Goal: Task Accomplishment & Management: Manage account settings

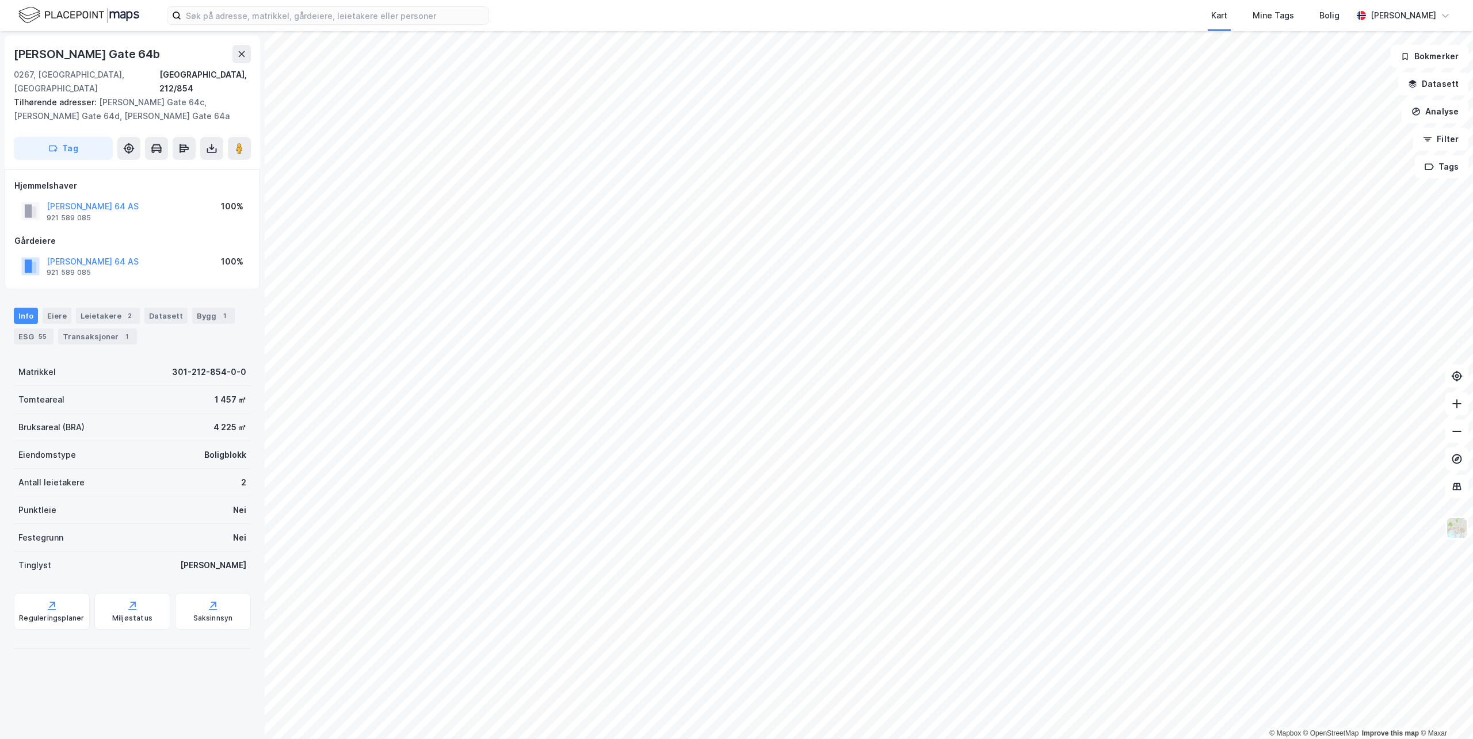
drag, startPoint x: 158, startPoint y: 54, endPoint x: 30, endPoint y: 59, distance: 127.8
click at [30, 59] on div "[PERSON_NAME] Gate 64b" at bounding box center [88, 54] width 148 height 18
click at [59, 137] on button "Tag" at bounding box center [63, 148] width 99 height 23
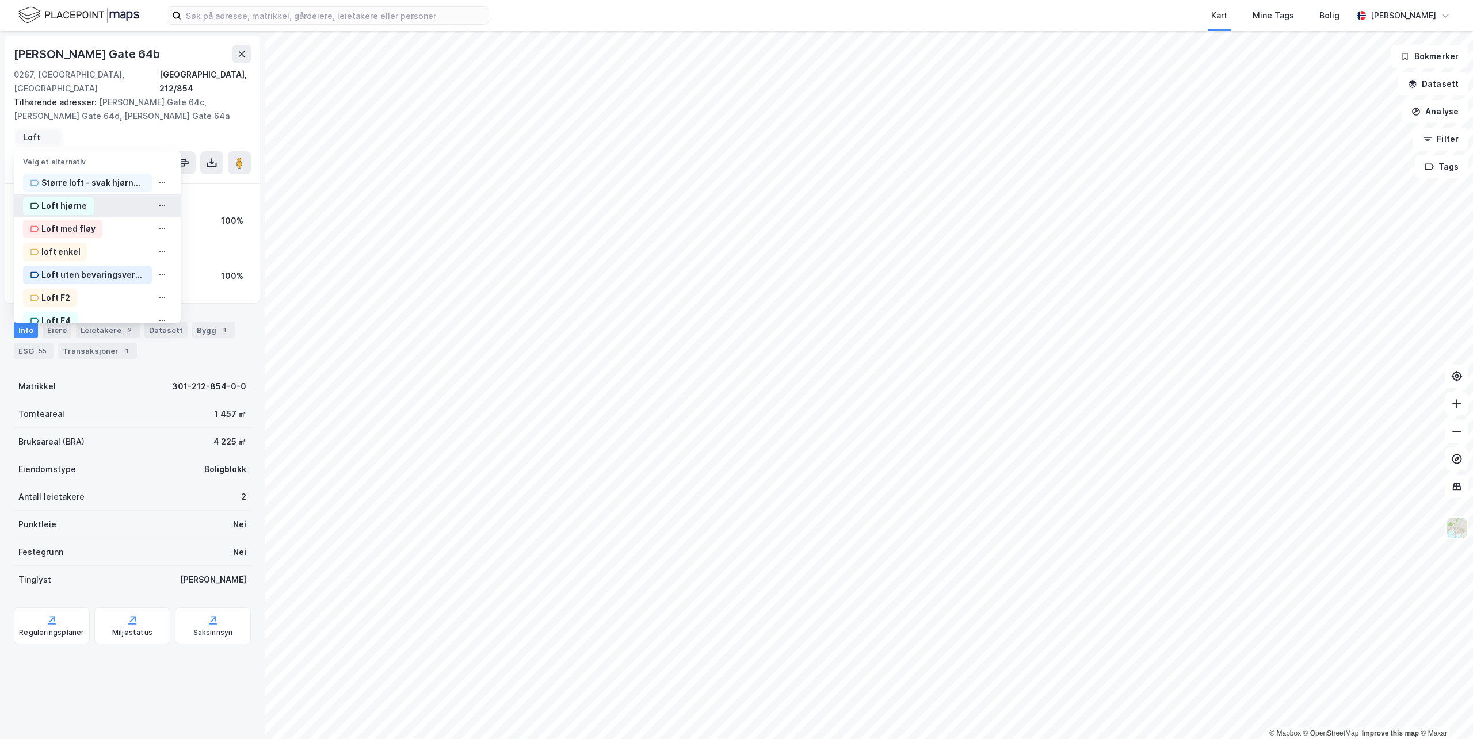
type input "Loft"
click at [46, 199] on div "Loft hjørne" at bounding box center [63, 206] width 45 height 14
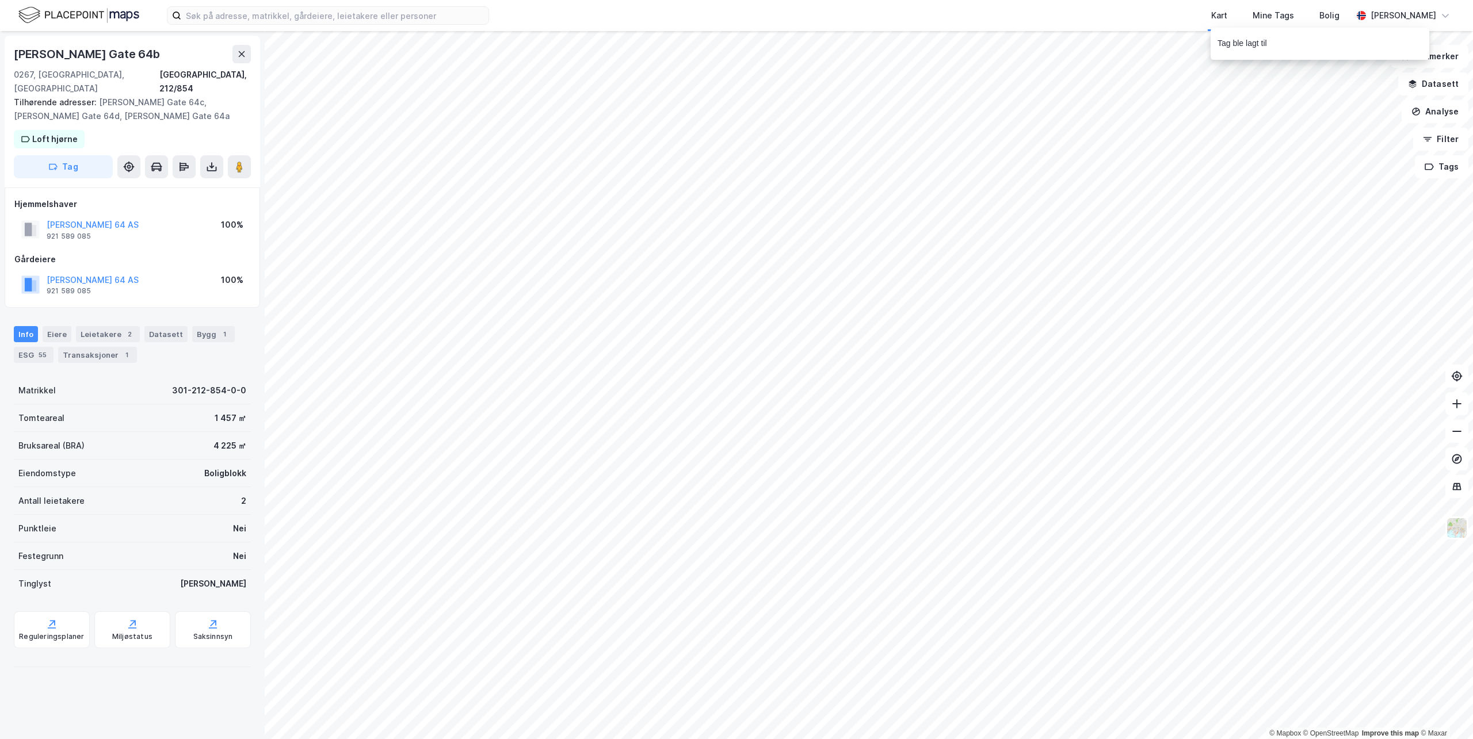
click at [98, 124] on div "[PERSON_NAME] Gate 64b [GEOGRAPHIC_DATA], 212/854 Tilhørende adresser: [PERSON_…" at bounding box center [132, 112] width 255 height 152
click at [90, 155] on button "Tag" at bounding box center [63, 166] width 99 height 23
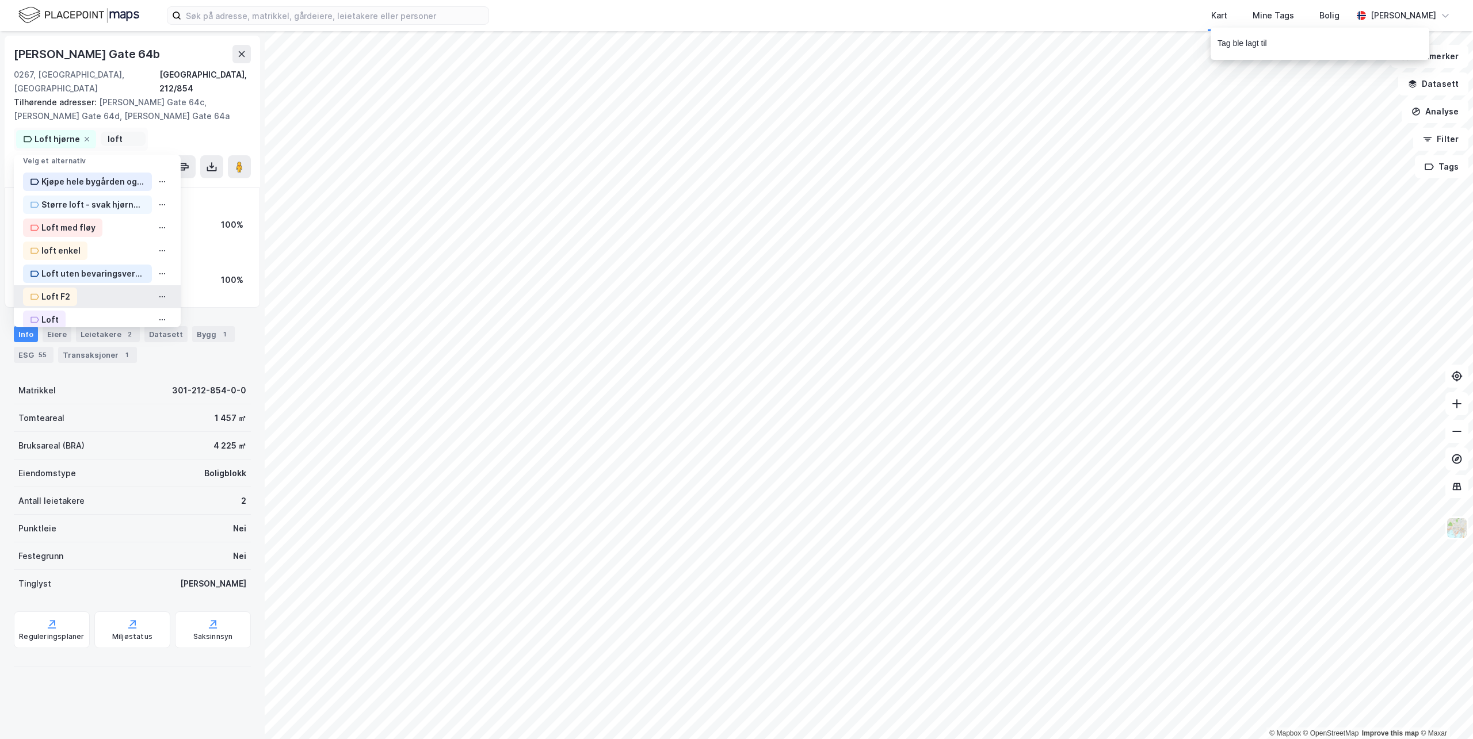
scroll to position [58, 0]
type input "loft"
click at [65, 293] on div "Loft" at bounding box center [97, 304] width 167 height 23
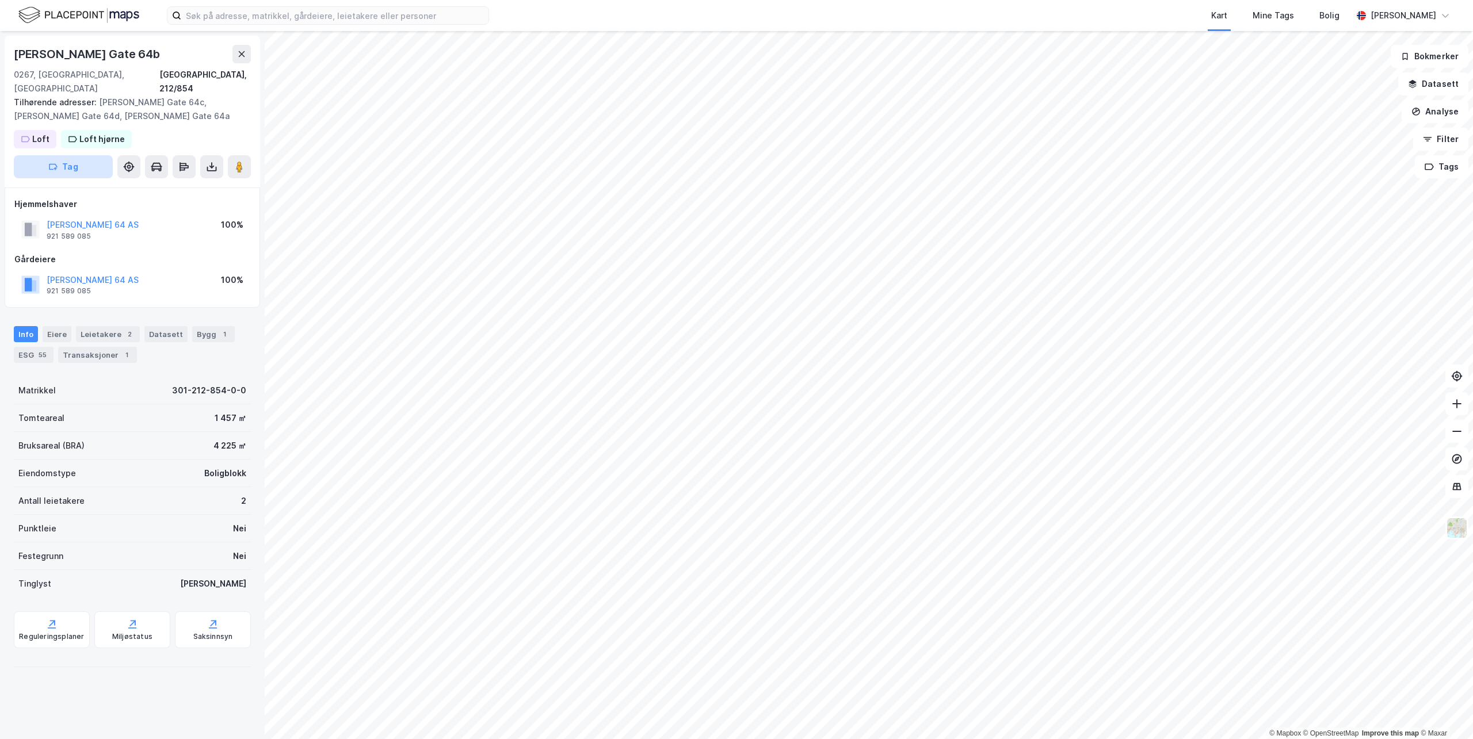
click at [80, 155] on button "Tag" at bounding box center [63, 166] width 99 height 23
type input "Loft F1"
click at [86, 240] on div "Loft F1" at bounding box center [83, 247] width 53 height 18
click at [76, 155] on button "Tag" at bounding box center [63, 166] width 99 height 23
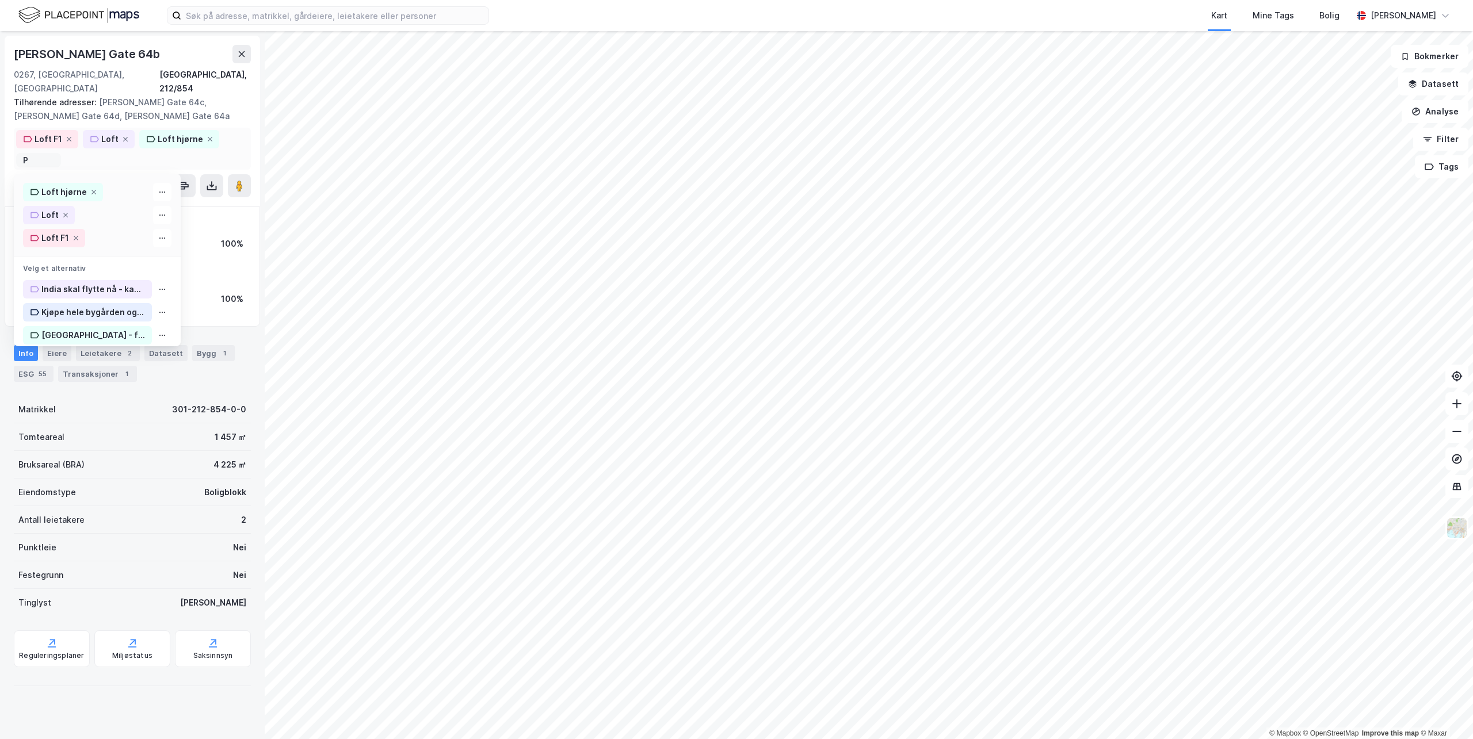
type input "P1"
click at [238, 172] on div "[PERSON_NAME] Gate 64b [GEOGRAPHIC_DATA], 212/854 Tilhørende adresser: [PERSON_…" at bounding box center [132, 121] width 255 height 171
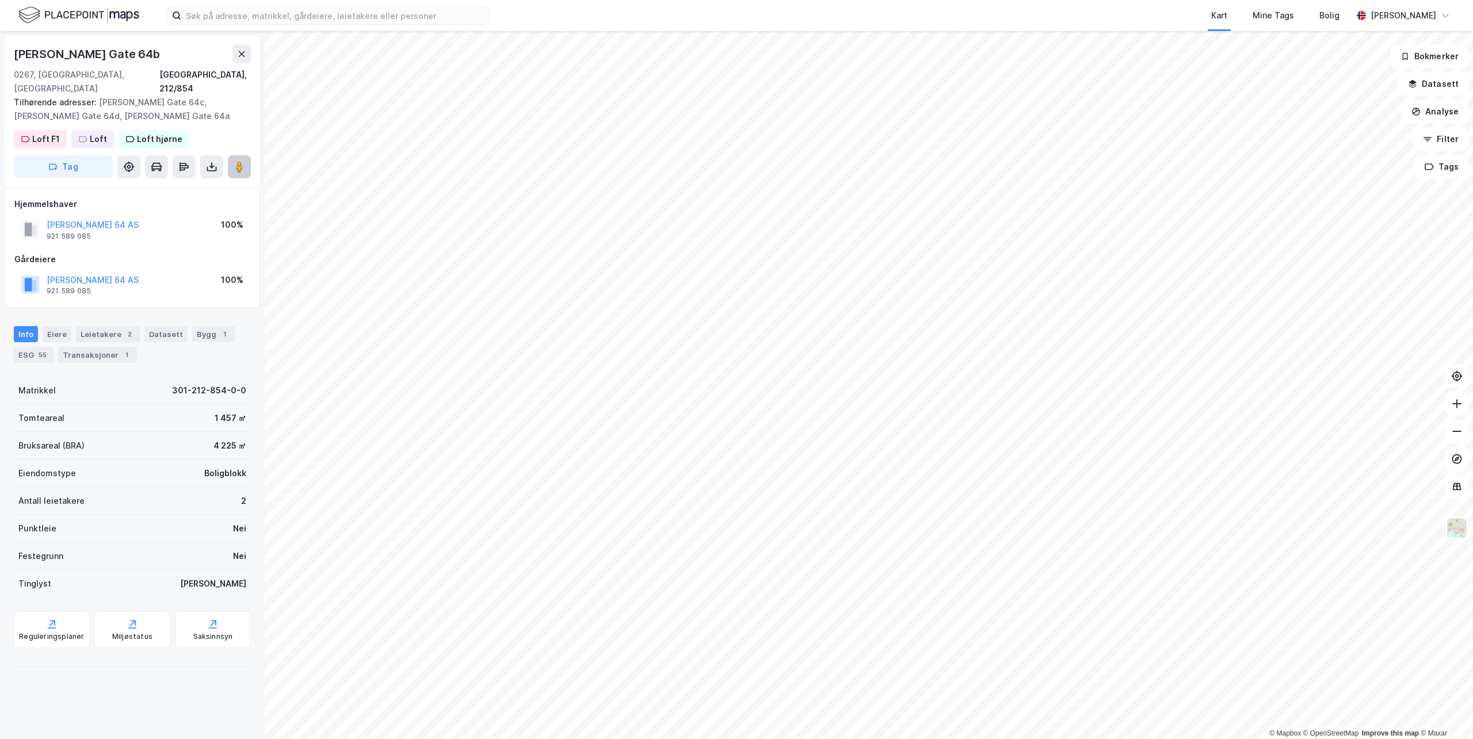
click at [244, 161] on icon at bounding box center [240, 167] width 12 height 12
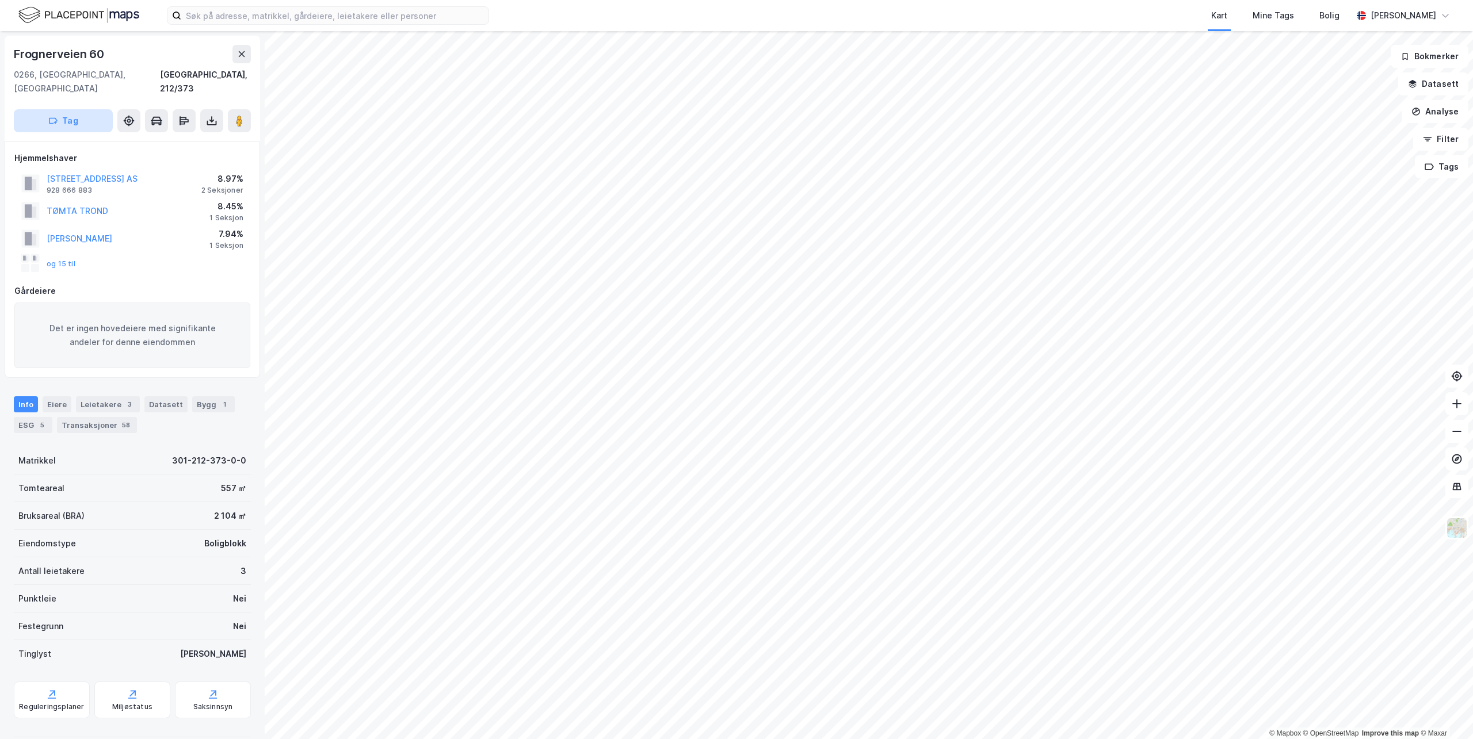
click at [83, 109] on button "Tag" at bounding box center [63, 120] width 99 height 23
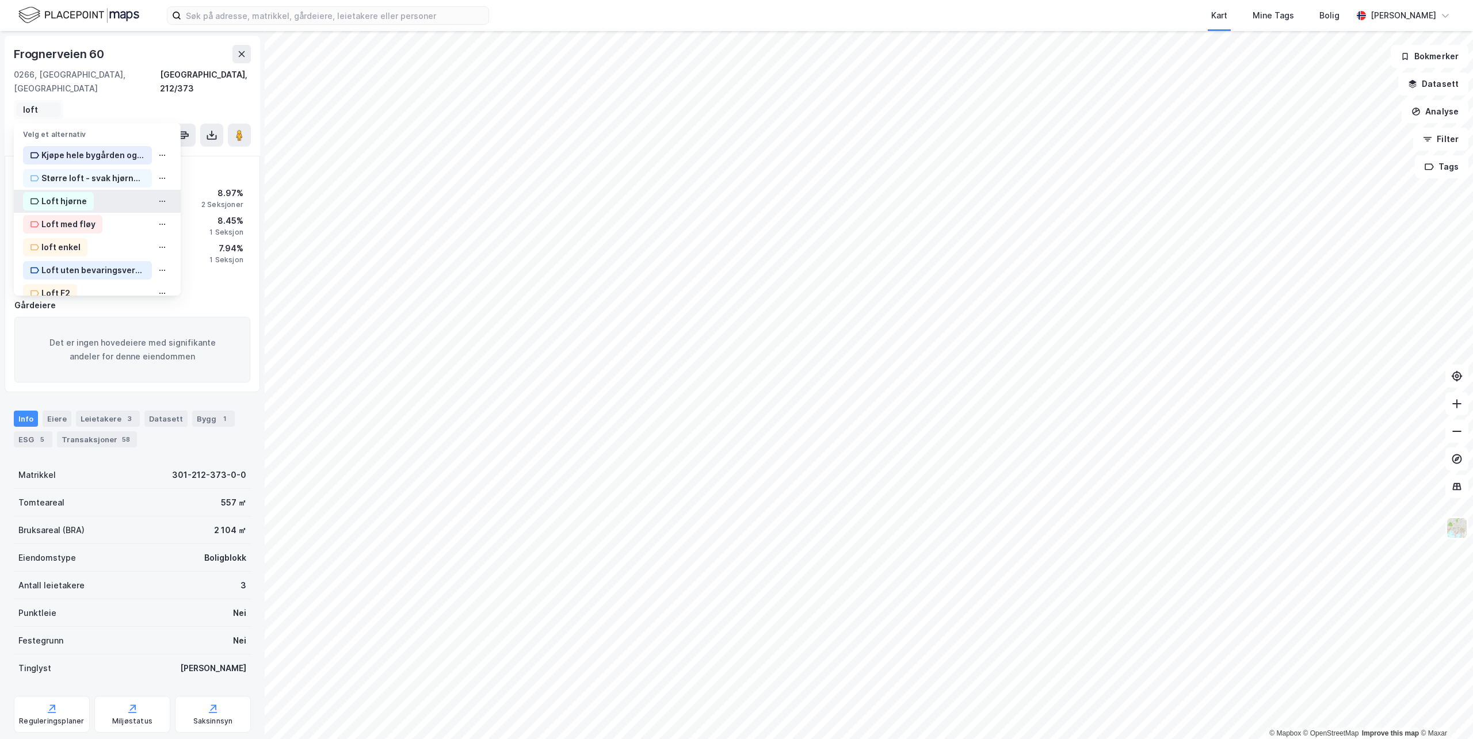
type input "loft"
click at [72, 194] on div "Loft hjørne" at bounding box center [63, 201] width 45 height 14
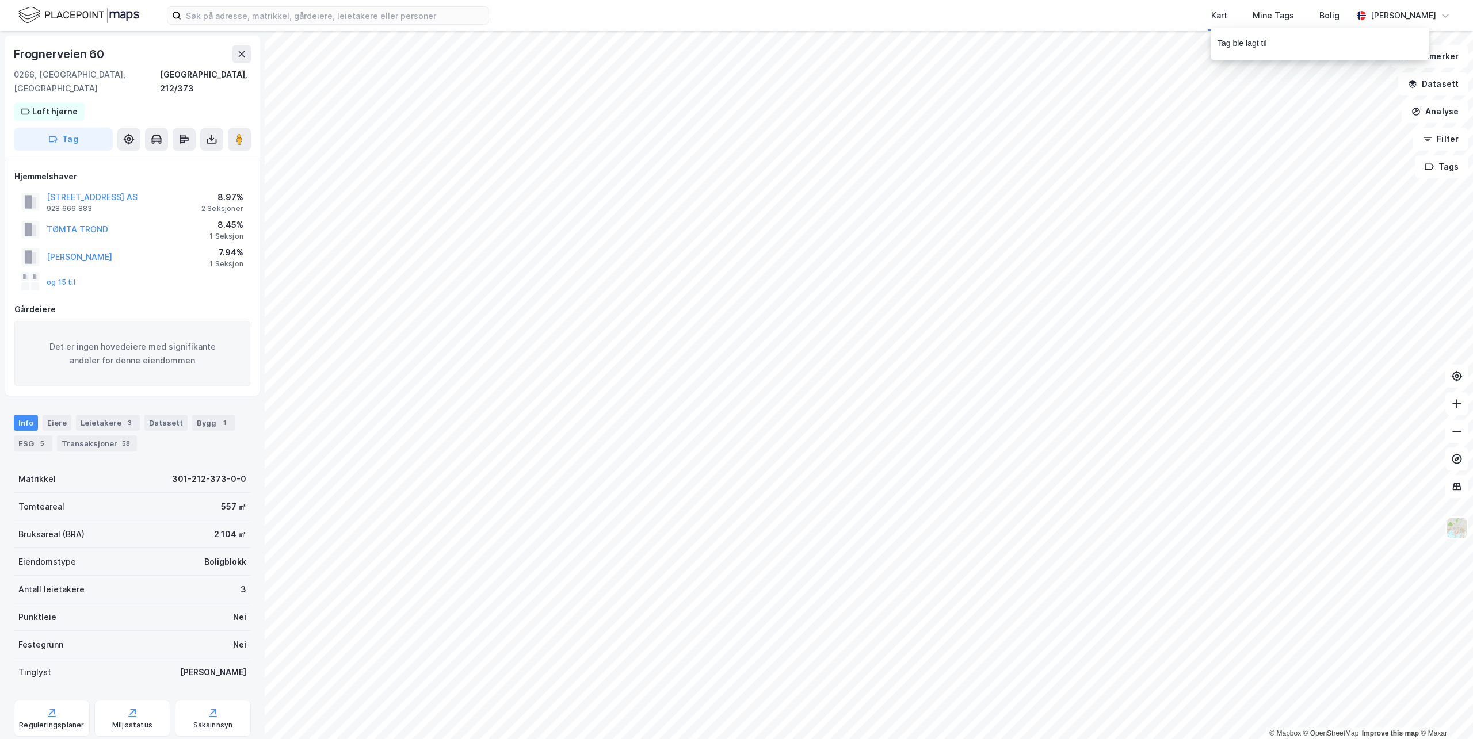
click at [102, 102] on div "[STREET_ADDRESS], 212/373 Loft hjørne Tag" at bounding box center [132, 98] width 255 height 124
click at [113, 98] on div "[STREET_ADDRESS], 212/373 Loft hjørne Tag" at bounding box center [132, 98] width 255 height 124
click at [83, 128] on button "Tag" at bounding box center [63, 139] width 99 height 23
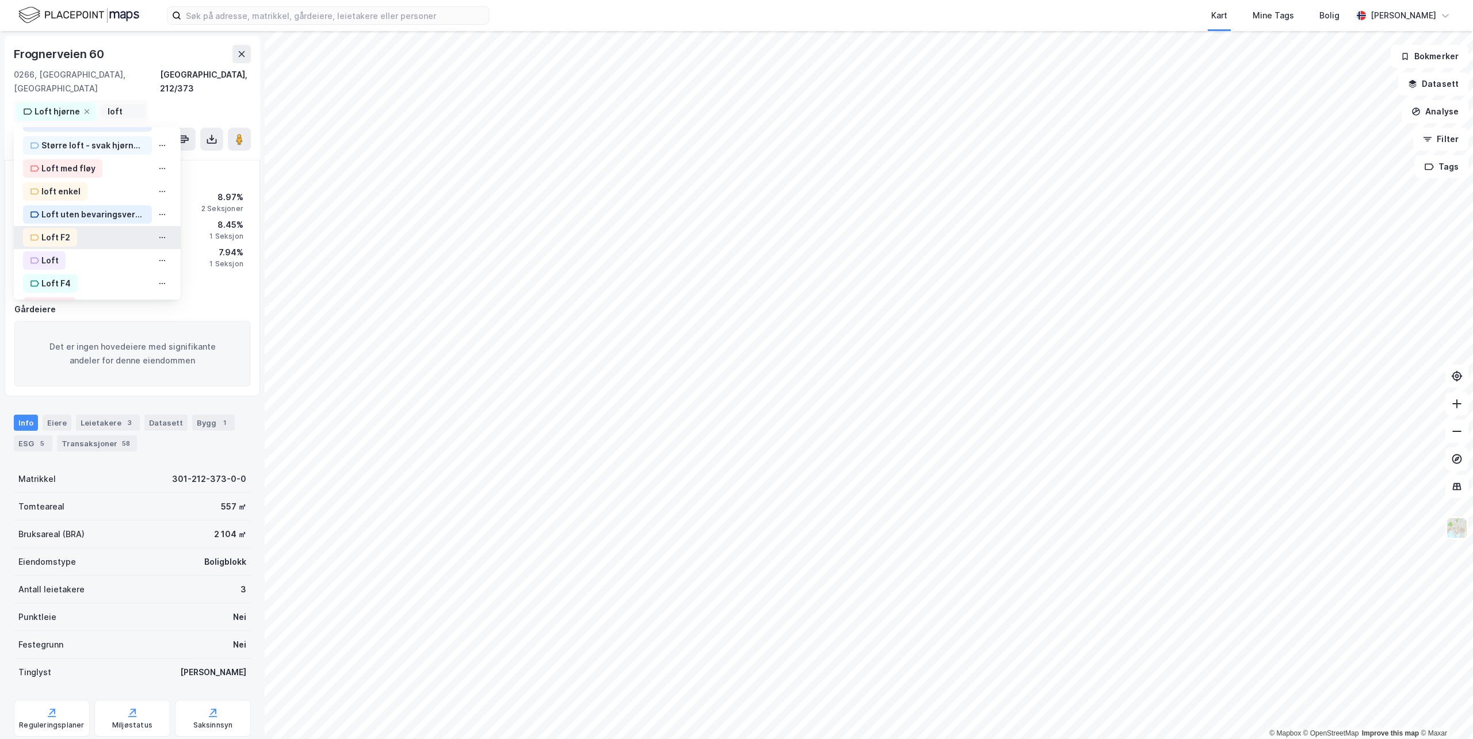
scroll to position [99, 0]
type input "loft"
click at [78, 224] on div "Loft" at bounding box center [97, 235] width 167 height 23
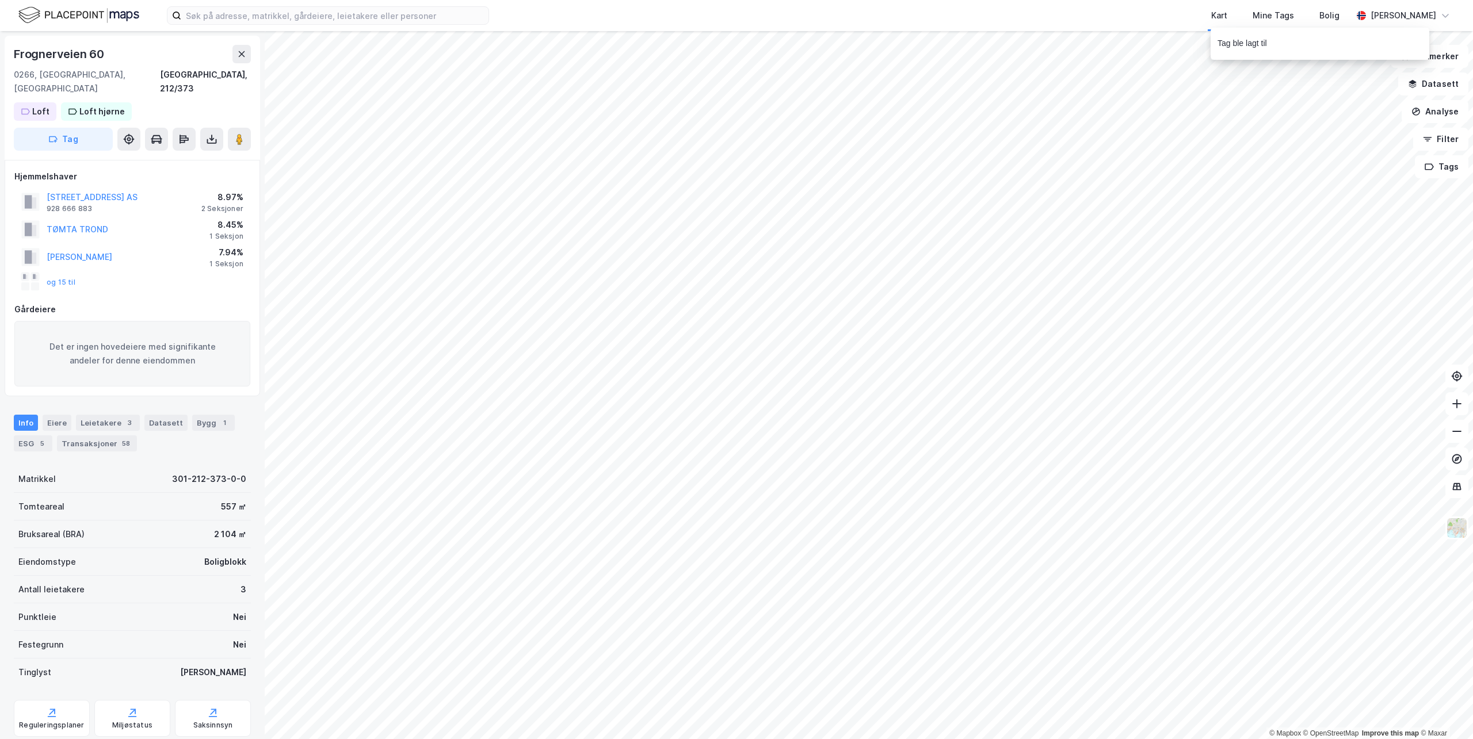
click at [143, 98] on div "[STREET_ADDRESS], 212/373 Loft Loft hjørne Tag" at bounding box center [132, 98] width 255 height 124
click at [91, 128] on button "Tag" at bounding box center [63, 139] width 99 height 23
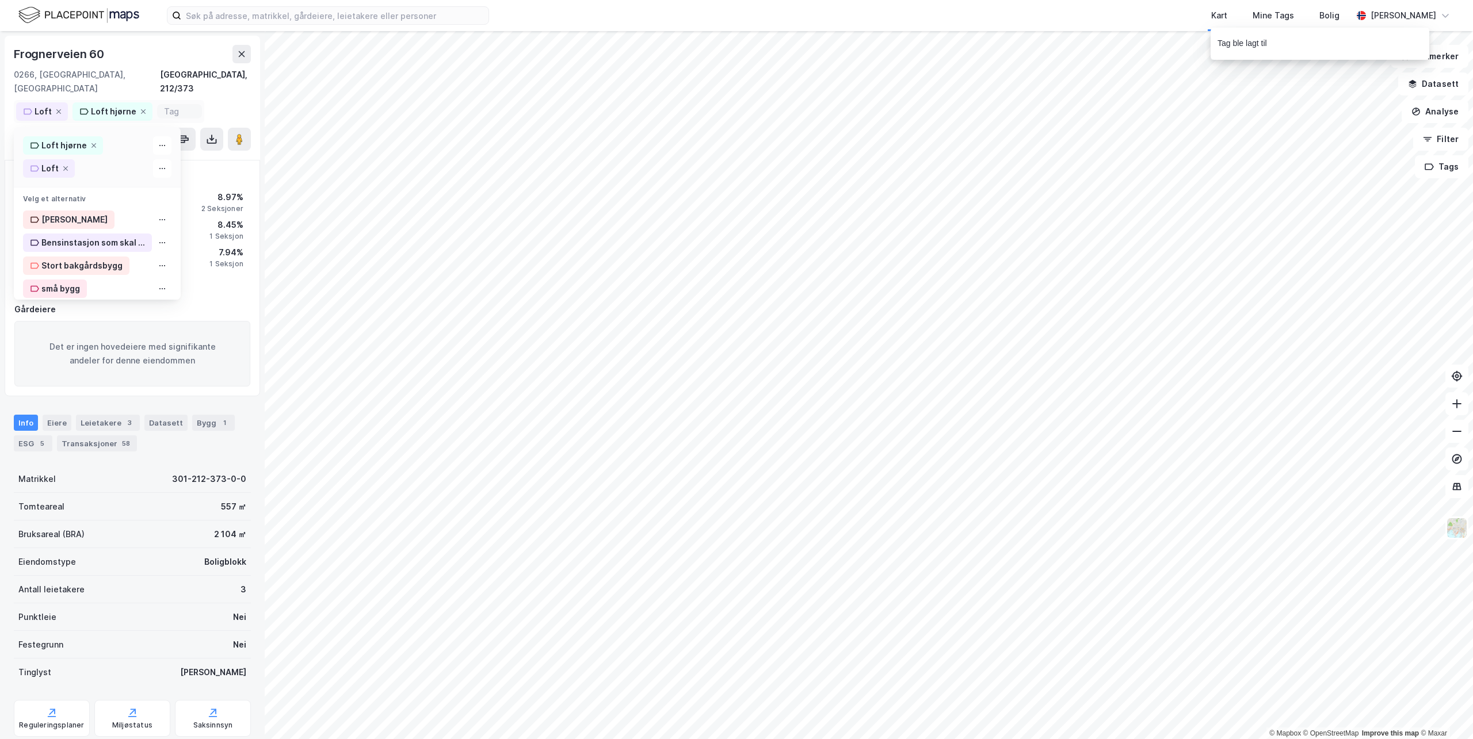
type input "L"
type input "F"
type input "Loft F1"
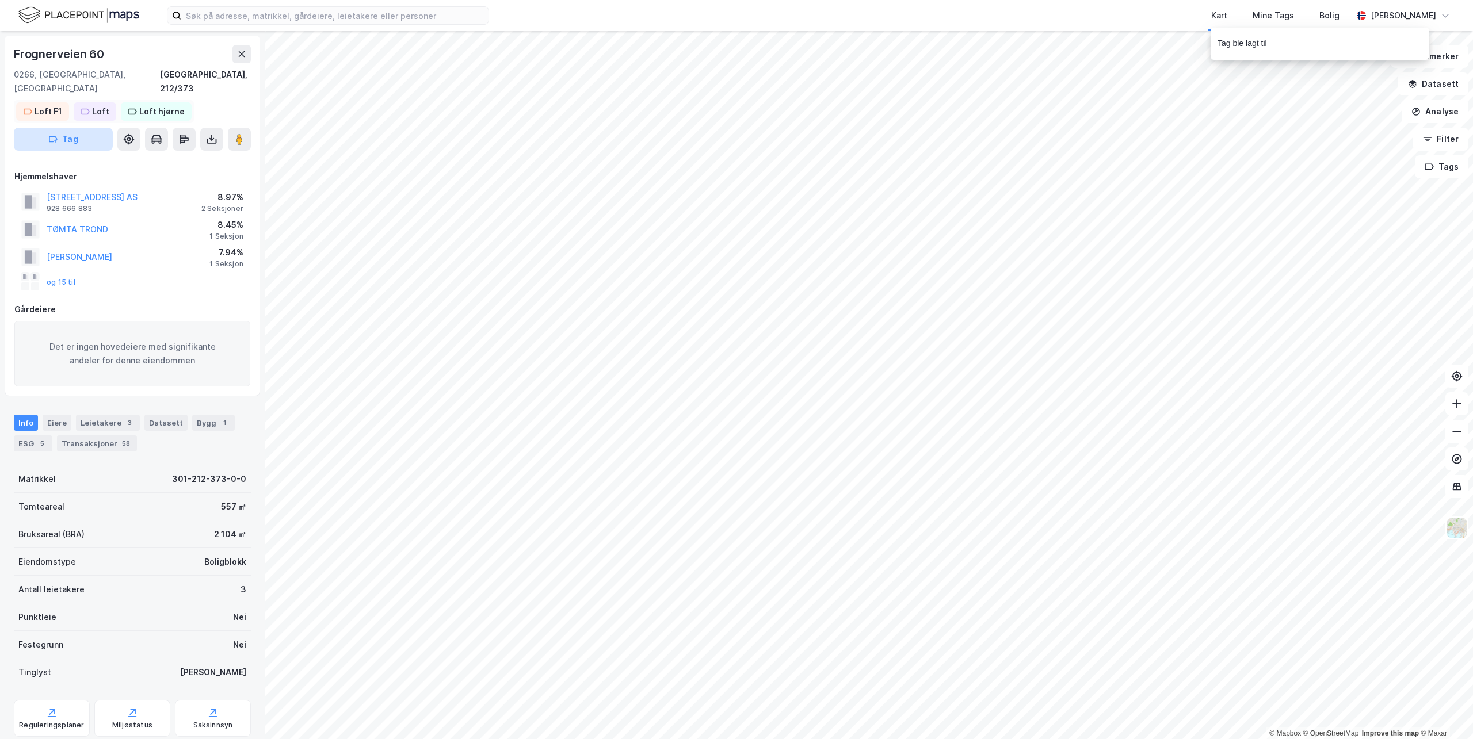
click at [76, 128] on button "Tag" at bounding box center [63, 139] width 99 height 23
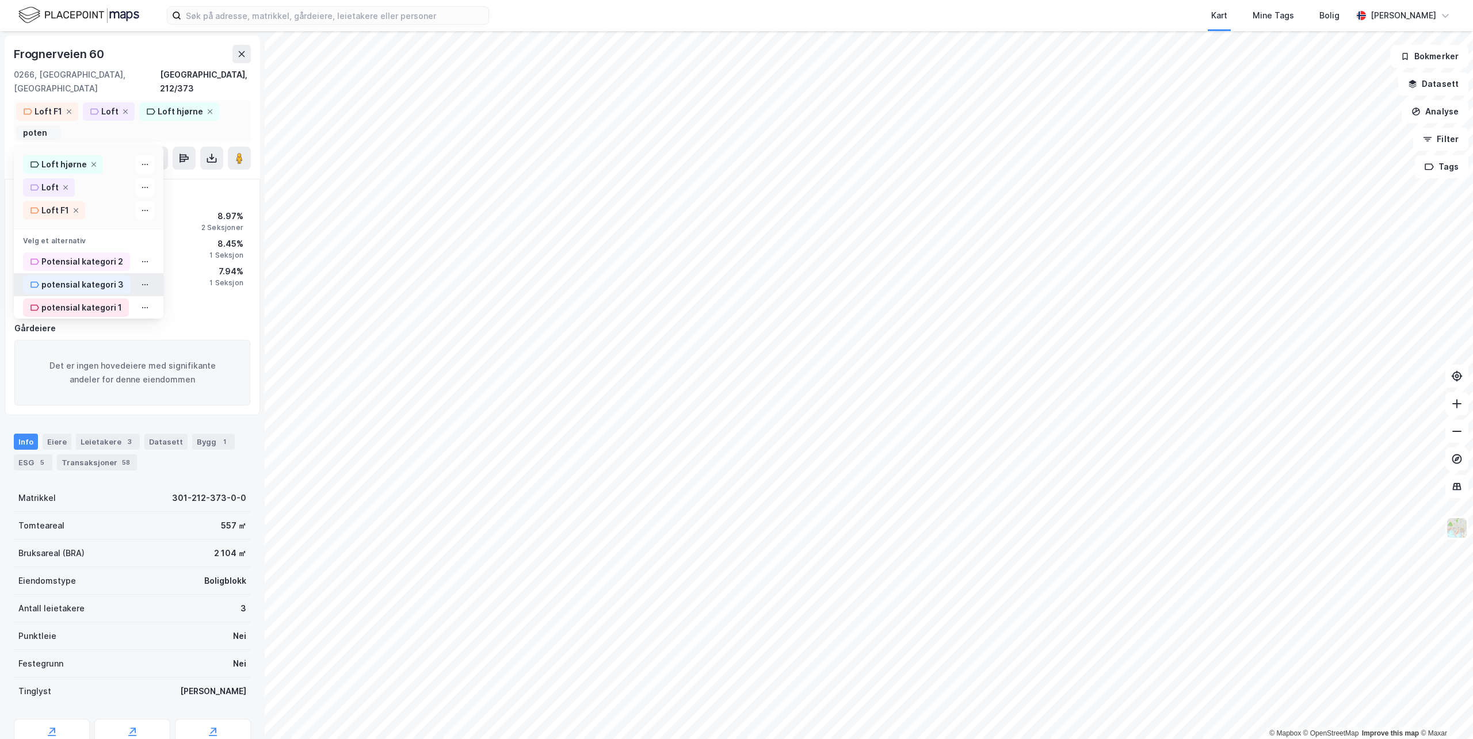
type input "poten"
click at [94, 276] on div "potensial kategori 3" at bounding box center [77, 285] width 108 height 18
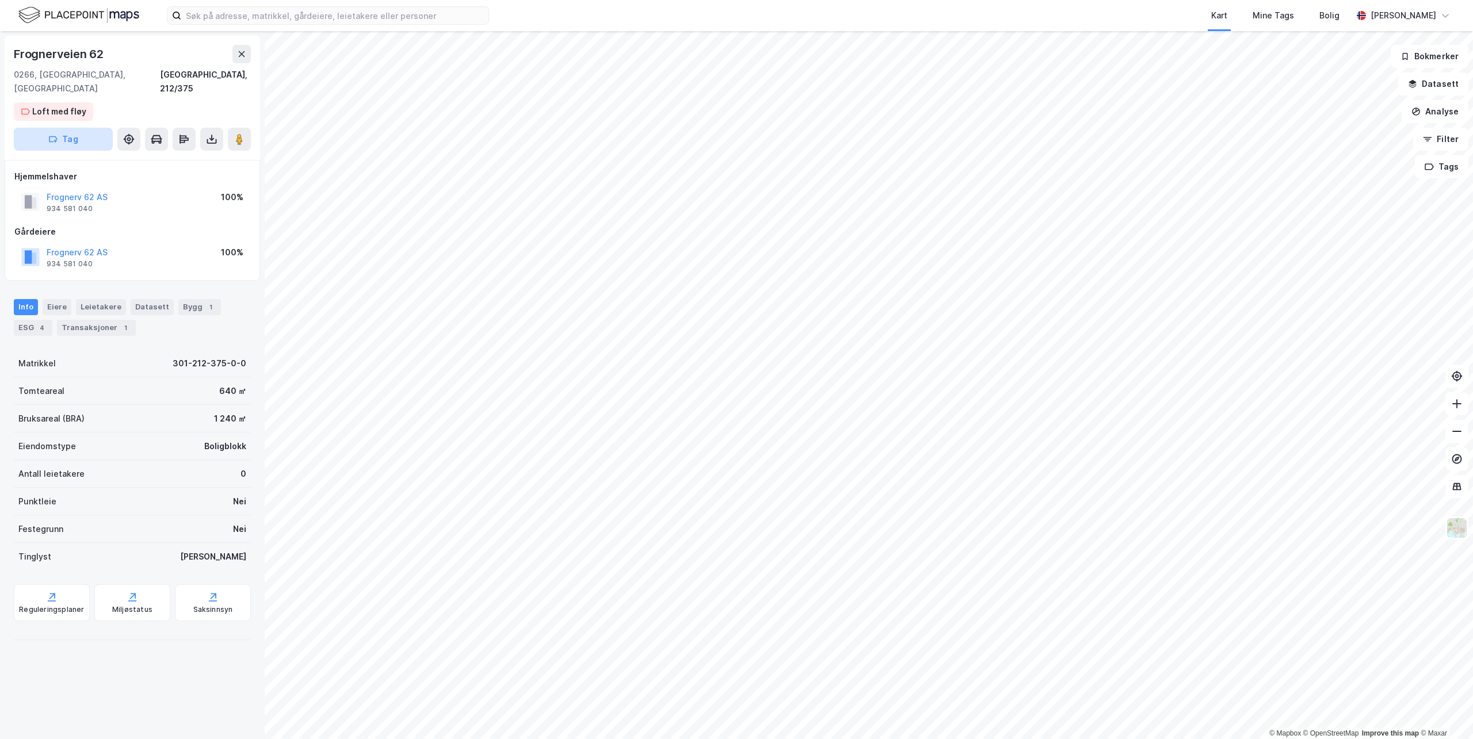
click at [75, 128] on button "Tag" at bounding box center [63, 139] width 99 height 23
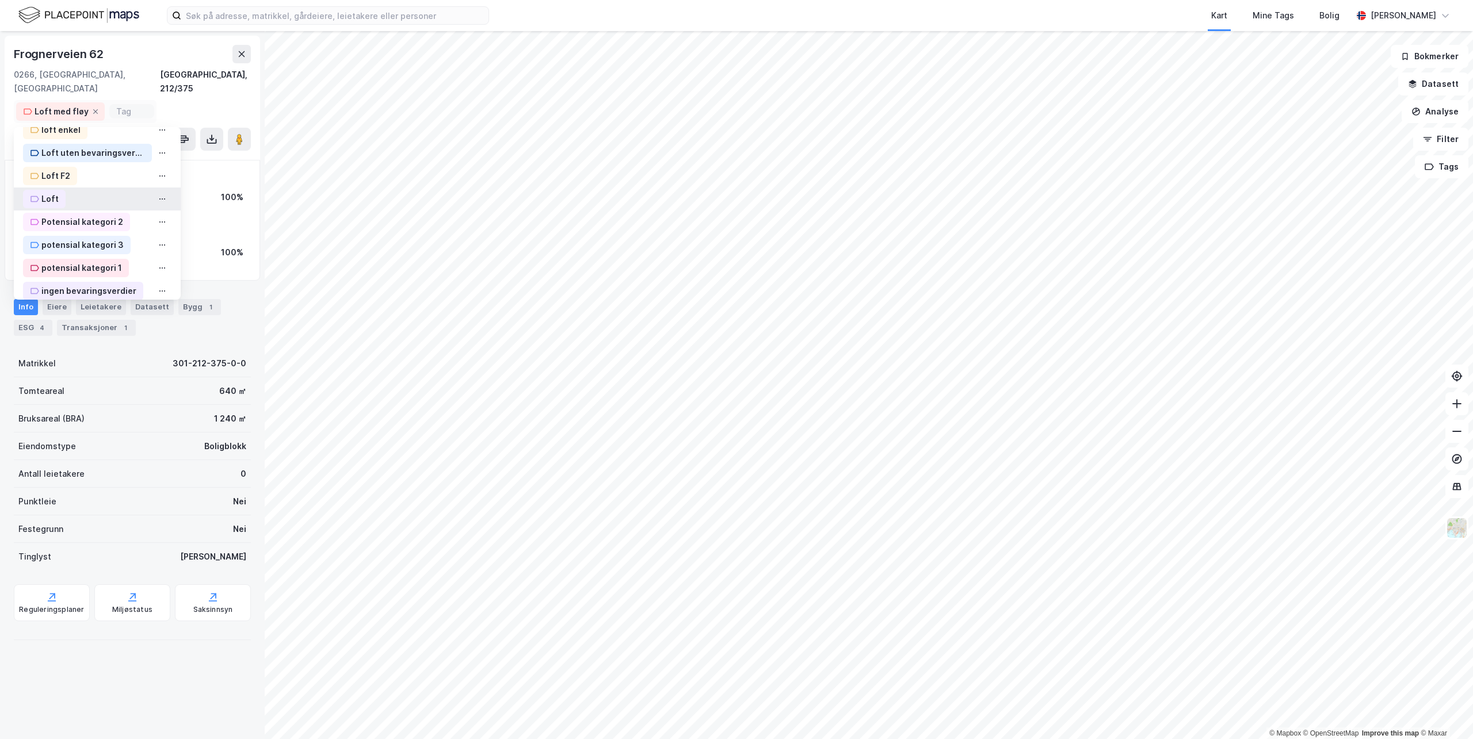
scroll to position [288, 0]
click at [83, 247] on div "potensial kategori 1" at bounding box center [81, 254] width 81 height 14
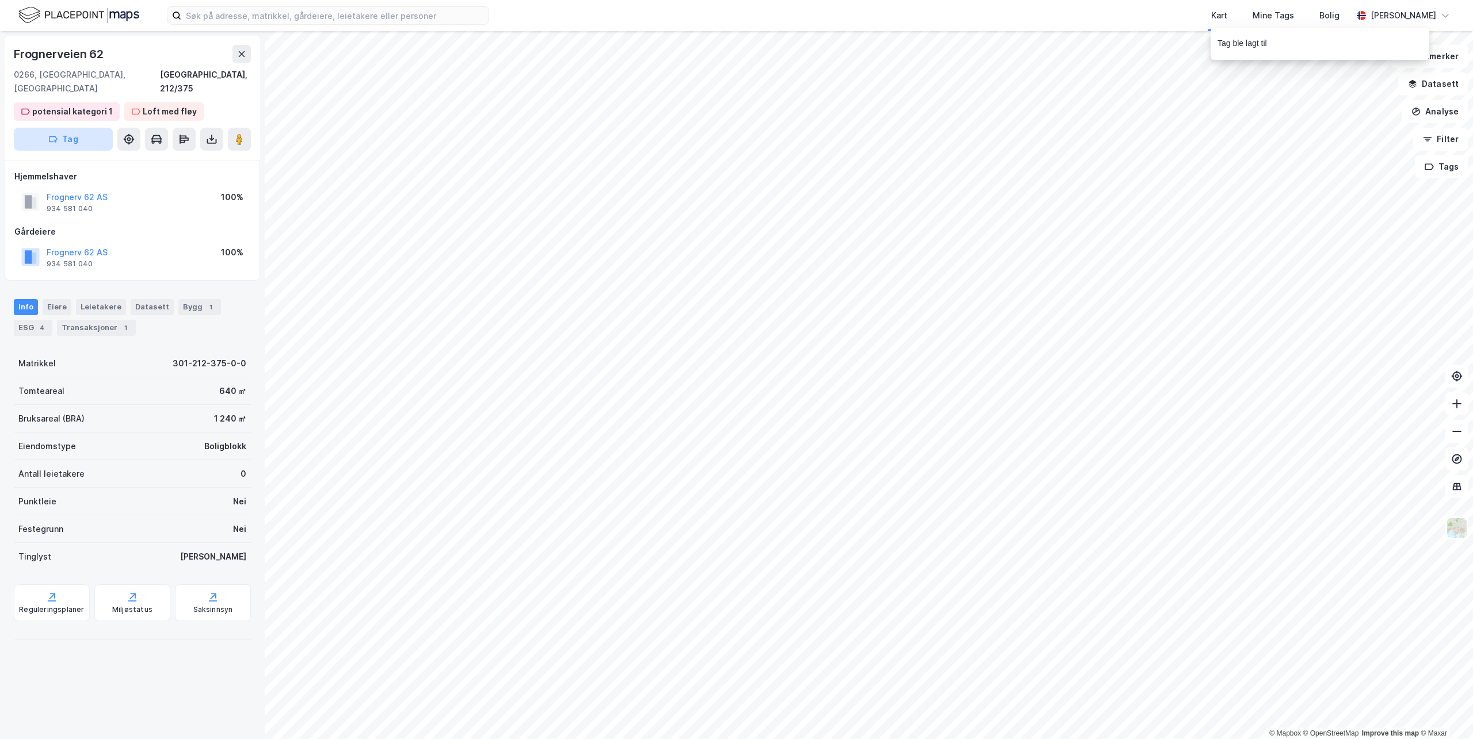
click at [78, 128] on button "Tag" at bounding box center [63, 139] width 99 height 23
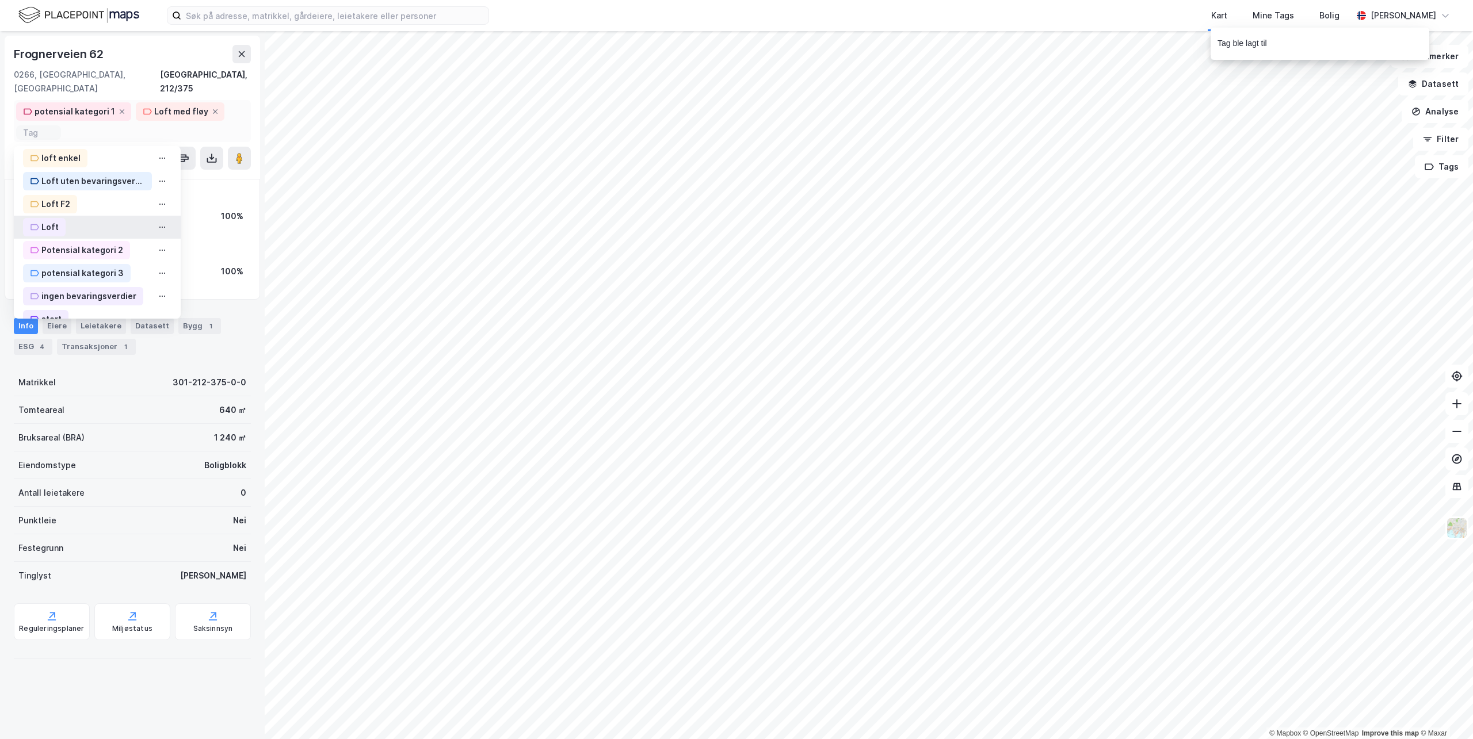
click at [79, 216] on div "Loft" at bounding box center [97, 227] width 167 height 23
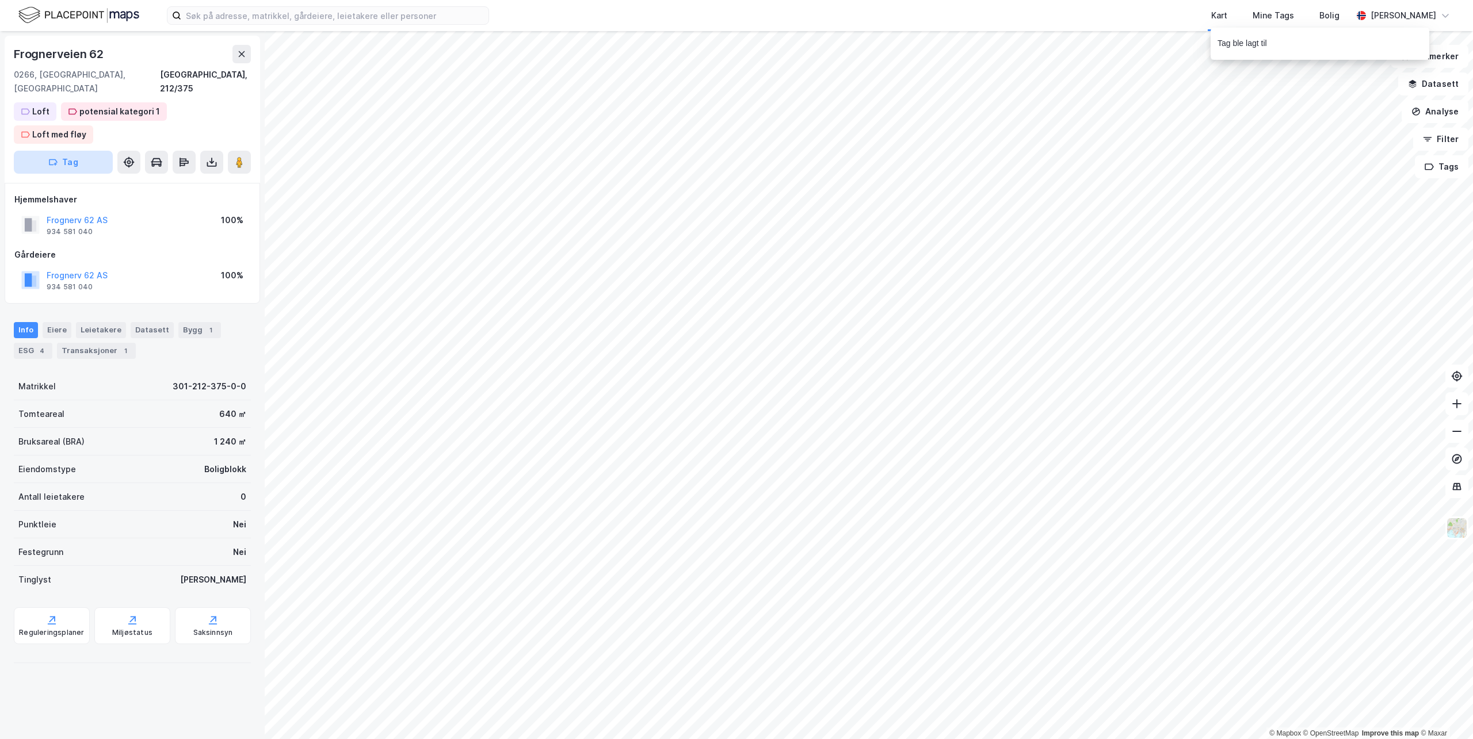
click at [76, 151] on button "Tag" at bounding box center [63, 162] width 99 height 23
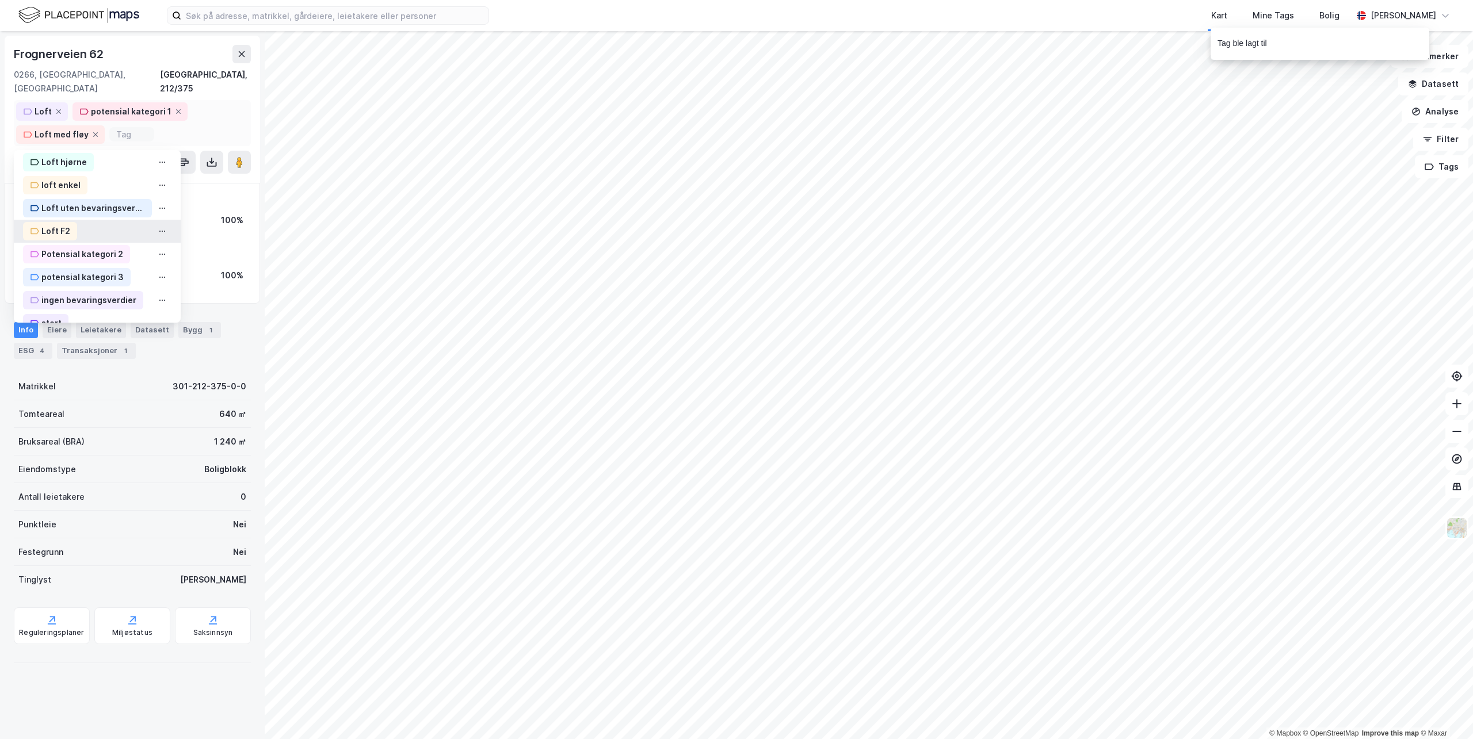
scroll to position [375, 0]
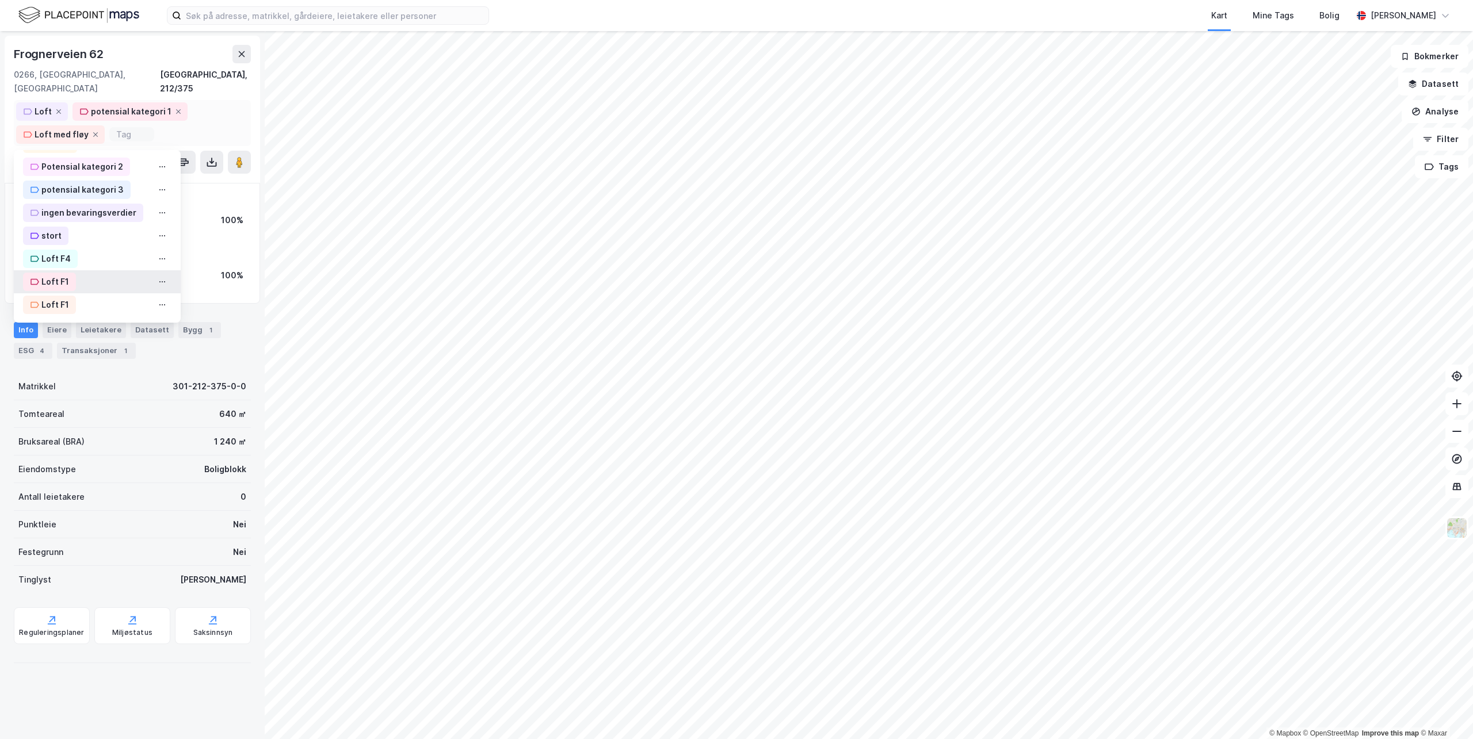
click at [48, 275] on div "Loft F1" at bounding box center [55, 282] width 28 height 14
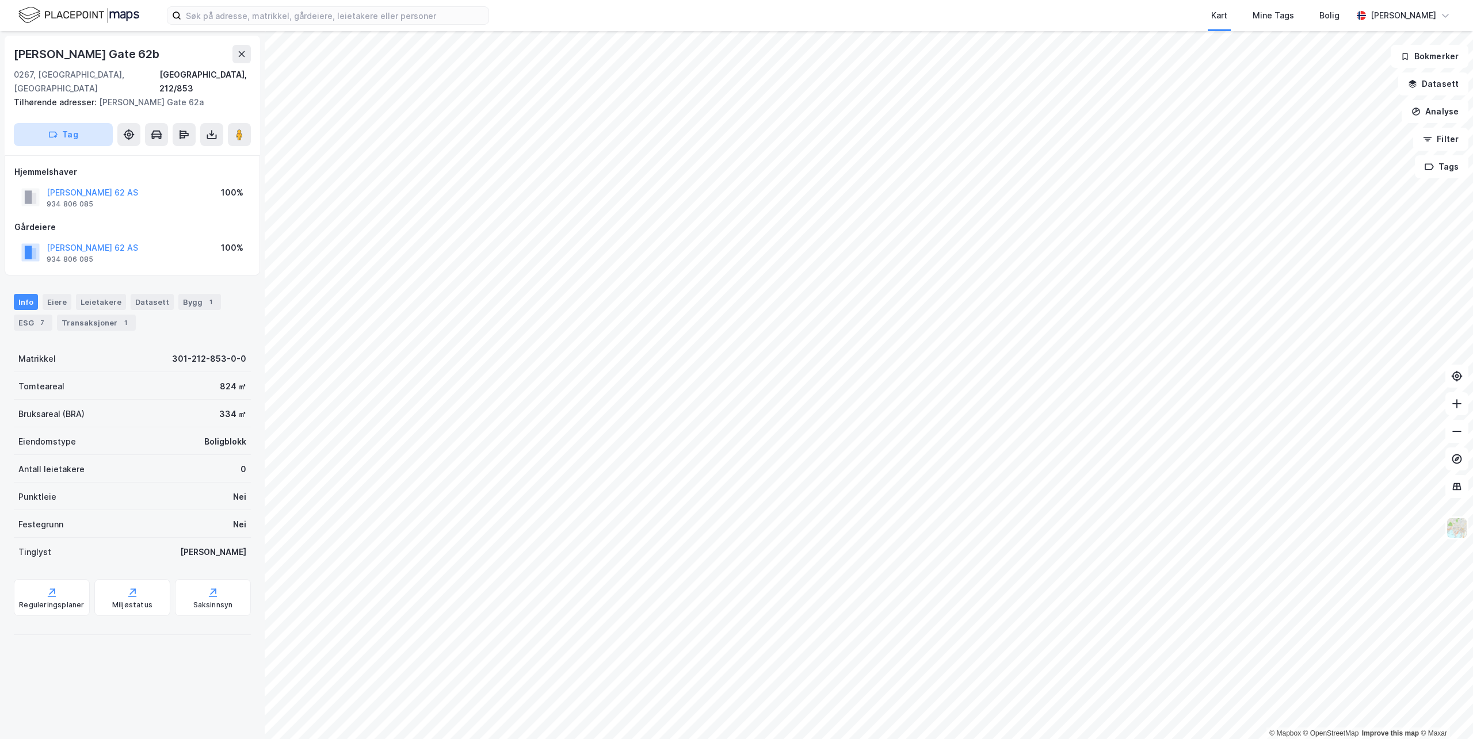
click at [78, 123] on button "Tag" at bounding box center [63, 134] width 99 height 23
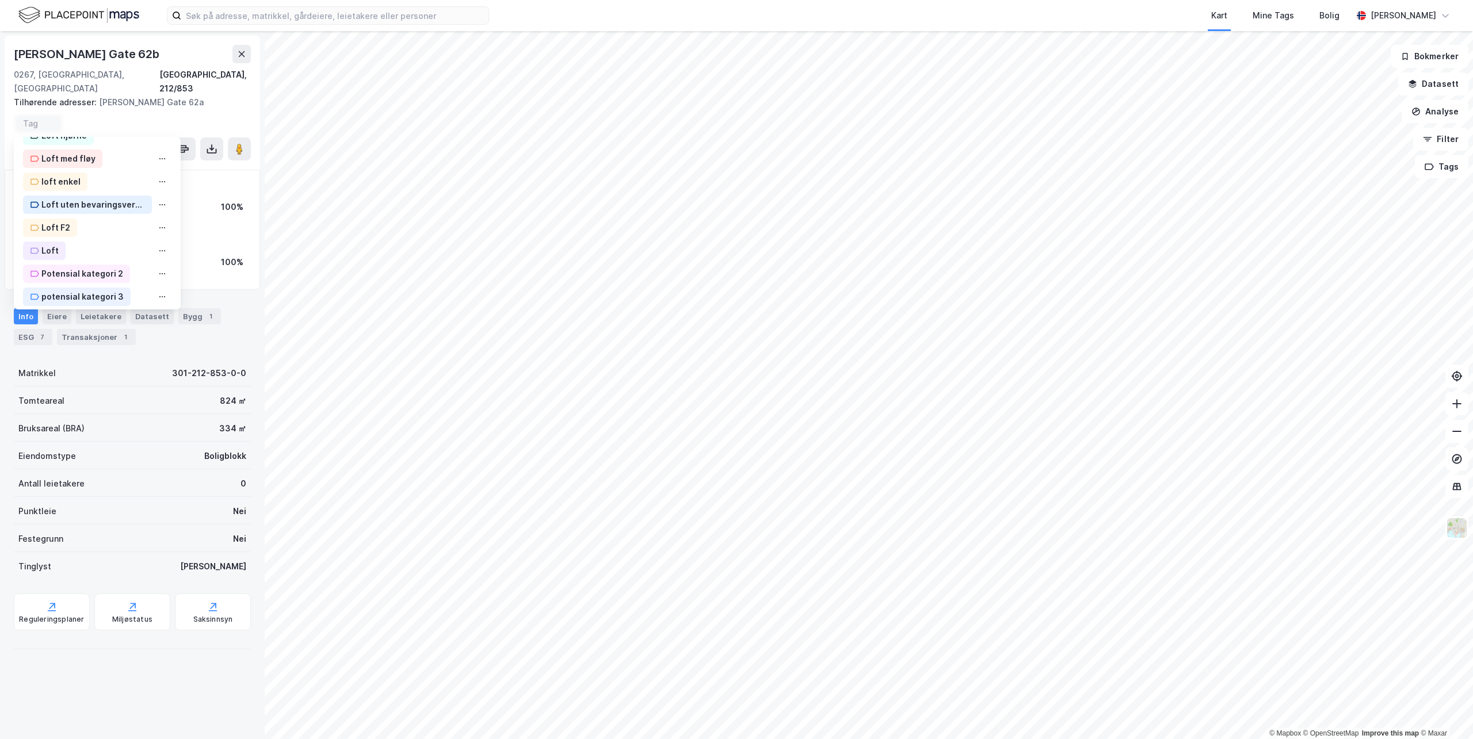
scroll to position [288, 0]
click at [63, 171] on div "Loft" at bounding box center [44, 180] width 43 height 18
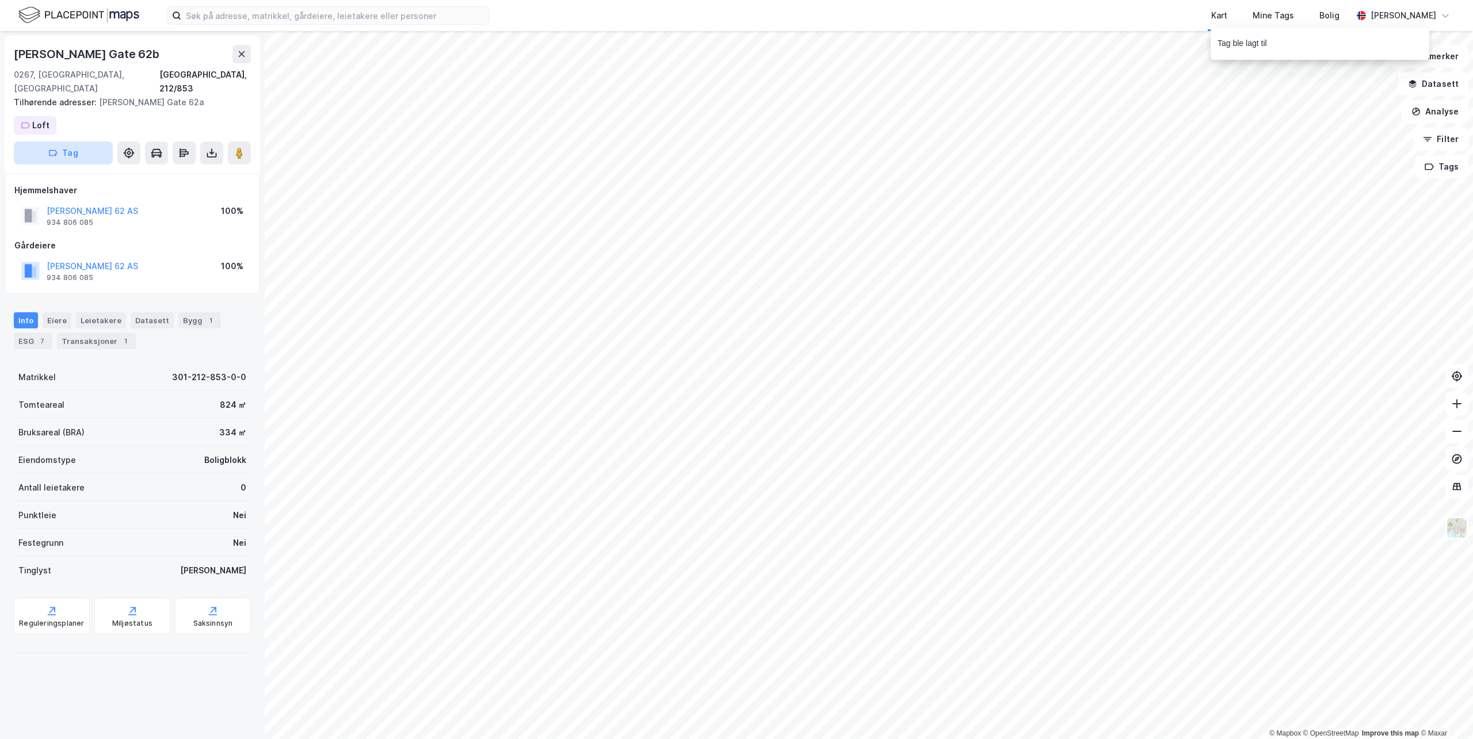
click at [63, 142] on button "Tag" at bounding box center [63, 153] width 99 height 23
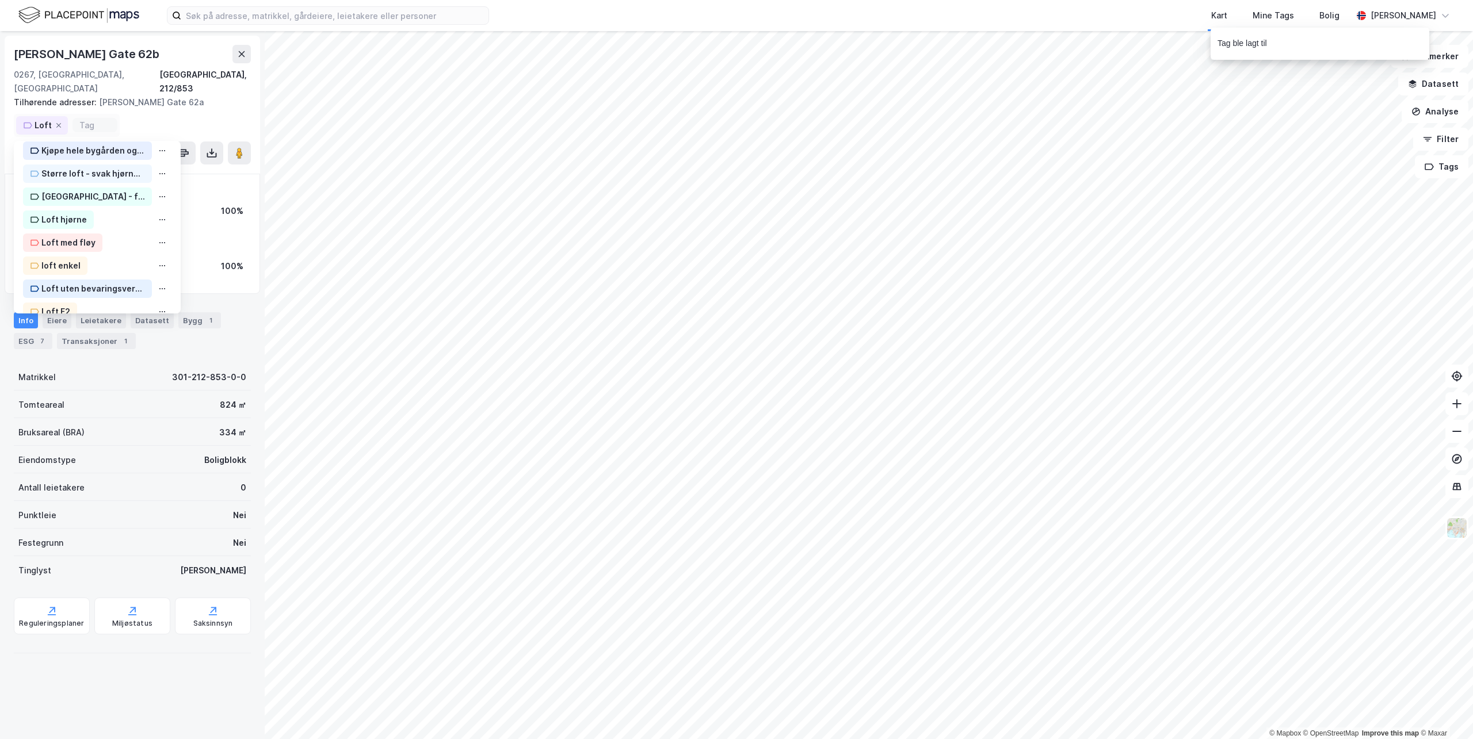
scroll to position [375, 0]
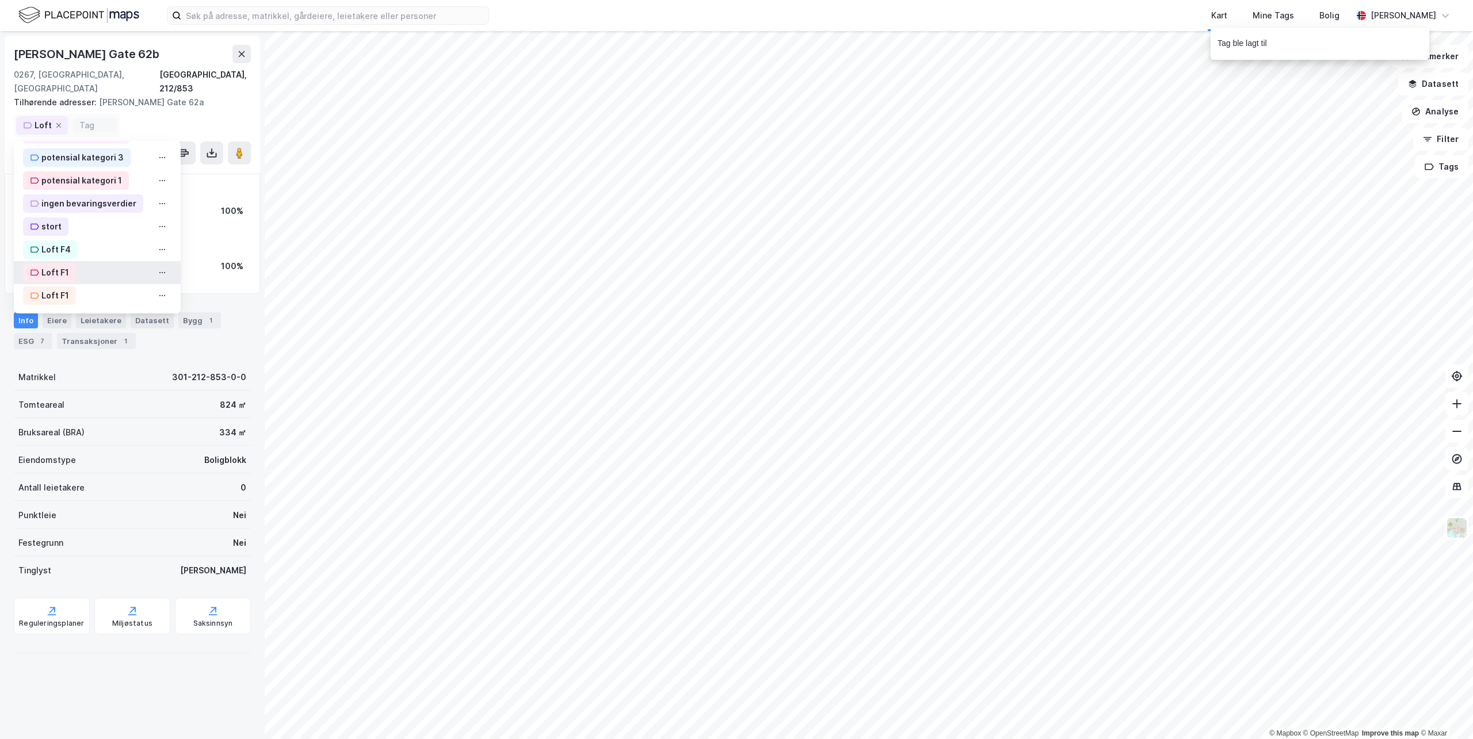
click at [56, 266] on div "Loft F1" at bounding box center [55, 273] width 28 height 14
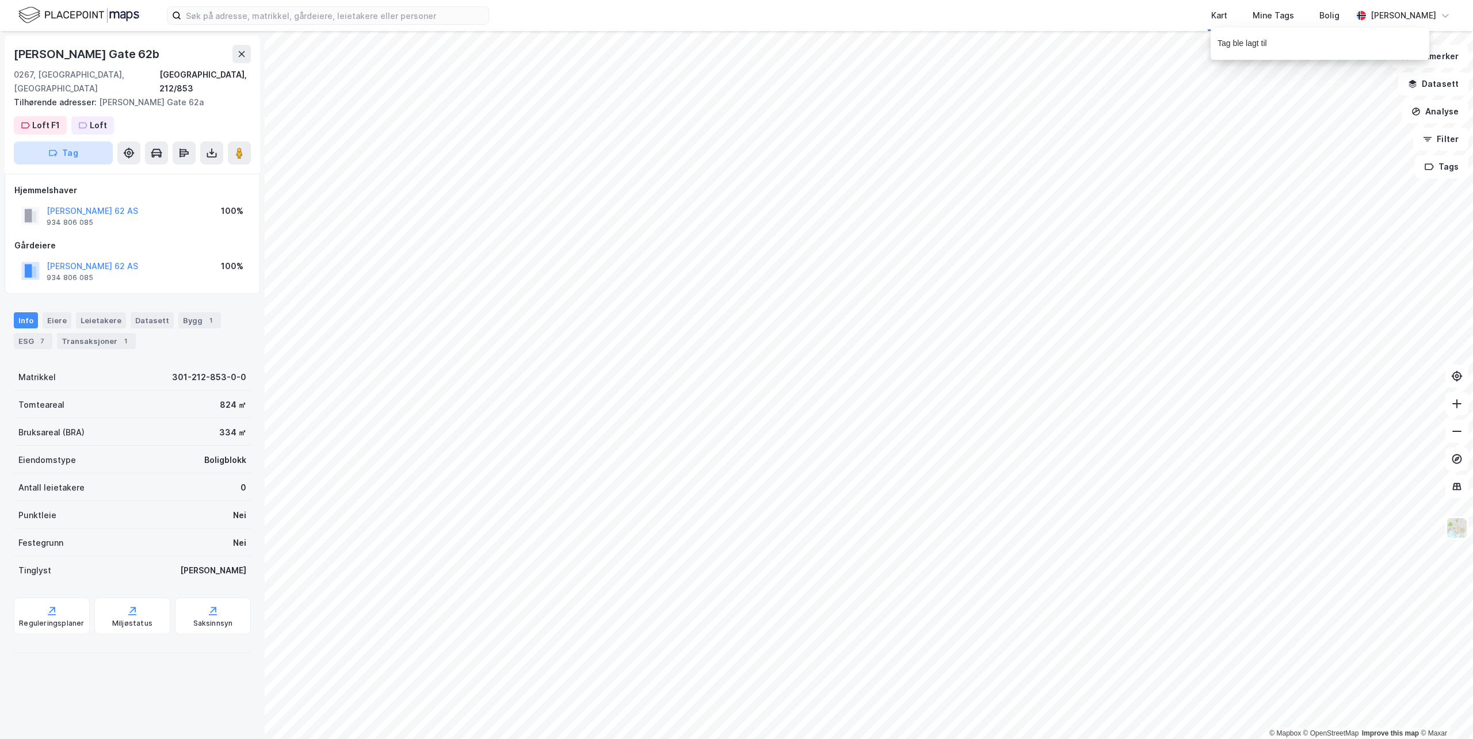
click at [98, 142] on button "Tag" at bounding box center [63, 153] width 99 height 23
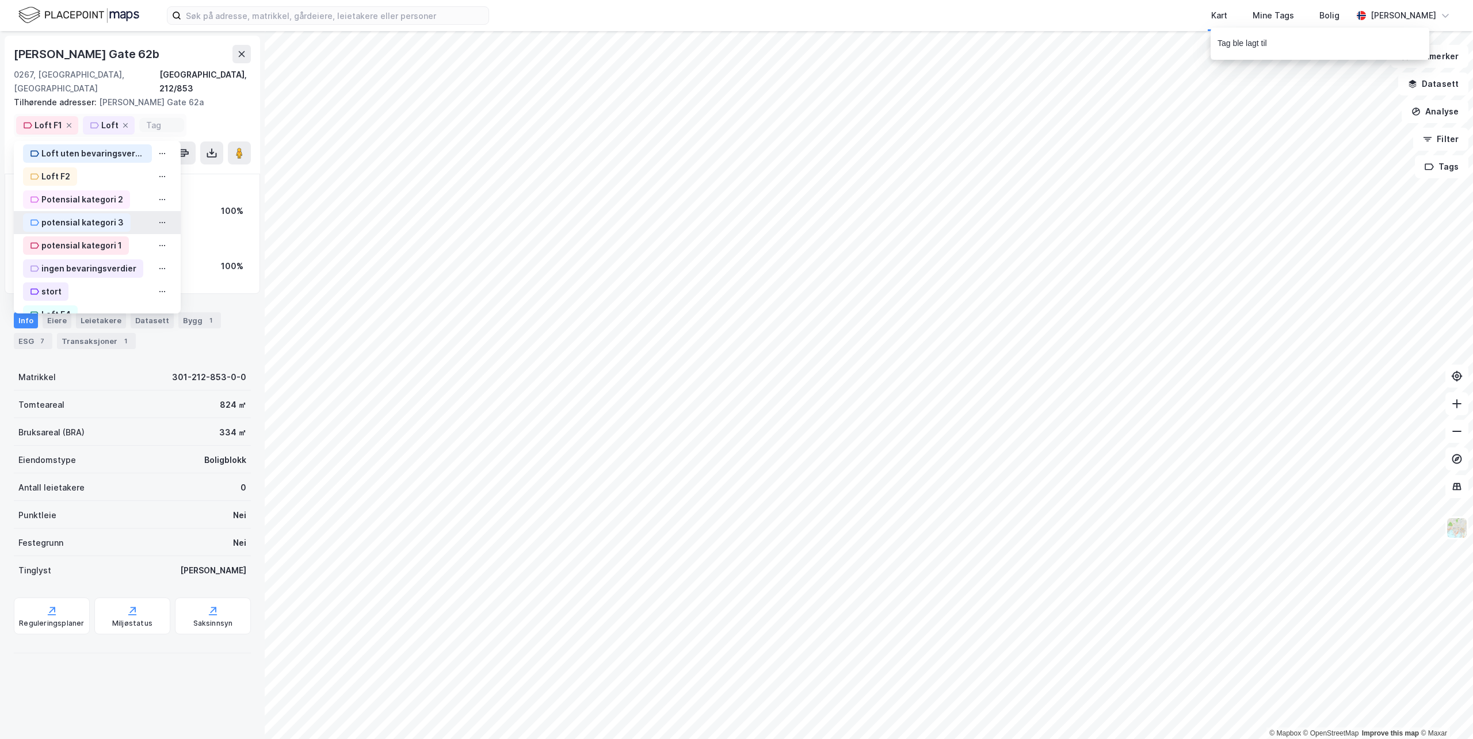
scroll to position [318, 0]
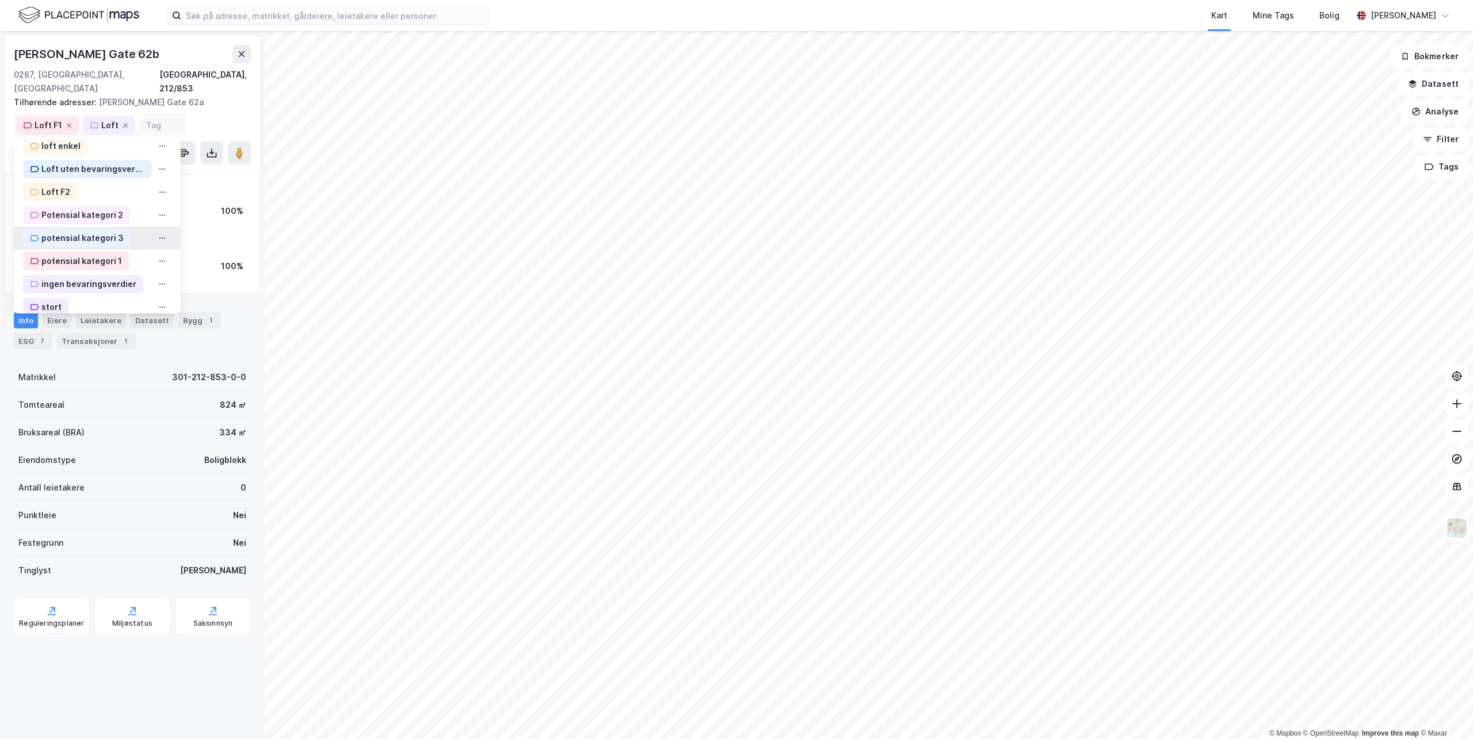
click at [102, 231] on div "potensial kategori 3" at bounding box center [82, 238] width 82 height 14
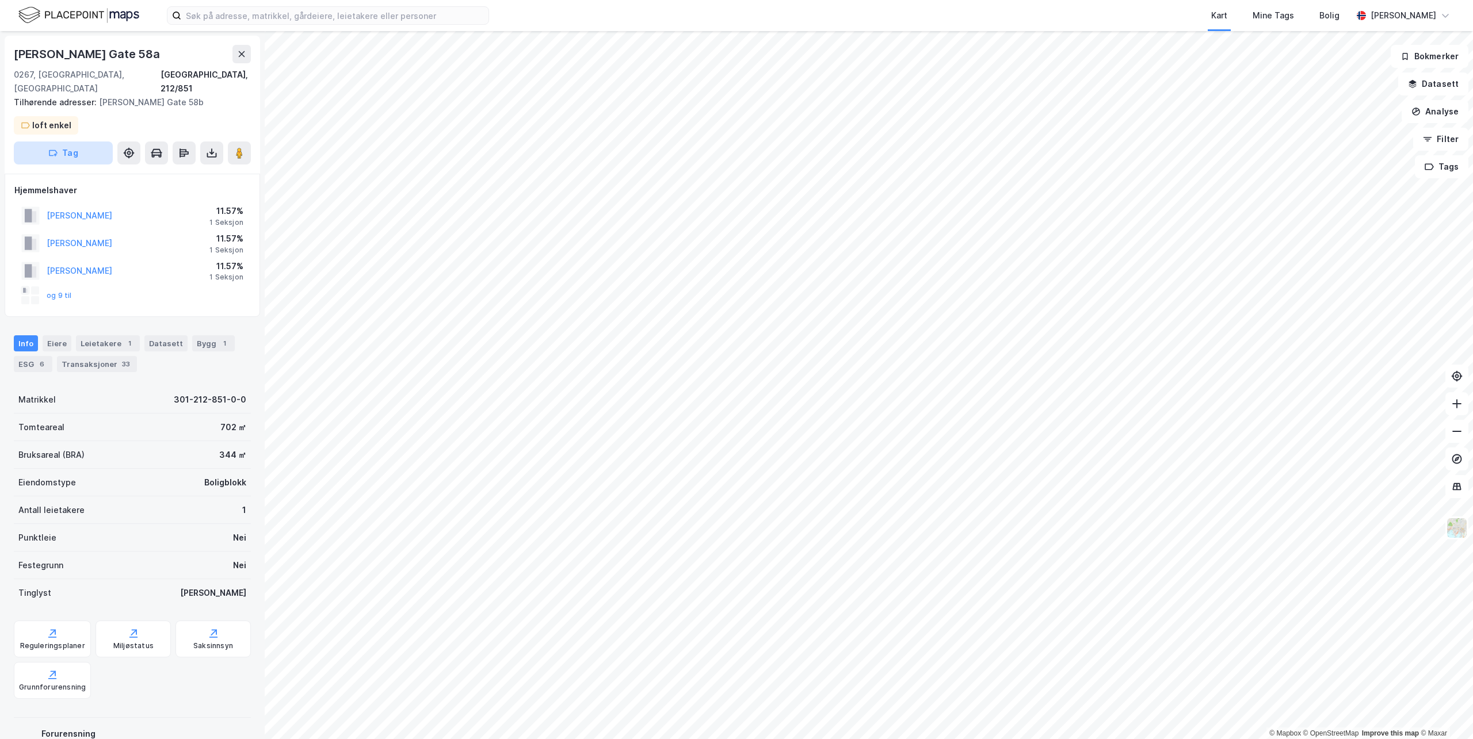
click at [72, 142] on button "Tag" at bounding box center [63, 153] width 99 height 23
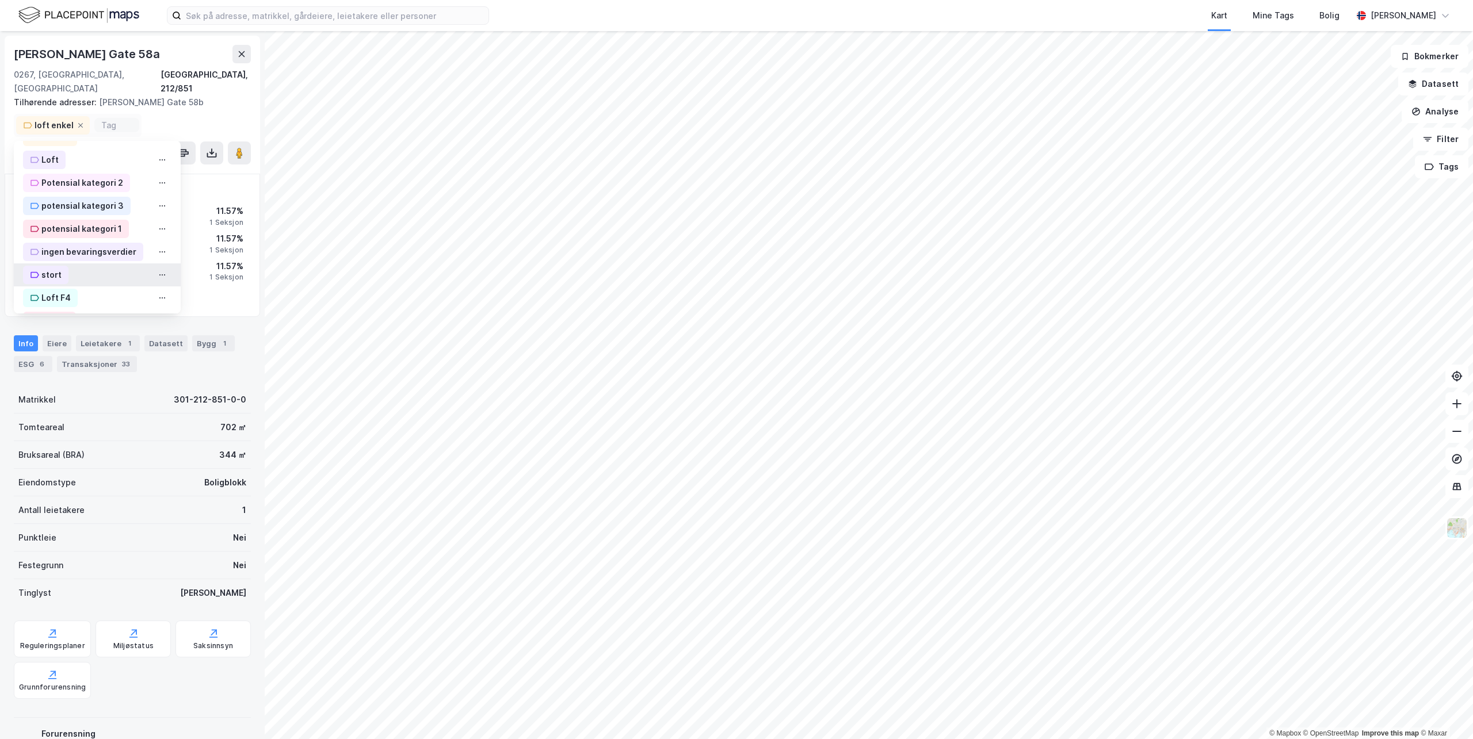
scroll to position [345, 0]
click at [90, 159] on div "Potensial kategori 2" at bounding box center [76, 164] width 107 height 18
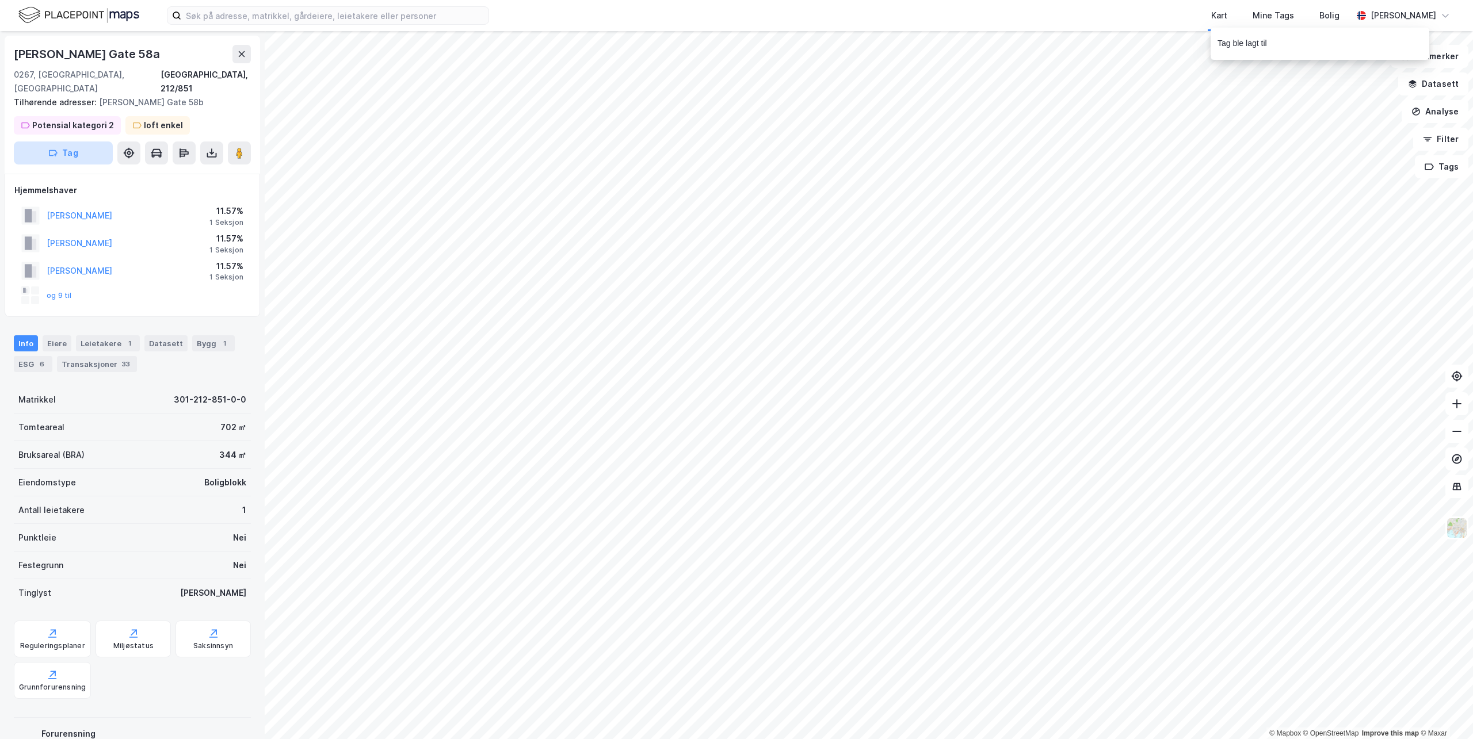
click at [97, 144] on button "Tag" at bounding box center [63, 153] width 99 height 23
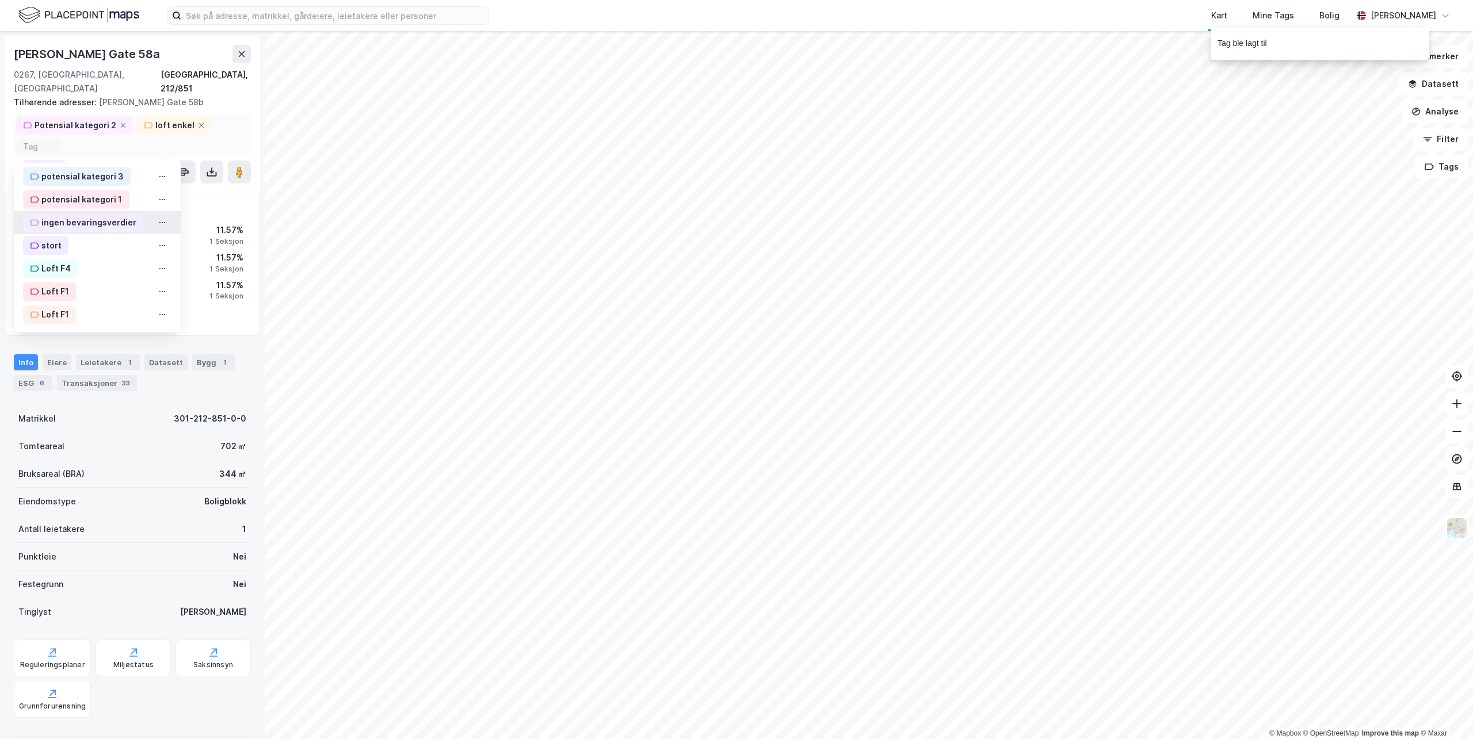
scroll to position [318, 0]
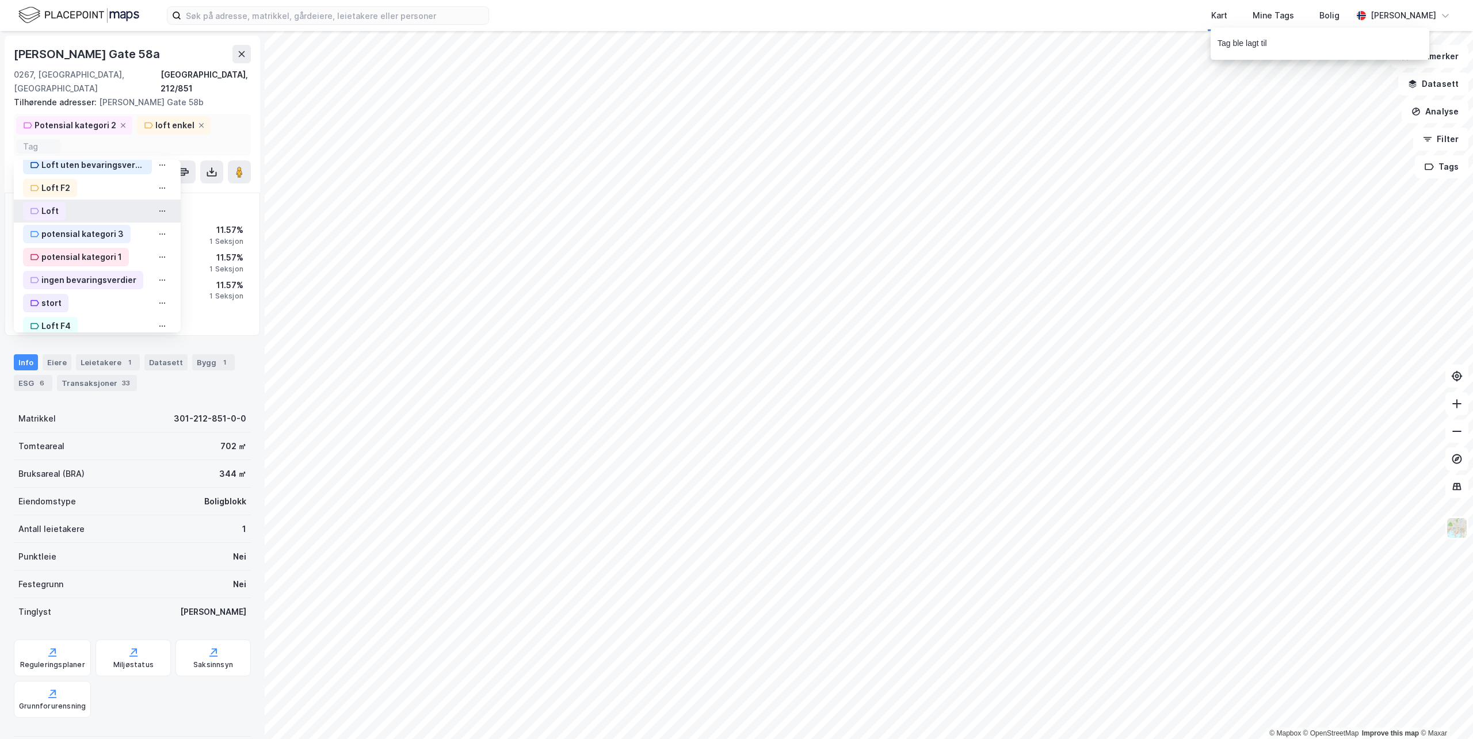
click at [52, 204] on div "Loft" at bounding box center [49, 211] width 17 height 14
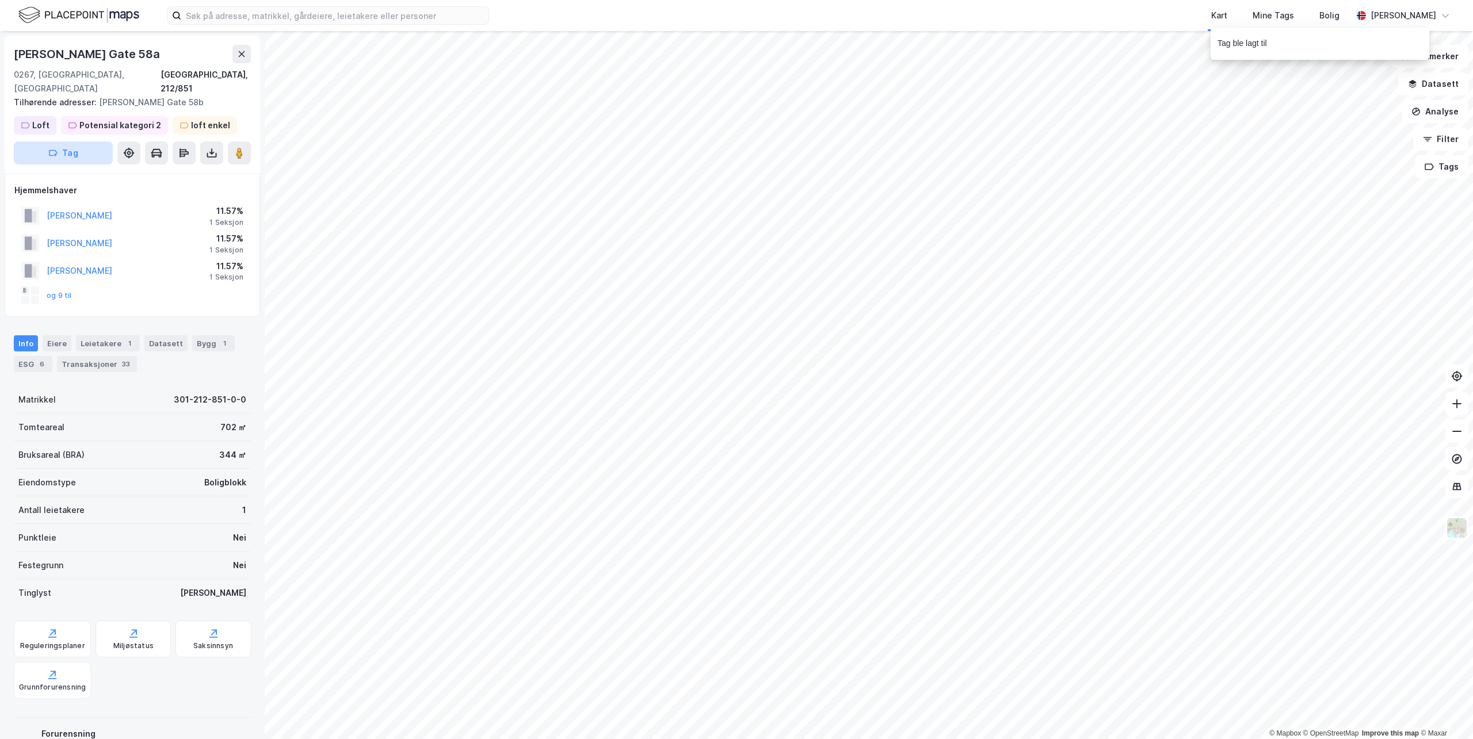
click at [78, 143] on button "Tag" at bounding box center [63, 153] width 99 height 23
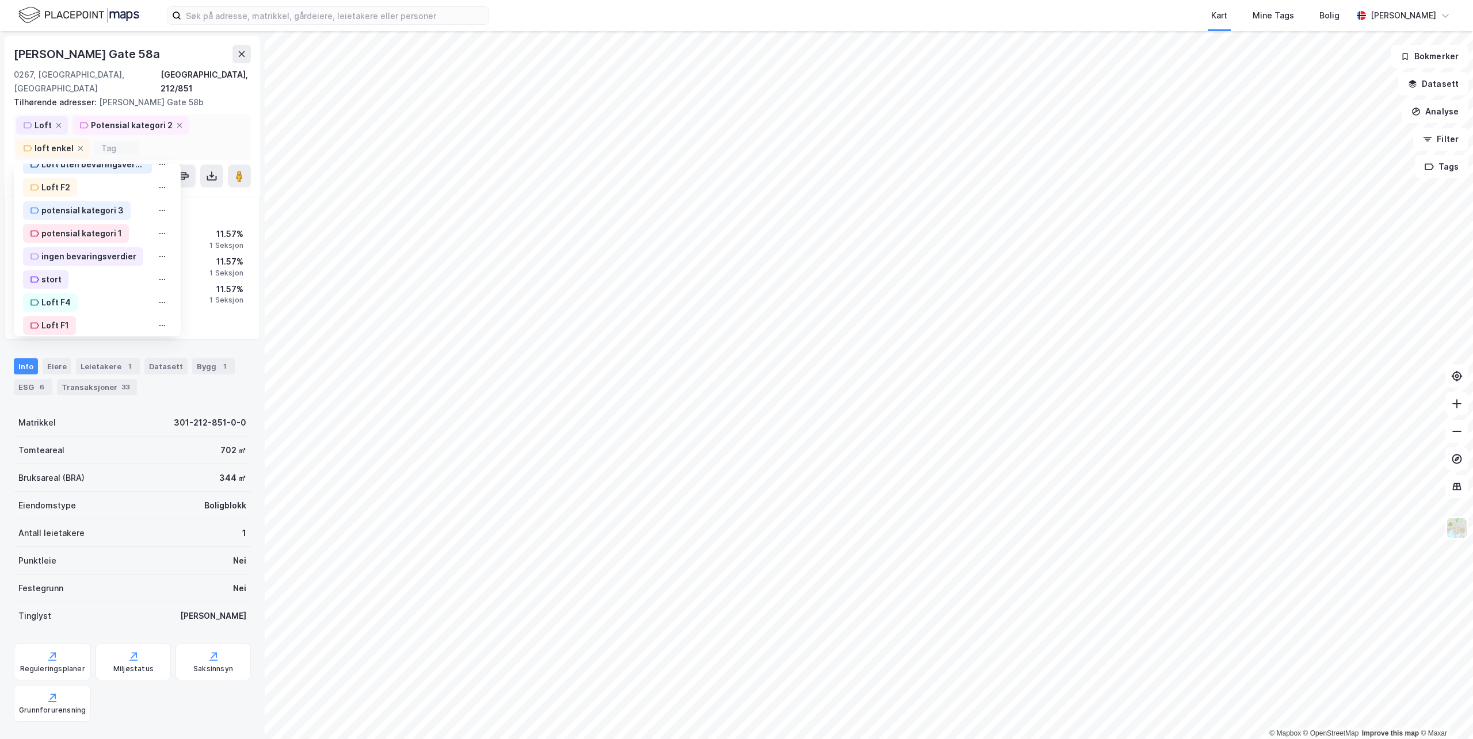
scroll to position [375, 0]
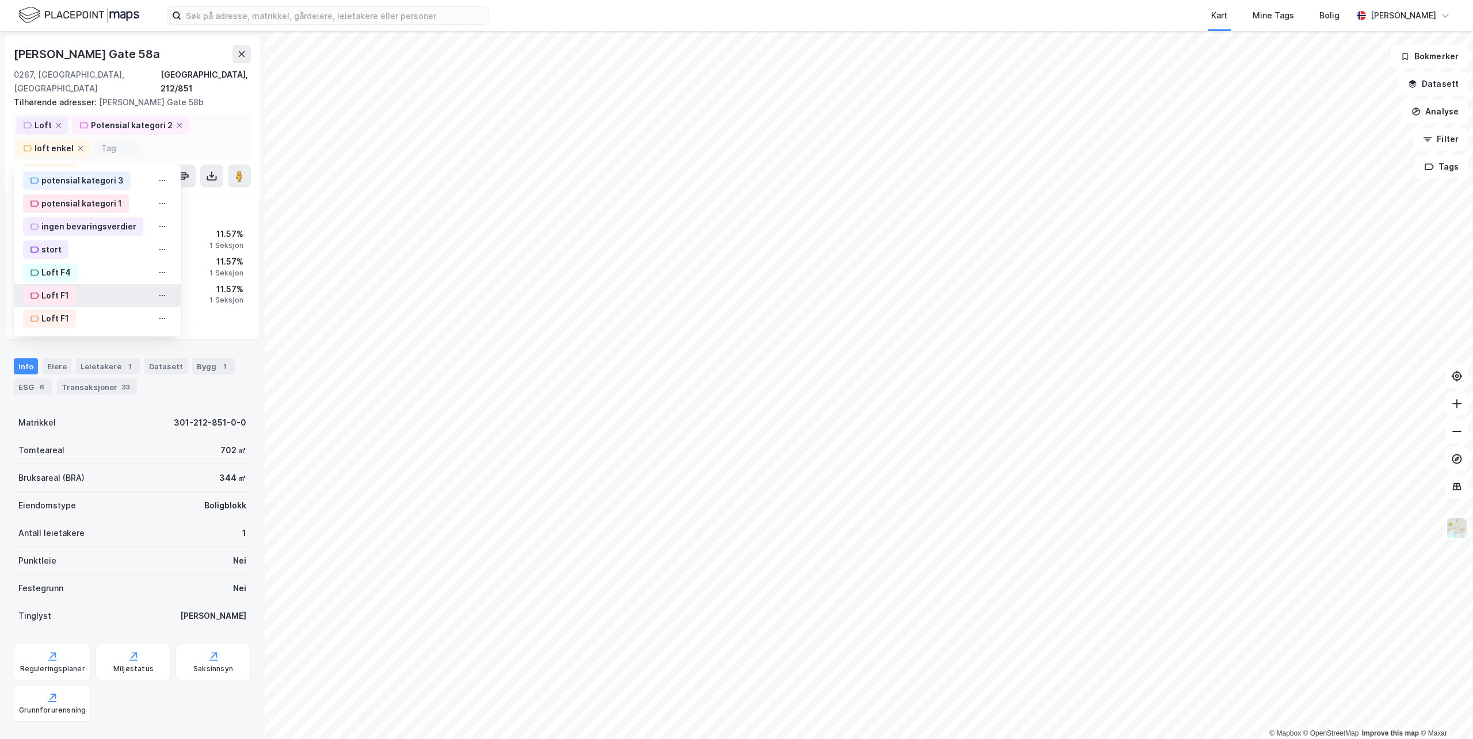
click at [54, 289] on div "Loft F1" at bounding box center [55, 296] width 28 height 14
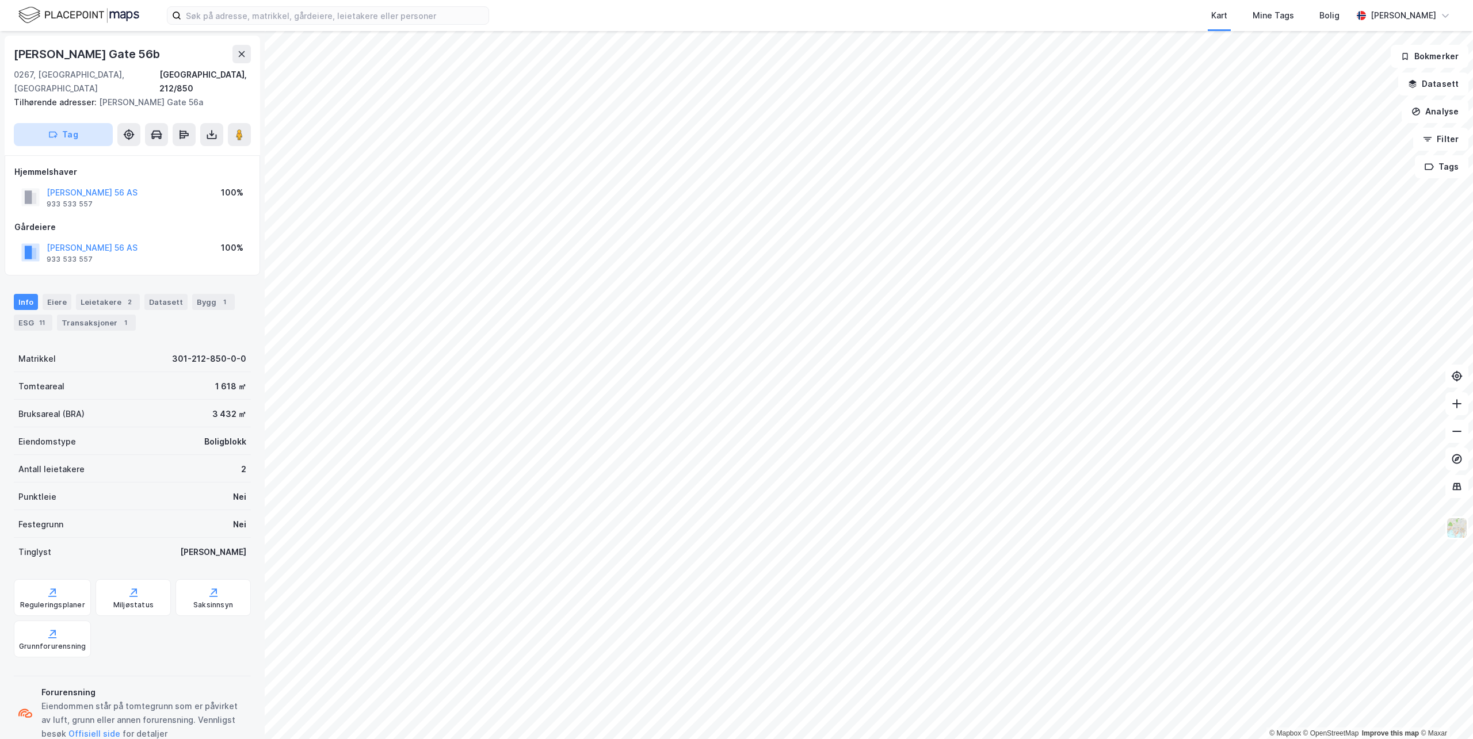
click at [84, 123] on button "Tag" at bounding box center [63, 134] width 99 height 23
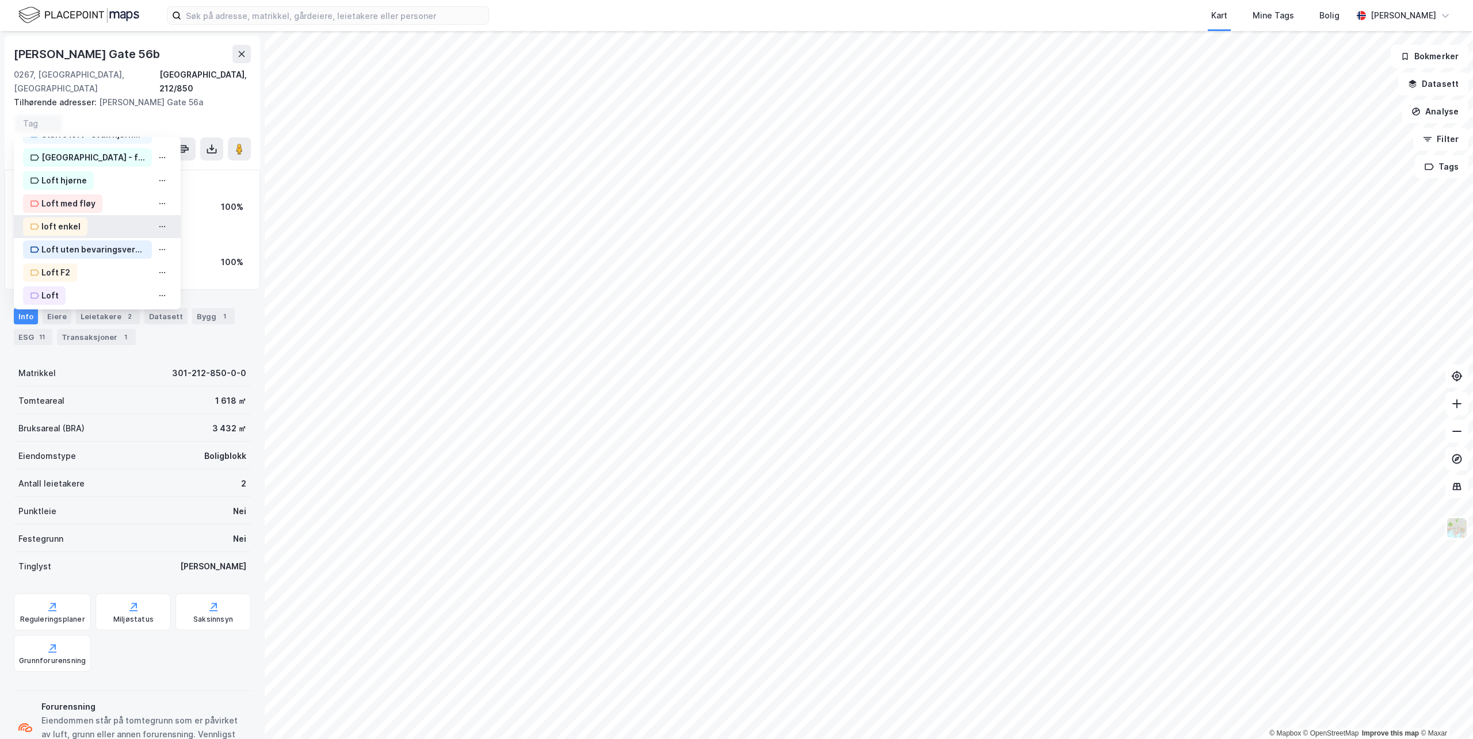
scroll to position [230, 0]
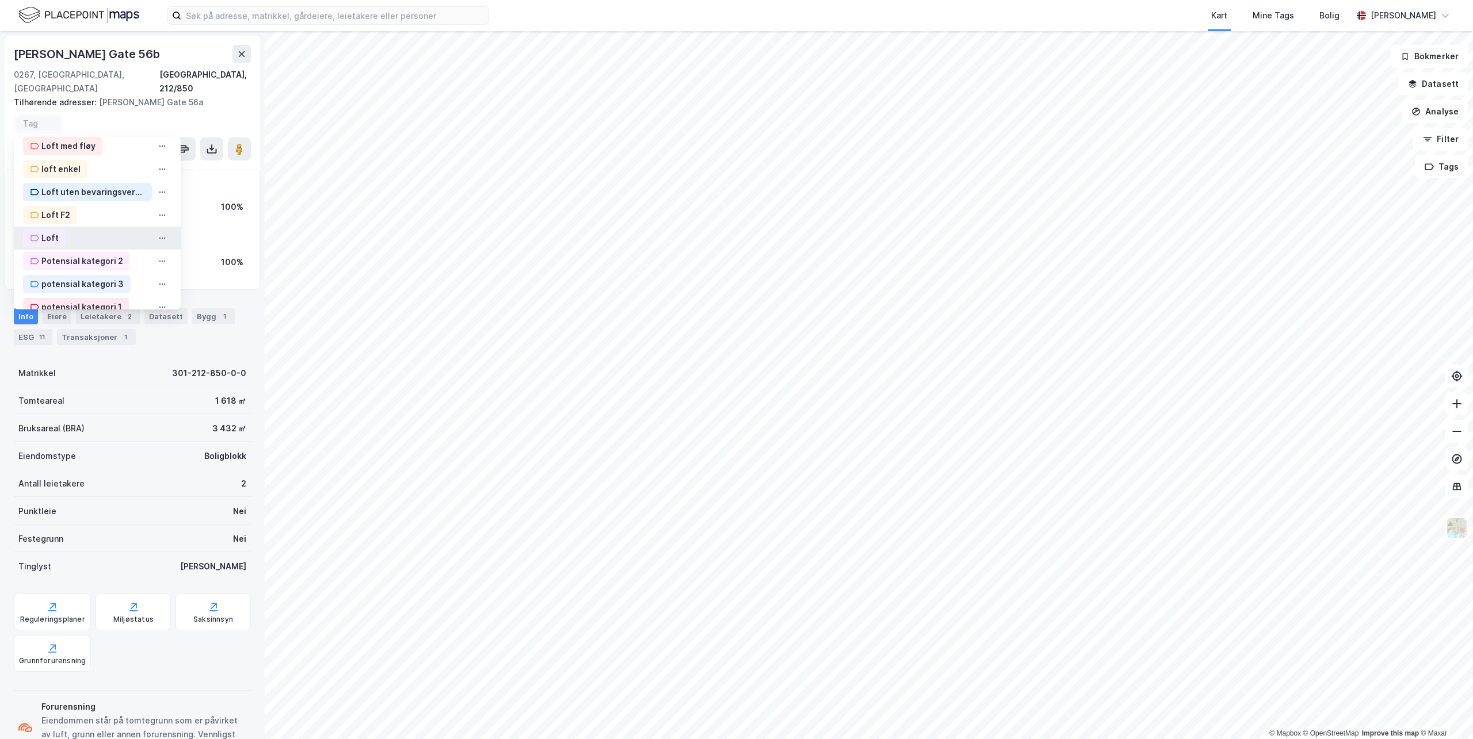
click at [46, 231] on div "Loft" at bounding box center [49, 238] width 17 height 14
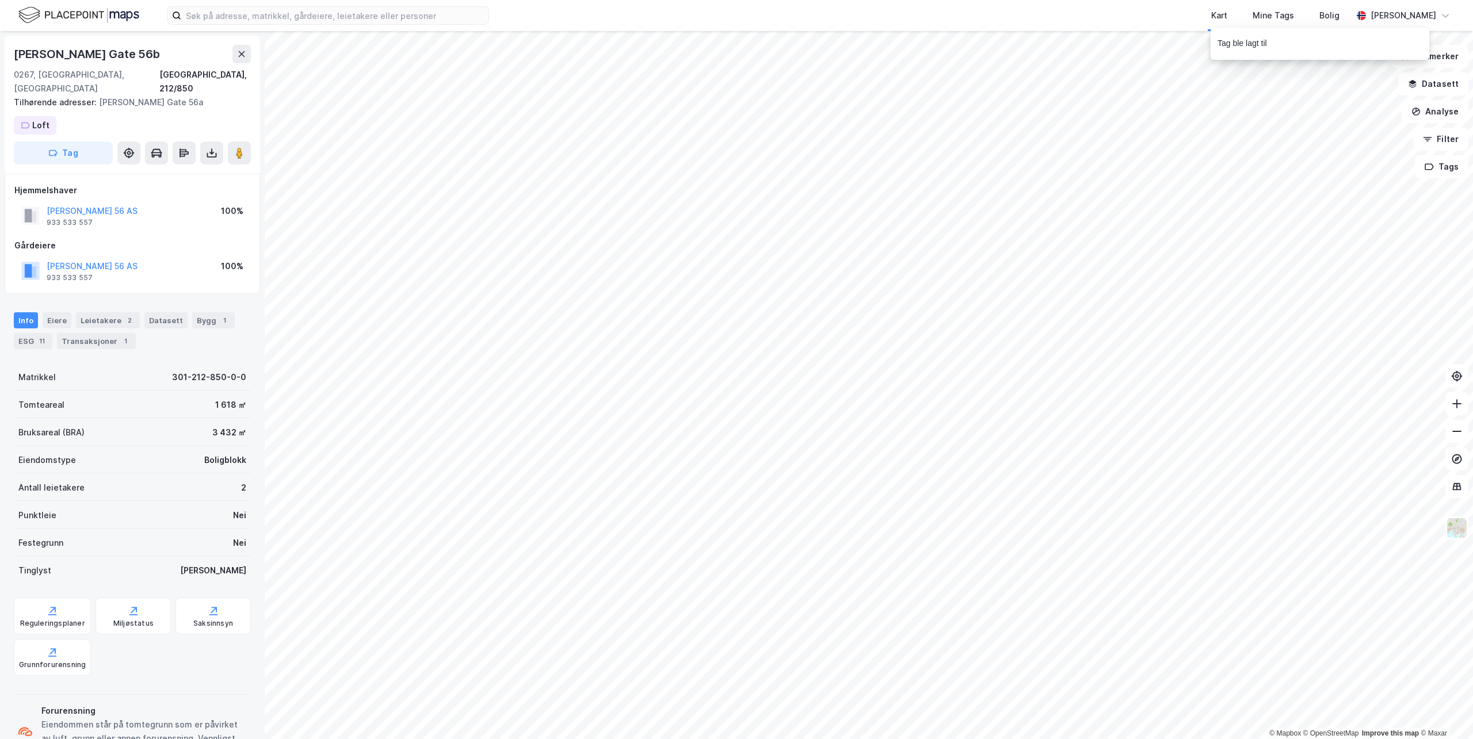
click at [81, 111] on div "[PERSON_NAME] Gate 56b [GEOGRAPHIC_DATA], 212/850 Tilhørende adresser: [PERSON_…" at bounding box center [132, 105] width 255 height 138
click at [70, 142] on button "Tag" at bounding box center [63, 153] width 99 height 23
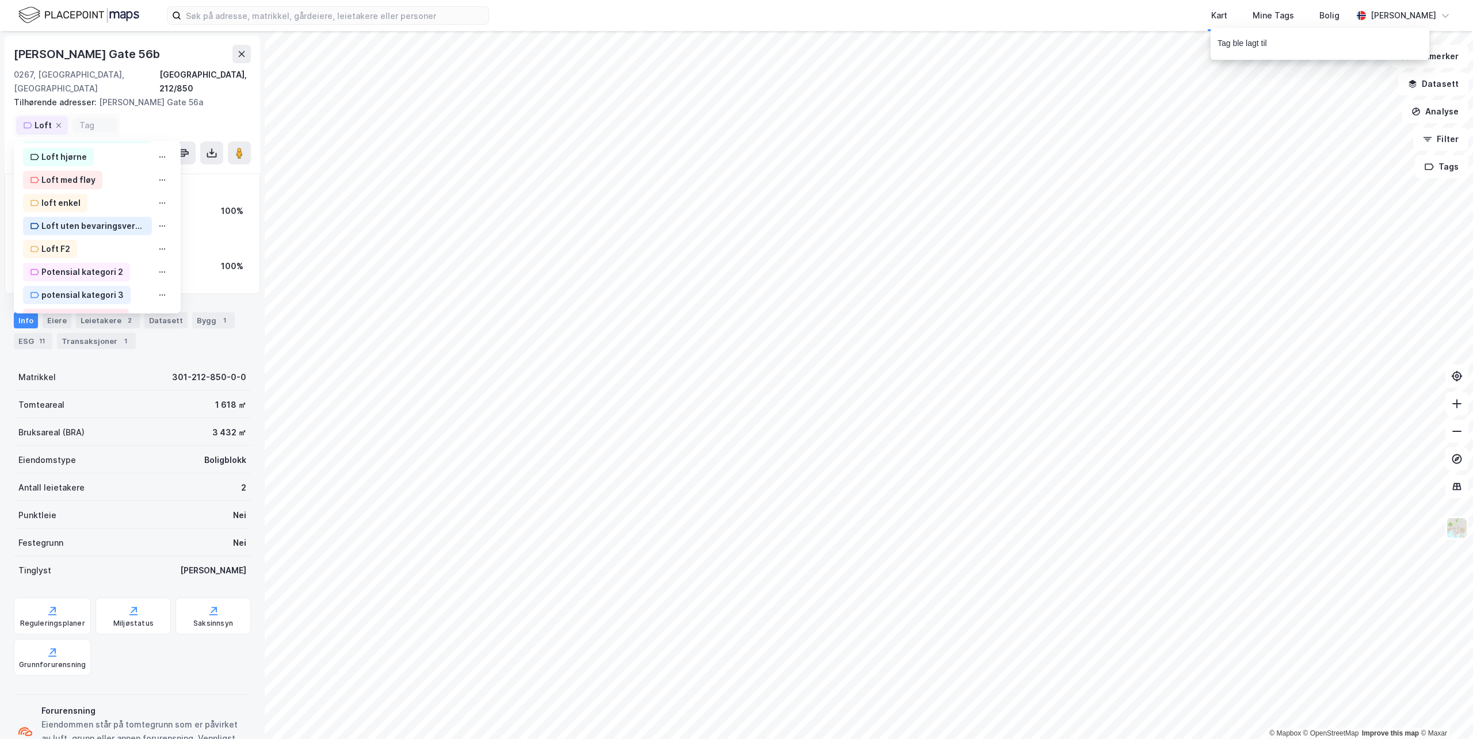
scroll to position [345, 0]
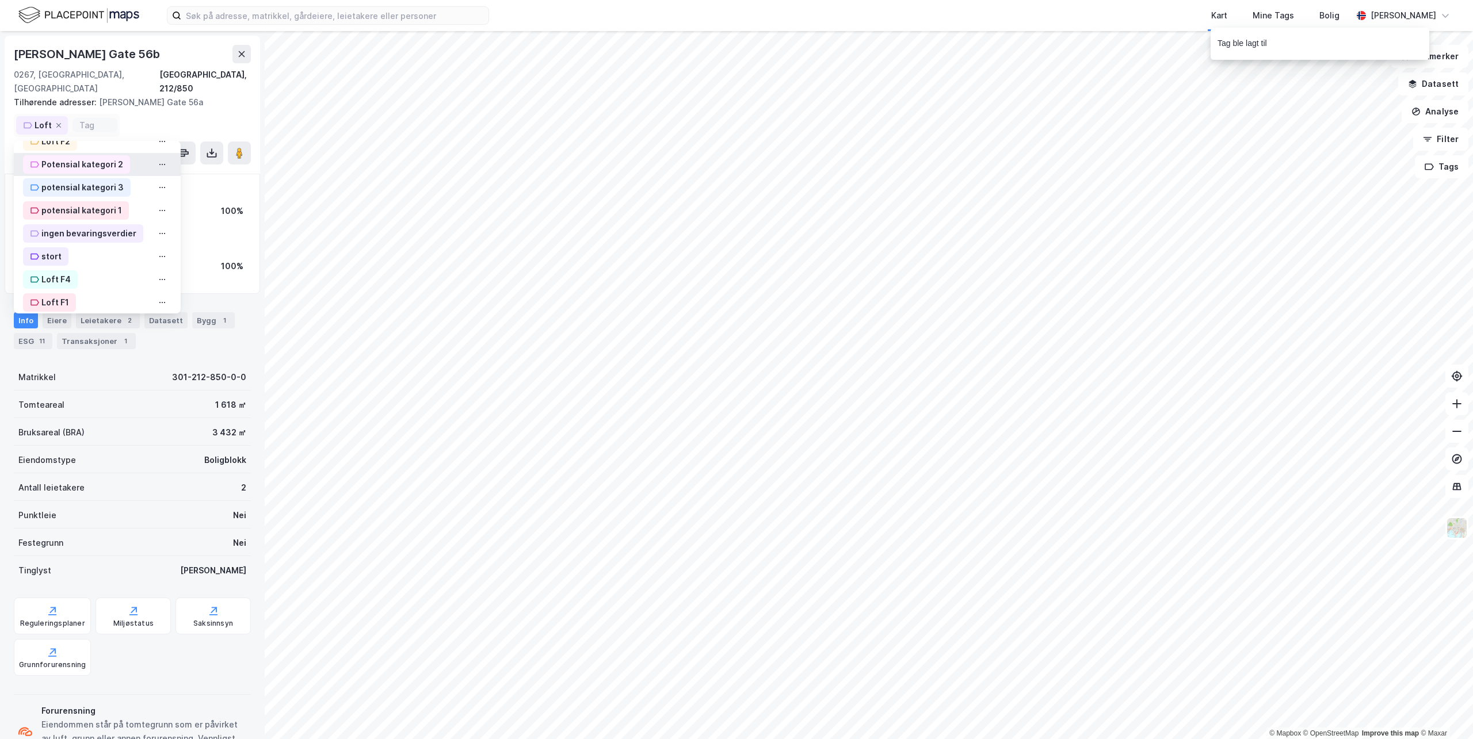
click at [94, 158] on div "Potensial kategori 2" at bounding box center [82, 165] width 82 height 14
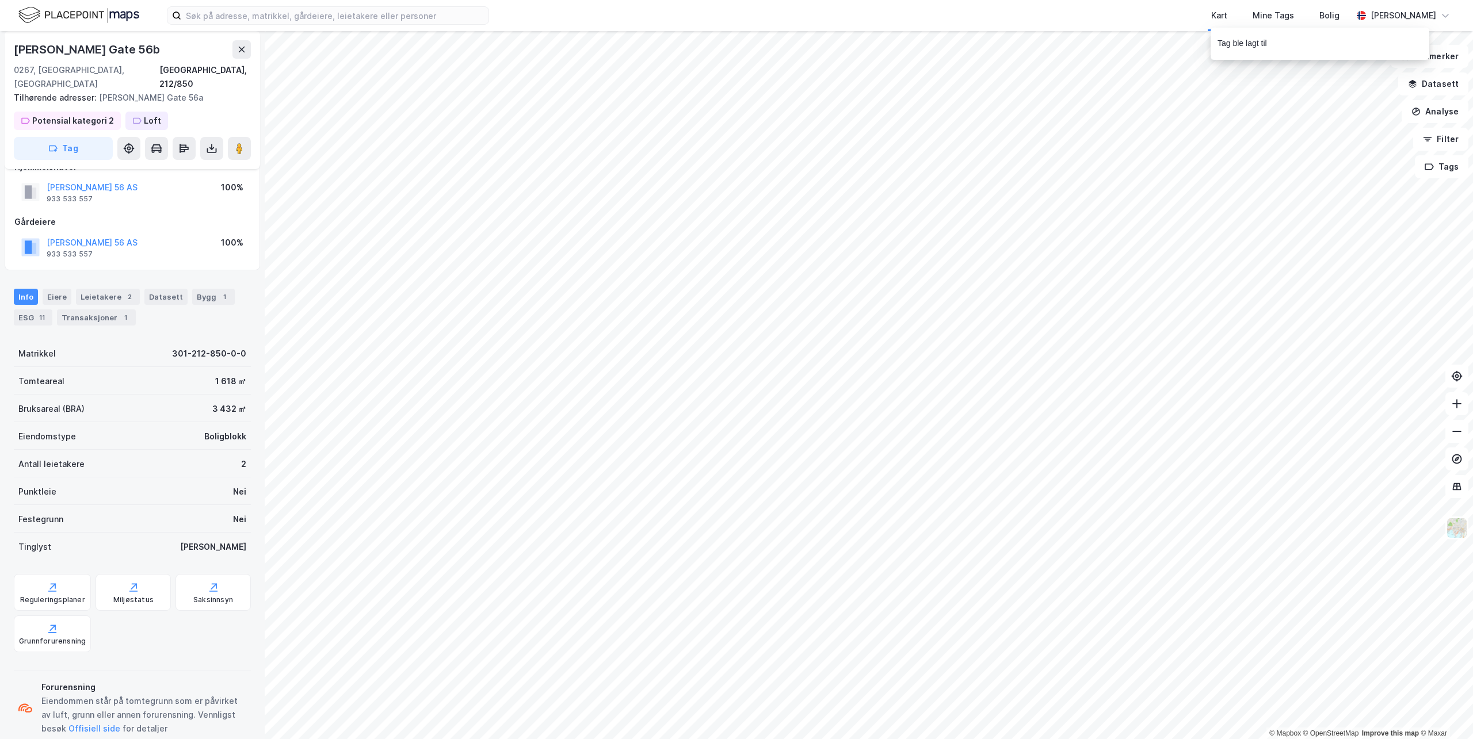
scroll to position [33, 0]
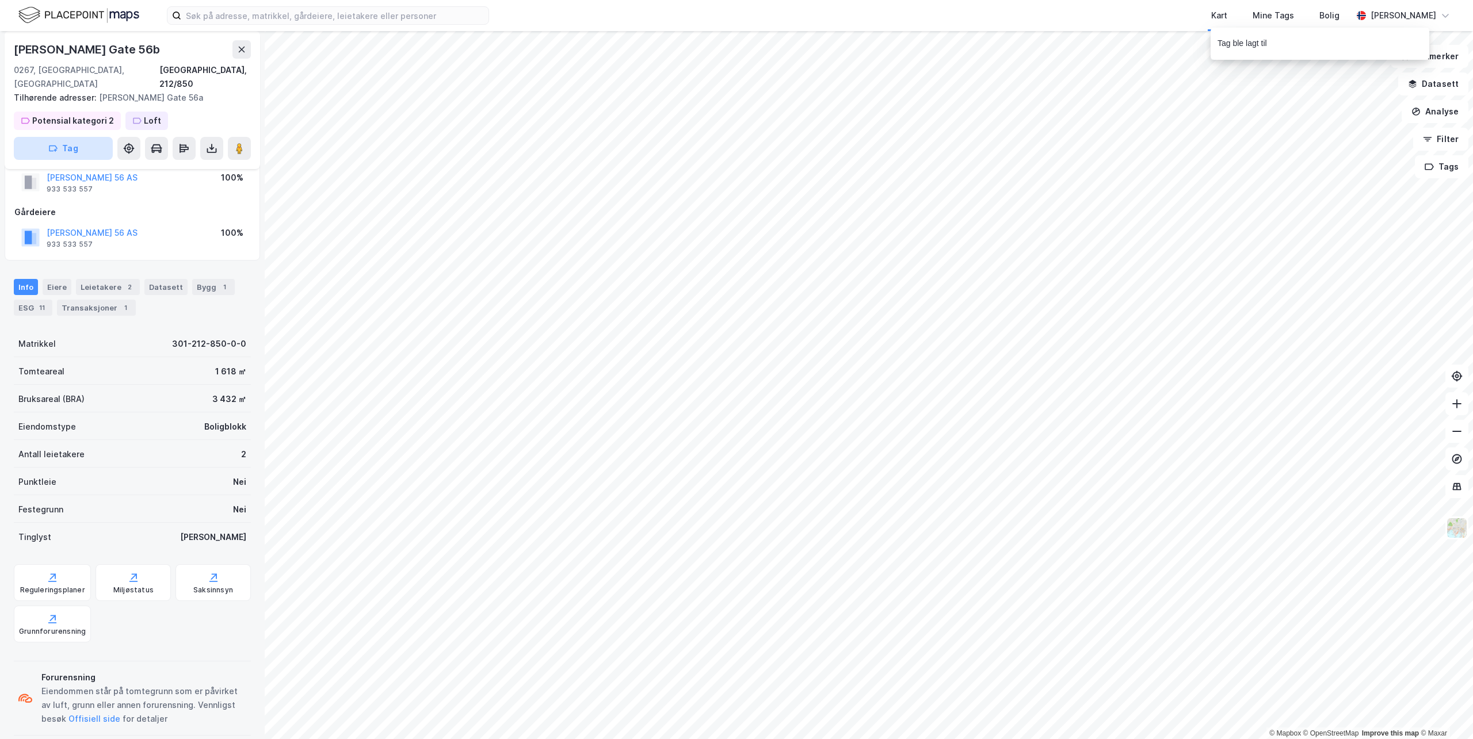
click at [93, 137] on button "Tag" at bounding box center [63, 148] width 99 height 23
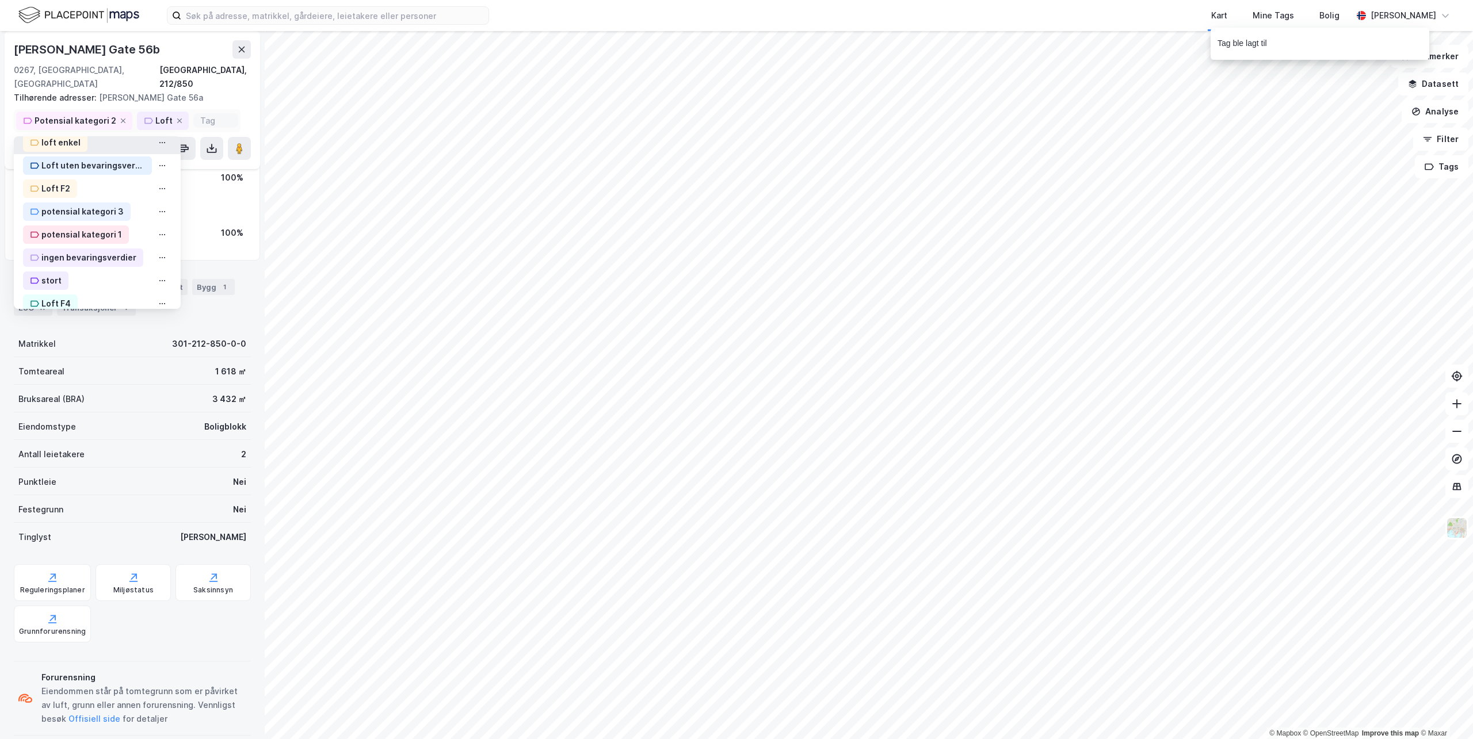
scroll to position [375, 0]
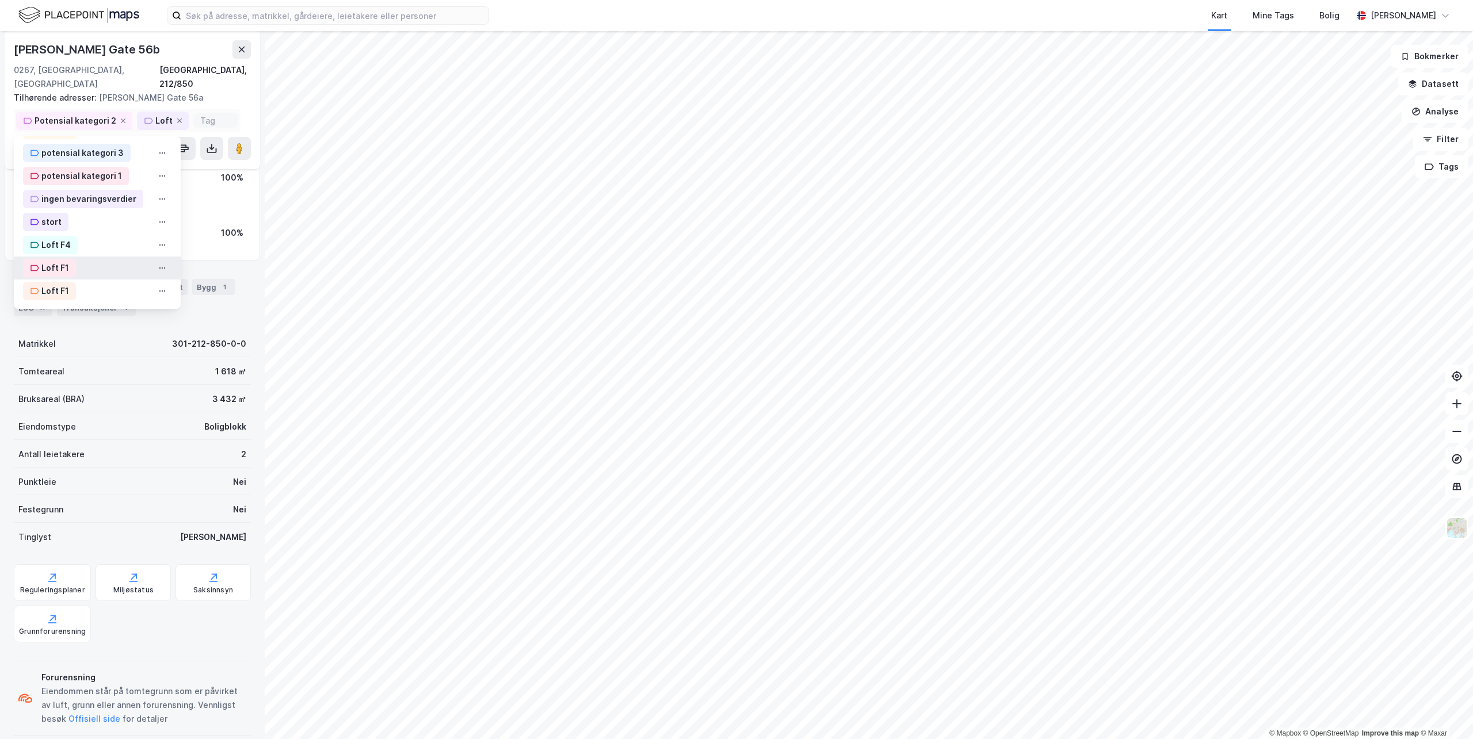
click at [60, 261] on div "Loft F1" at bounding box center [55, 268] width 28 height 14
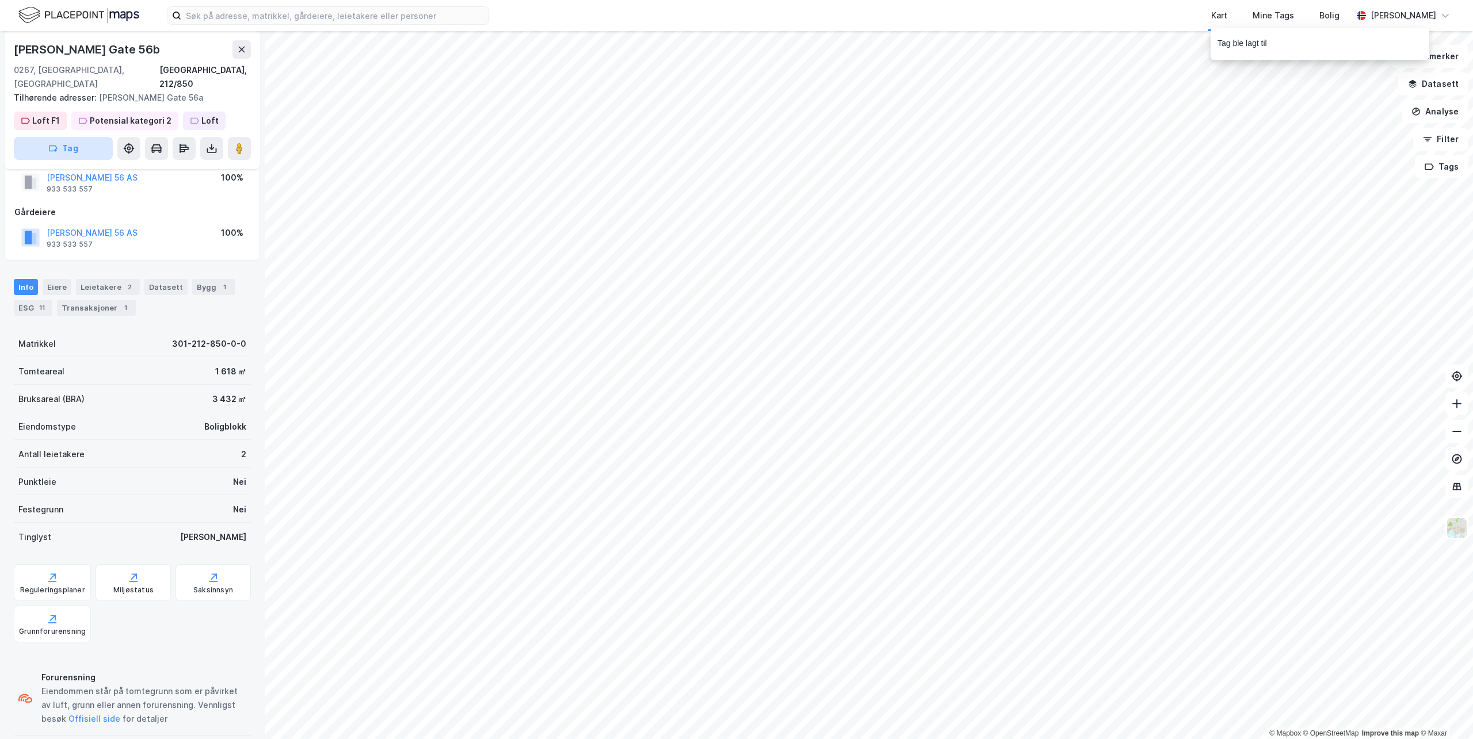
click at [67, 139] on button "Tag" at bounding box center [63, 148] width 99 height 23
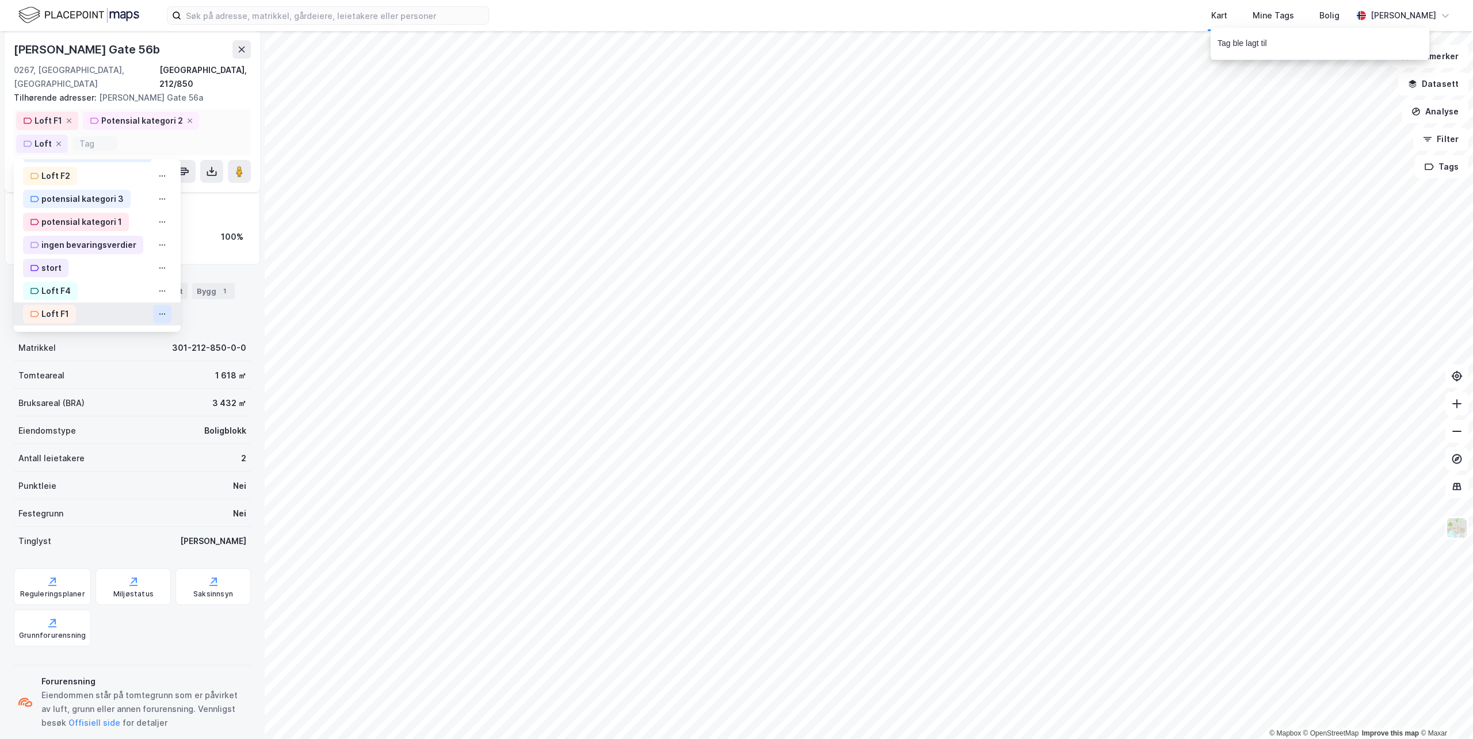
click at [165, 310] on icon at bounding box center [162, 314] width 9 height 9
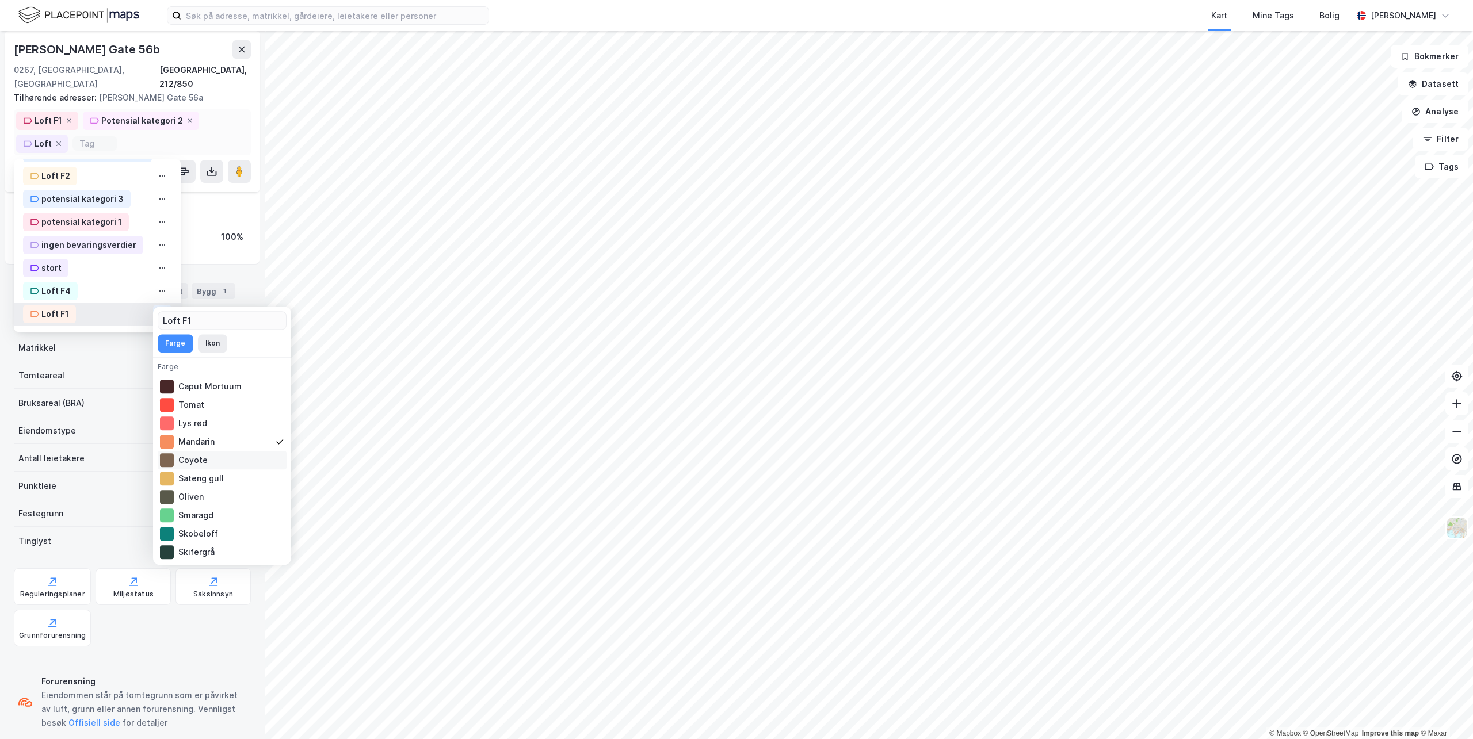
scroll to position [203, 0]
click at [162, 310] on icon at bounding box center [162, 314] width 9 height 9
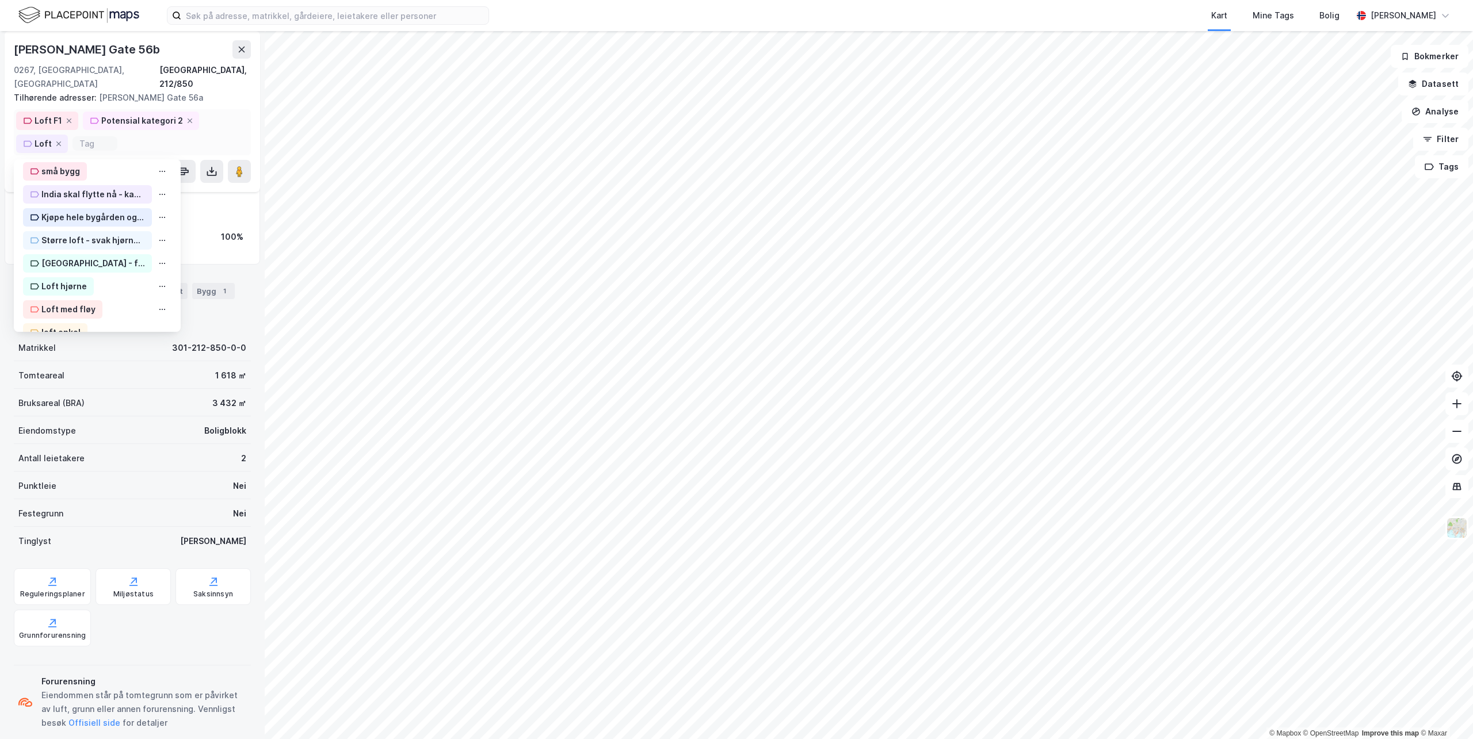
scroll to position [230, 0]
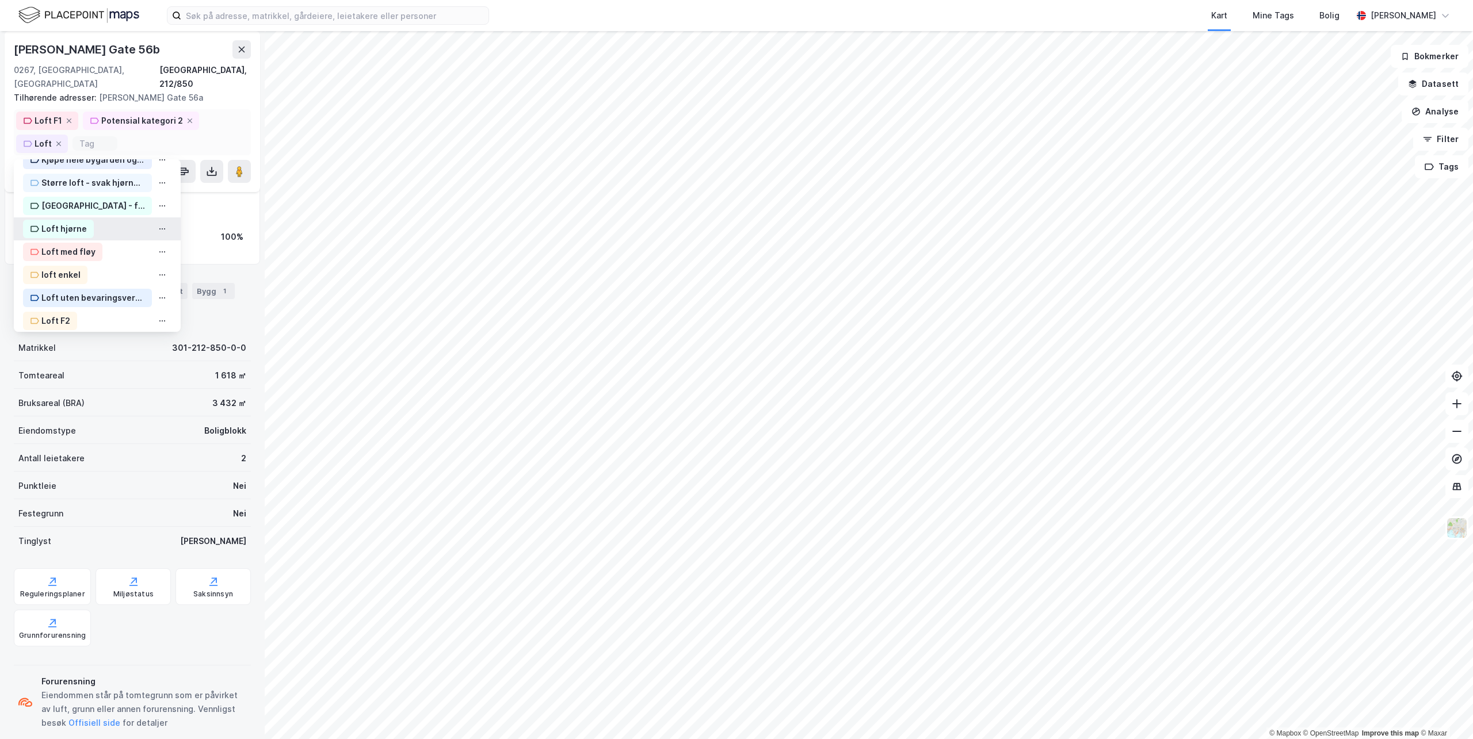
click at [83, 222] on div "Loft hjørne" at bounding box center [63, 229] width 45 height 14
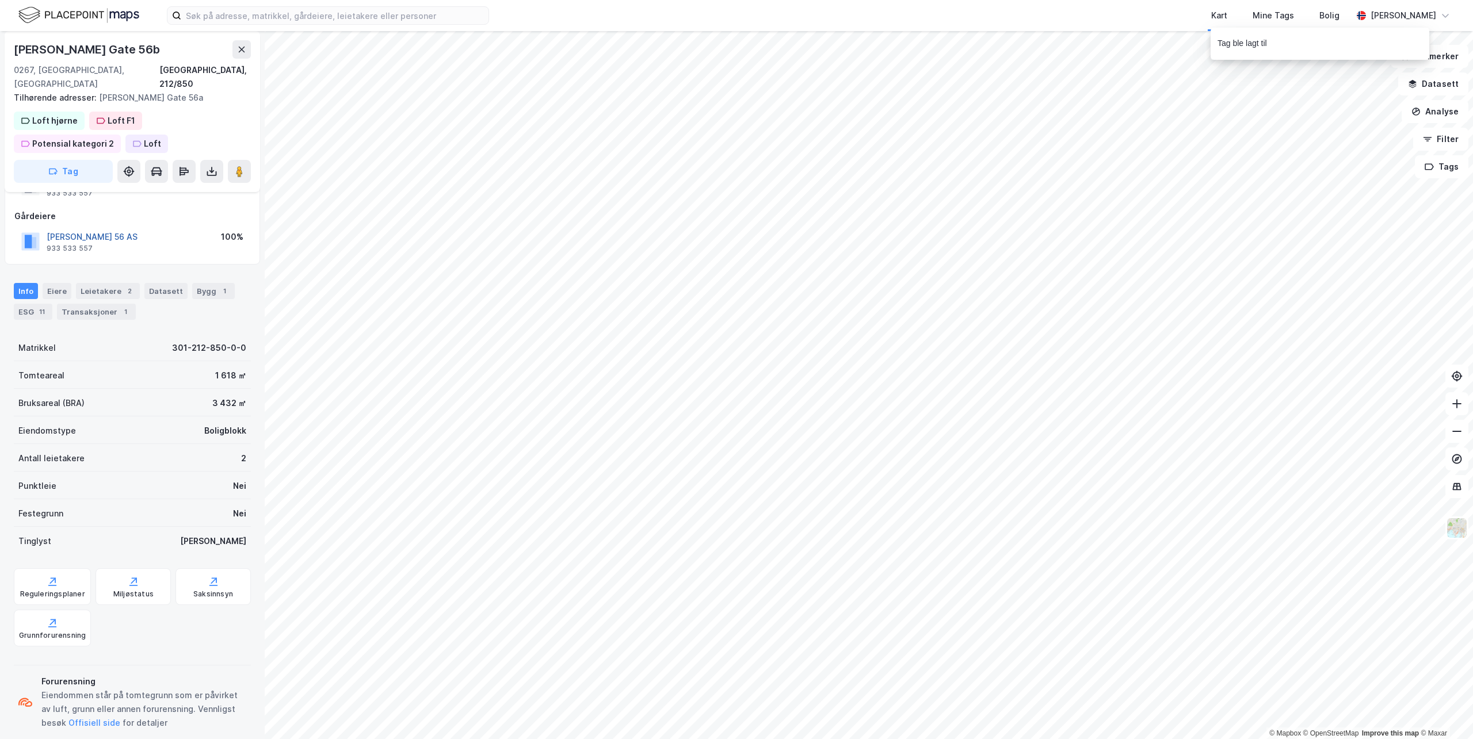
scroll to position [56, 0]
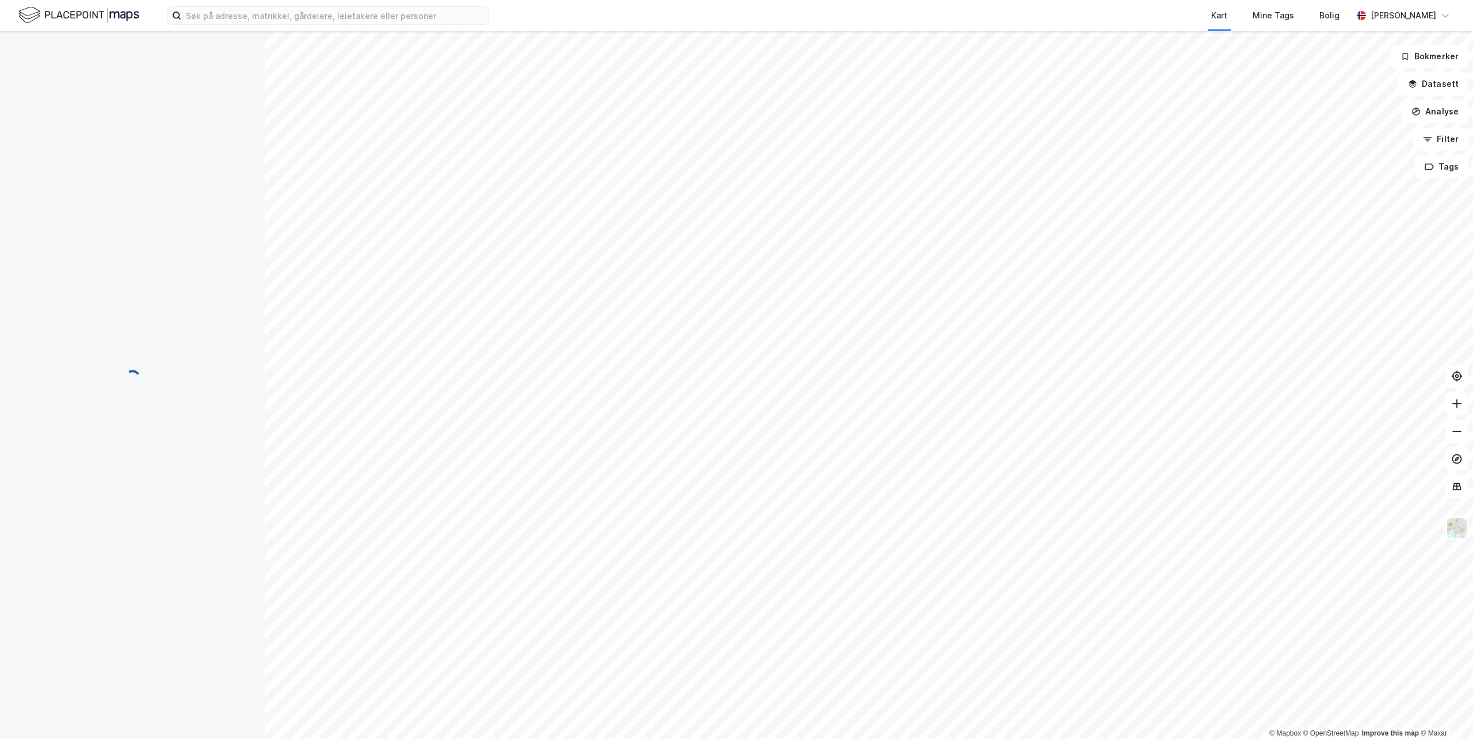
scroll to position [16, 0]
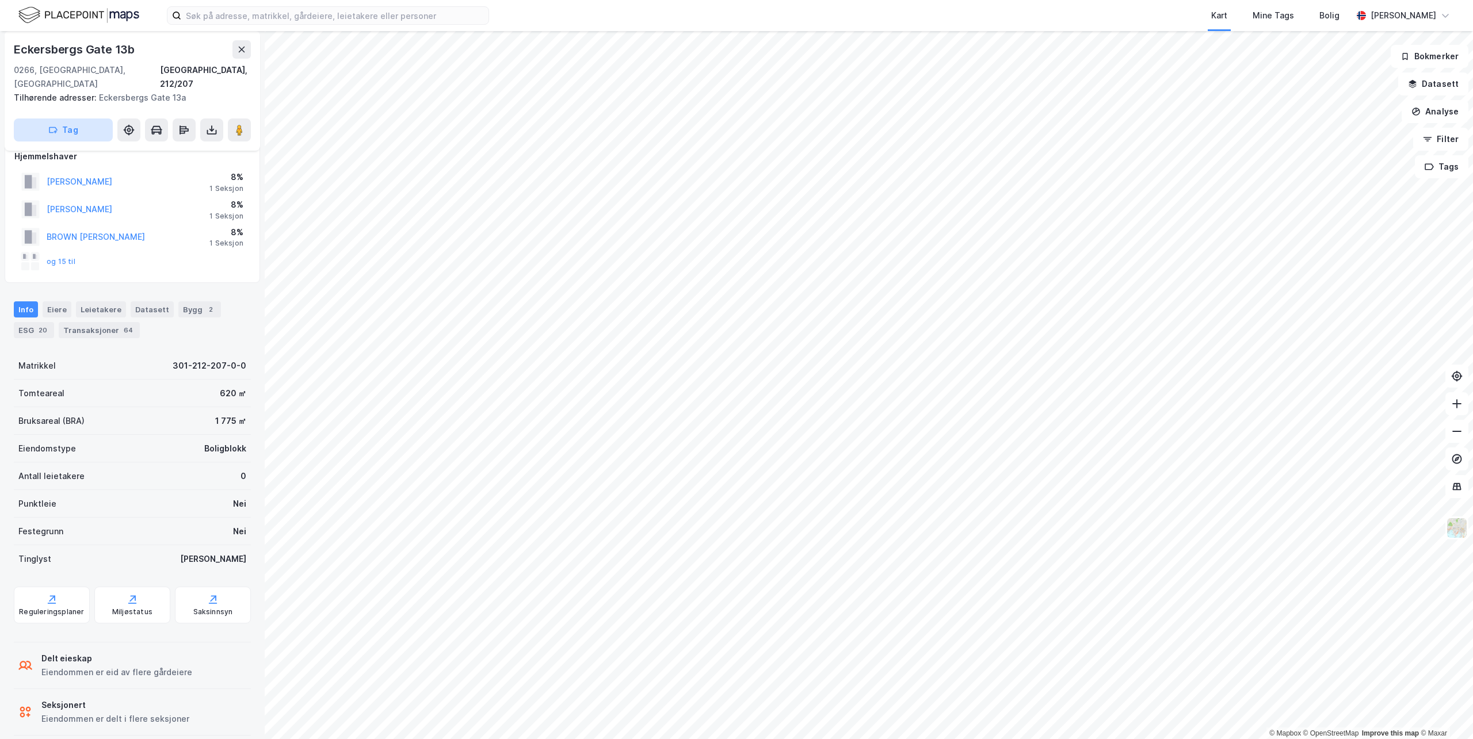
click at [74, 123] on button "Tag" at bounding box center [63, 130] width 99 height 23
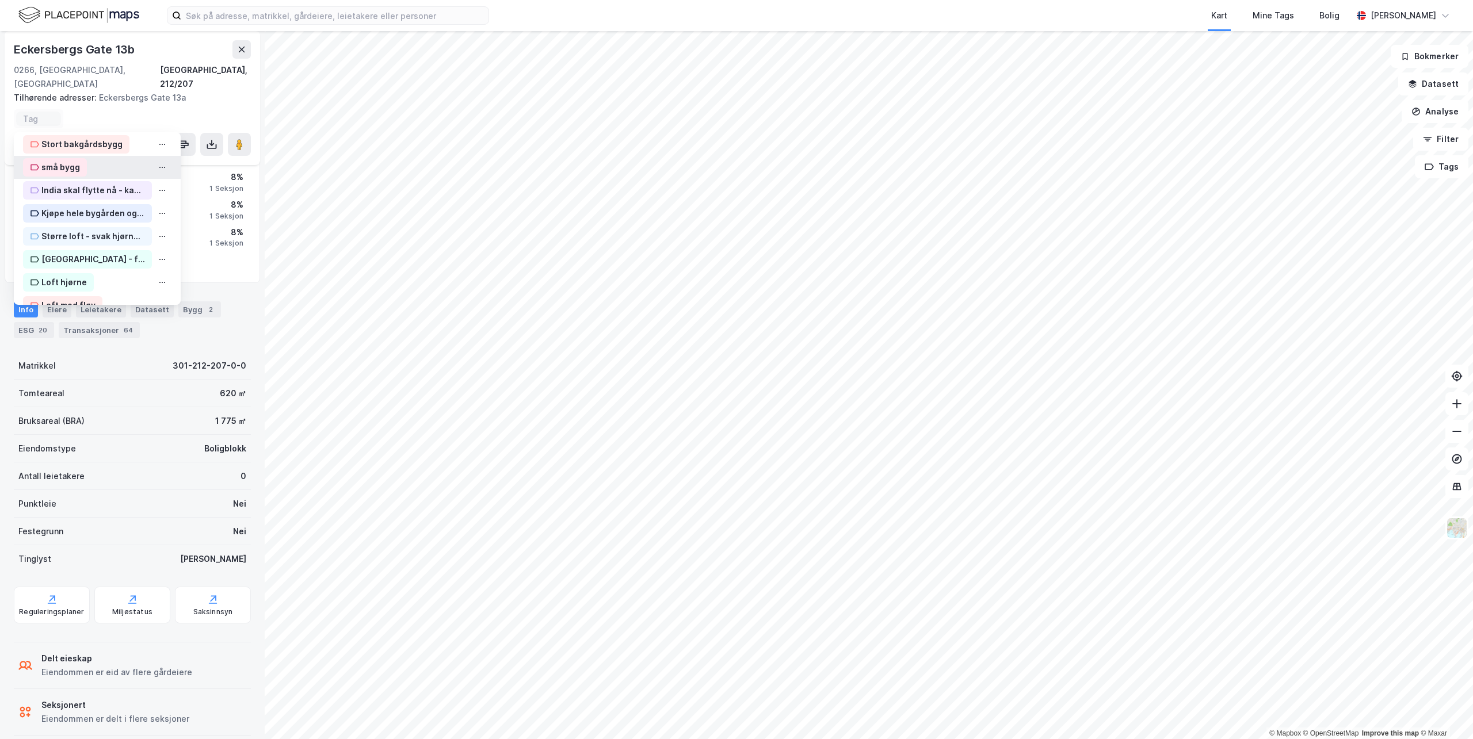
scroll to position [173, 0]
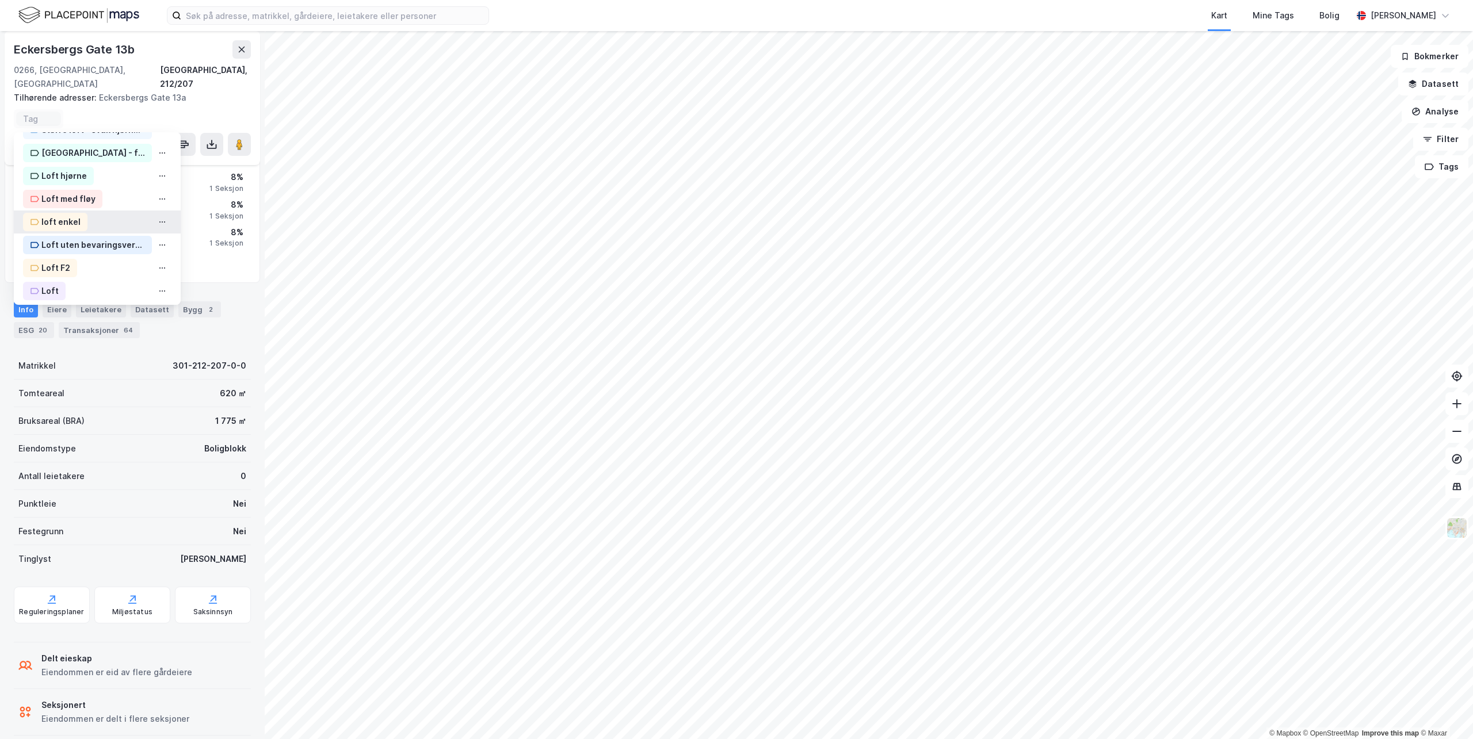
click at [65, 215] on div "loft enkel" at bounding box center [60, 222] width 39 height 14
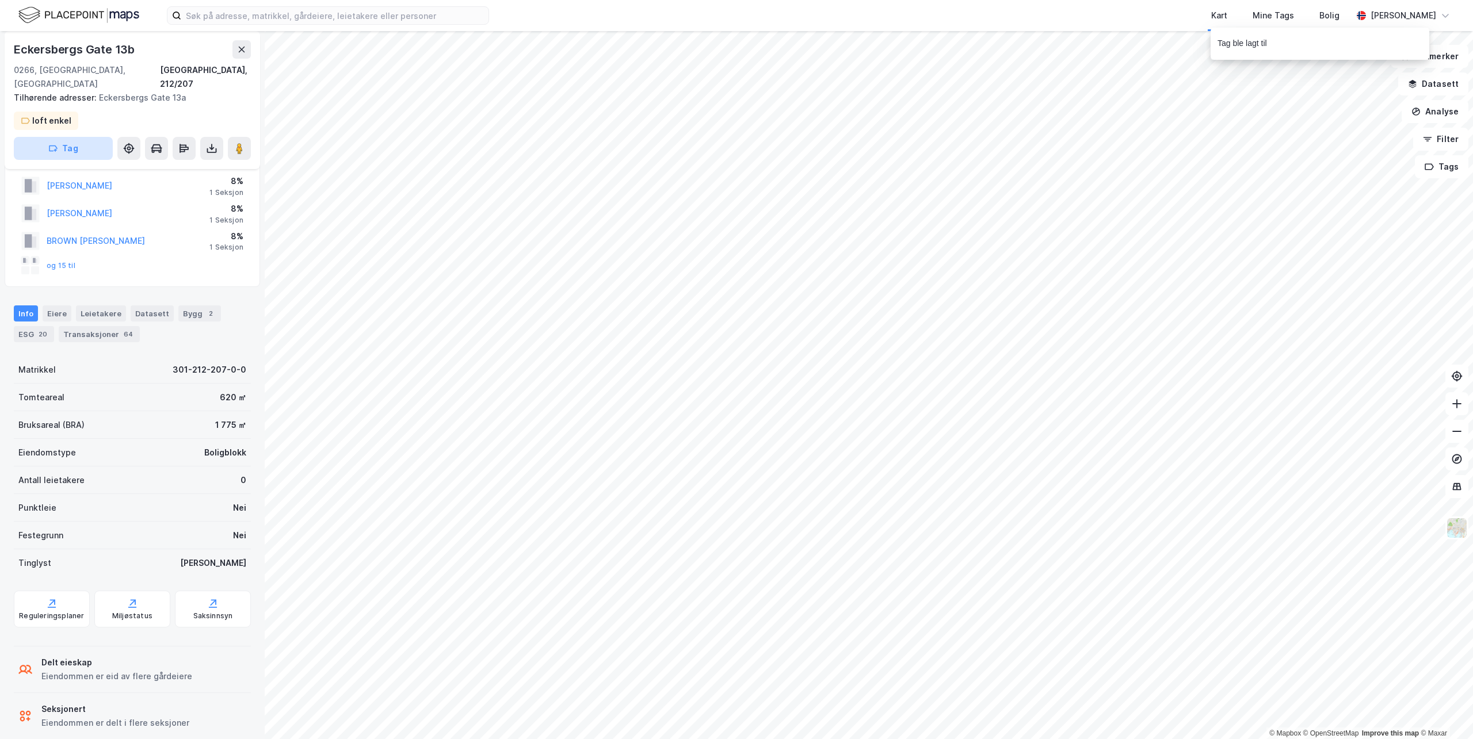
scroll to position [34, 0]
click at [70, 139] on button "Tag" at bounding box center [63, 148] width 99 height 23
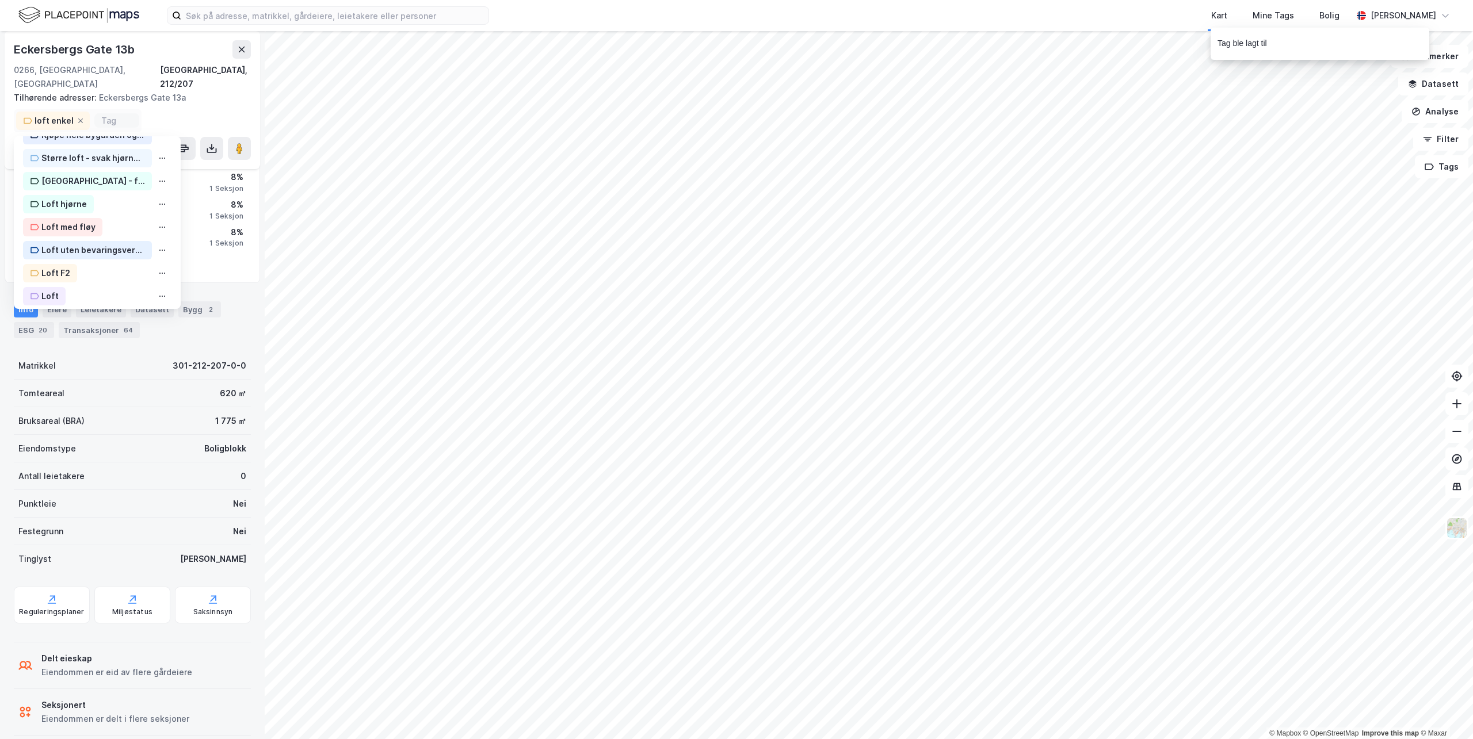
scroll to position [345, 0]
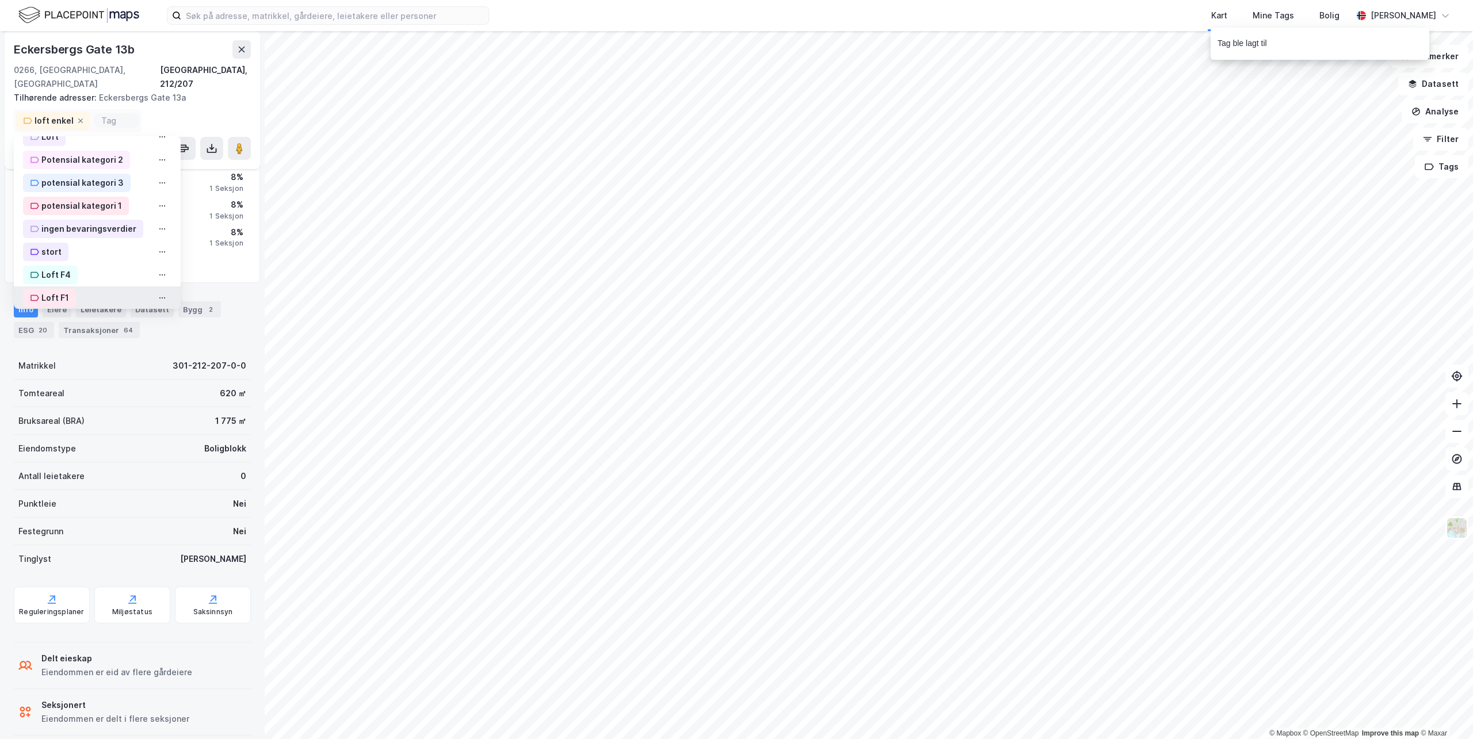
click at [62, 291] on div "Loft F1" at bounding box center [55, 298] width 28 height 14
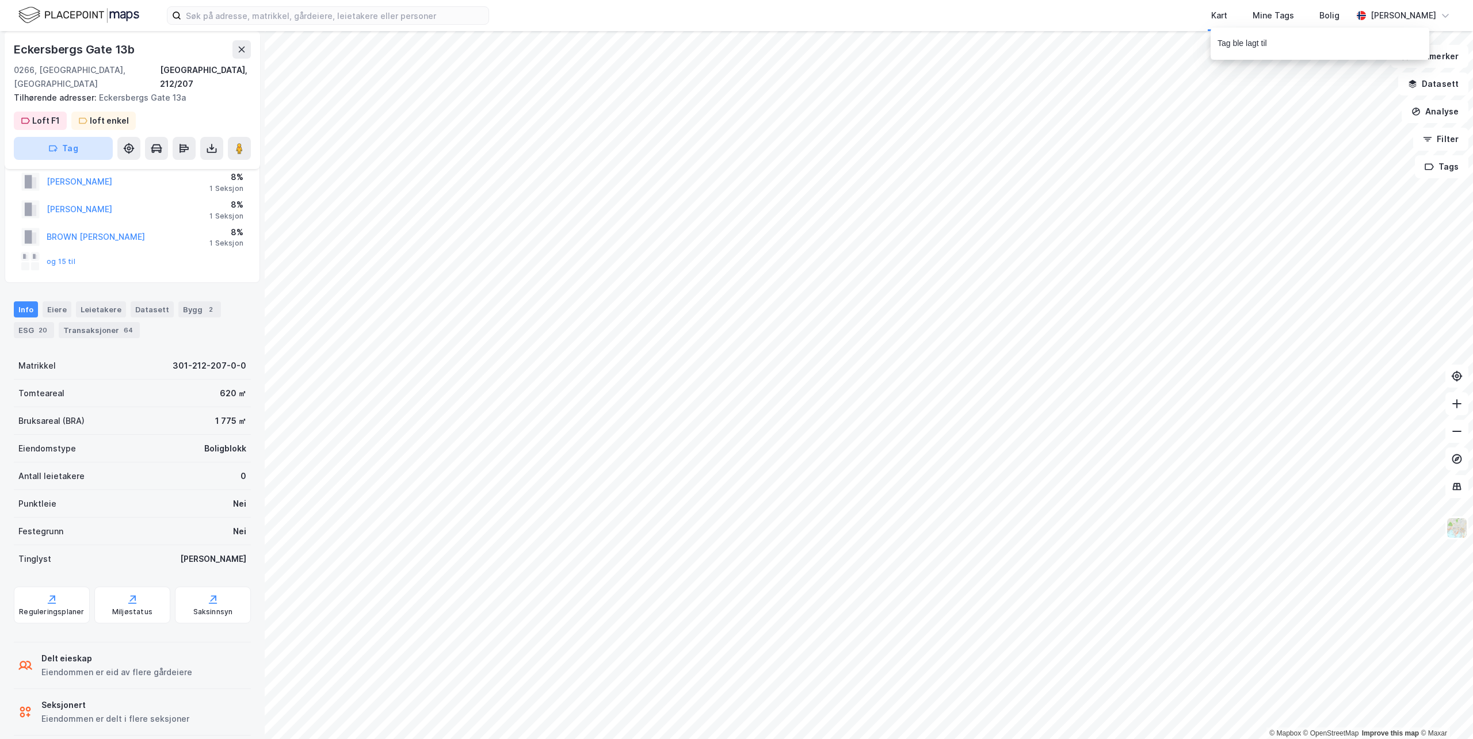
click at [83, 137] on button "Tag" at bounding box center [63, 148] width 99 height 23
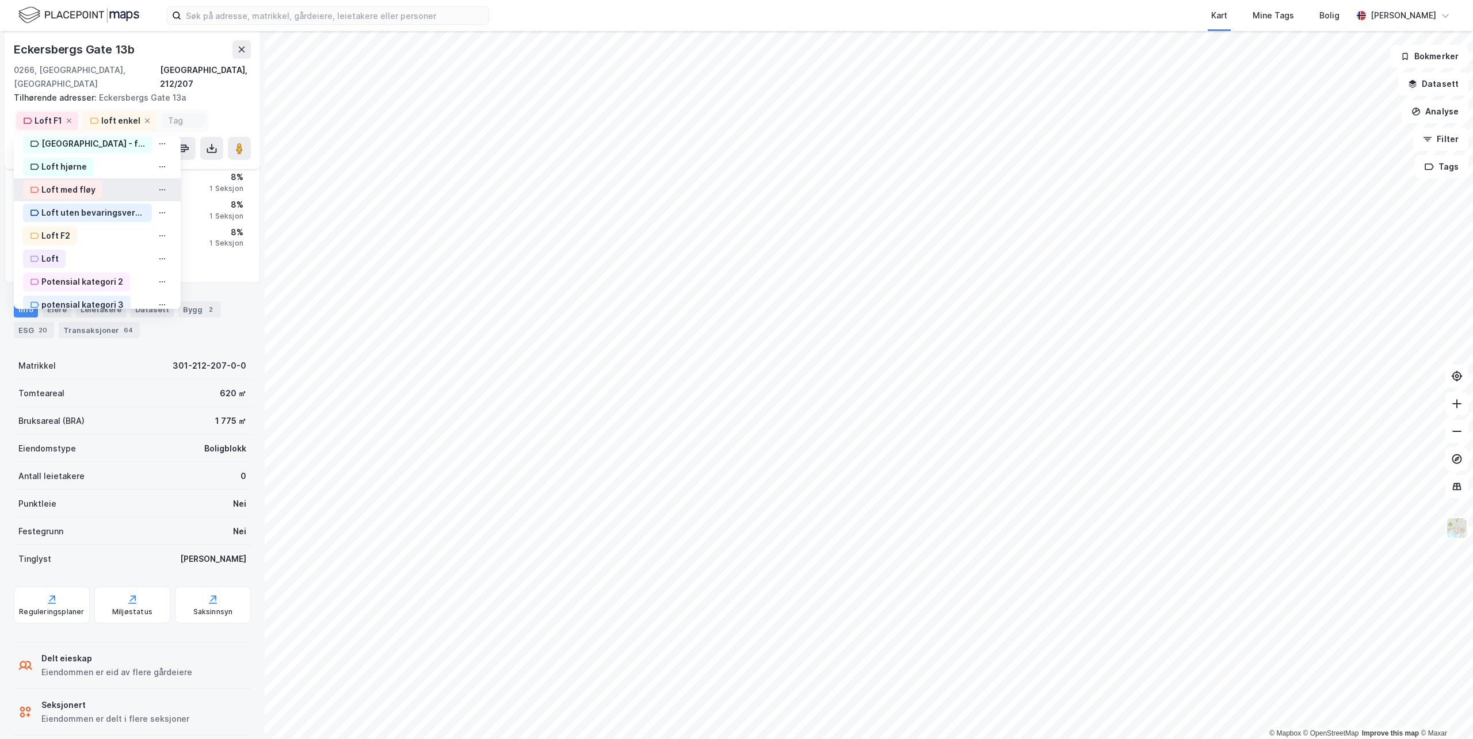
scroll to position [288, 0]
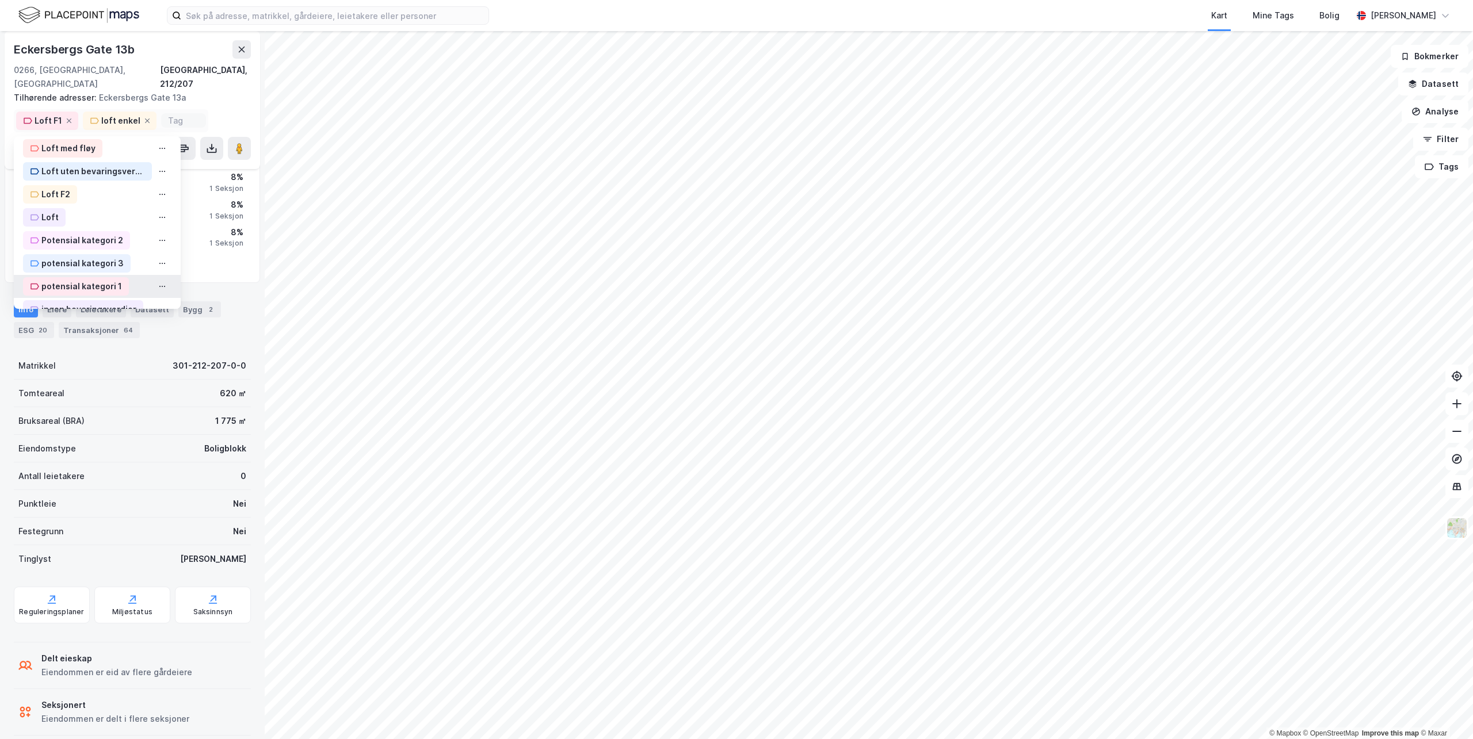
click at [77, 280] on div "potensial kategori 1" at bounding box center [81, 287] width 81 height 14
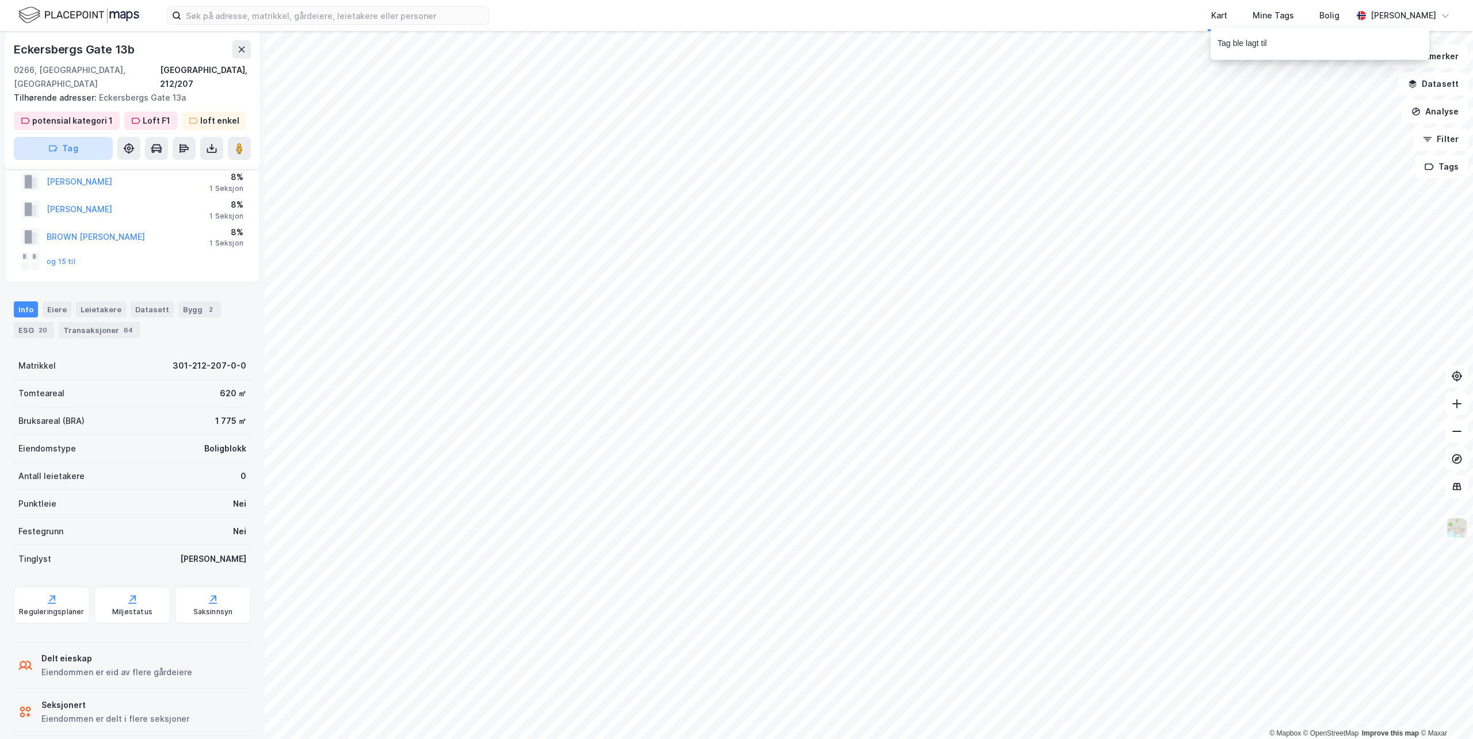
click at [68, 139] on button "Tag" at bounding box center [63, 148] width 99 height 23
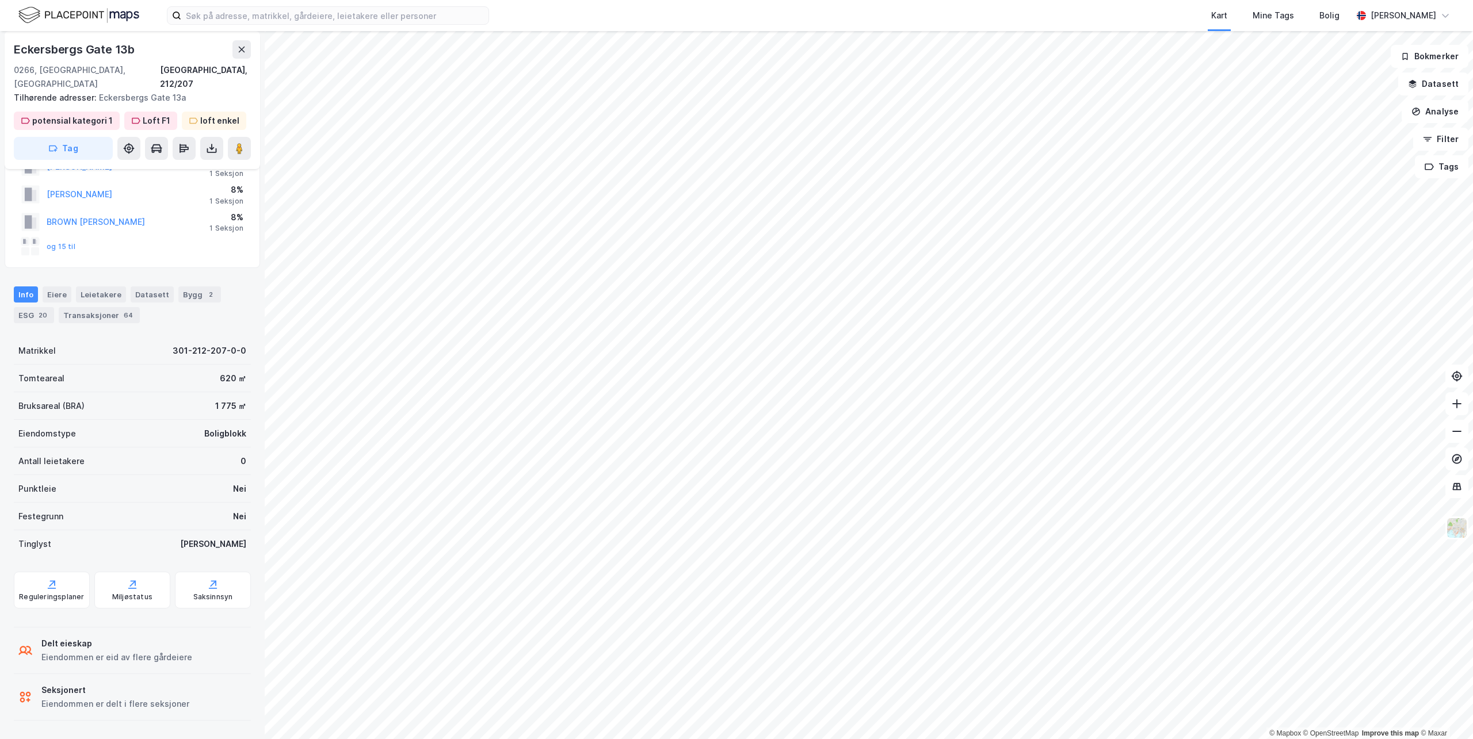
scroll to position [34, 0]
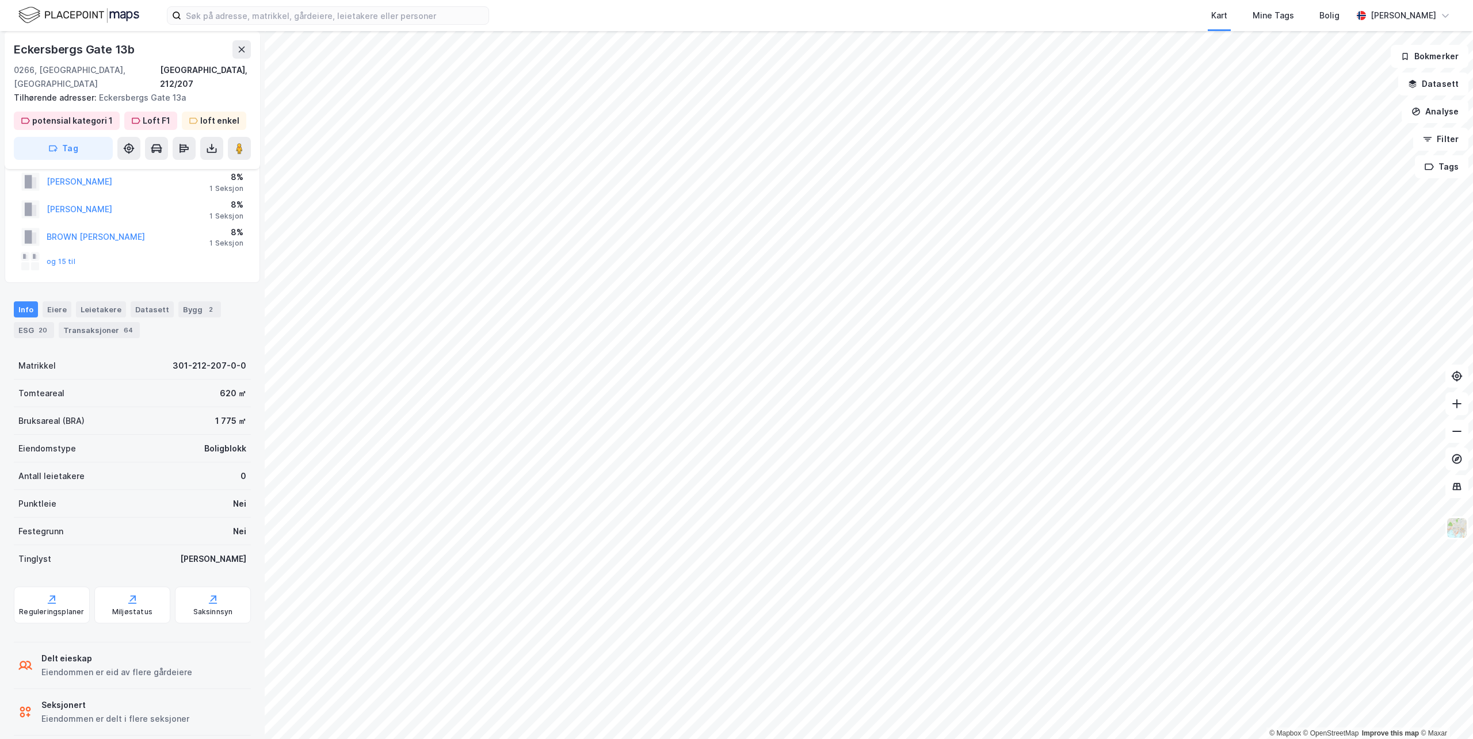
drag, startPoint x: 122, startPoint y: 48, endPoint x: 1, endPoint y: 47, distance: 120.8
click at [1, 47] on div "[STREET_ADDRESS], 212/207 Tilhørende adresser: [STREET_ADDRESS] potensial kateg…" at bounding box center [132, 385] width 265 height 708
copy div
drag, startPoint x: 1, startPoint y: 47, endPoint x: 66, endPoint y: 48, distance: 65.0
click at [66, 48] on div "Eckersbergs Gate 13b" at bounding box center [75, 49] width 123 height 18
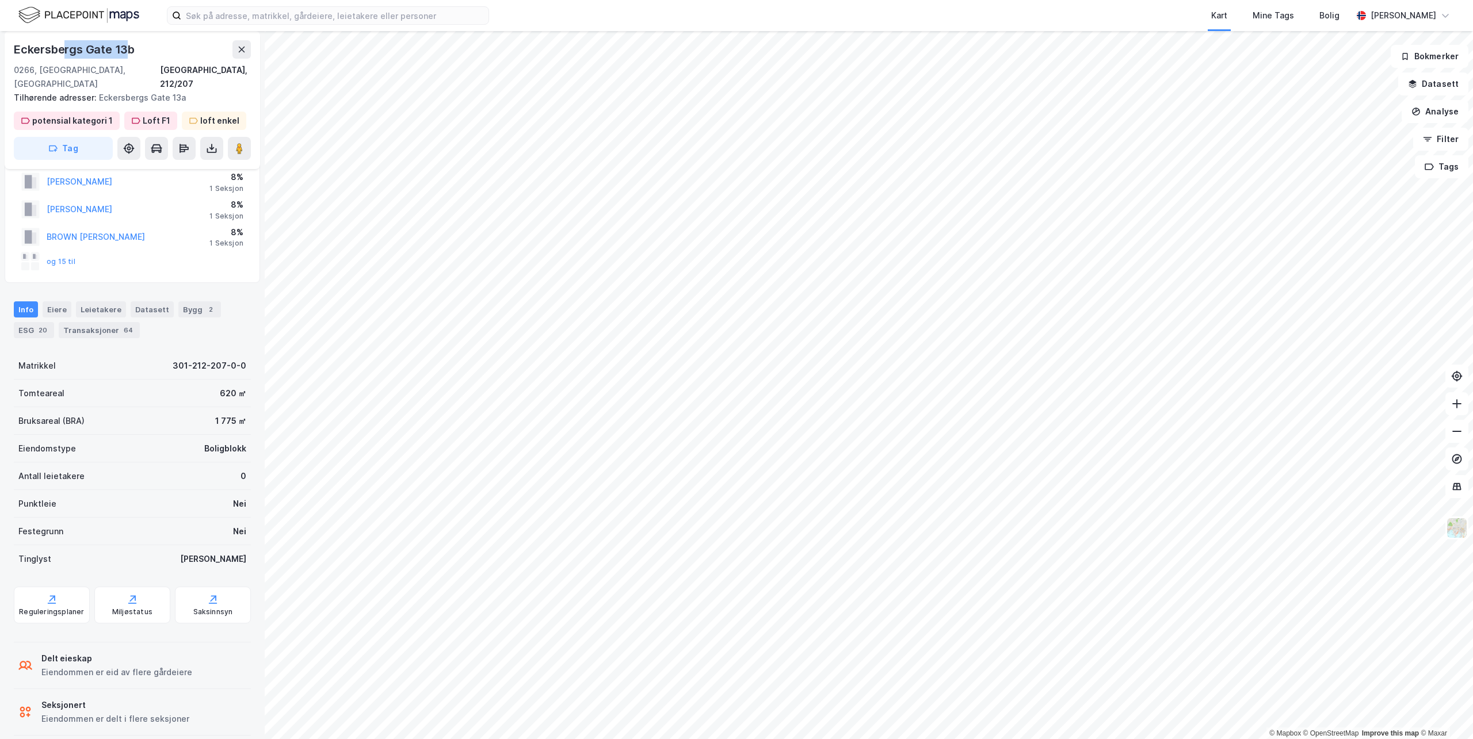
click at [66, 48] on div "Eckersbergs Gate 13b" at bounding box center [75, 49] width 123 height 18
copy div "Eckersbergs Gate 13b"
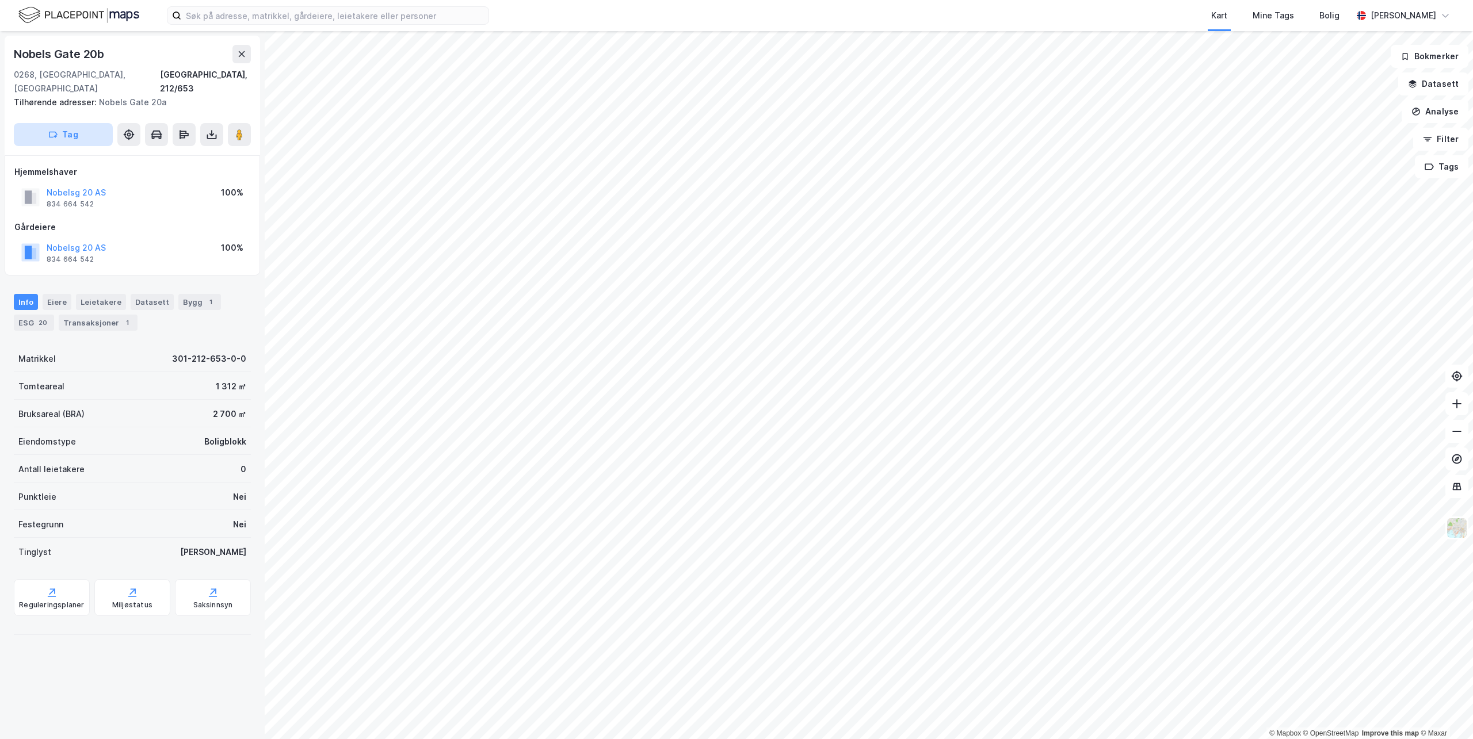
click at [79, 123] on button "Tag" at bounding box center [63, 134] width 99 height 23
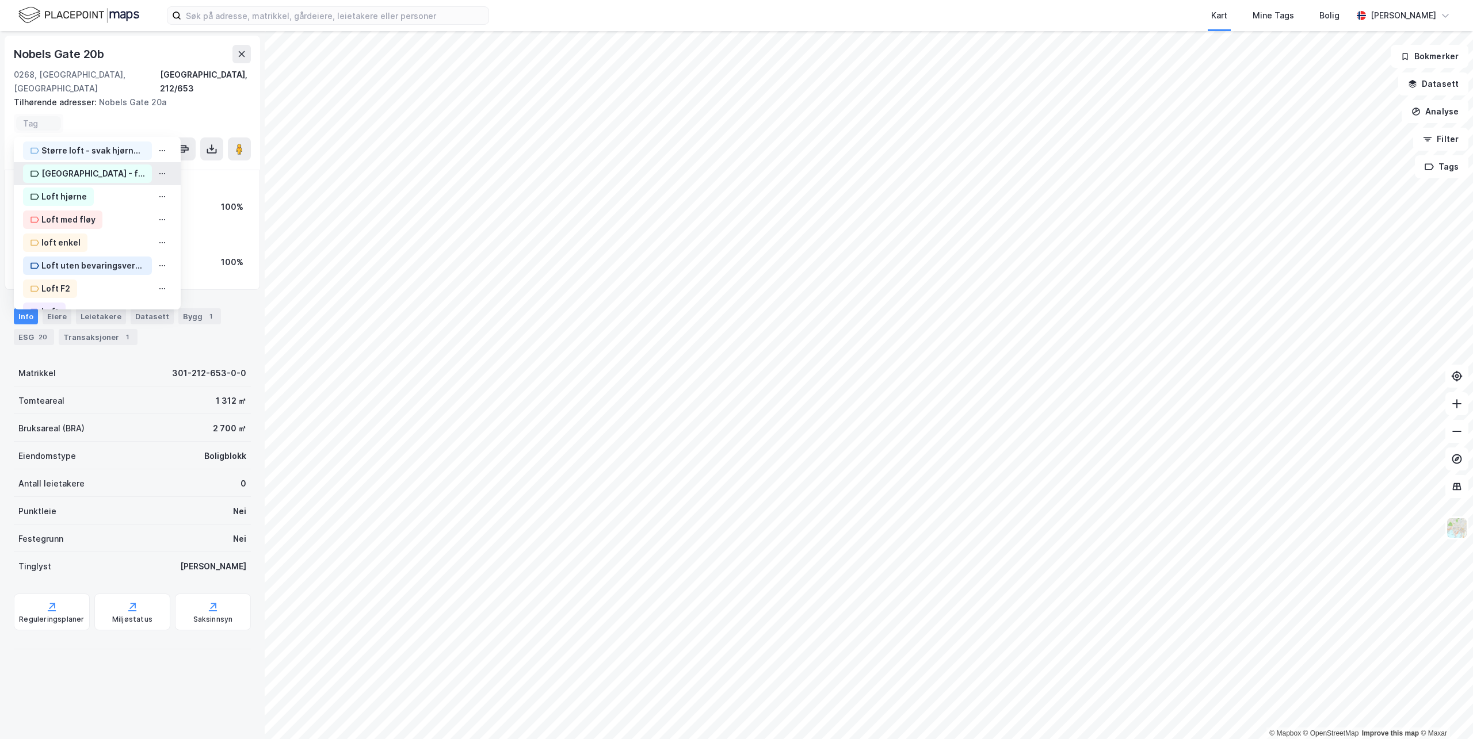
scroll to position [173, 0]
click at [61, 174] on div "Loft hjørne" at bounding box center [63, 181] width 45 height 14
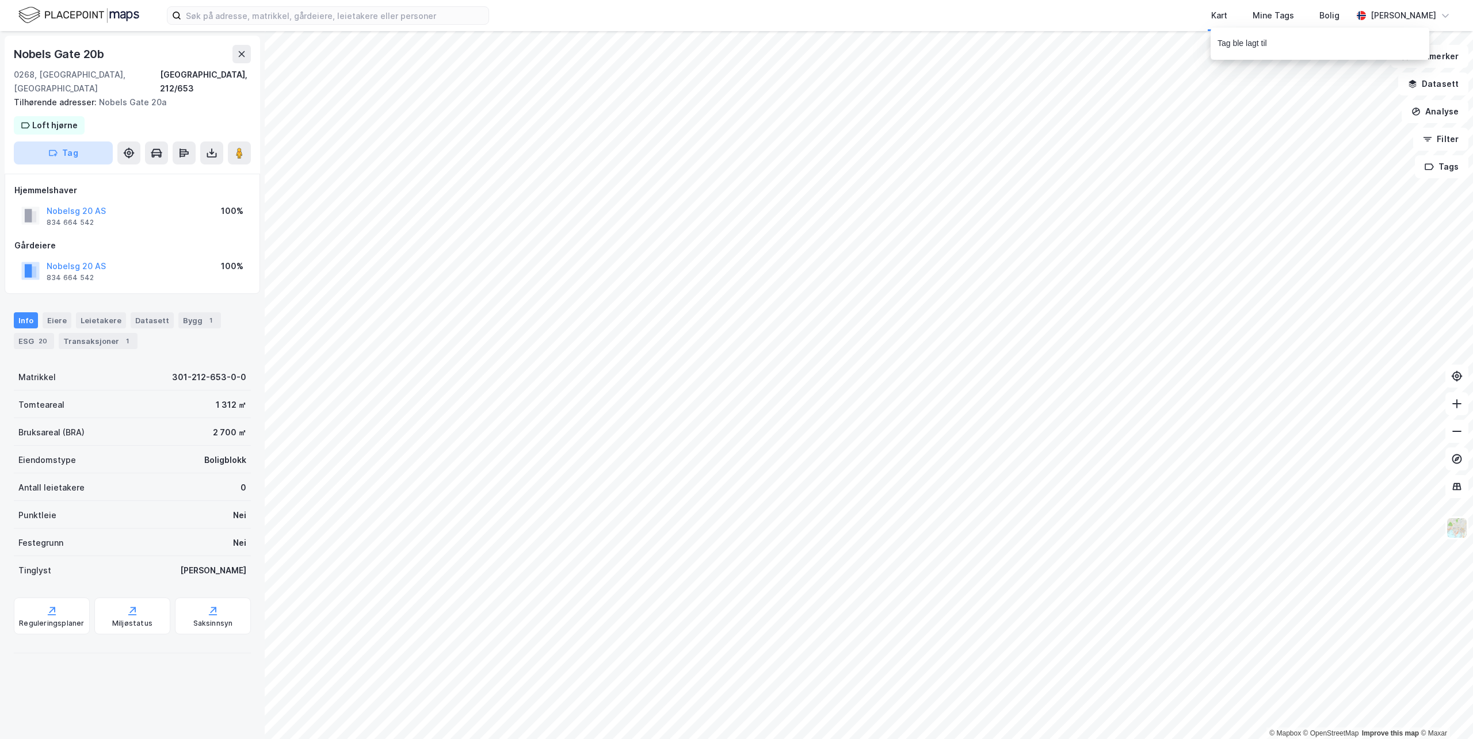
click at [72, 142] on button "Tag" at bounding box center [63, 153] width 99 height 23
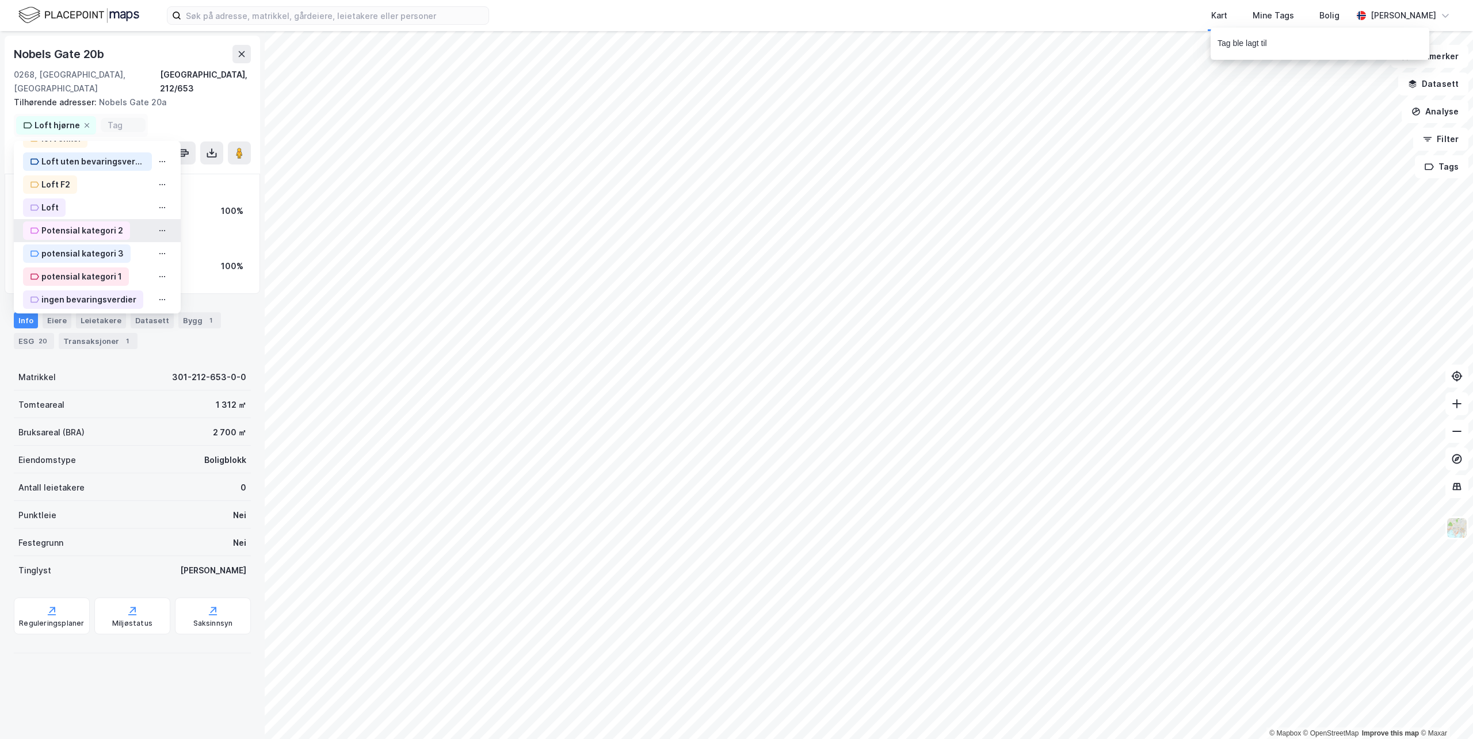
scroll to position [288, 0]
click at [72, 215] on div "Potensial kategori 2" at bounding box center [82, 222] width 82 height 14
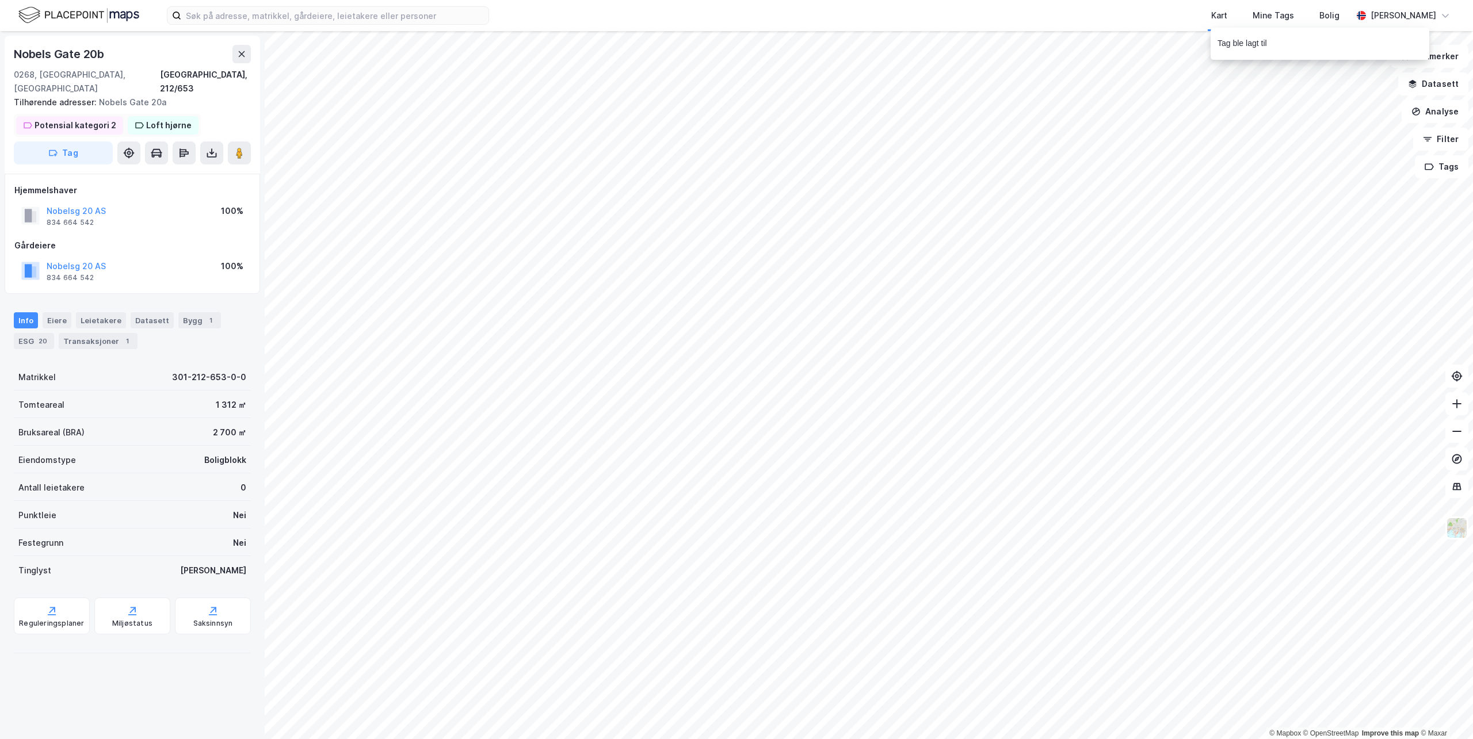
click at [90, 142] on button "Tag" at bounding box center [63, 153] width 99 height 23
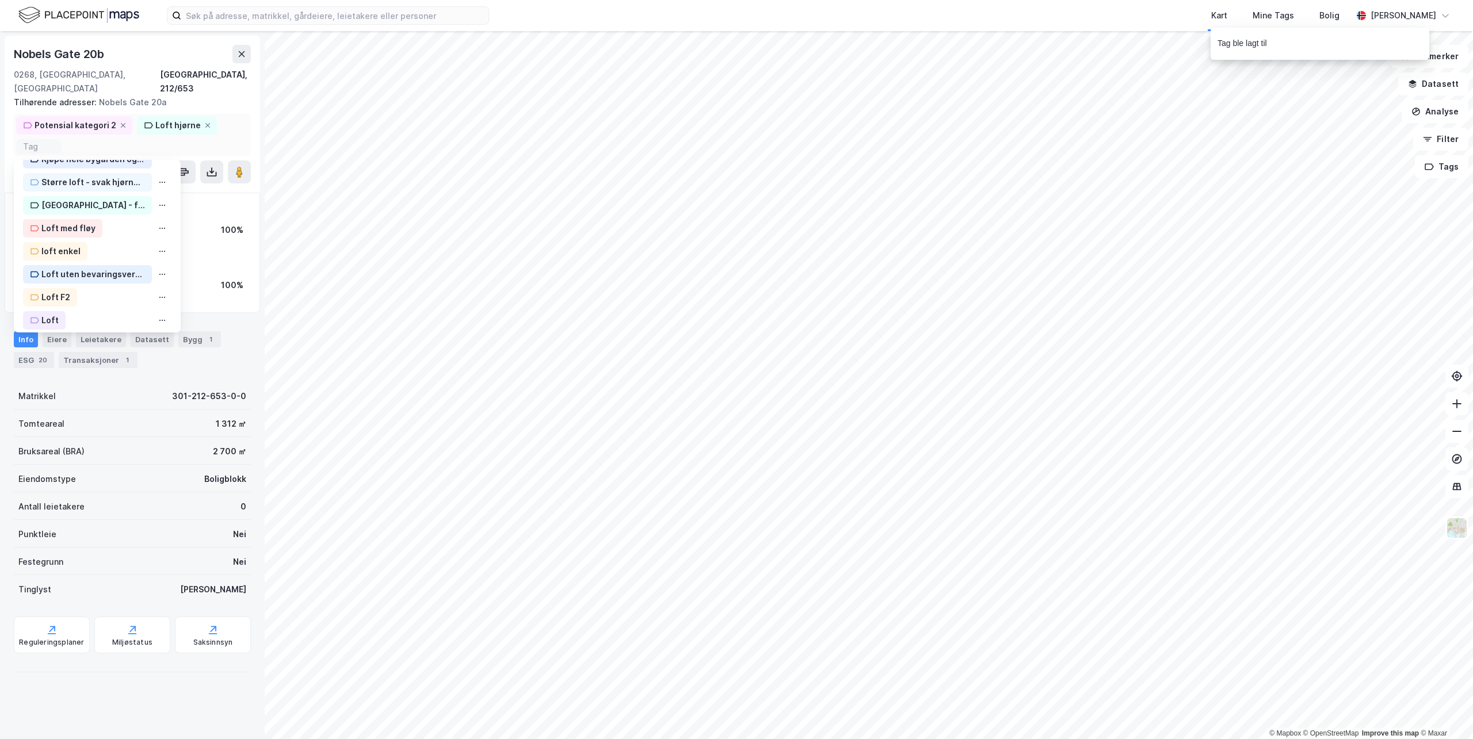
scroll to position [230, 0]
click at [52, 292] on div "Loft" at bounding box center [49, 299] width 17 height 14
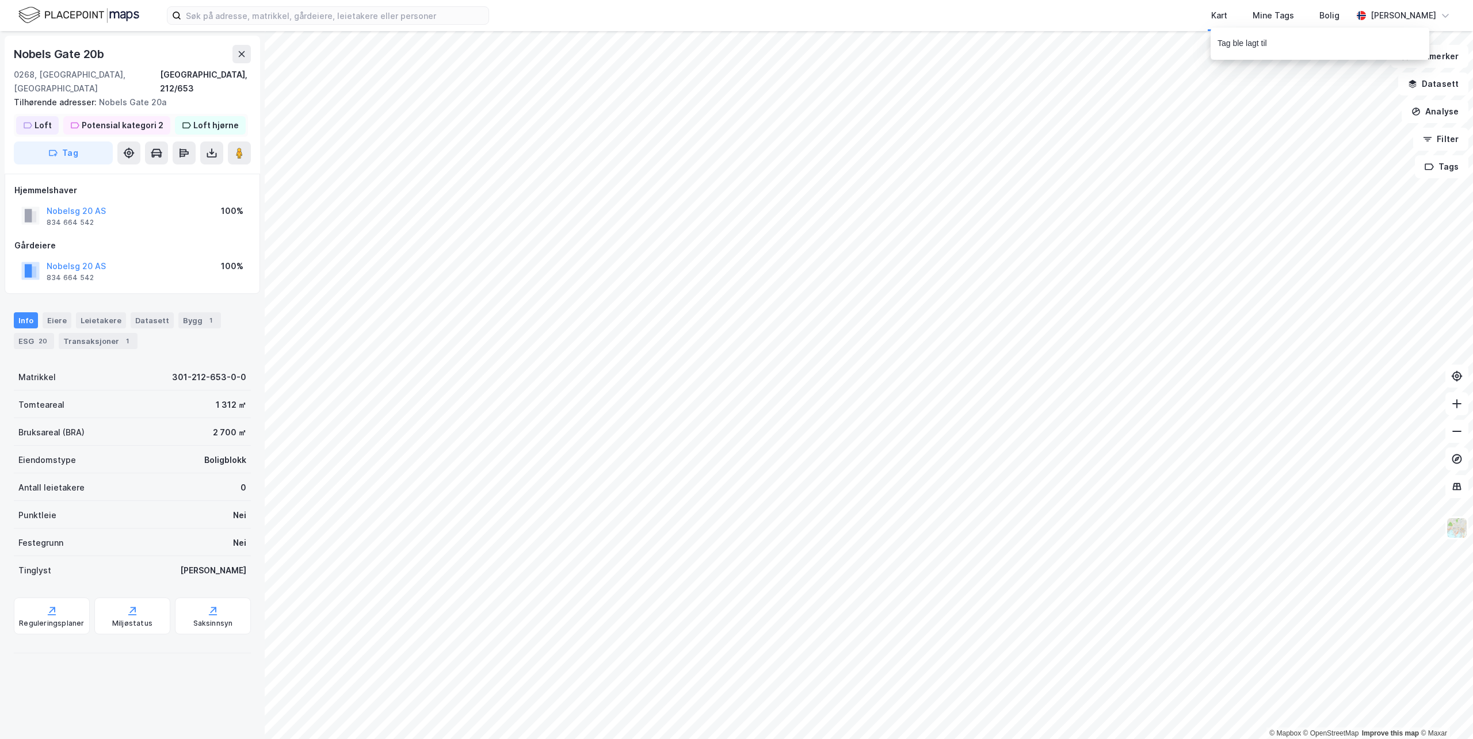
click at [58, 148] on icon "button" at bounding box center [52, 152] width 9 height 9
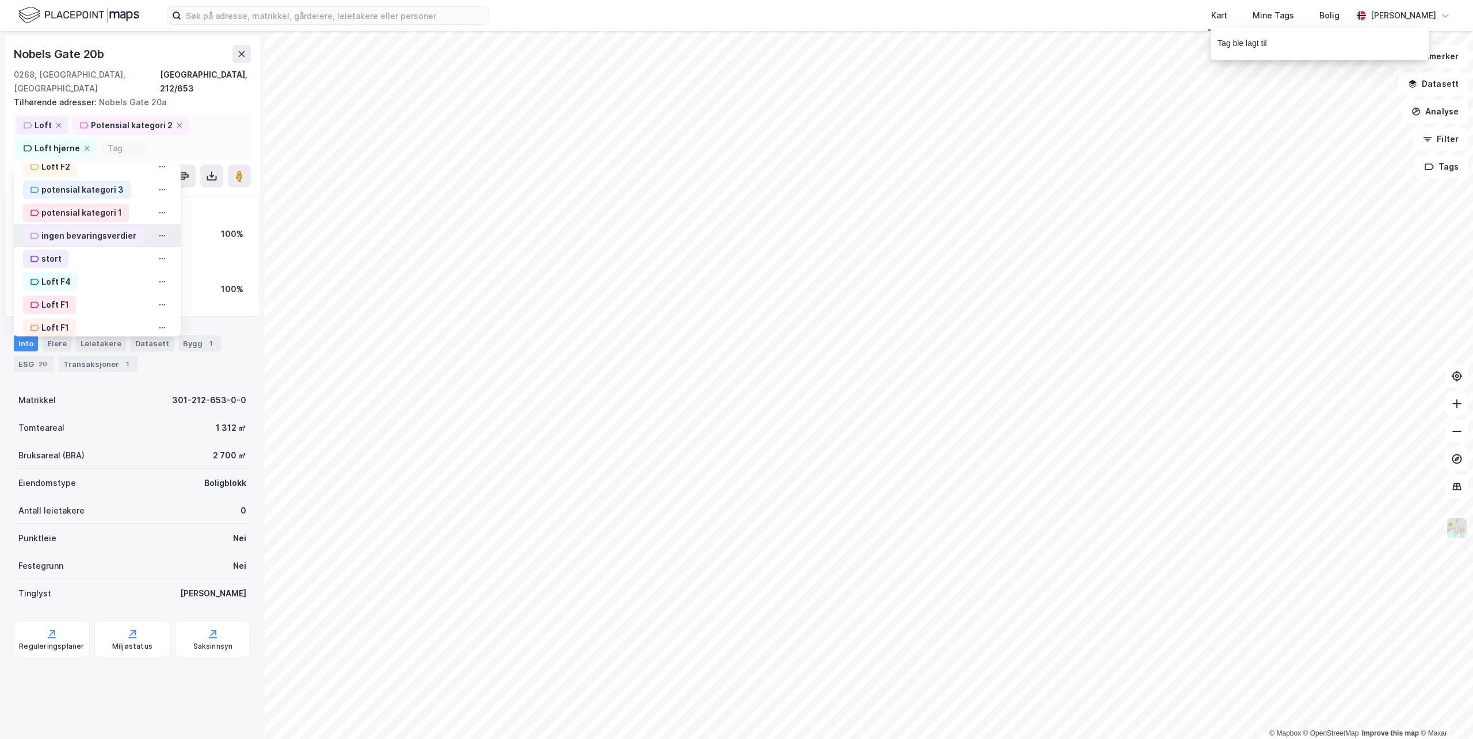
scroll to position [375, 0]
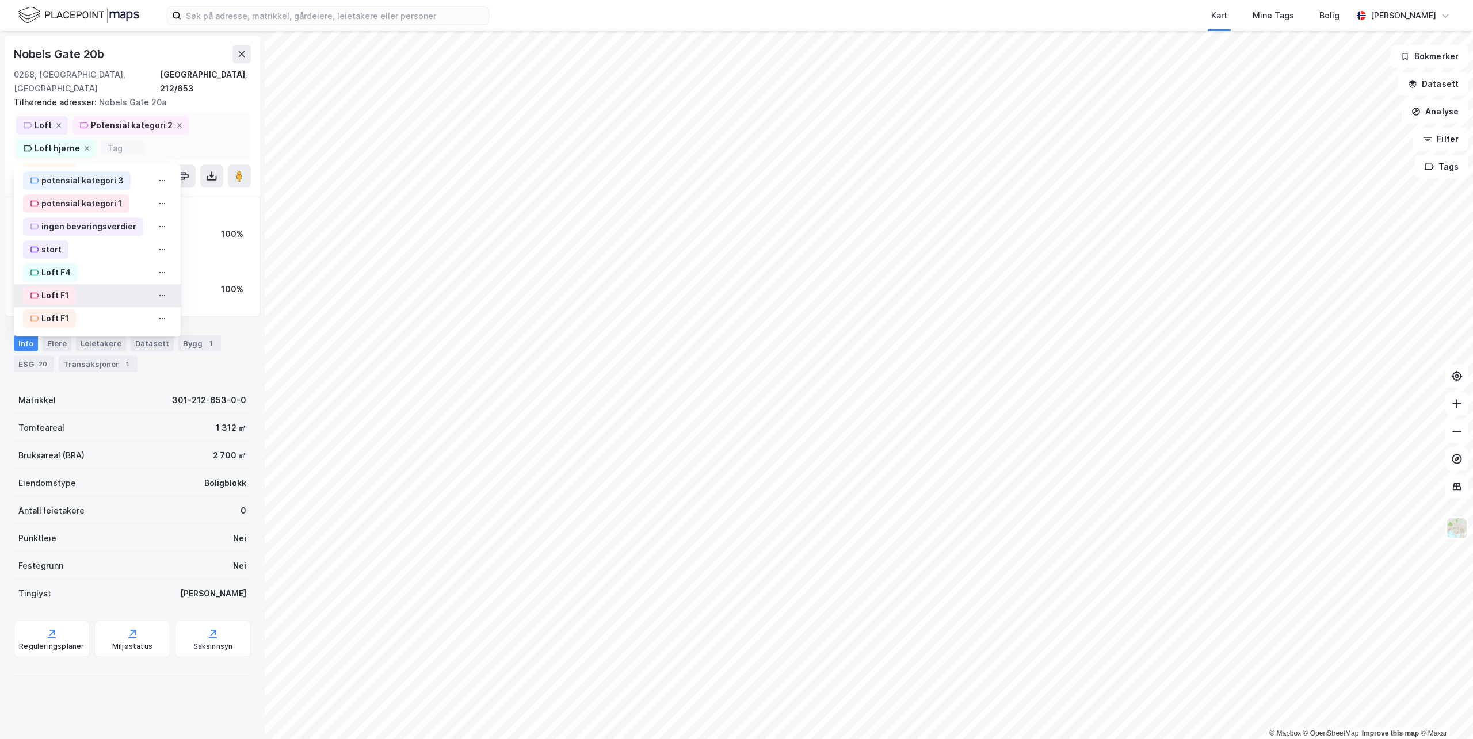
click at [63, 289] on div "Loft F1" at bounding box center [55, 296] width 28 height 14
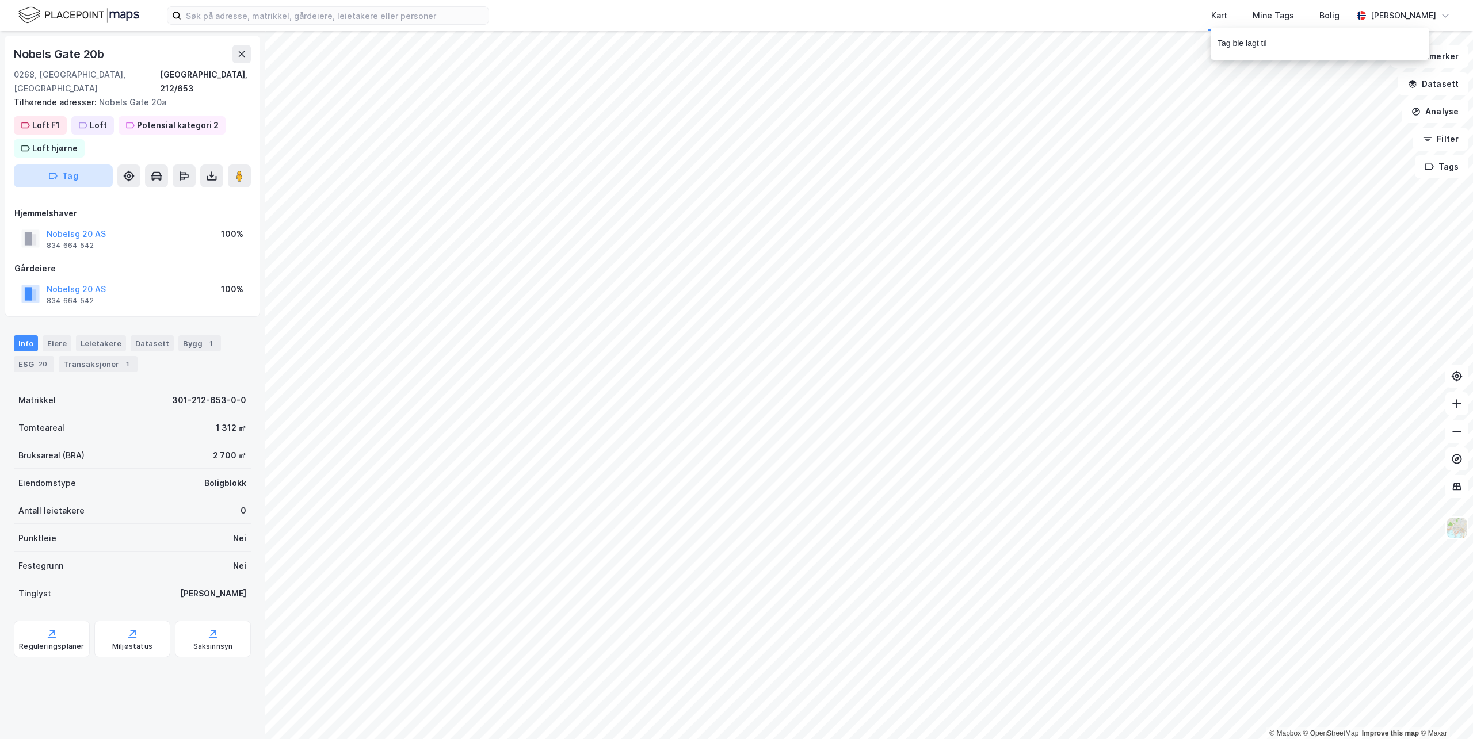
click at [63, 165] on button "Tag" at bounding box center [63, 176] width 99 height 23
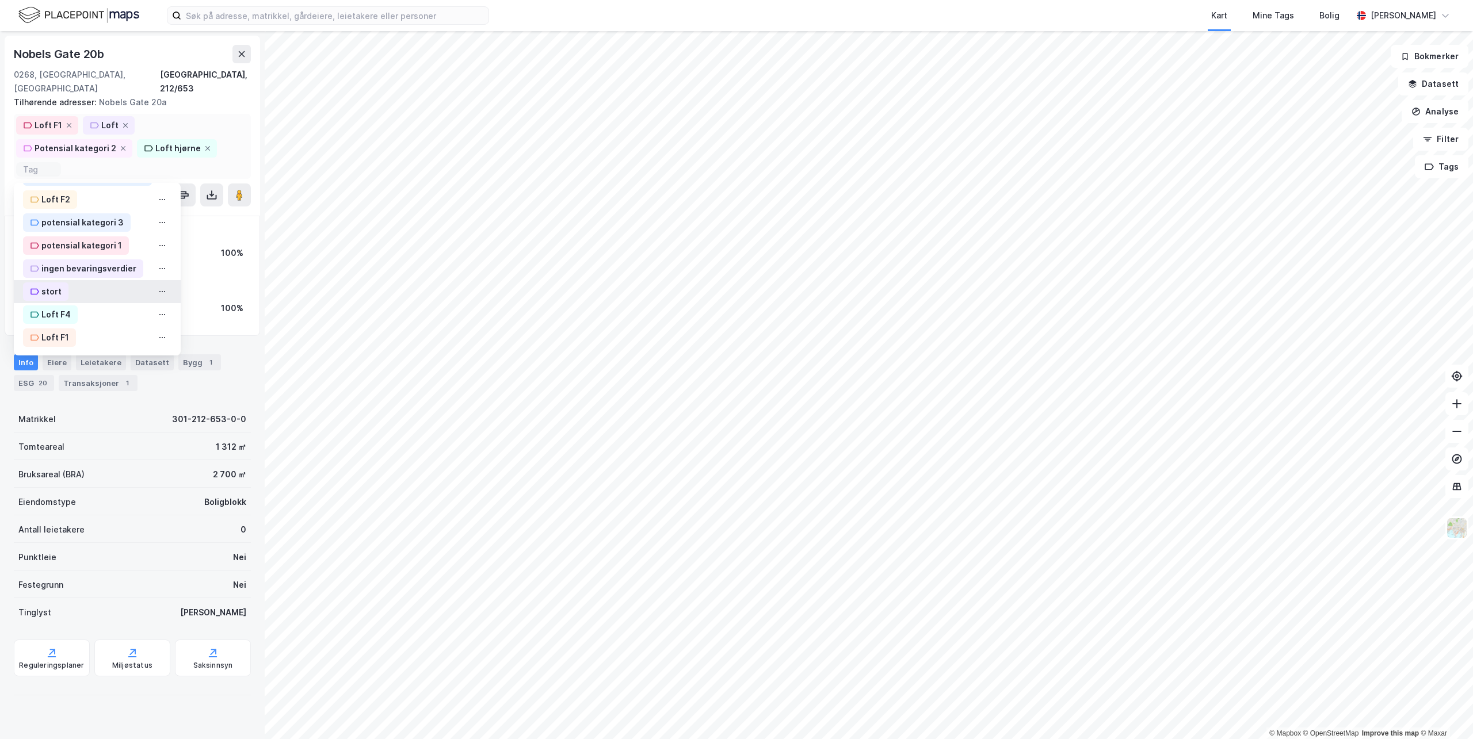
click at [52, 285] on div "stort" at bounding box center [51, 292] width 20 height 14
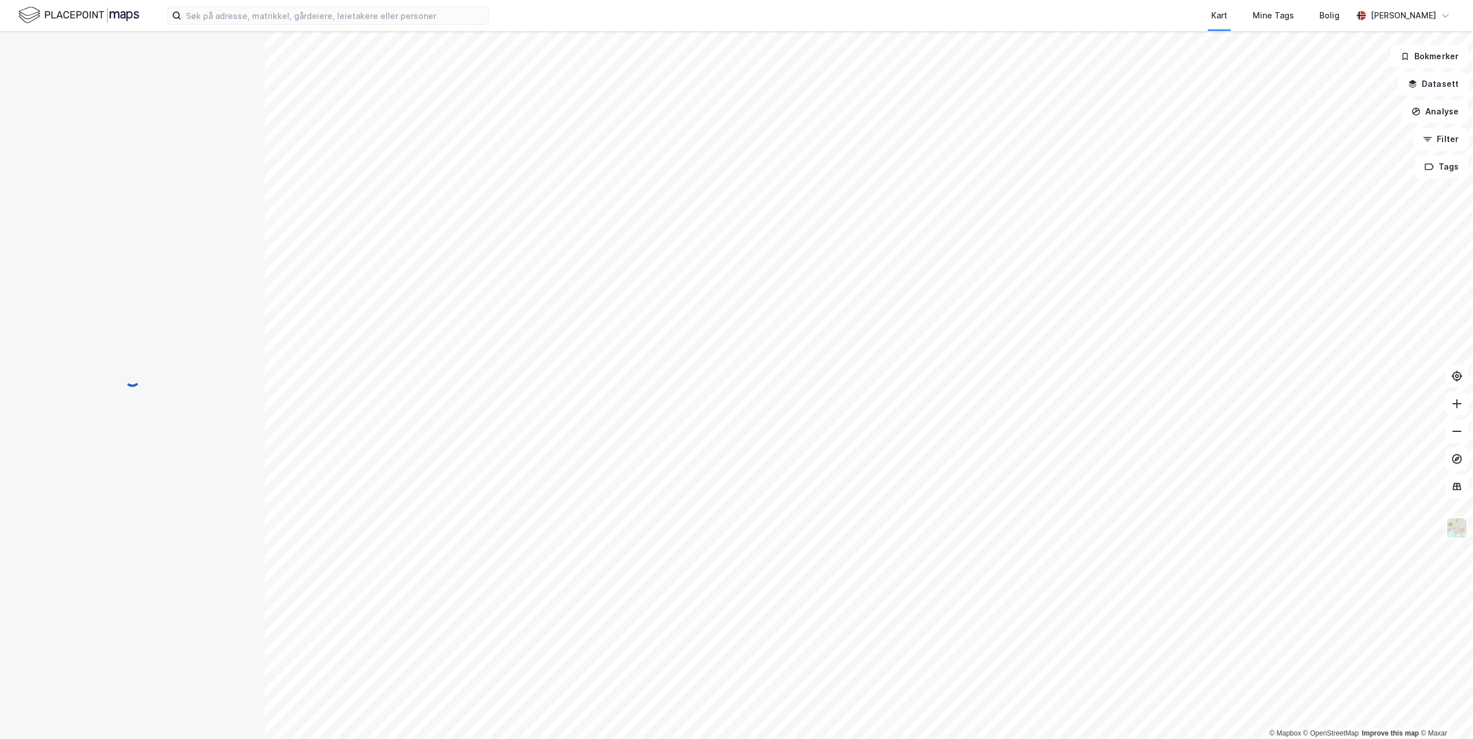
scroll to position [16, 0]
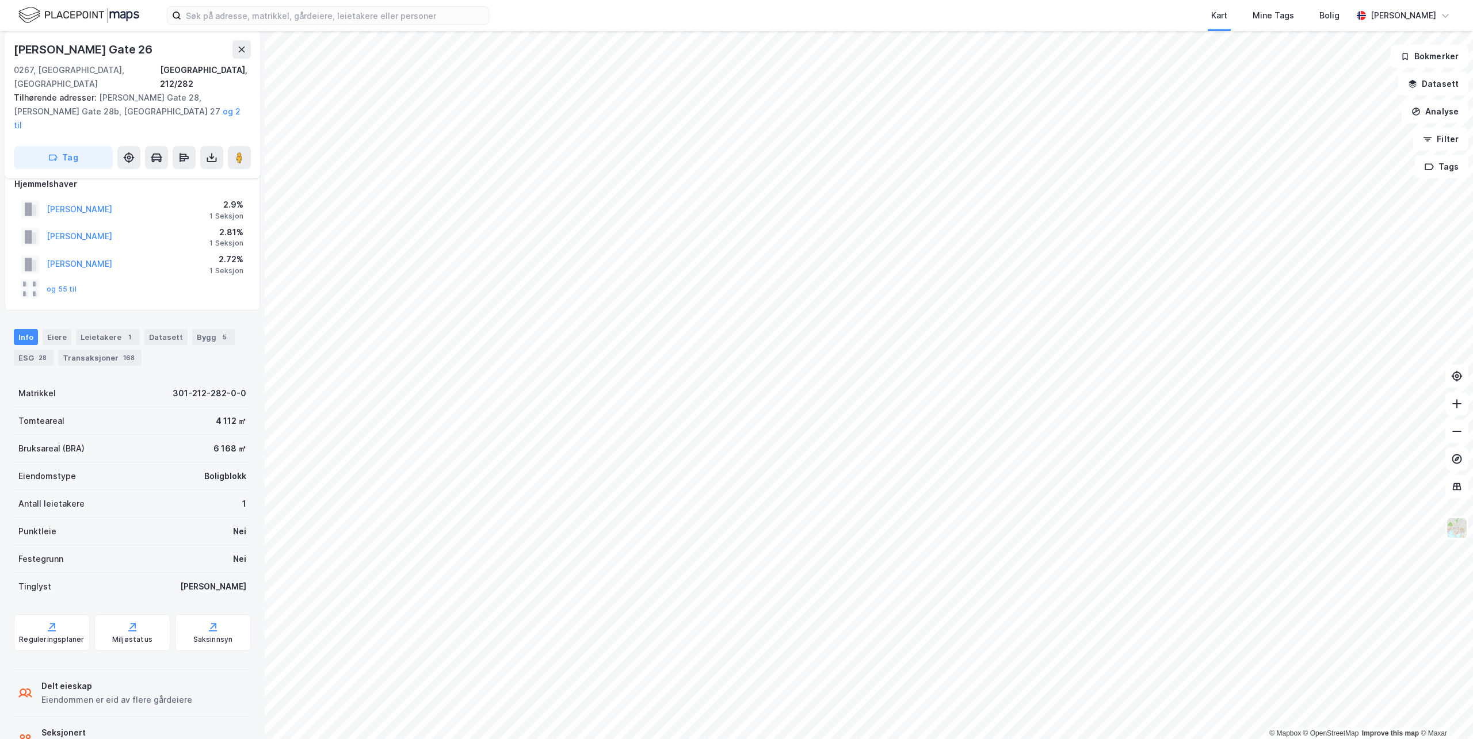
scroll to position [16, 0]
click at [74, 146] on button "Tag" at bounding box center [63, 157] width 99 height 23
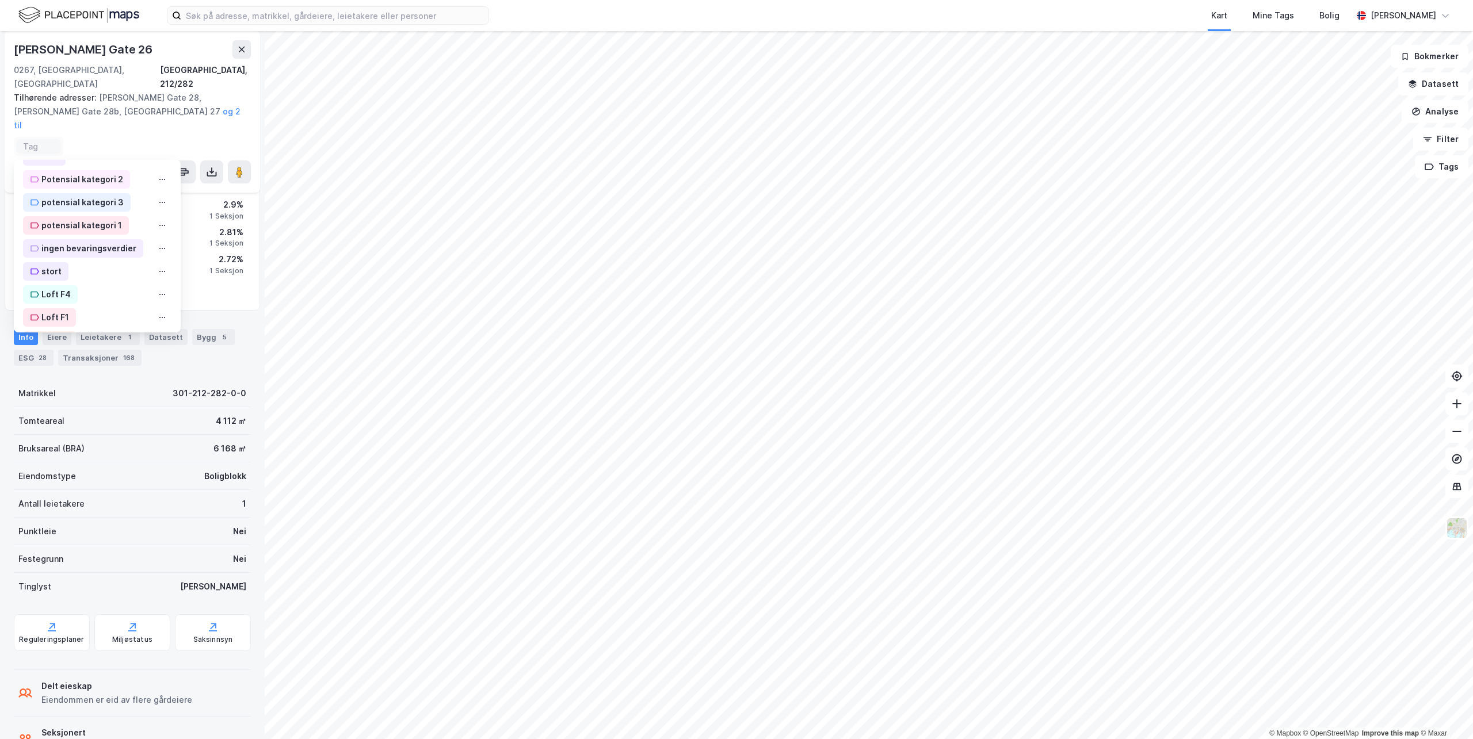
scroll to position [345, 0]
click at [59, 300] on div "Loft F1" at bounding box center [55, 307] width 28 height 14
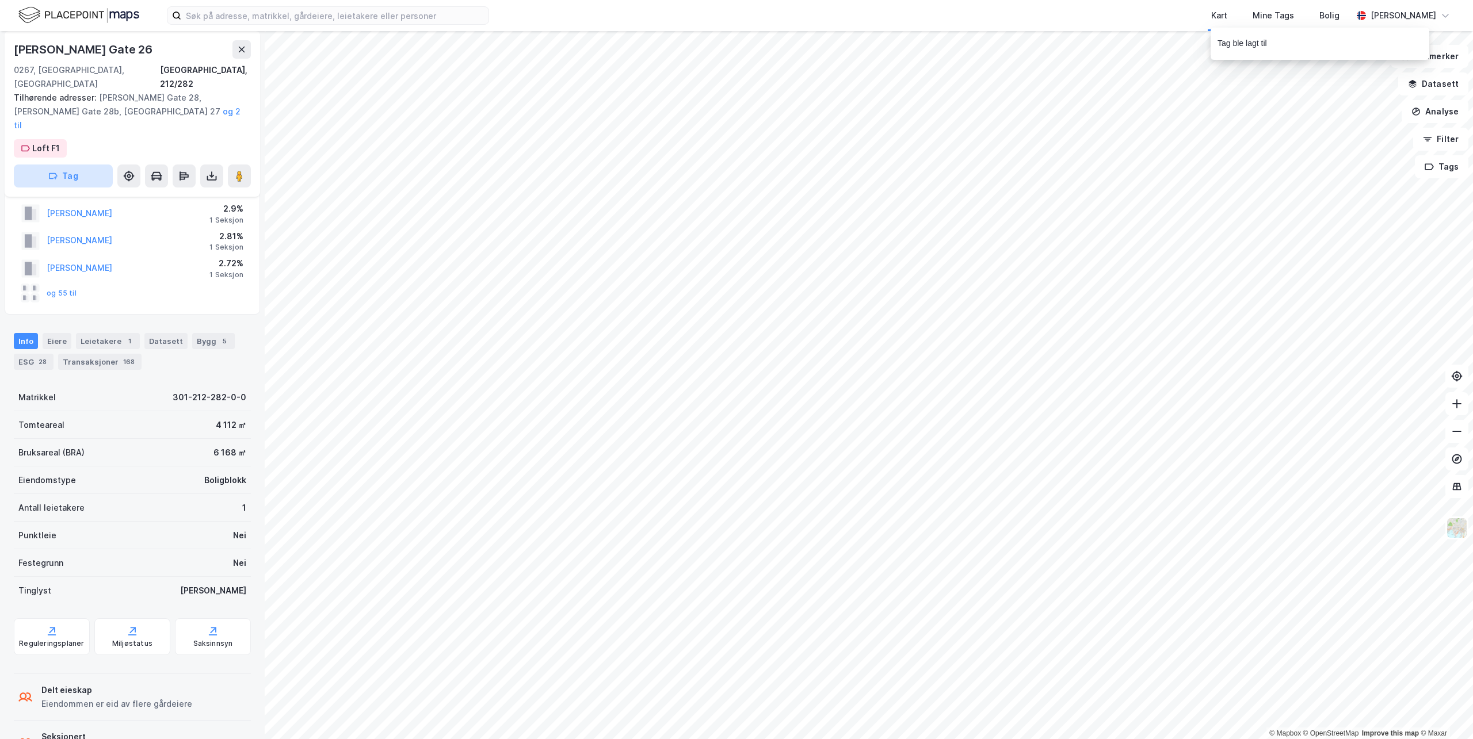
scroll to position [34, 0]
click at [58, 171] on icon "button" at bounding box center [52, 175] width 9 height 9
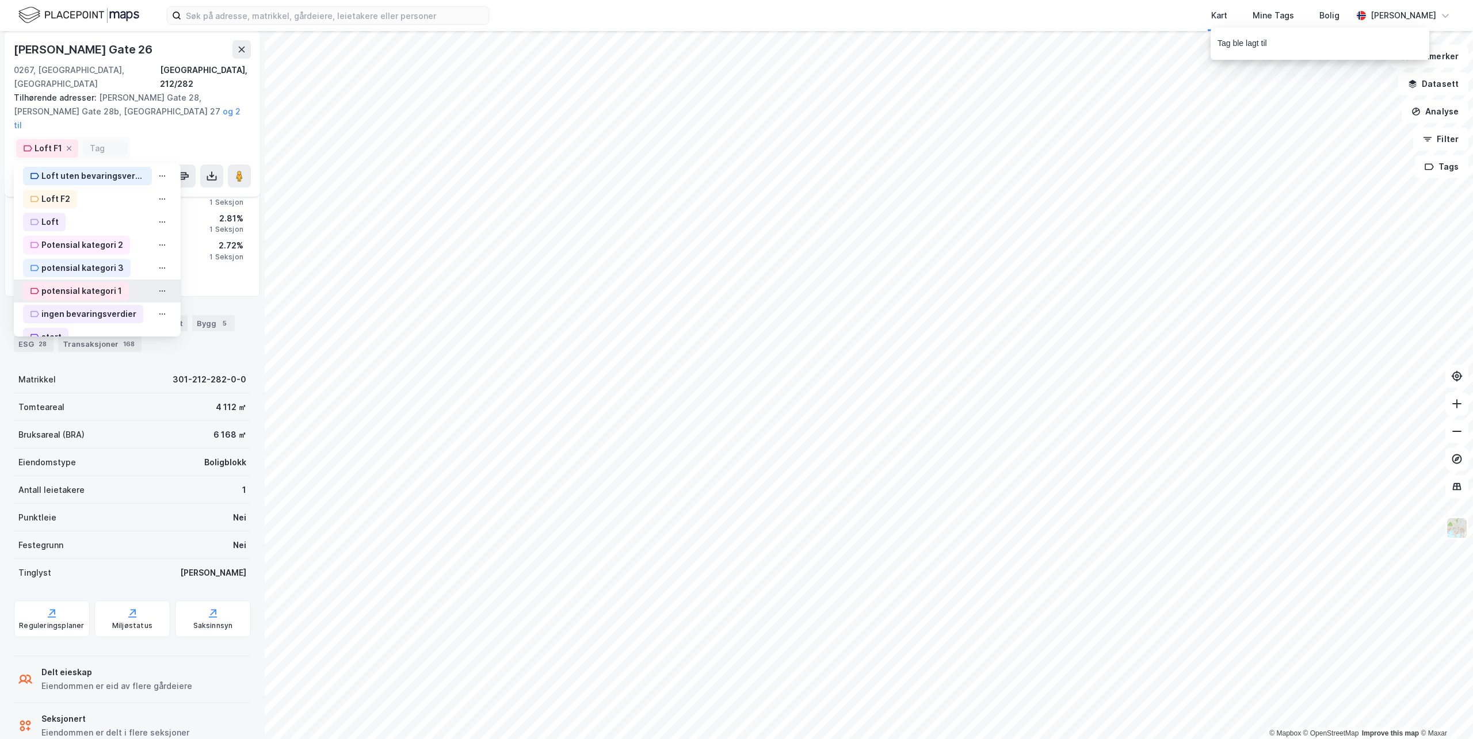
scroll to position [375, 0]
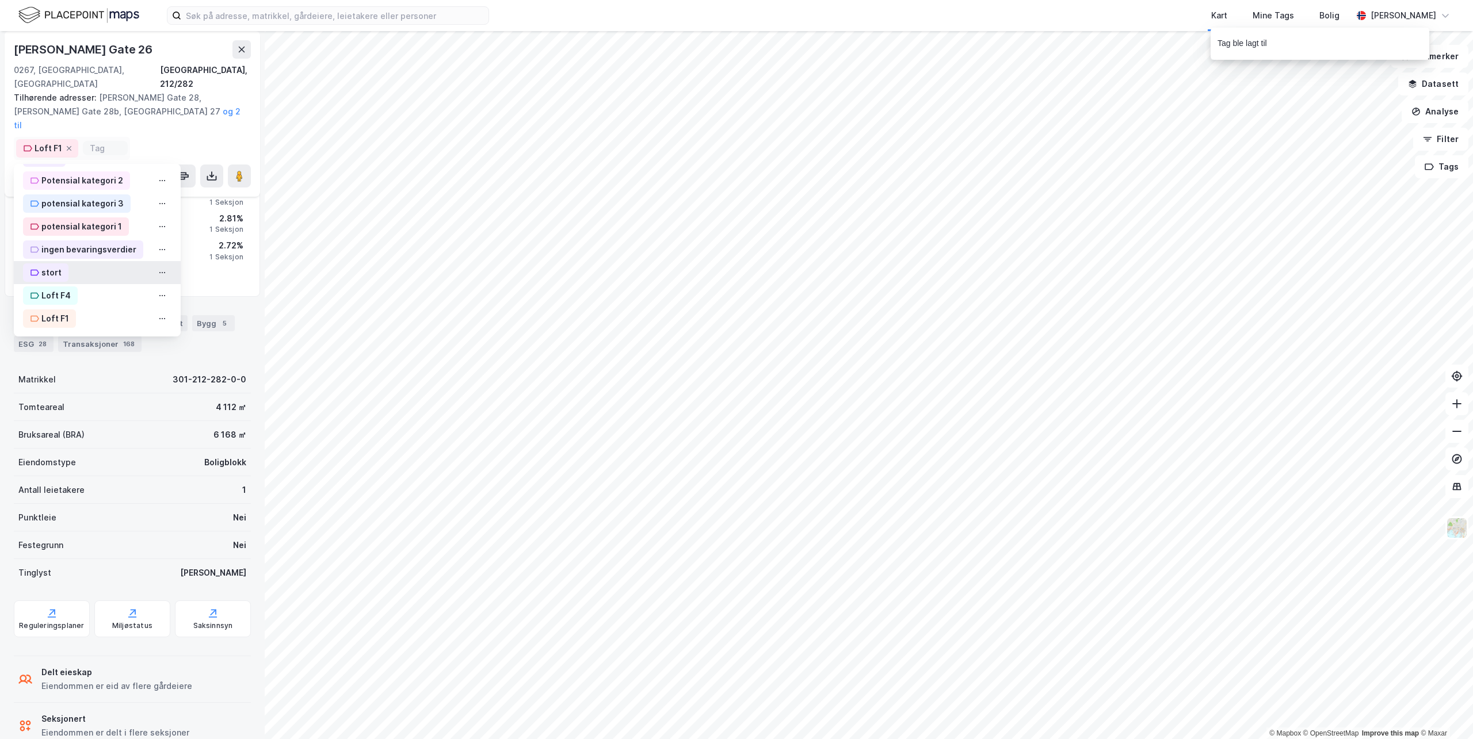
click at [50, 266] on div "stort" at bounding box center [51, 273] width 20 height 14
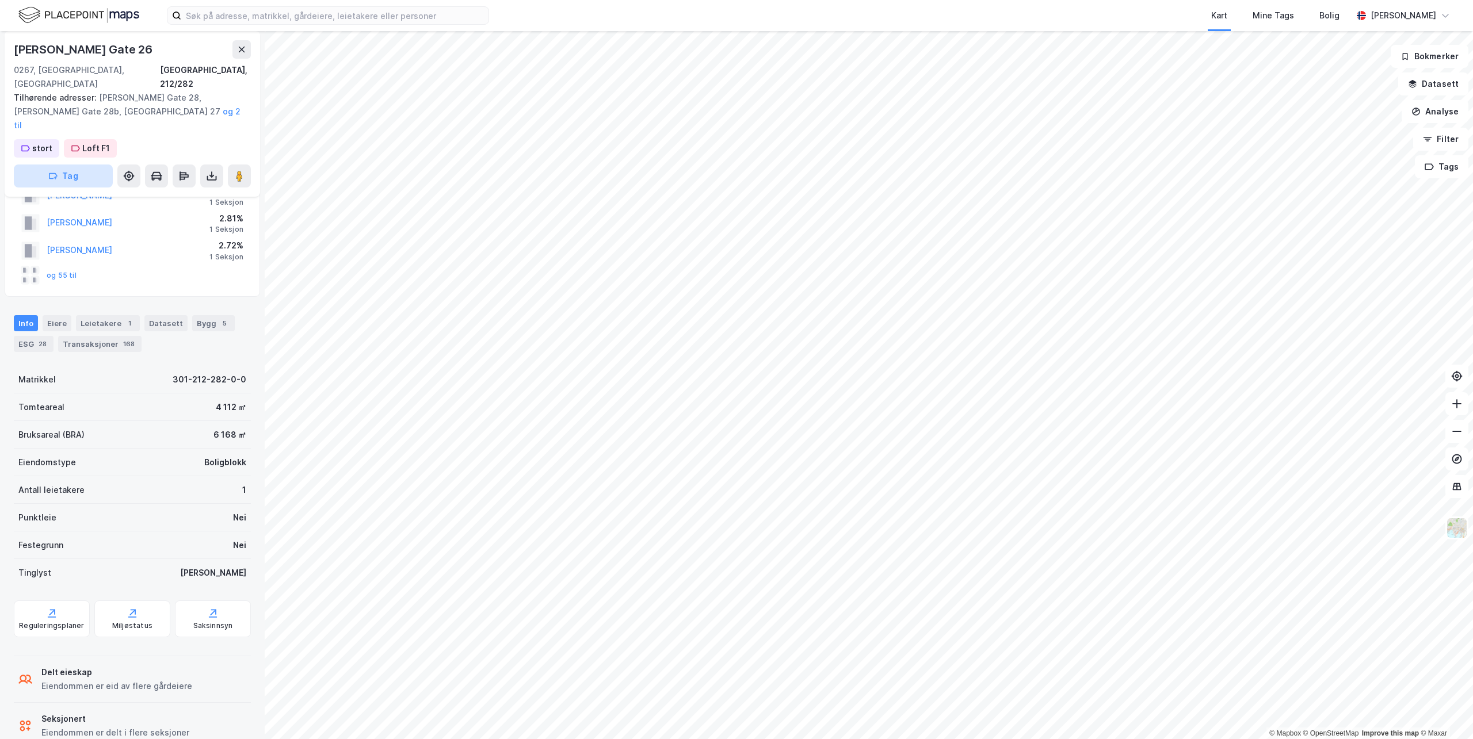
click at [63, 165] on button "Tag" at bounding box center [63, 176] width 99 height 23
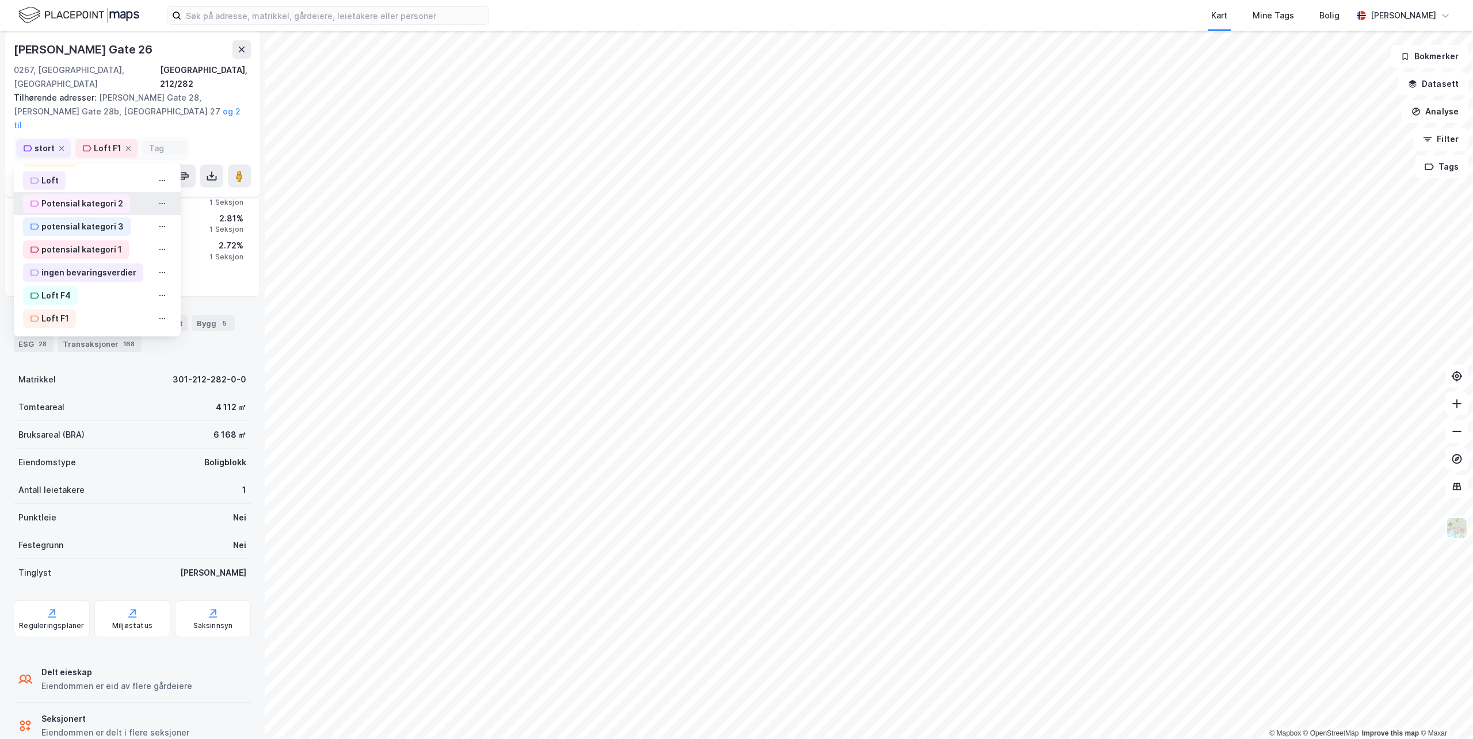
click at [67, 197] on div "Potensial kategori 2" at bounding box center [82, 204] width 82 height 14
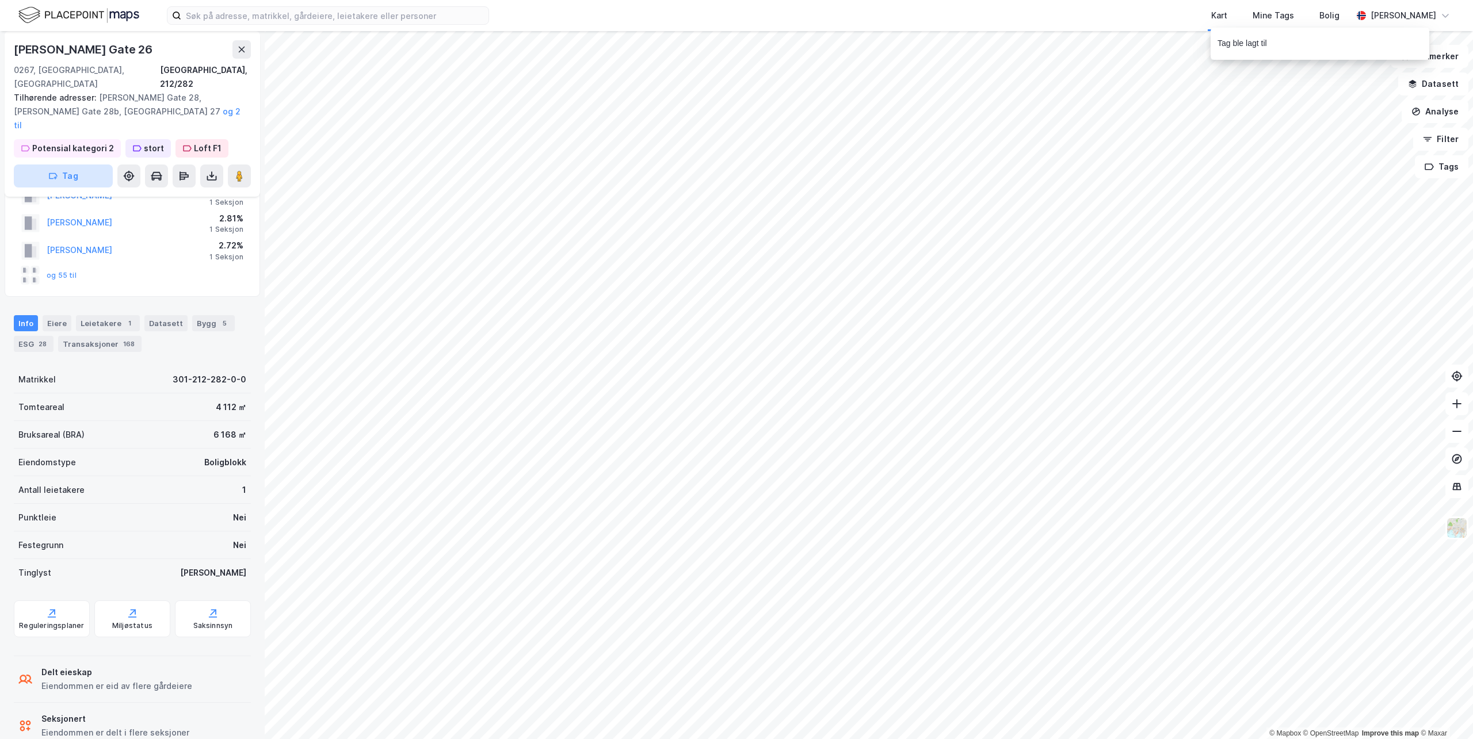
click at [52, 165] on button "Tag" at bounding box center [63, 176] width 99 height 23
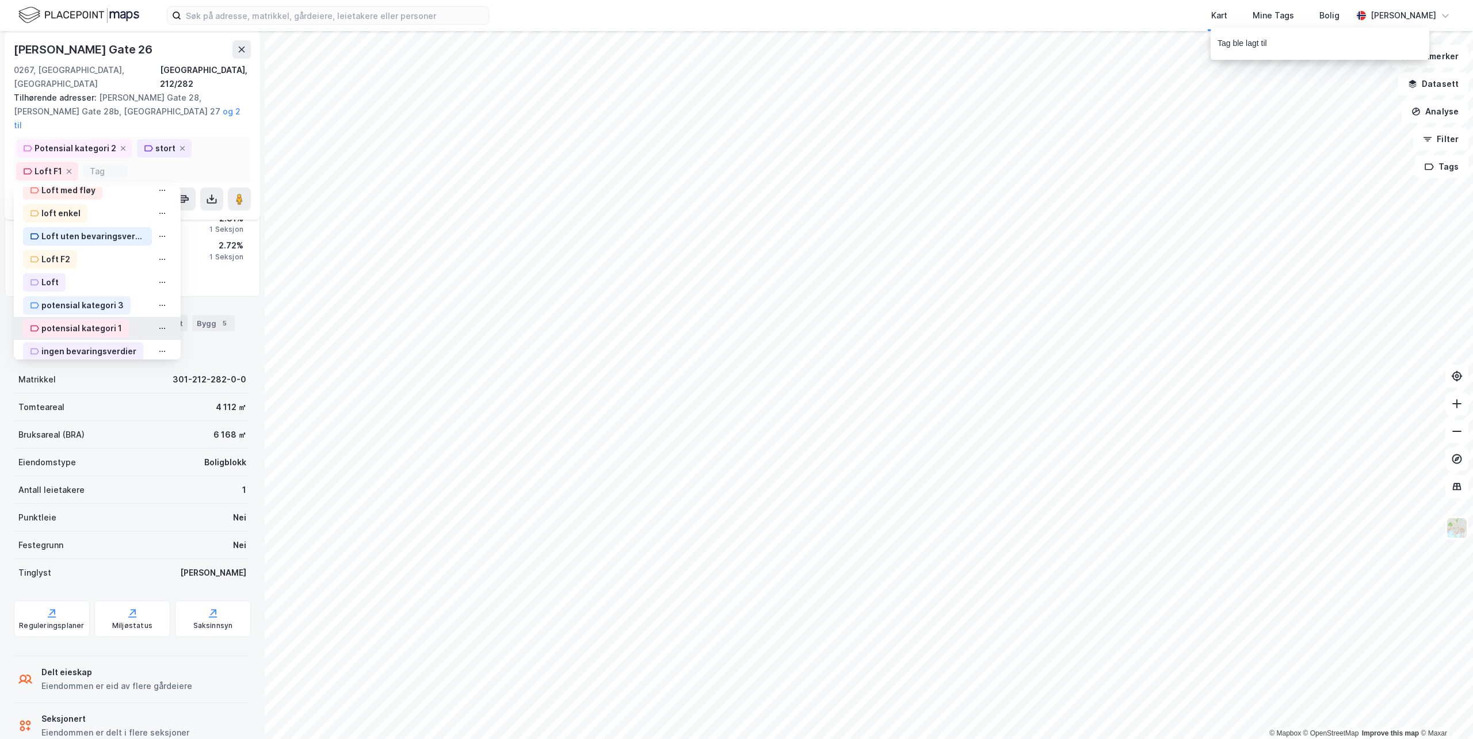
scroll to position [345, 0]
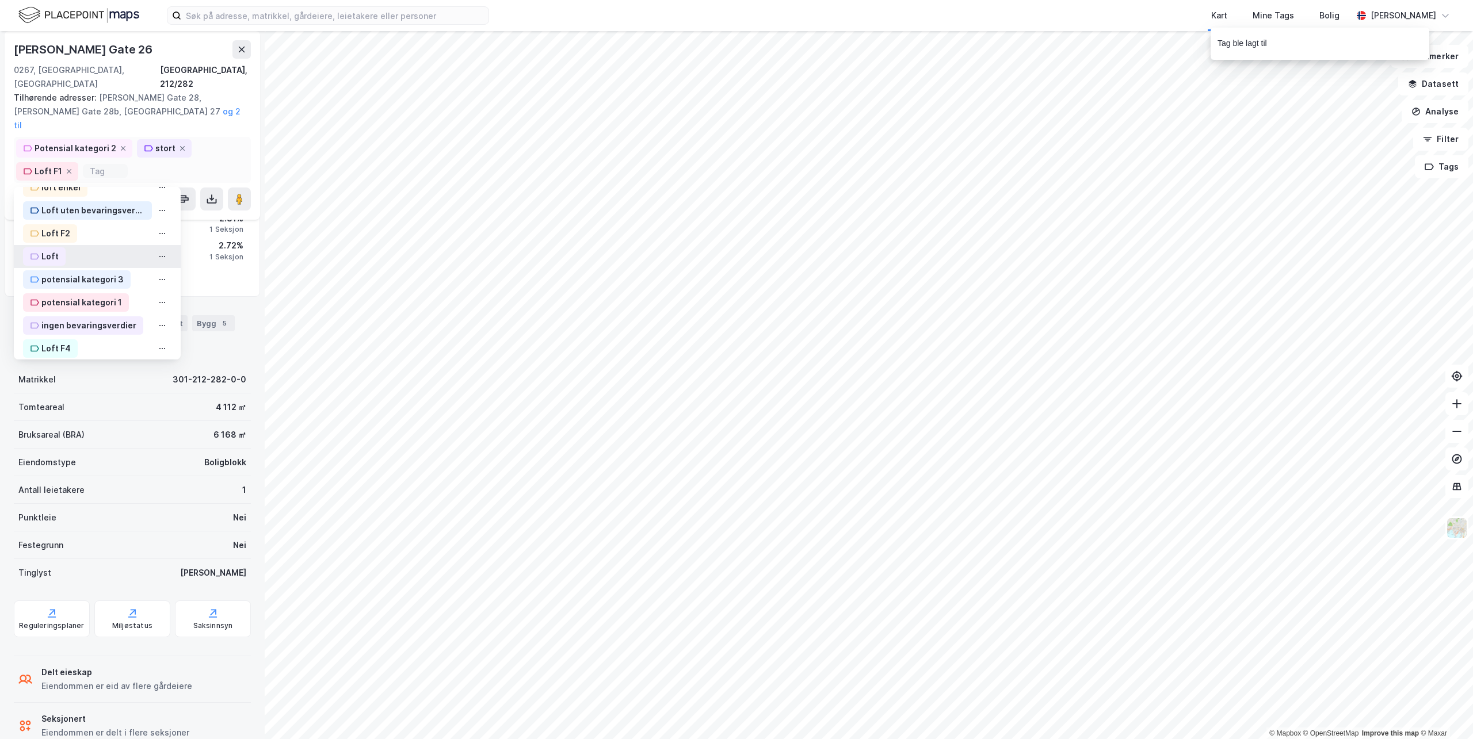
click at [46, 250] on div "Loft" at bounding box center [49, 257] width 17 height 14
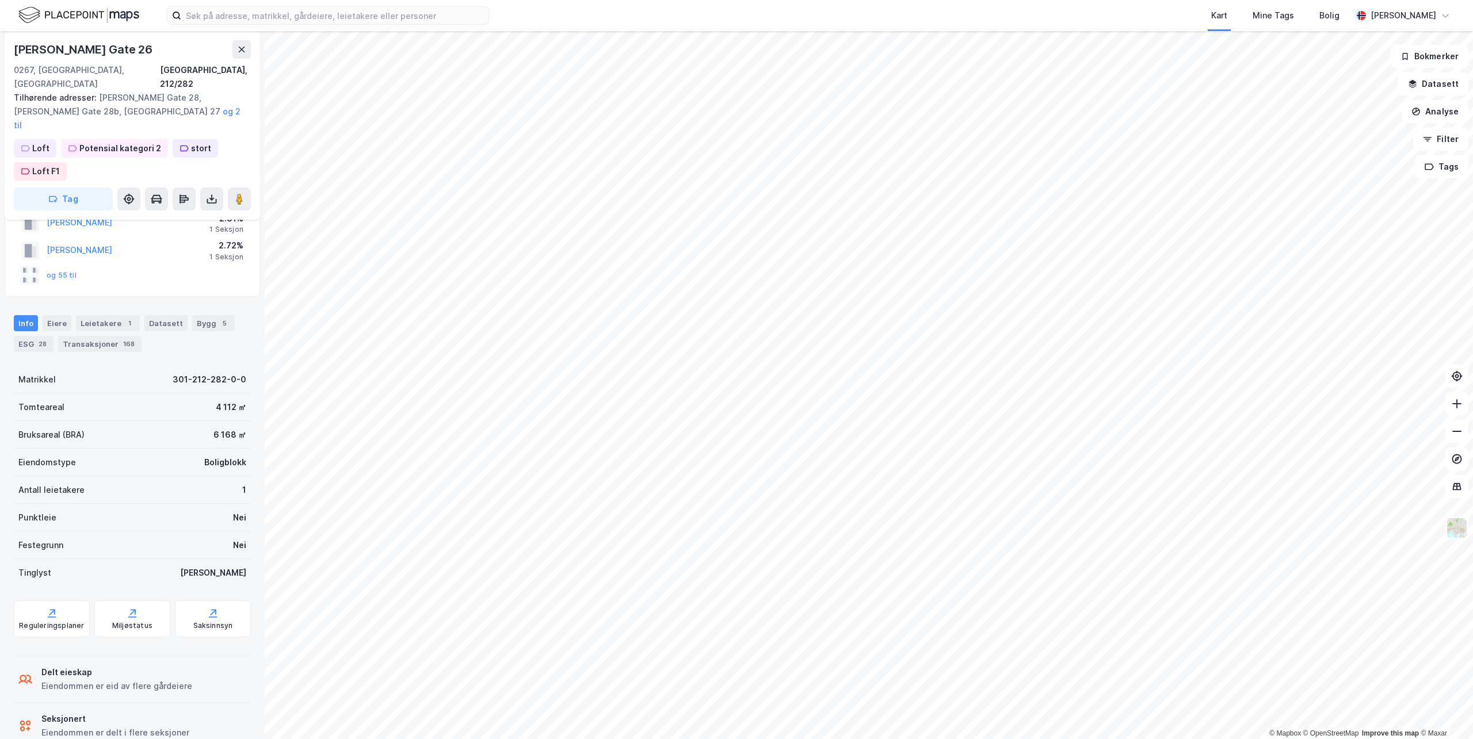
scroll to position [2, 0]
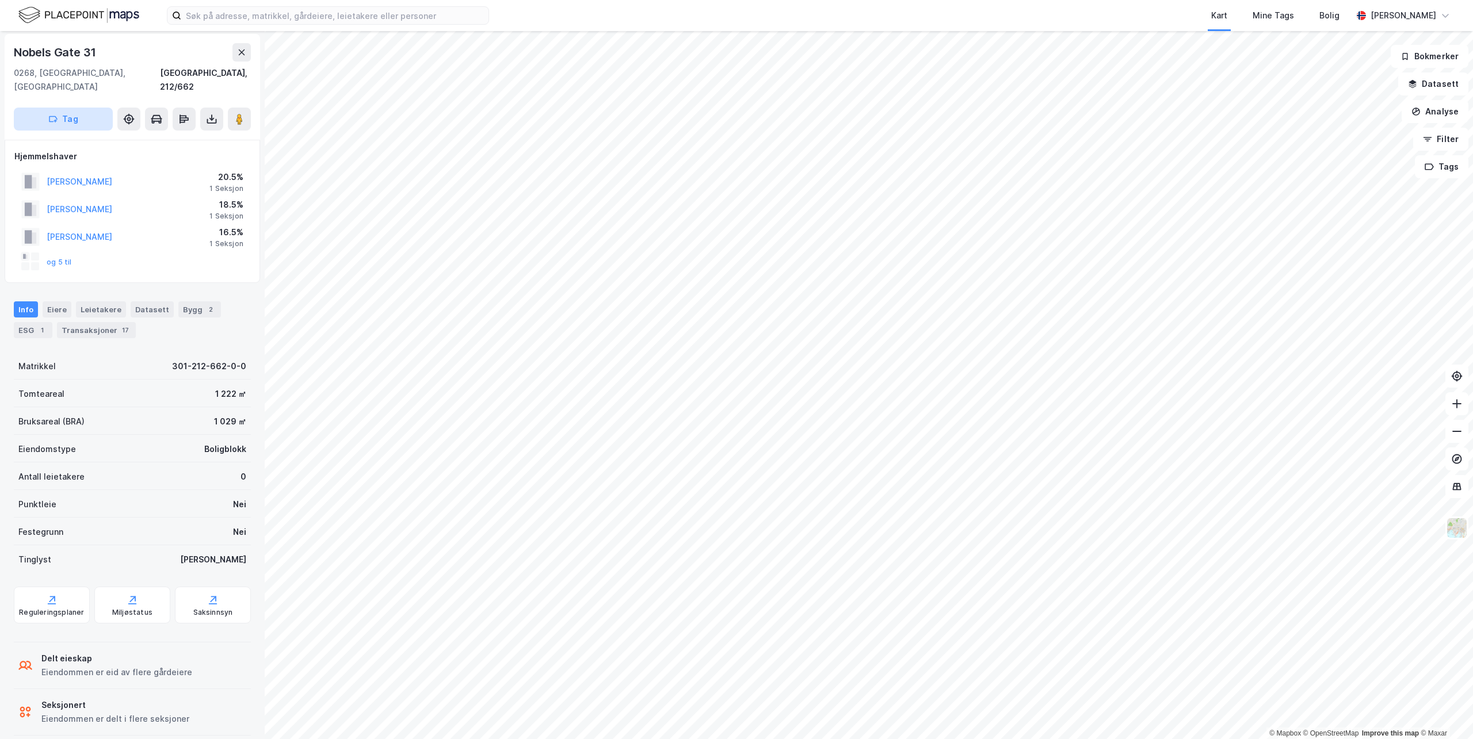
click at [86, 108] on button "Tag" at bounding box center [63, 119] width 99 height 23
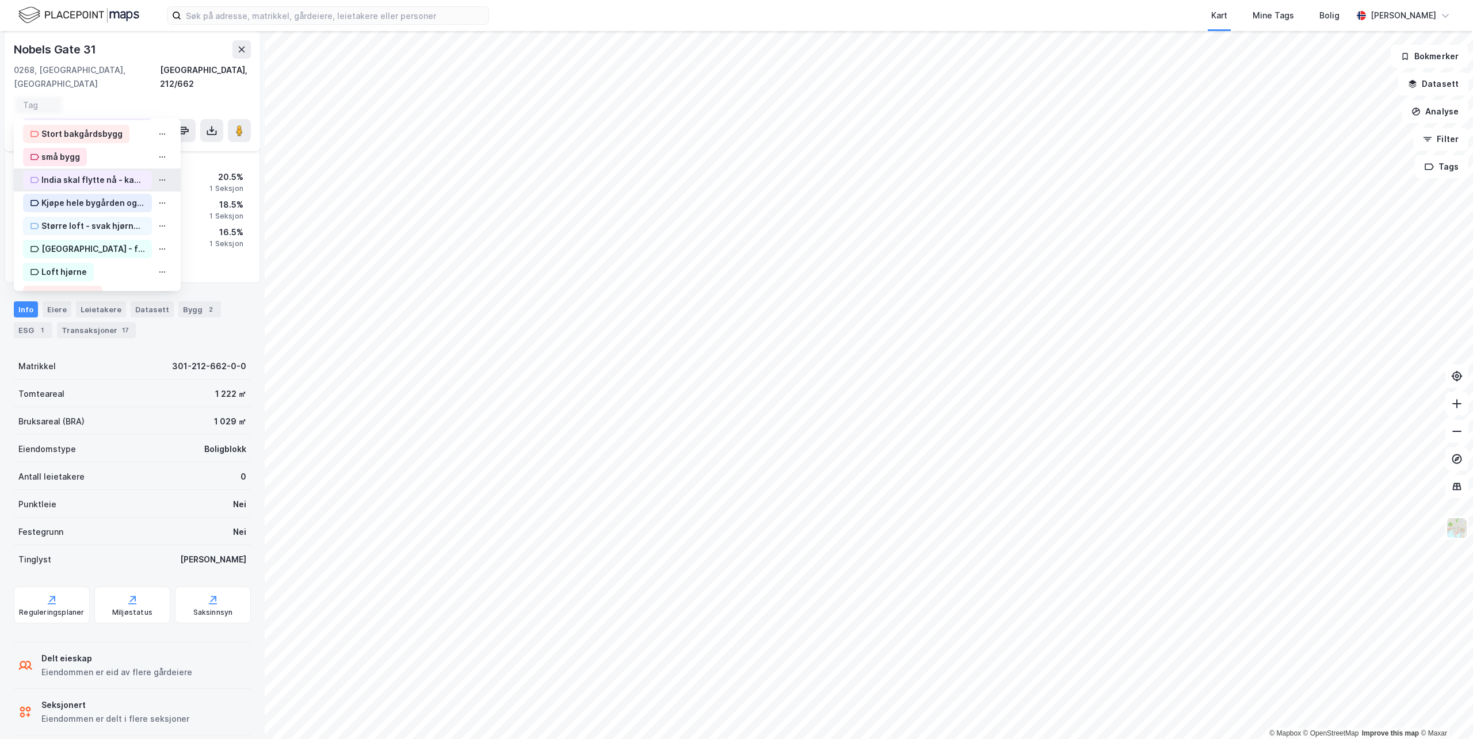
scroll to position [115, 0]
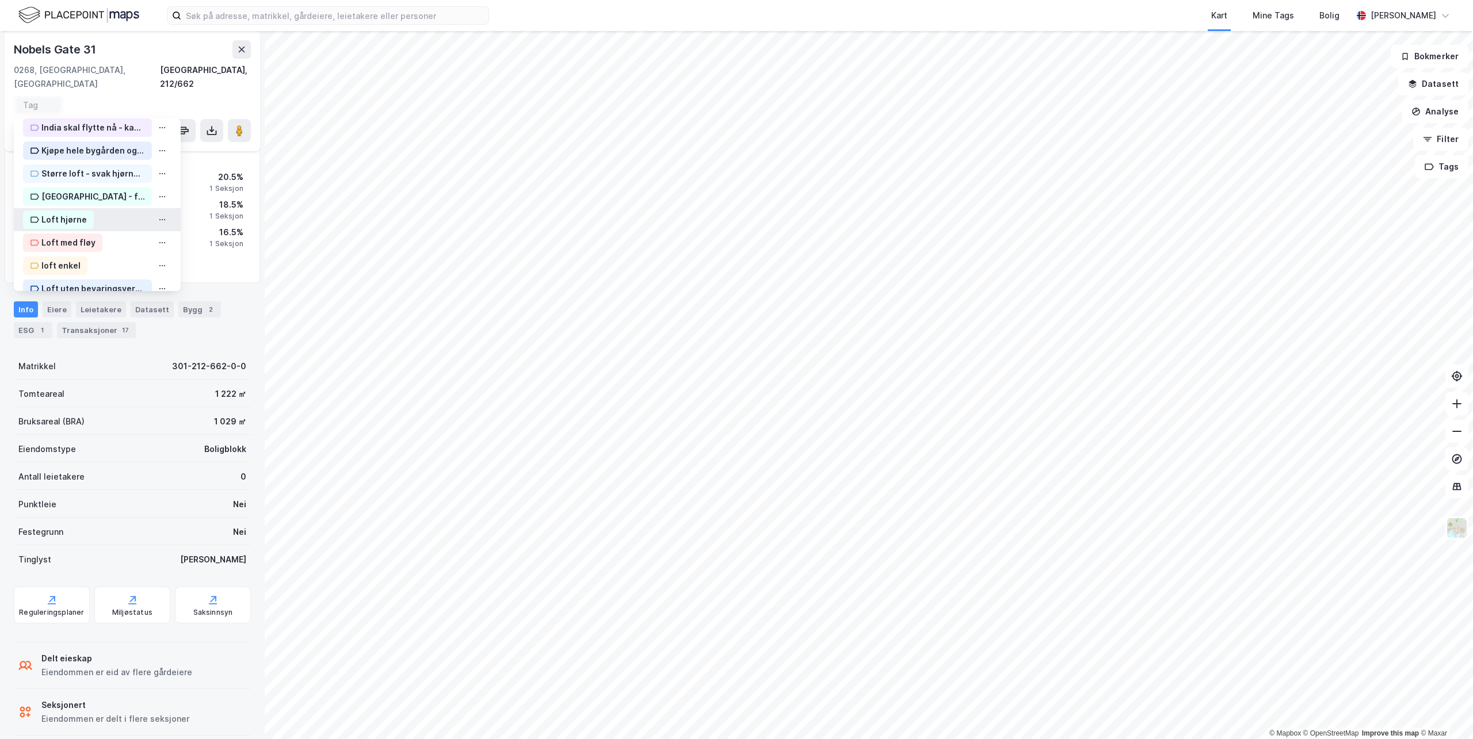
click at [64, 213] on div "Loft hjørne" at bounding box center [63, 220] width 45 height 14
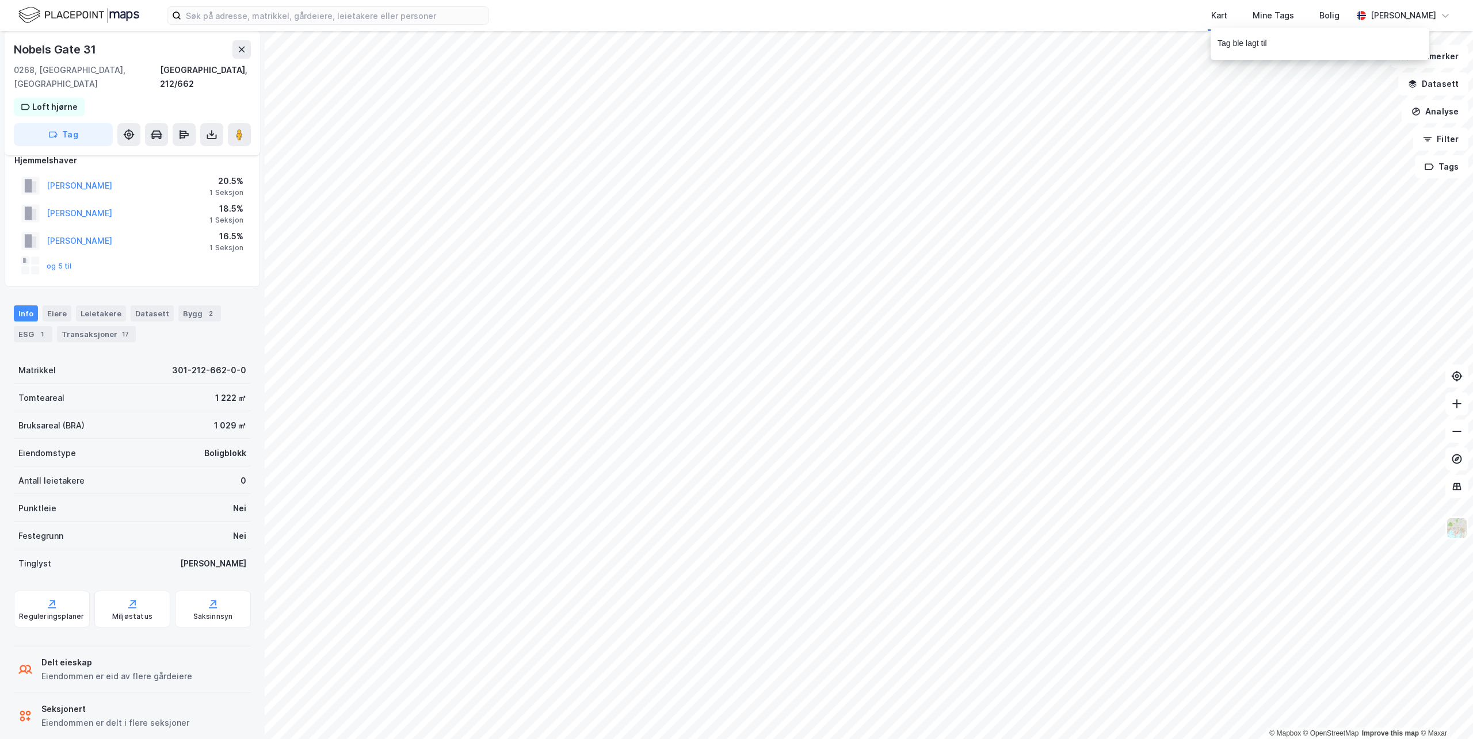
scroll to position [20, 0]
click at [58, 130] on icon "button" at bounding box center [52, 134] width 9 height 9
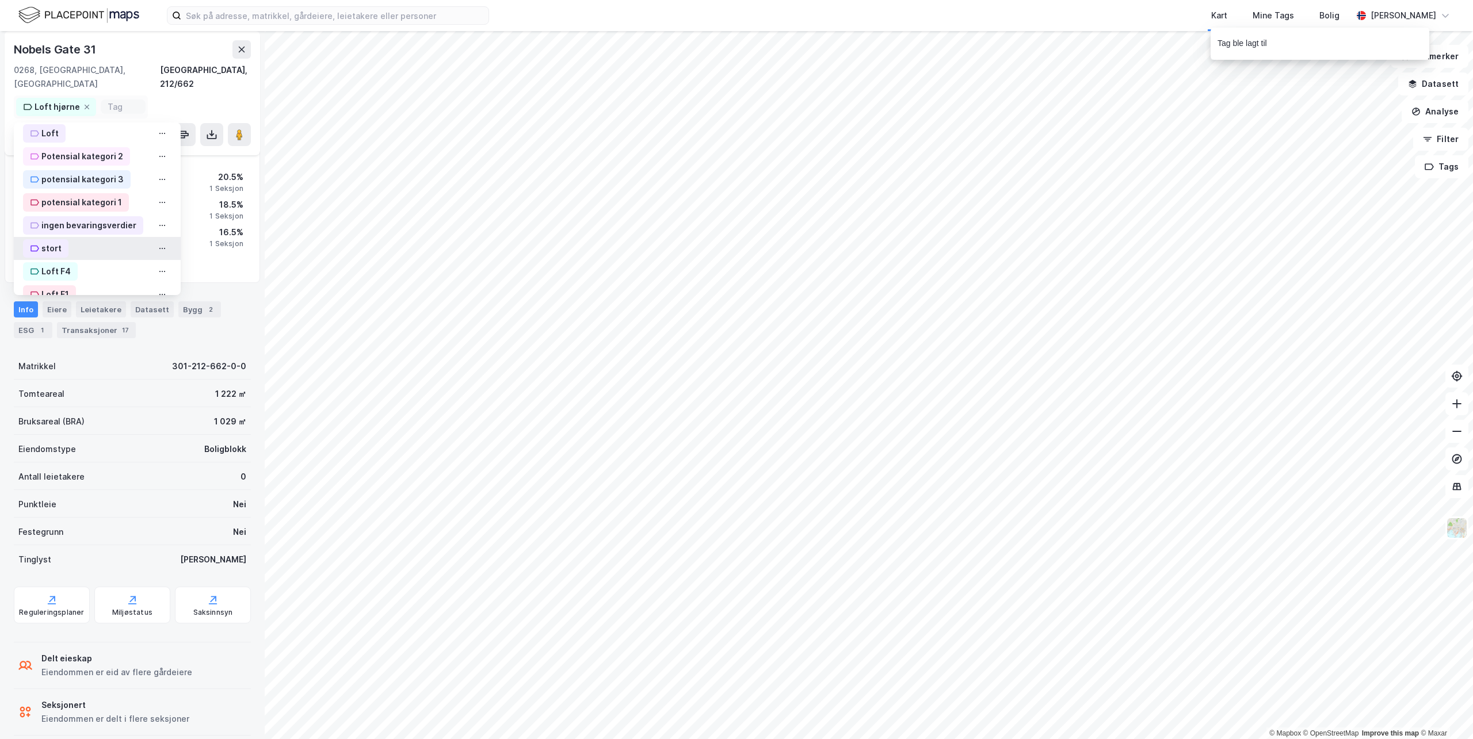
scroll to position [375, 0]
click at [64, 247] on div "Loft F1" at bounding box center [55, 254] width 28 height 14
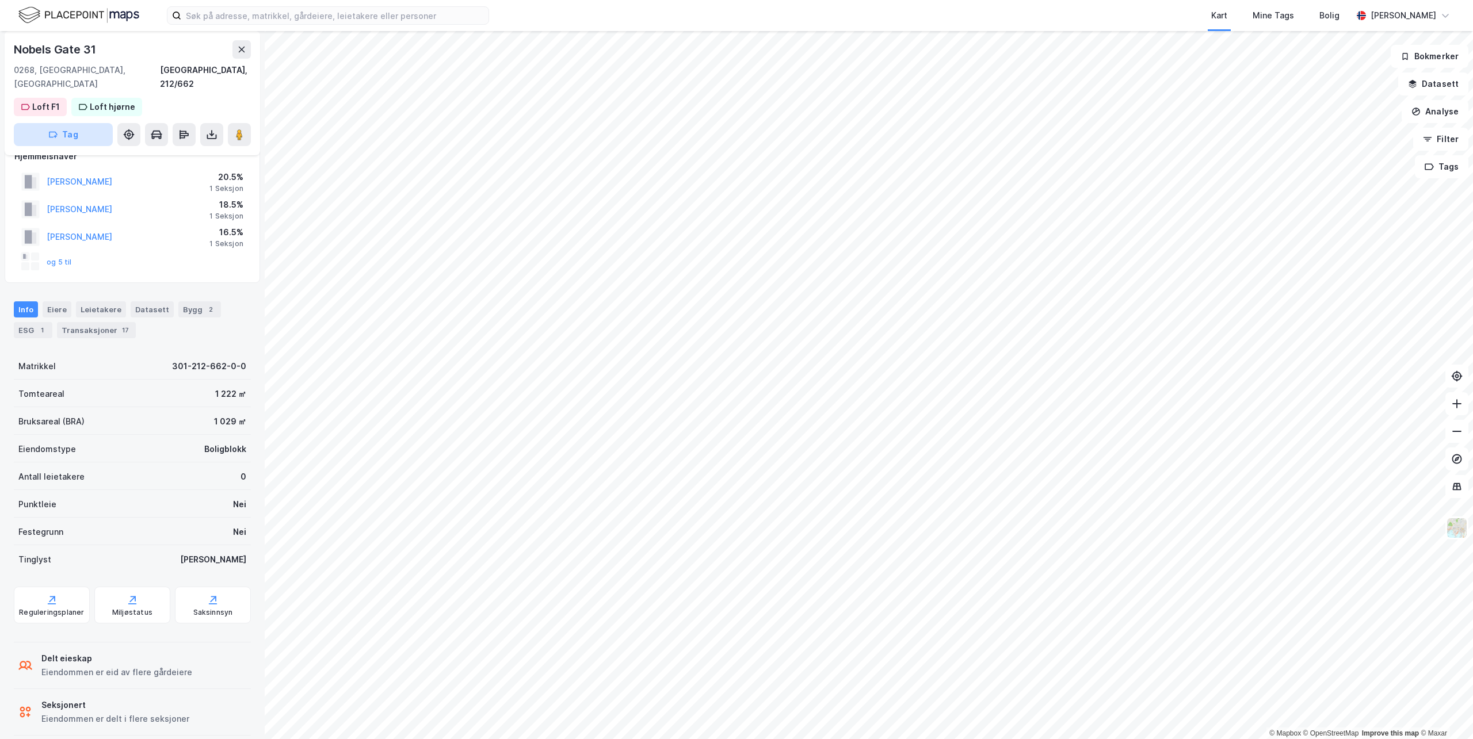
click at [79, 123] on button "Tag" at bounding box center [63, 134] width 99 height 23
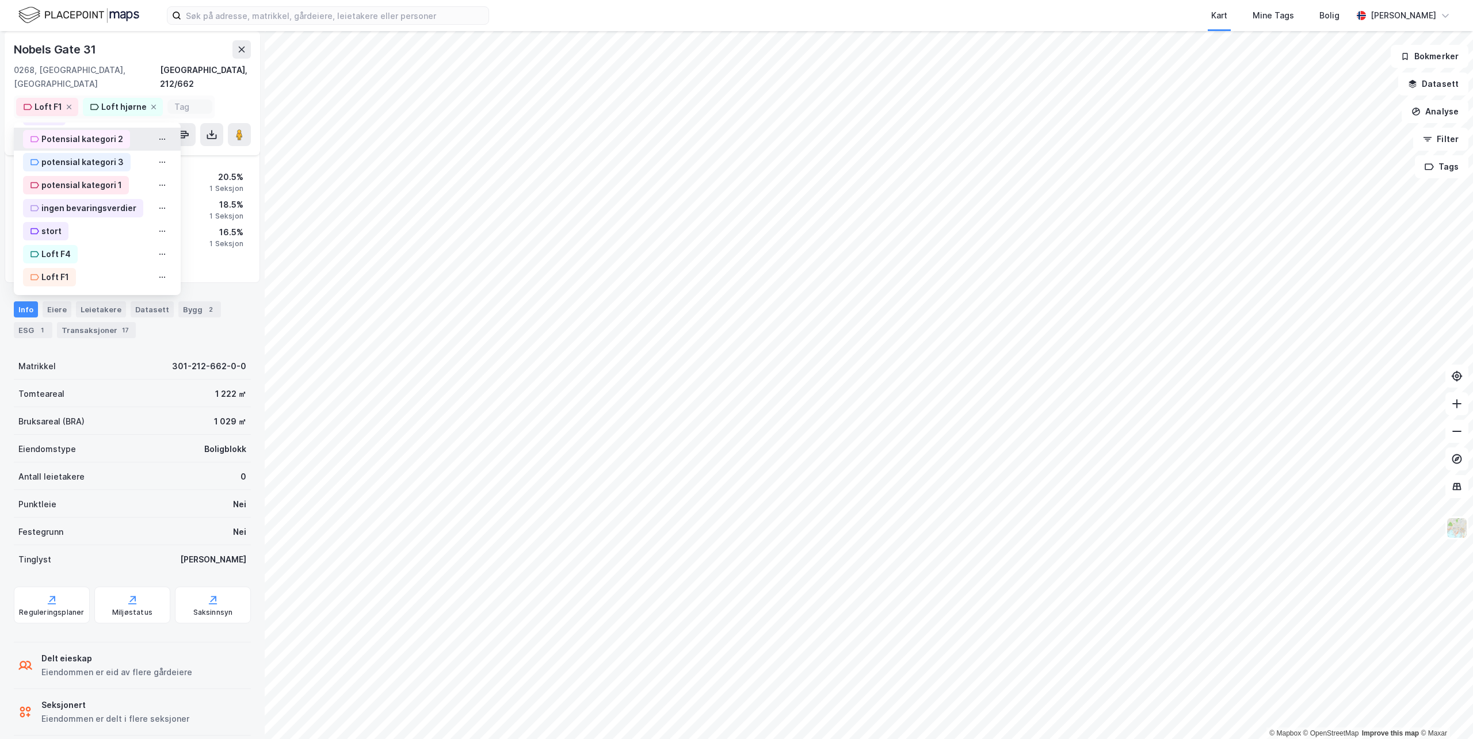
click at [70, 132] on div "Potensial kategori 2" at bounding box center [82, 139] width 82 height 14
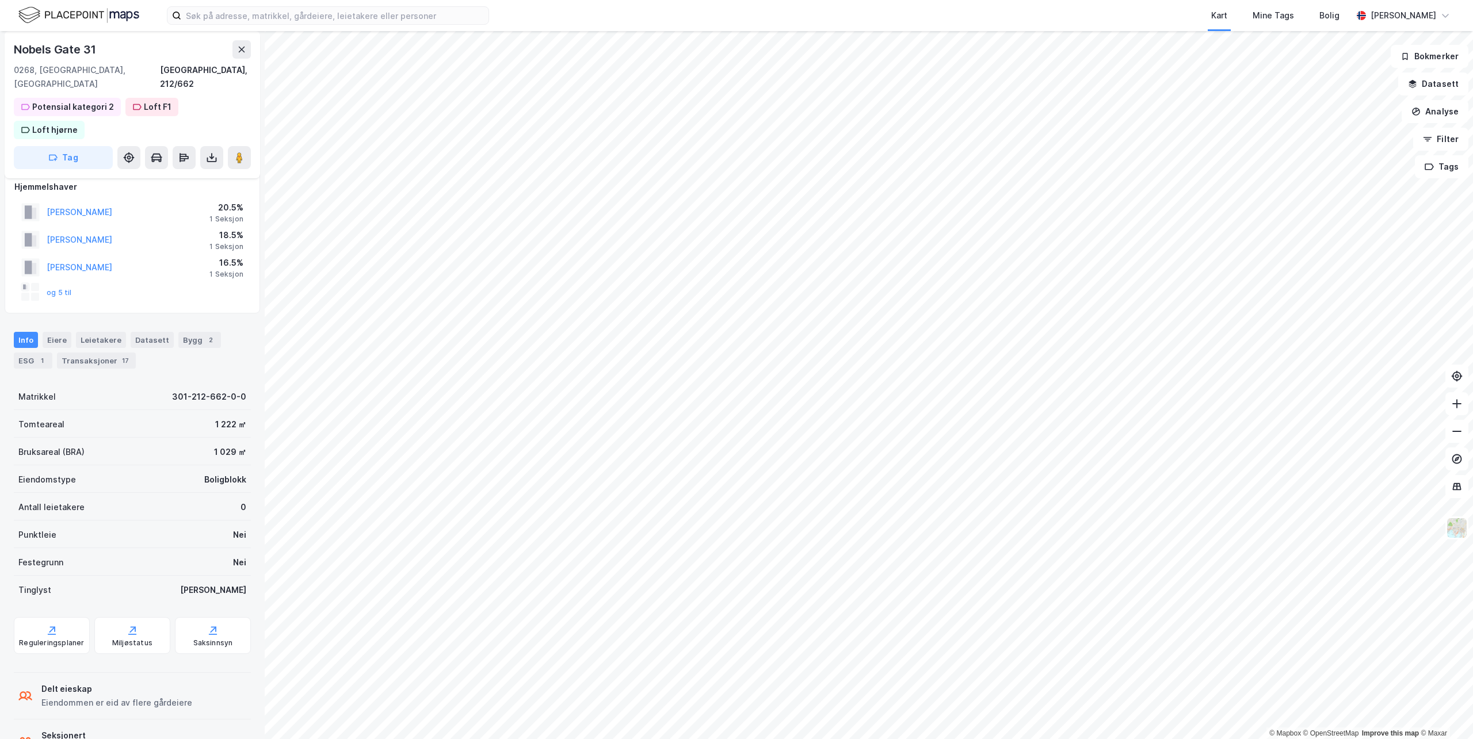
scroll to position [20, 0]
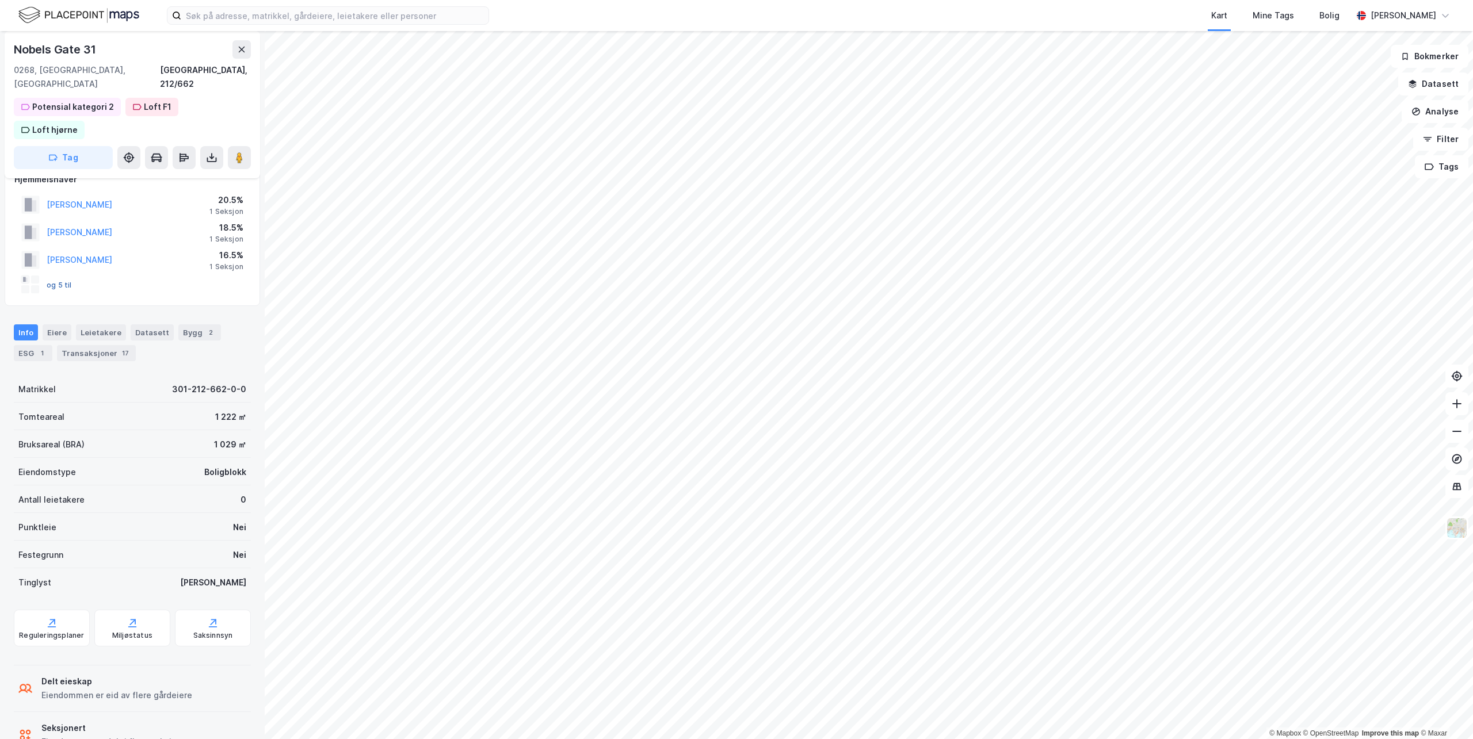
click at [0, 0] on button "og 5 til" at bounding box center [0, 0] width 0 height 0
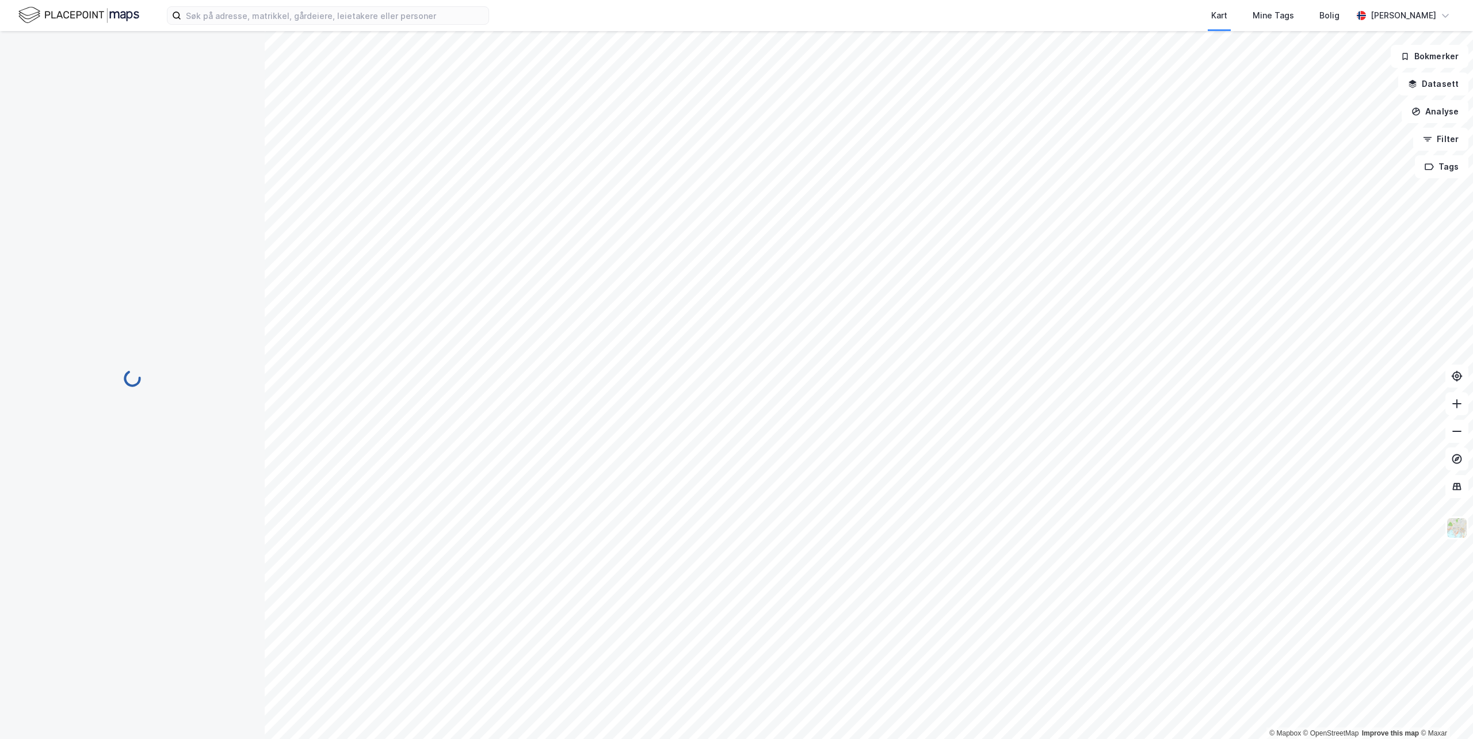
scroll to position [20, 0]
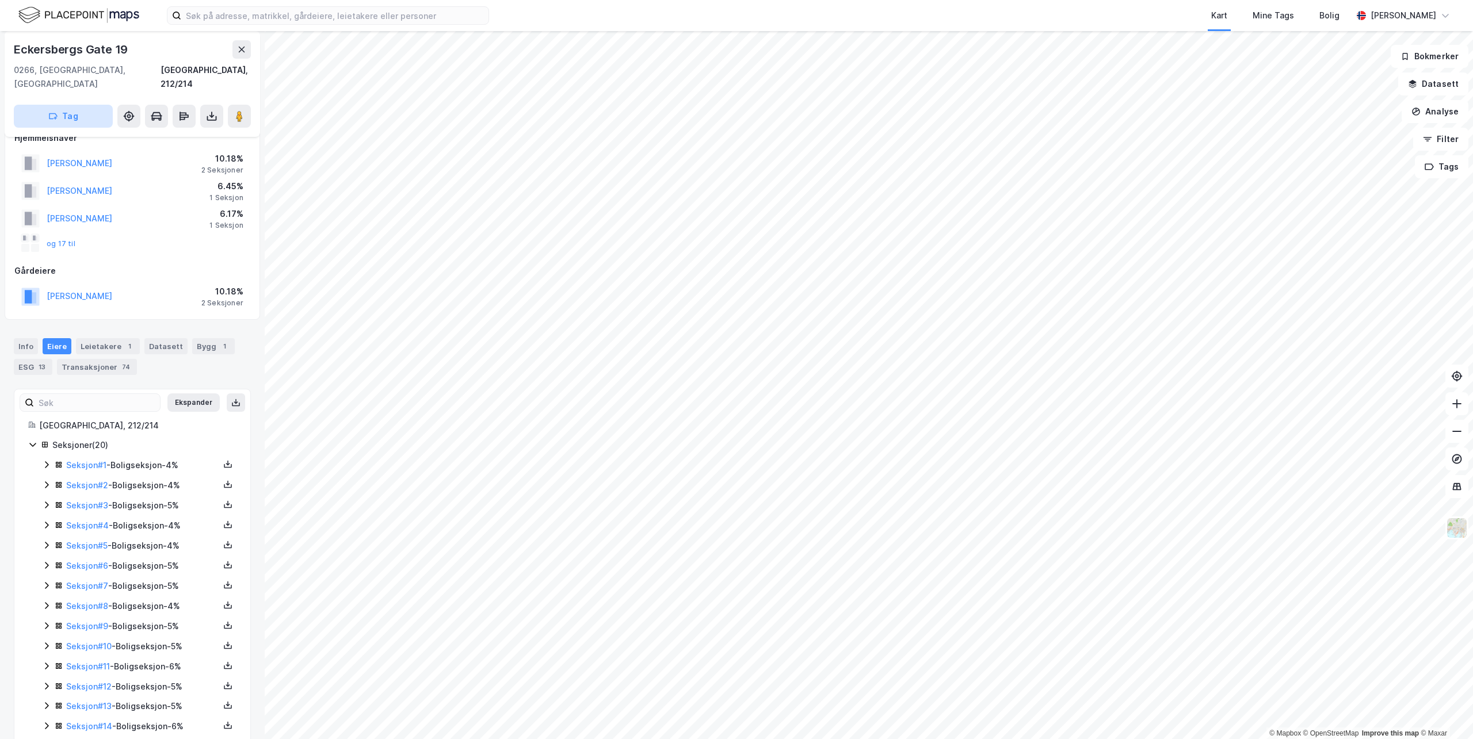
click at [78, 105] on button "Tag" at bounding box center [63, 116] width 99 height 23
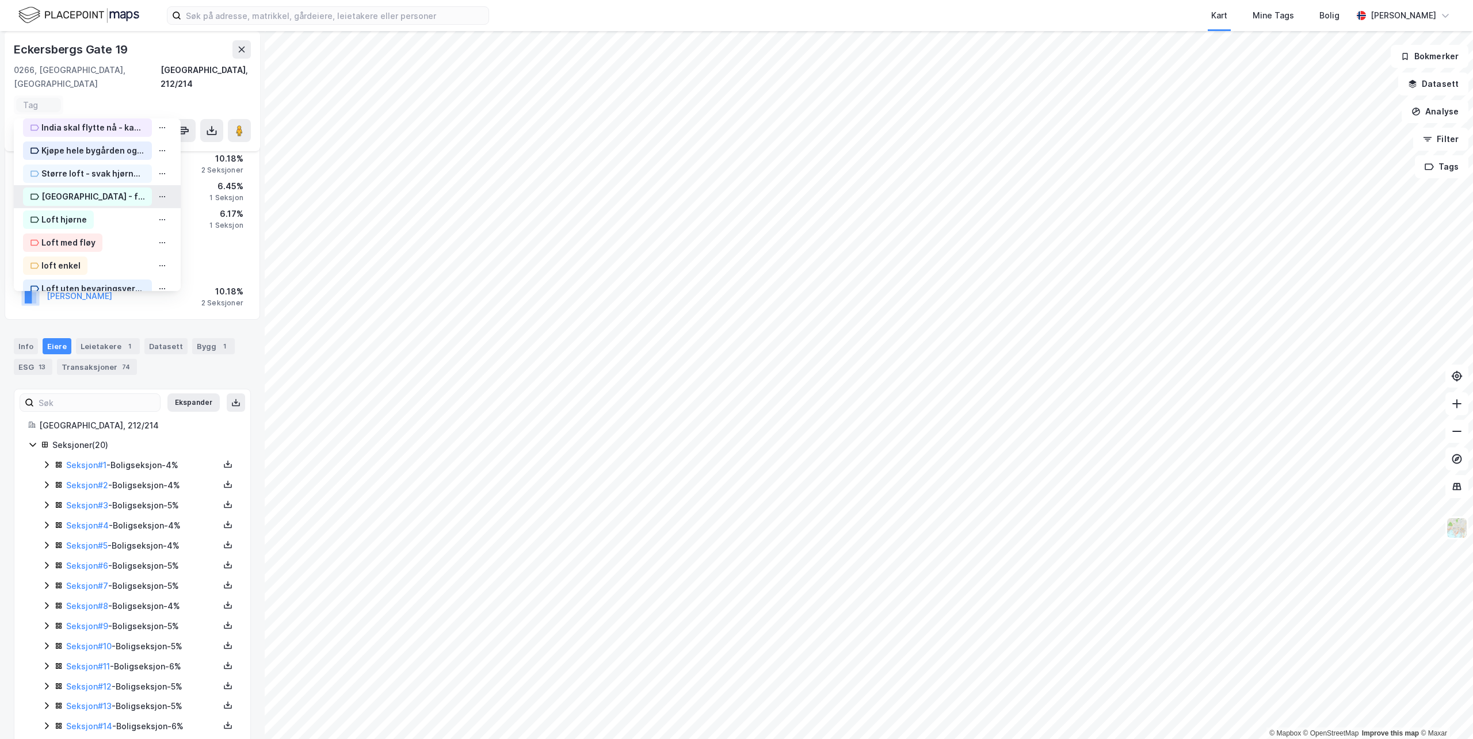
scroll to position [173, 0]
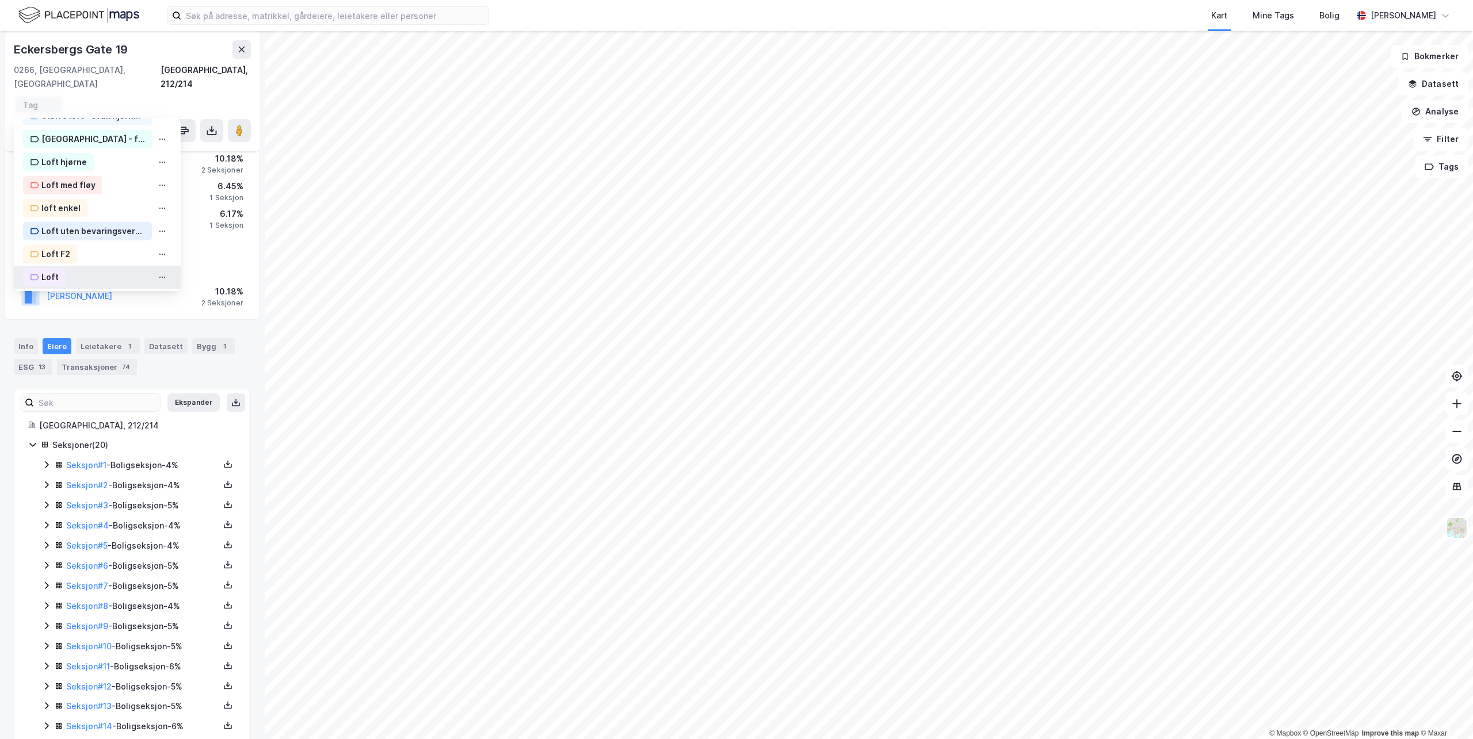
click at [49, 270] on div "Loft" at bounding box center [49, 277] width 17 height 14
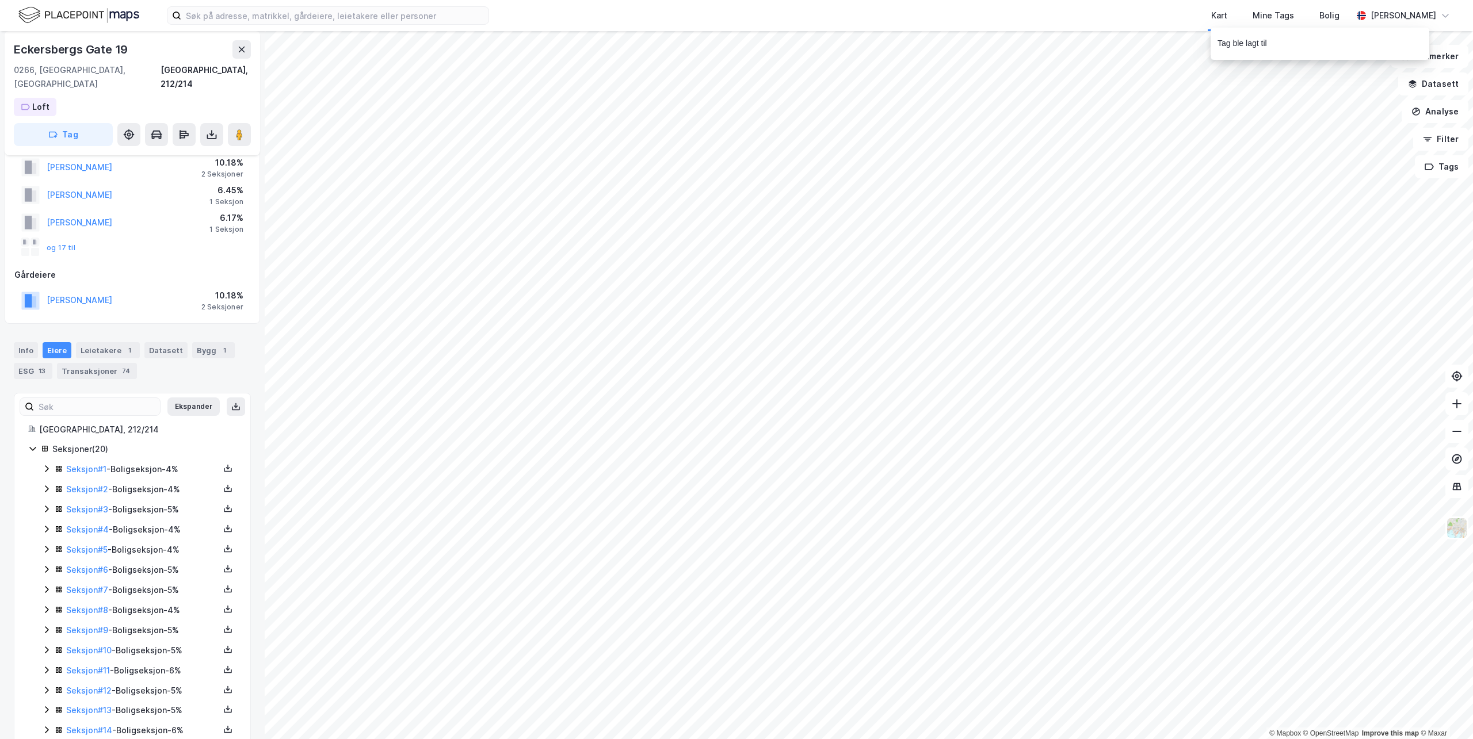
scroll to position [39, 0]
click at [67, 123] on button "Tag" at bounding box center [63, 134] width 99 height 23
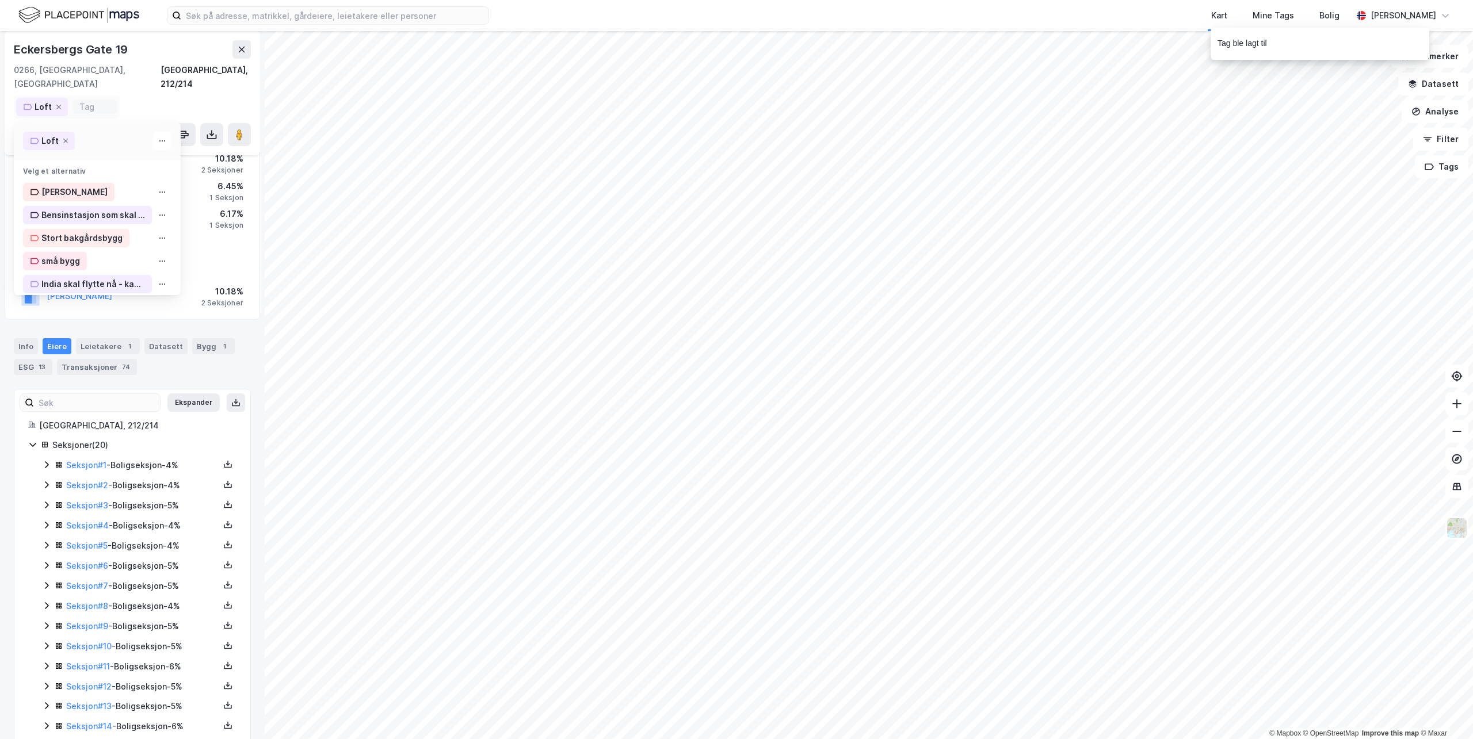
type input "p"
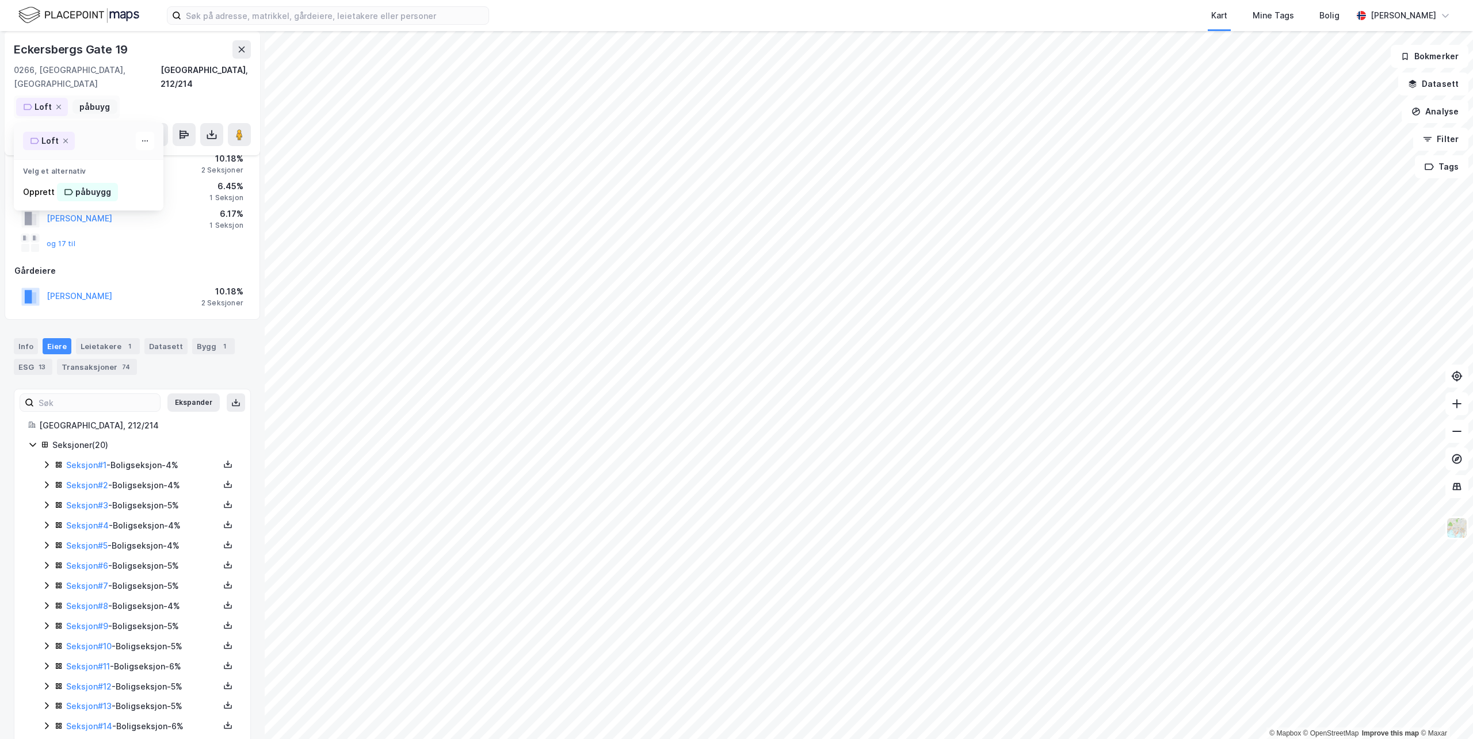
scroll to position [0, 0]
type input "påbygg"
click at [94, 185] on div "påbygg" at bounding box center [90, 192] width 30 height 14
click at [62, 123] on button "Tag" at bounding box center [63, 134] width 99 height 23
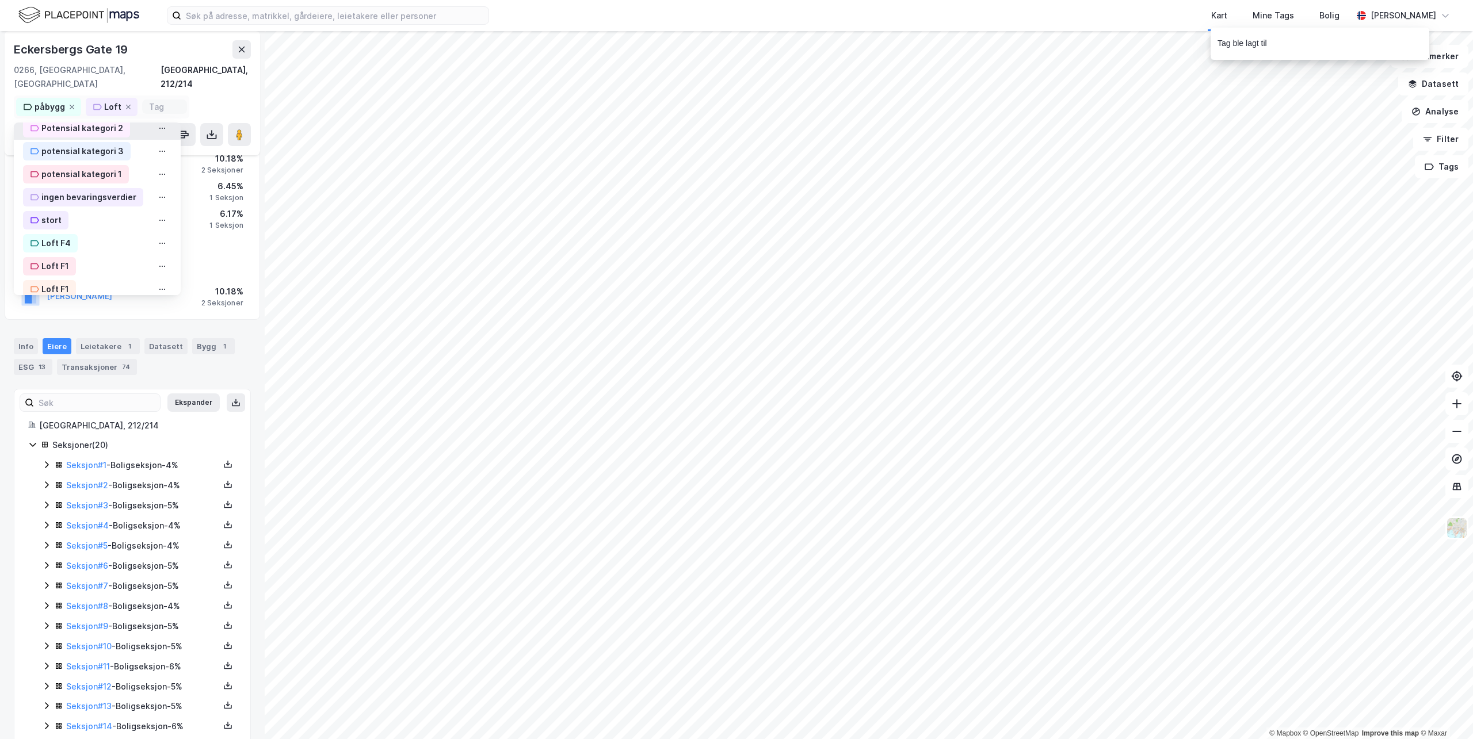
scroll to position [398, 0]
click at [58, 247] on div "Loft F1" at bounding box center [55, 254] width 28 height 14
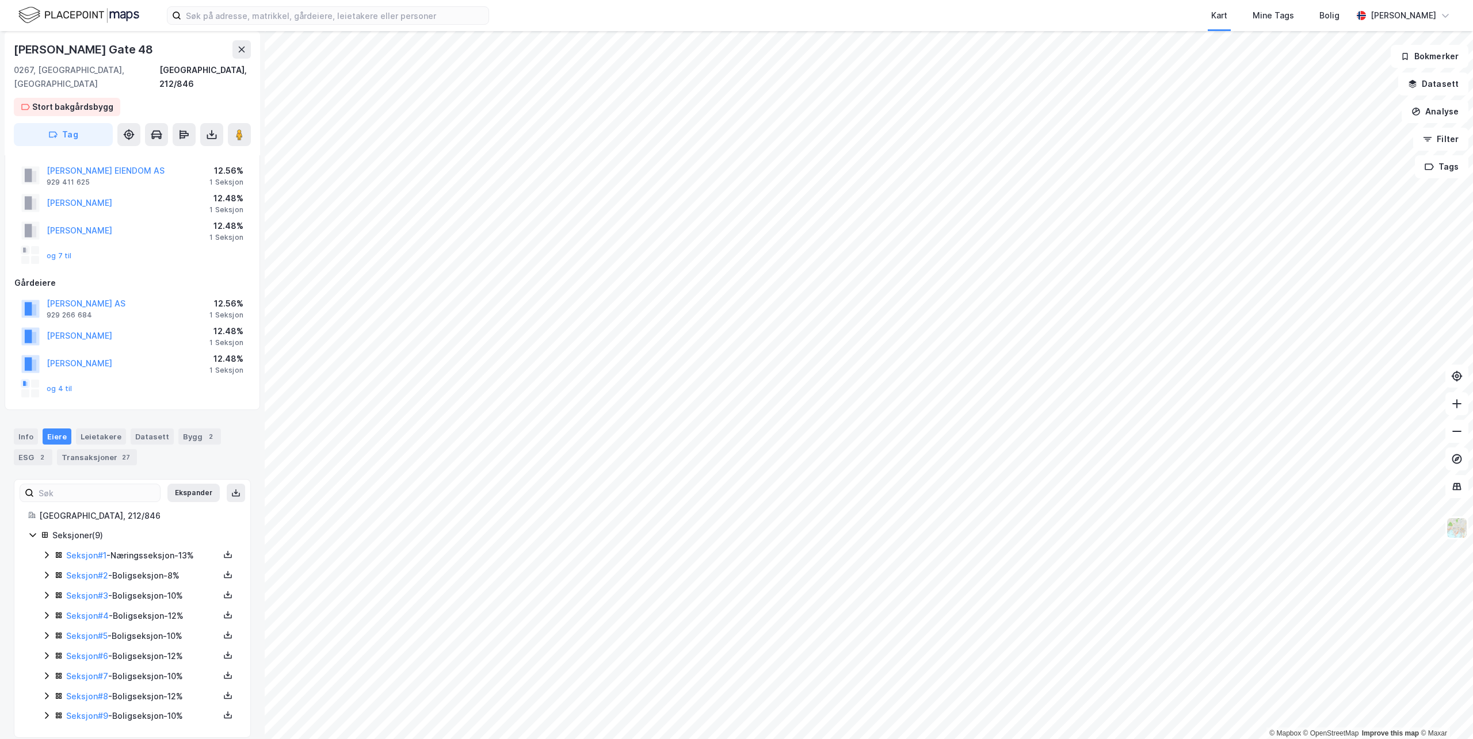
scroll to position [26, 0]
click at [132, 86] on div "[PERSON_NAME][GEOGRAPHIC_DATA], 212/846 [GEOGRAPHIC_DATA] Tag" at bounding box center [132, 93] width 255 height 124
click at [105, 100] on div "Stort bakgårdsbygg" at bounding box center [75, 107] width 81 height 14
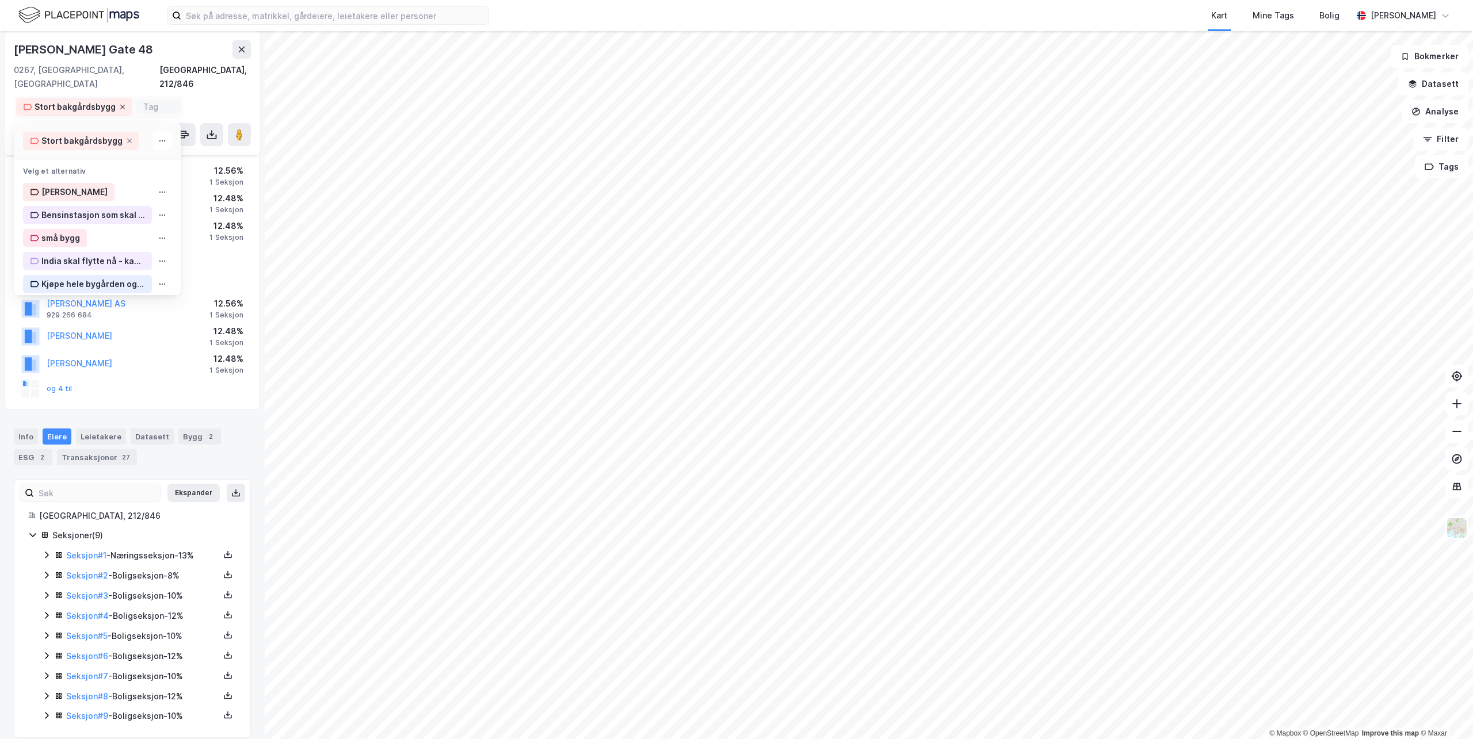
click at [120, 105] on icon at bounding box center [122, 107] width 5 height 5
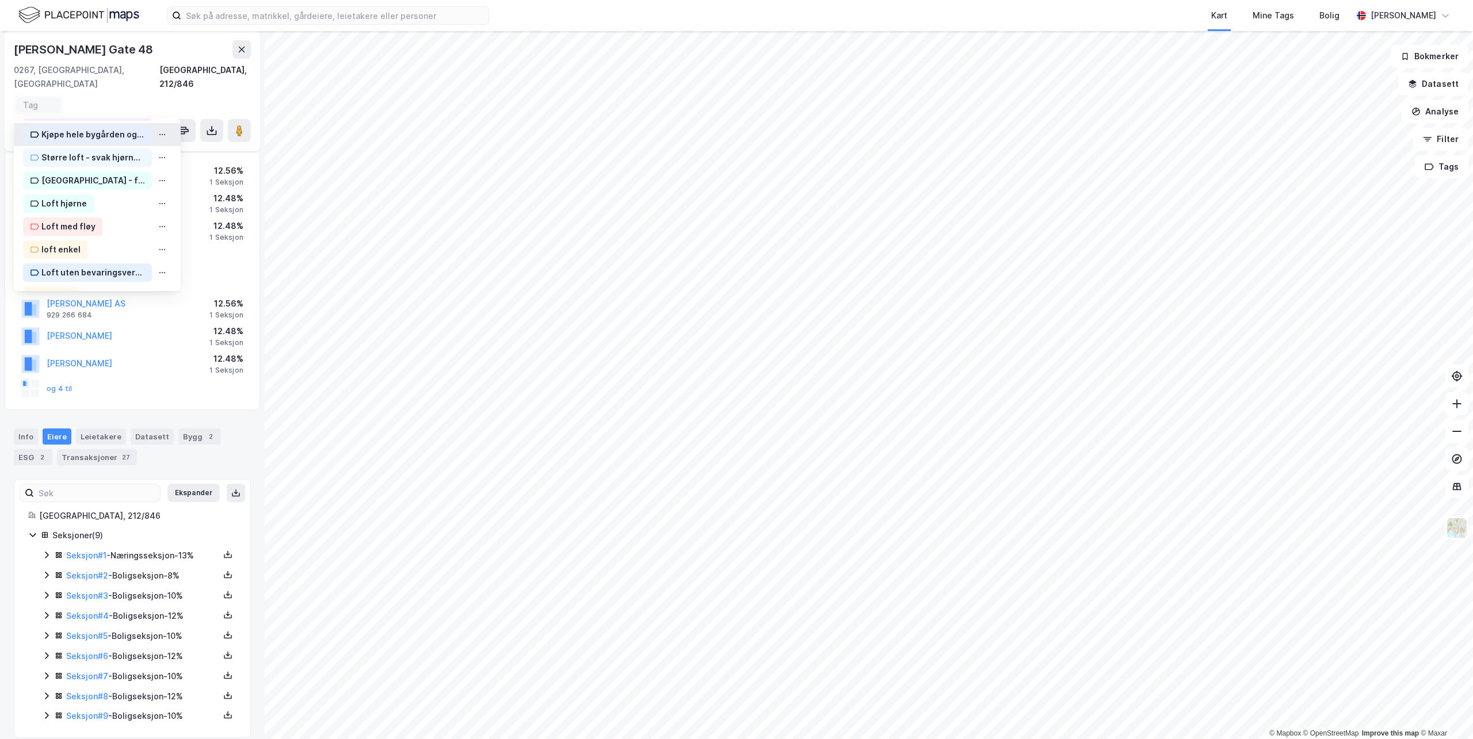
scroll to position [173, 0]
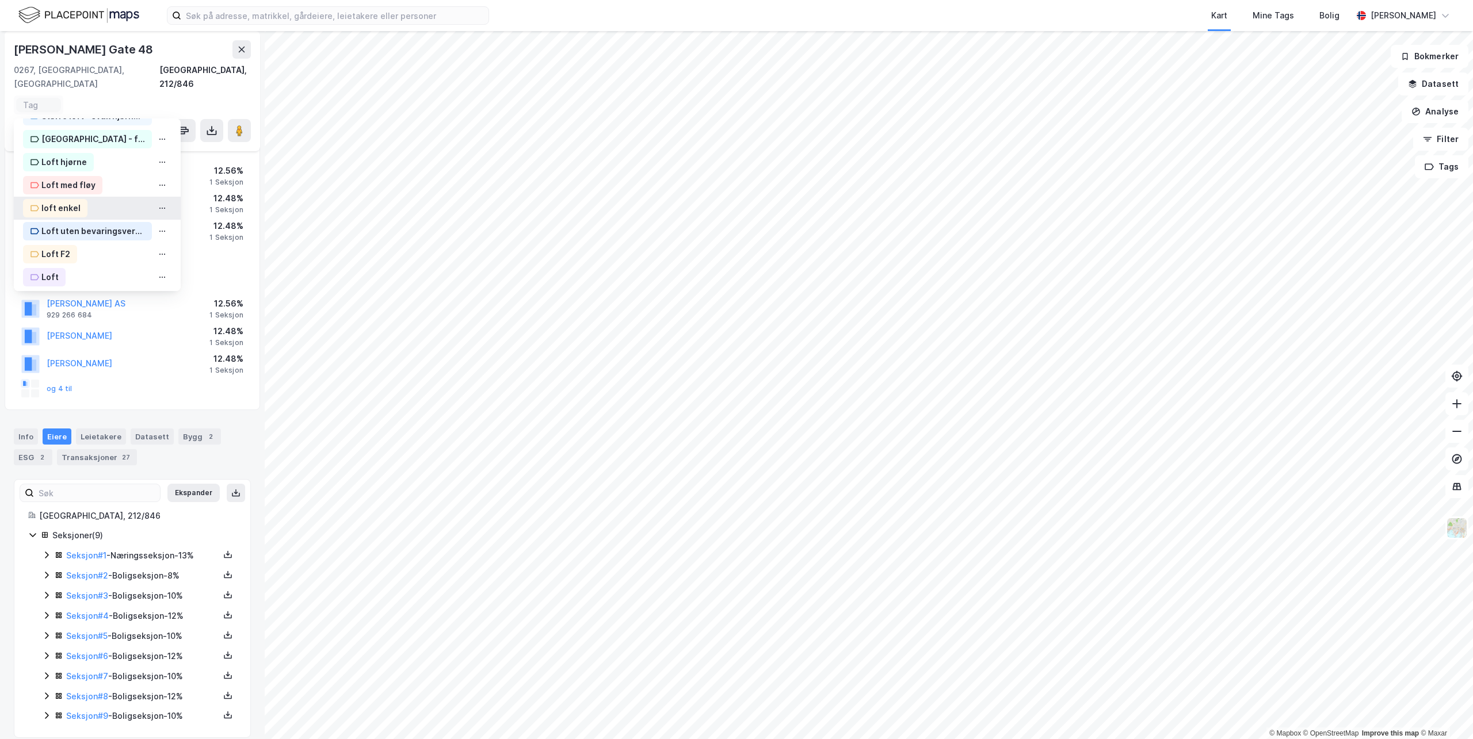
click at [69, 201] on div "loft enkel" at bounding box center [60, 208] width 39 height 14
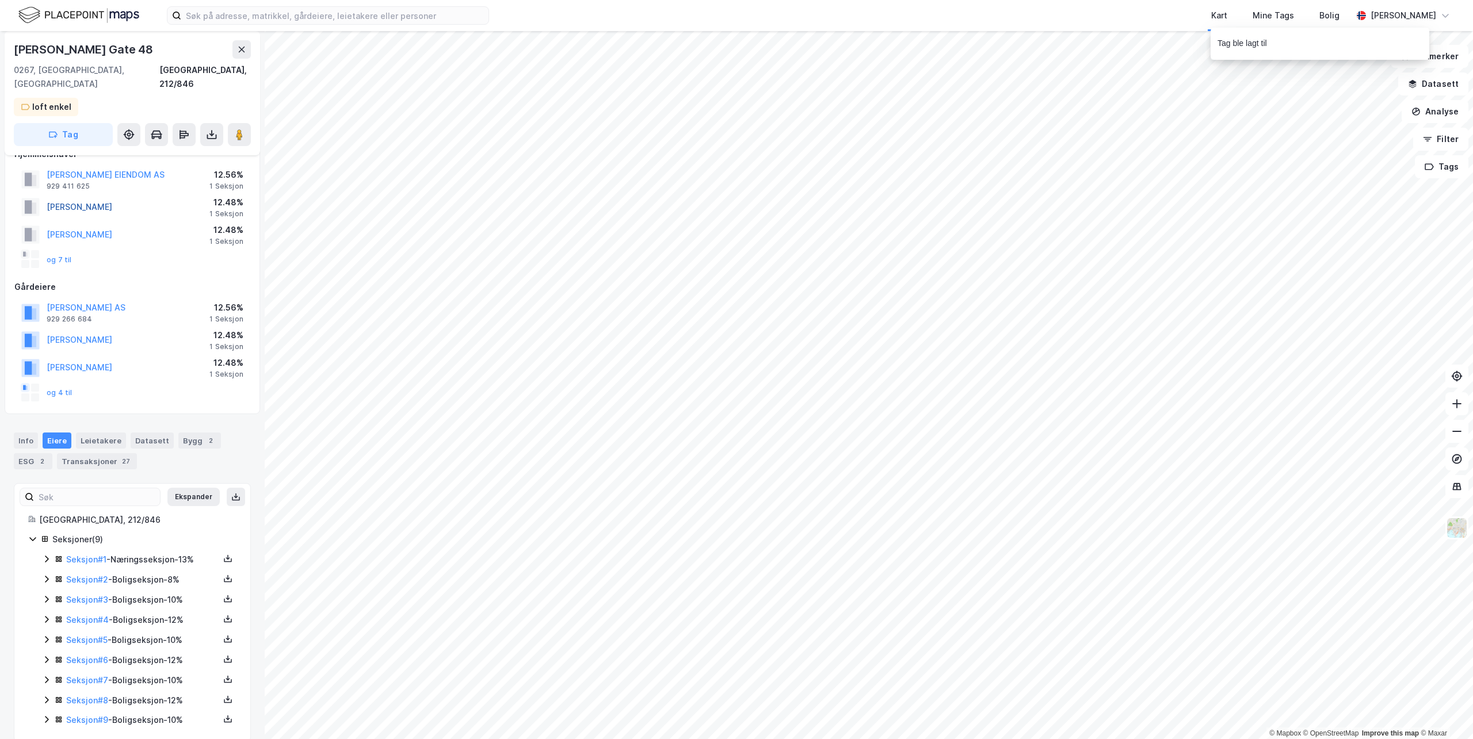
scroll to position [26, 0]
click at [87, 125] on button "Tag" at bounding box center [63, 134] width 99 height 23
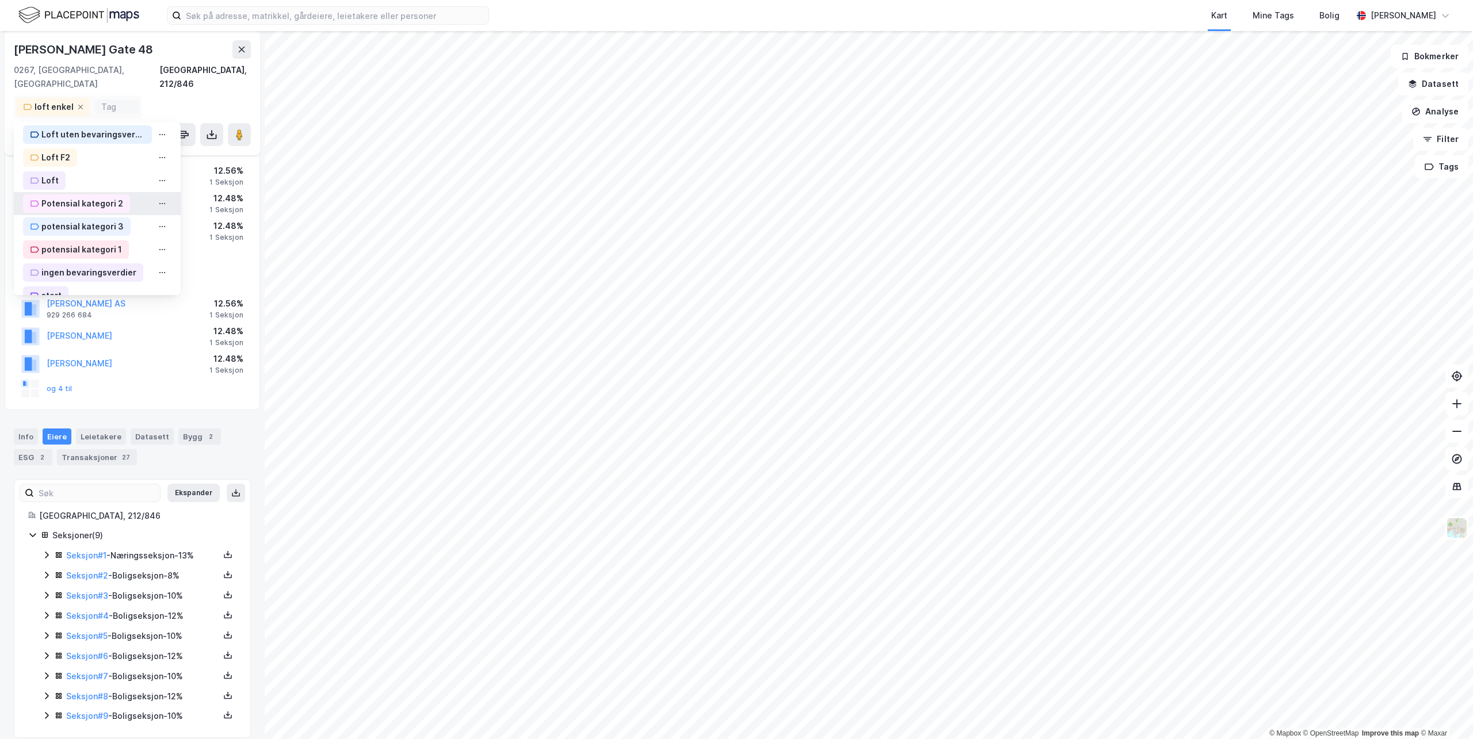
scroll to position [398, 0]
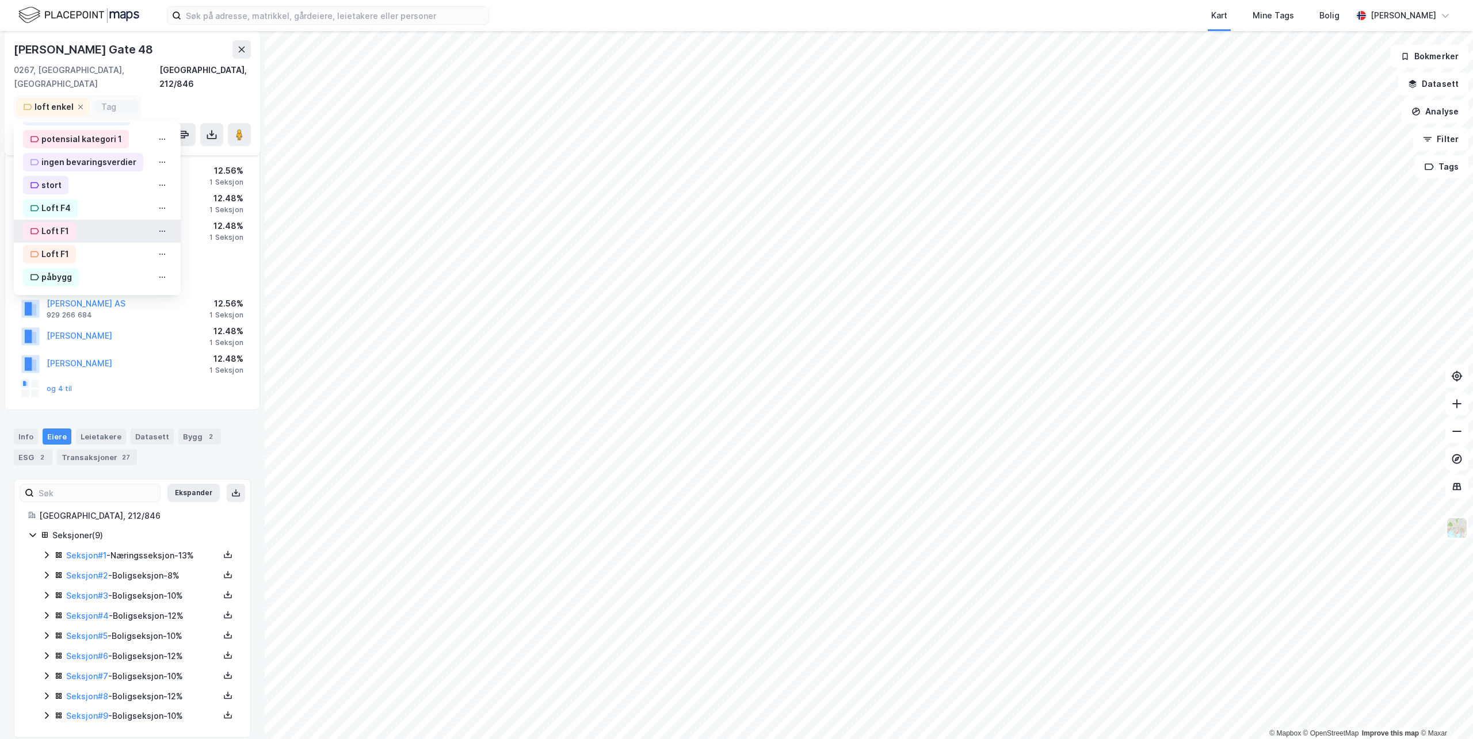
click at [67, 224] on div "Loft F1" at bounding box center [55, 231] width 28 height 14
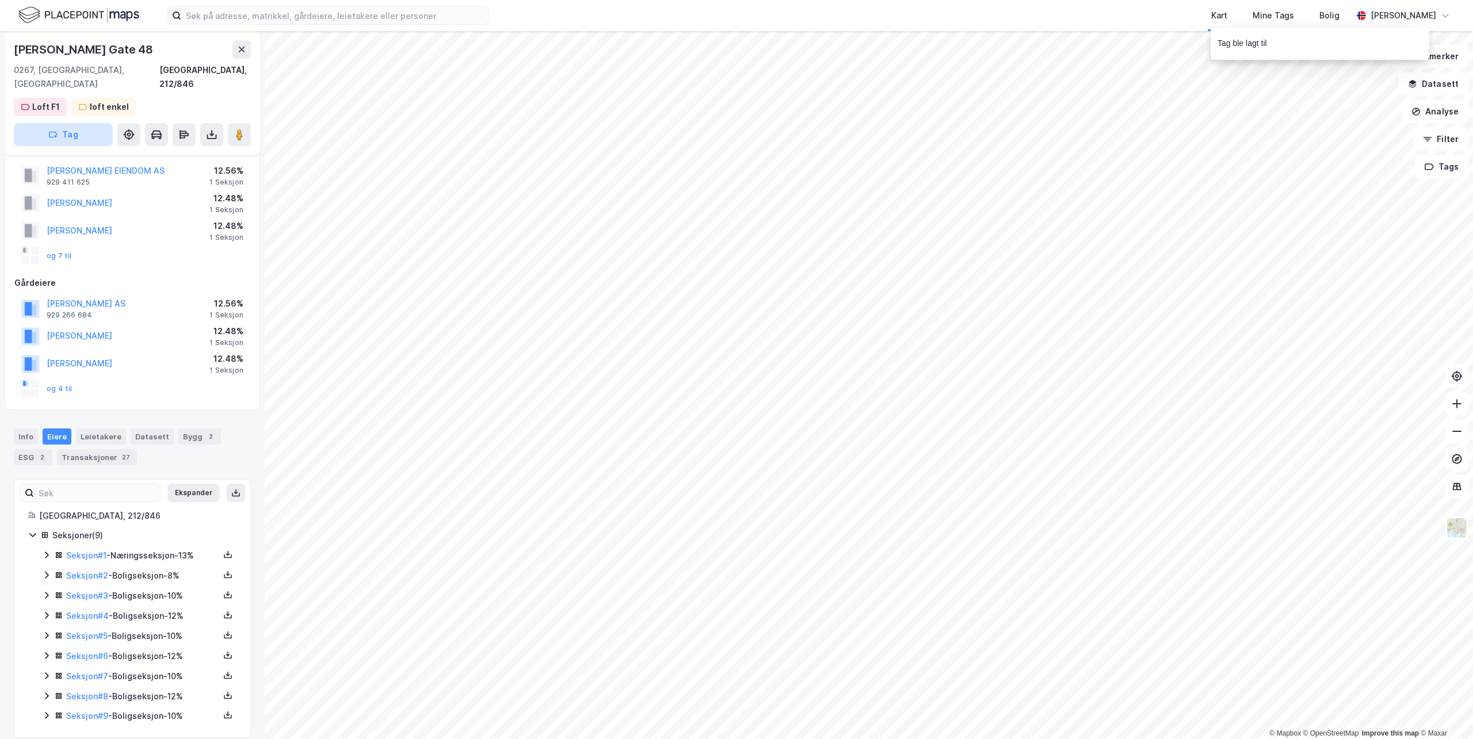
click at [91, 126] on button "Tag" at bounding box center [63, 134] width 99 height 23
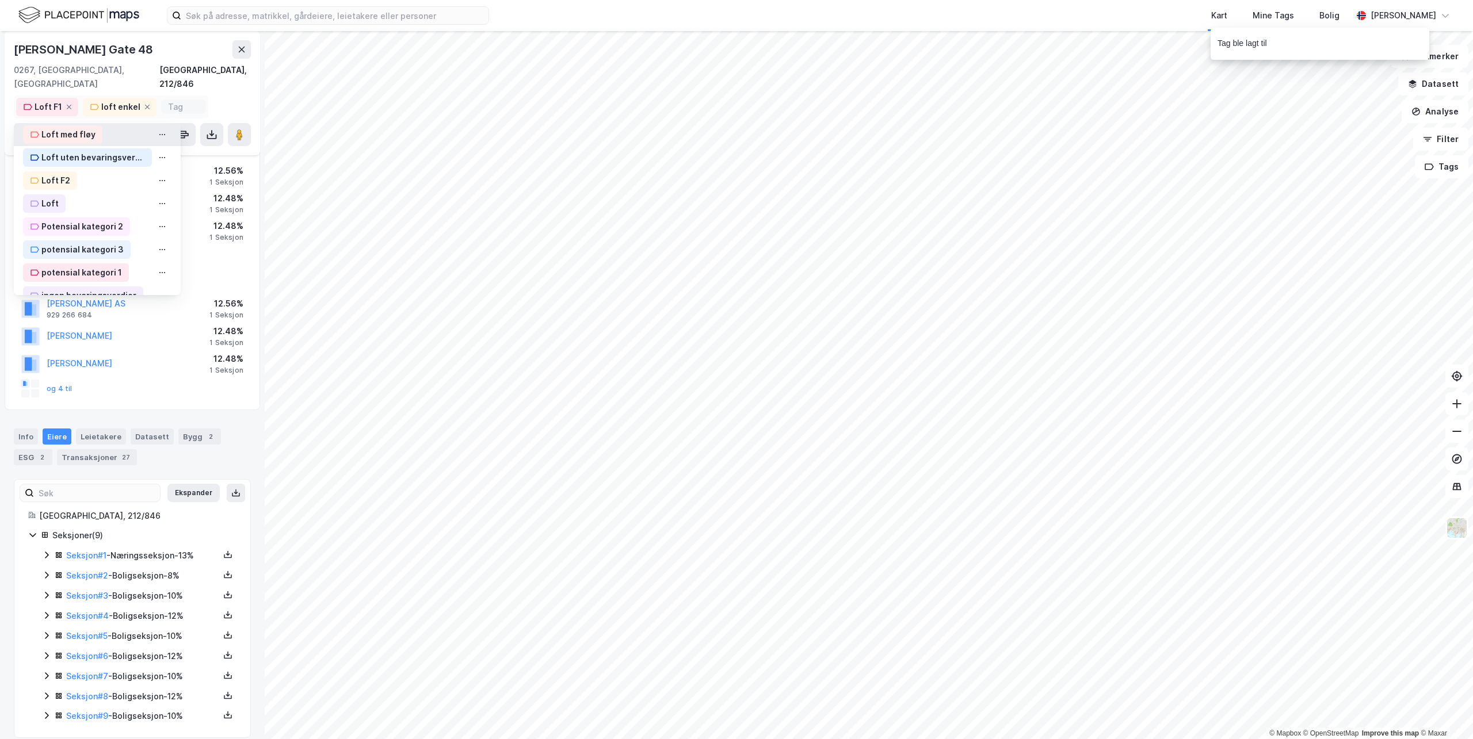
scroll to position [345, 0]
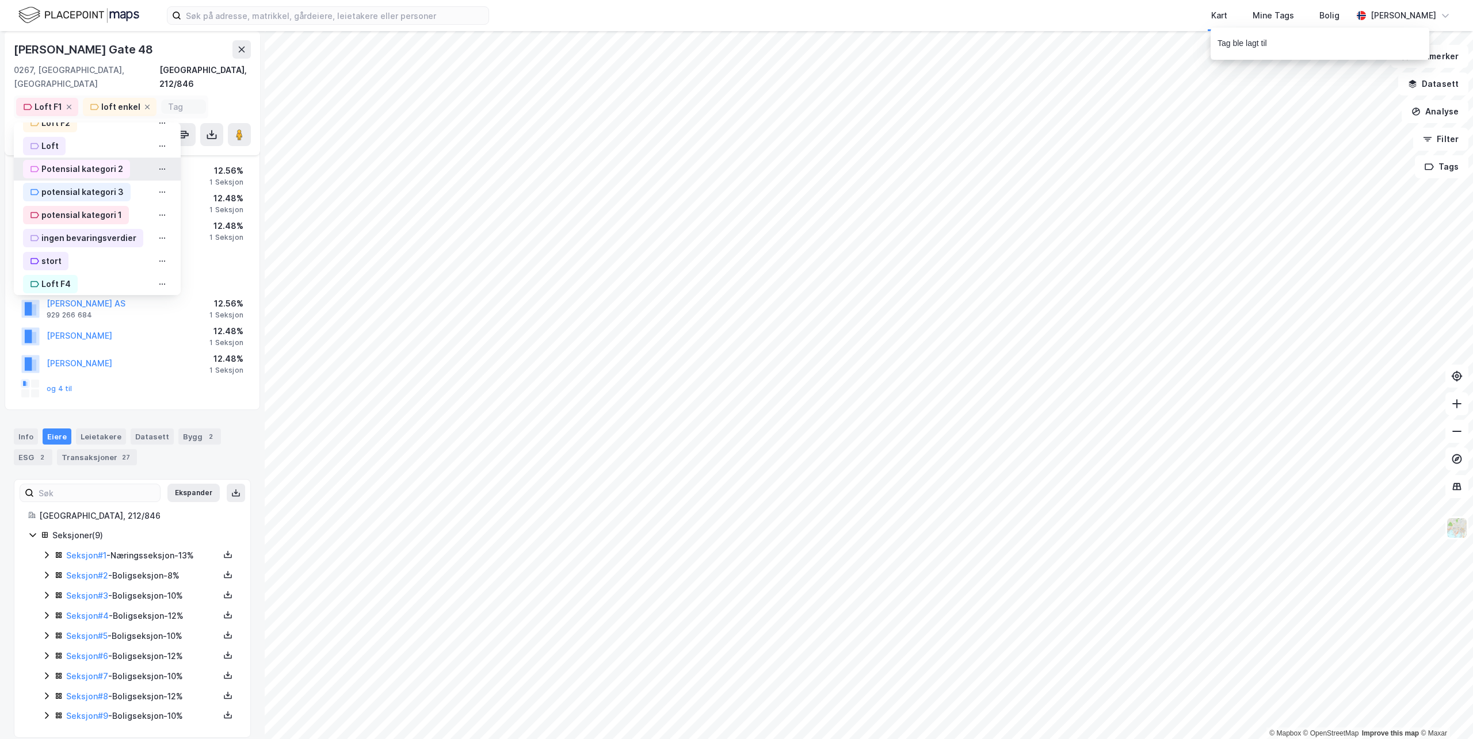
click at [94, 162] on div "Potensial kategori 2" at bounding box center [76, 169] width 107 height 18
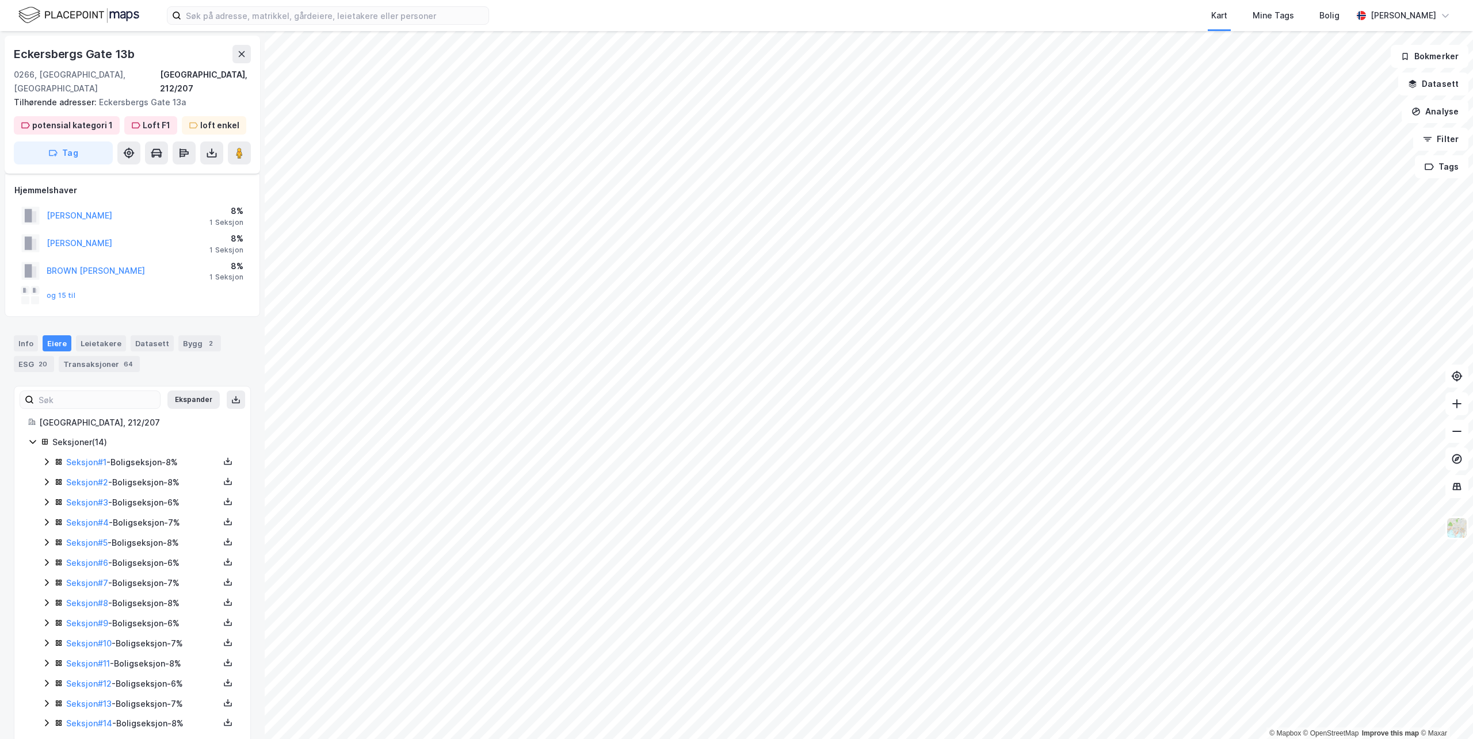
scroll to position [9, 0]
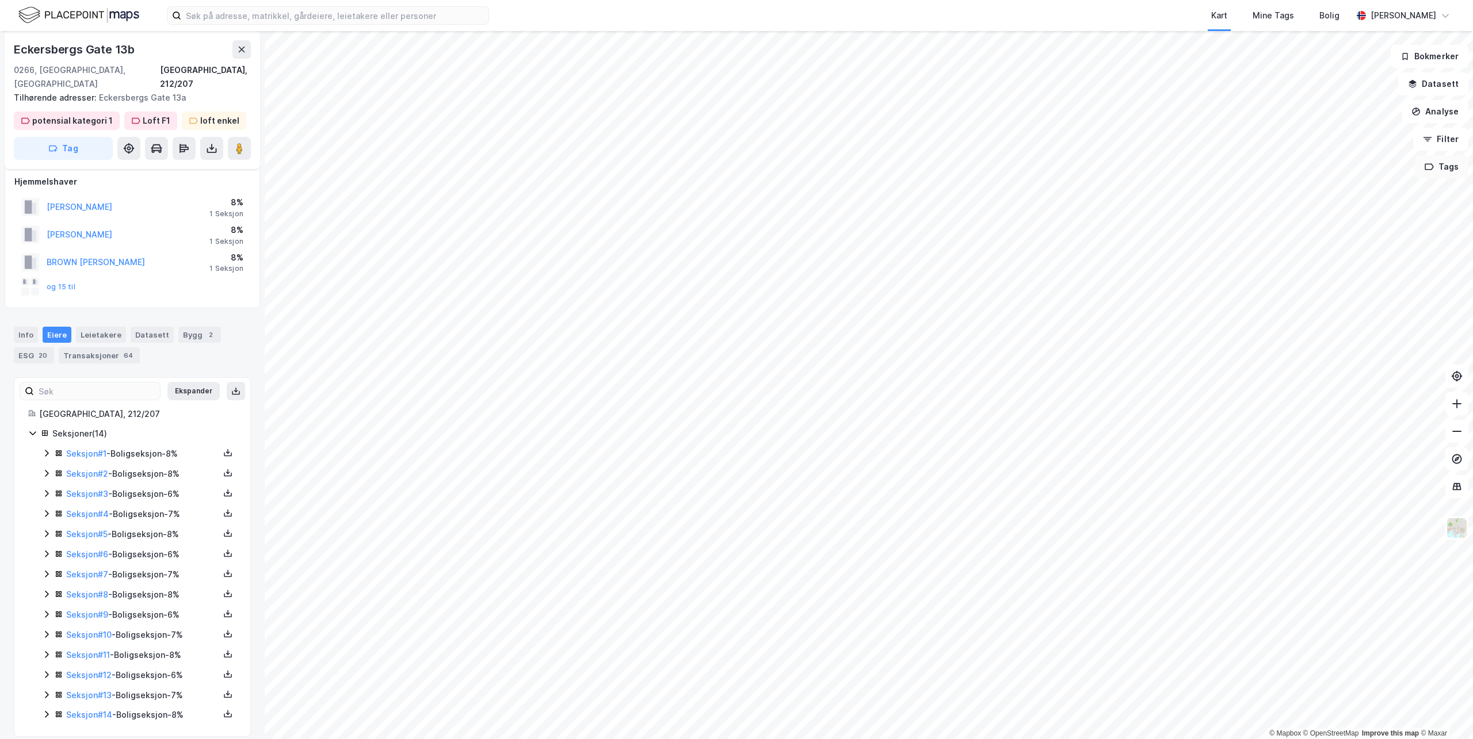
click at [1463, 170] on button "Tags" at bounding box center [1442, 166] width 54 height 23
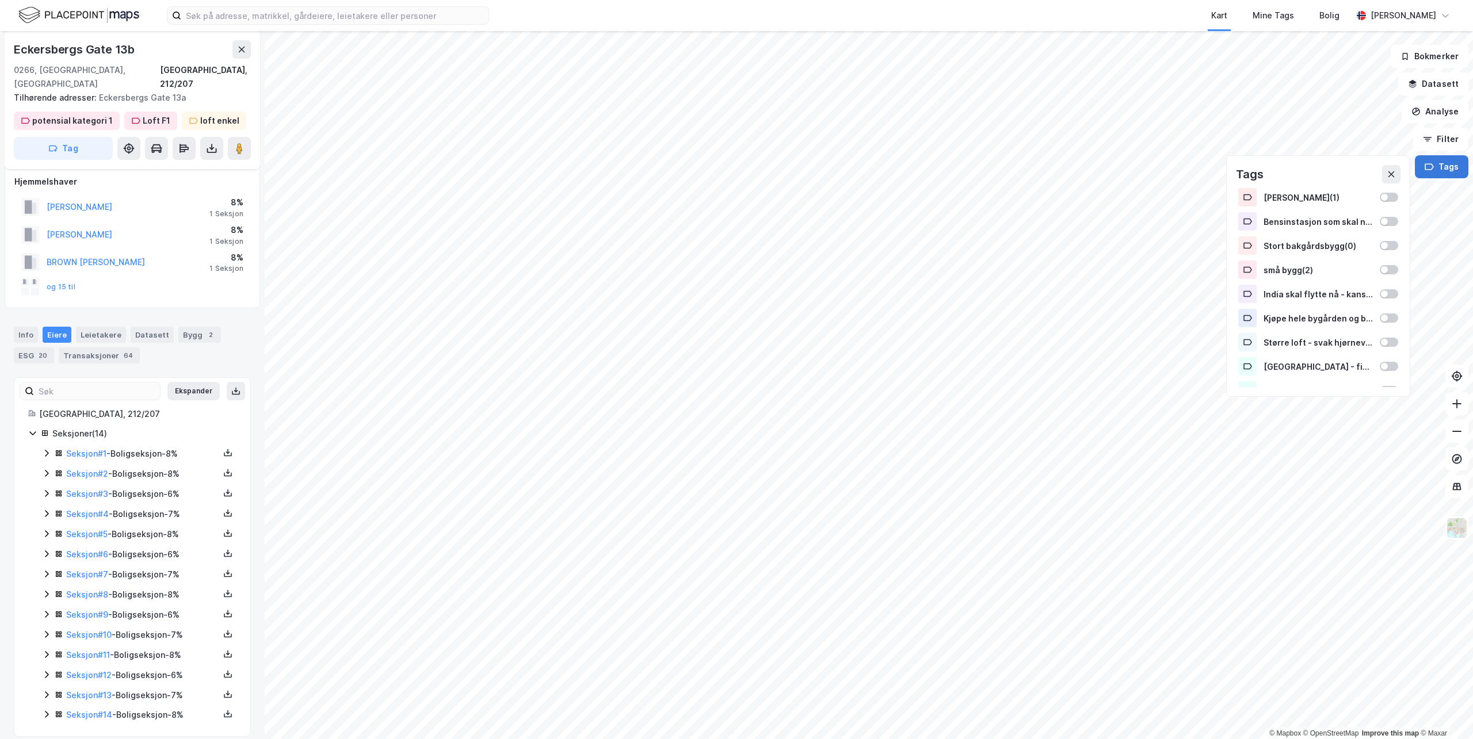
click at [1459, 169] on button "Tags" at bounding box center [1442, 166] width 54 height 23
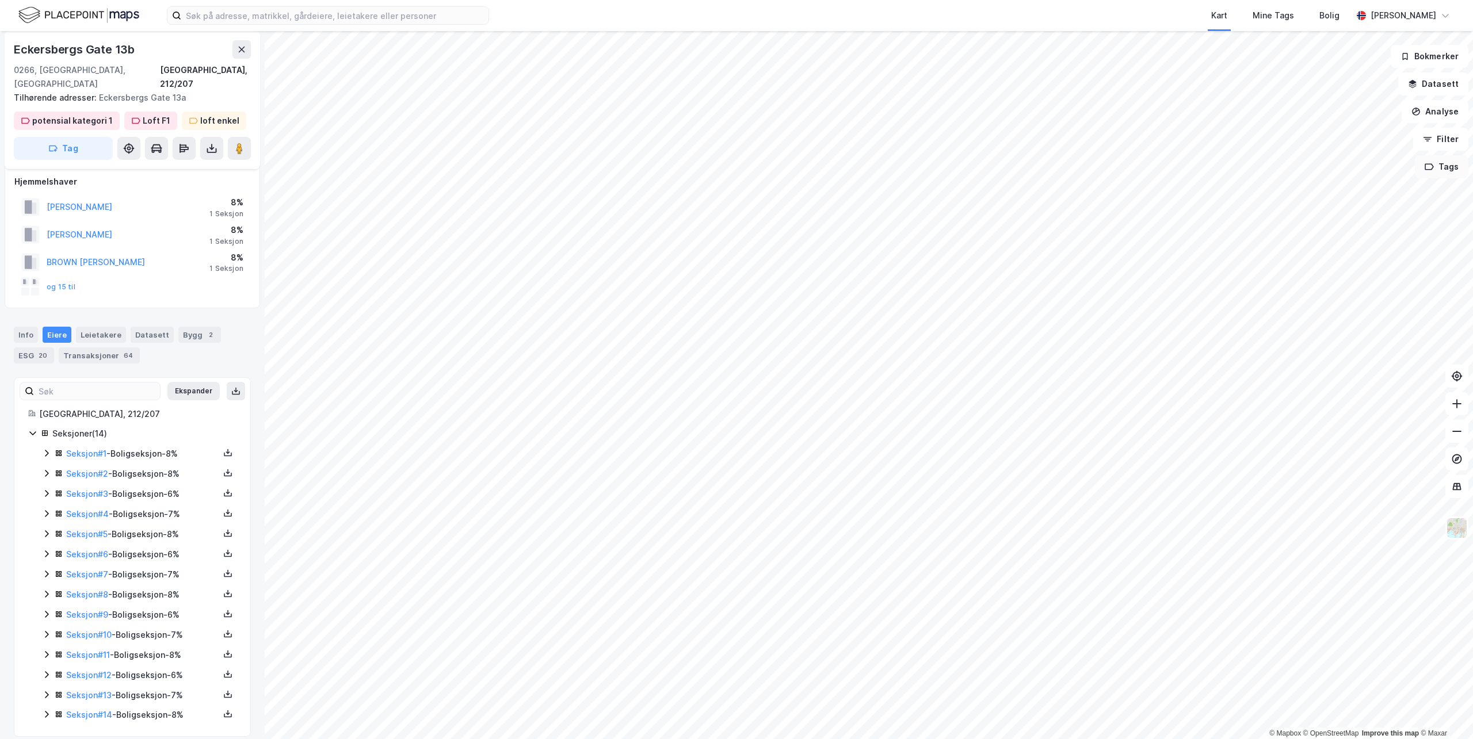
click at [1459, 169] on button "Tags" at bounding box center [1442, 166] width 54 height 23
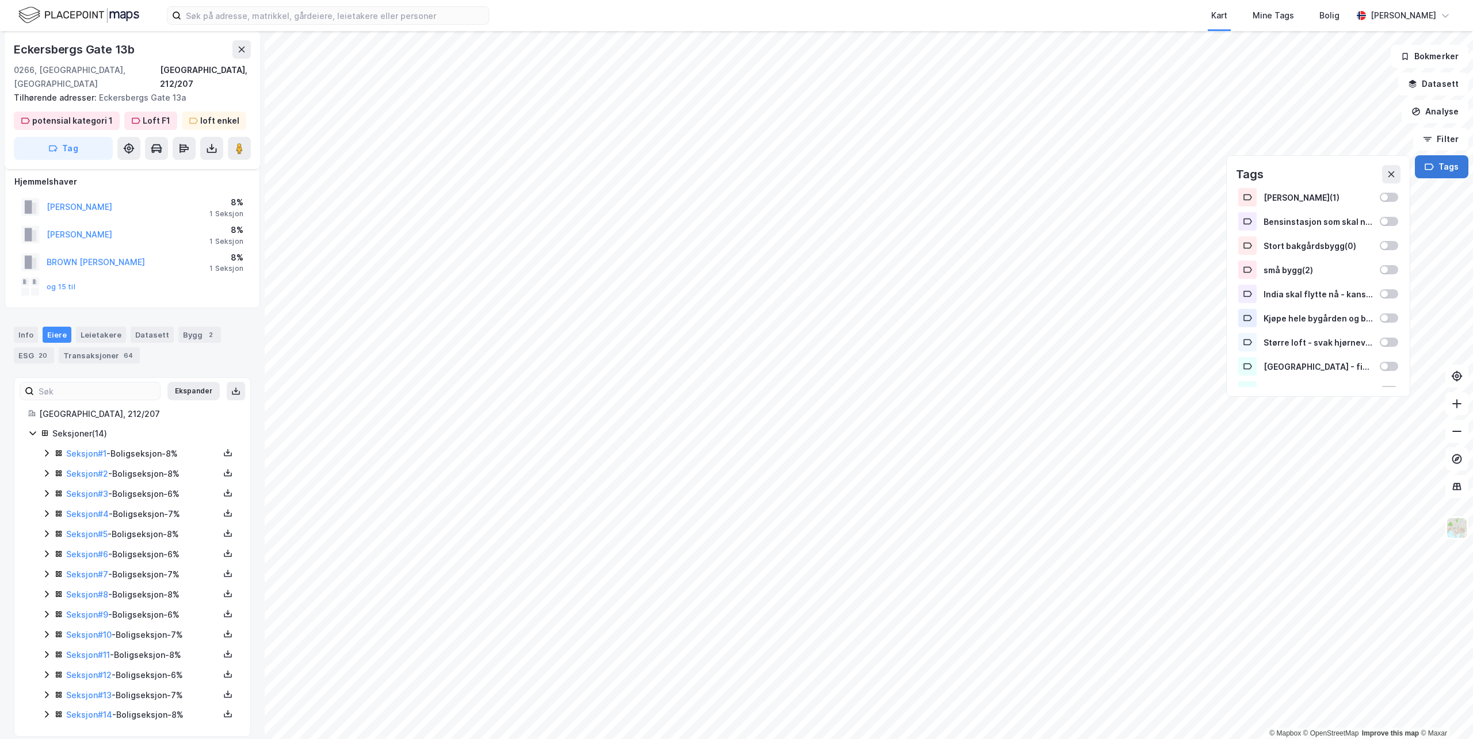
click at [1459, 169] on button "Tags" at bounding box center [1442, 166] width 54 height 23
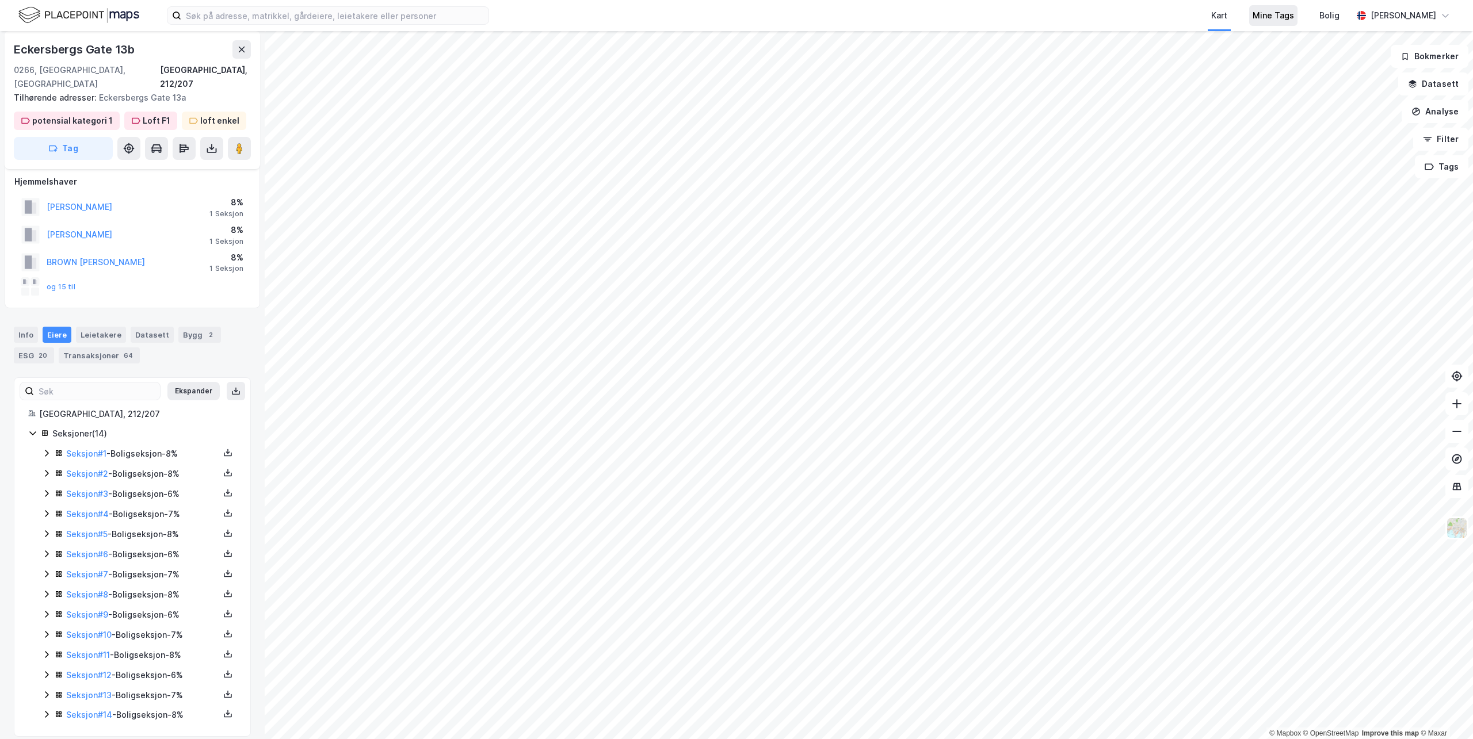
click at [1292, 19] on div "Mine Tags" at bounding box center [1273, 16] width 41 height 14
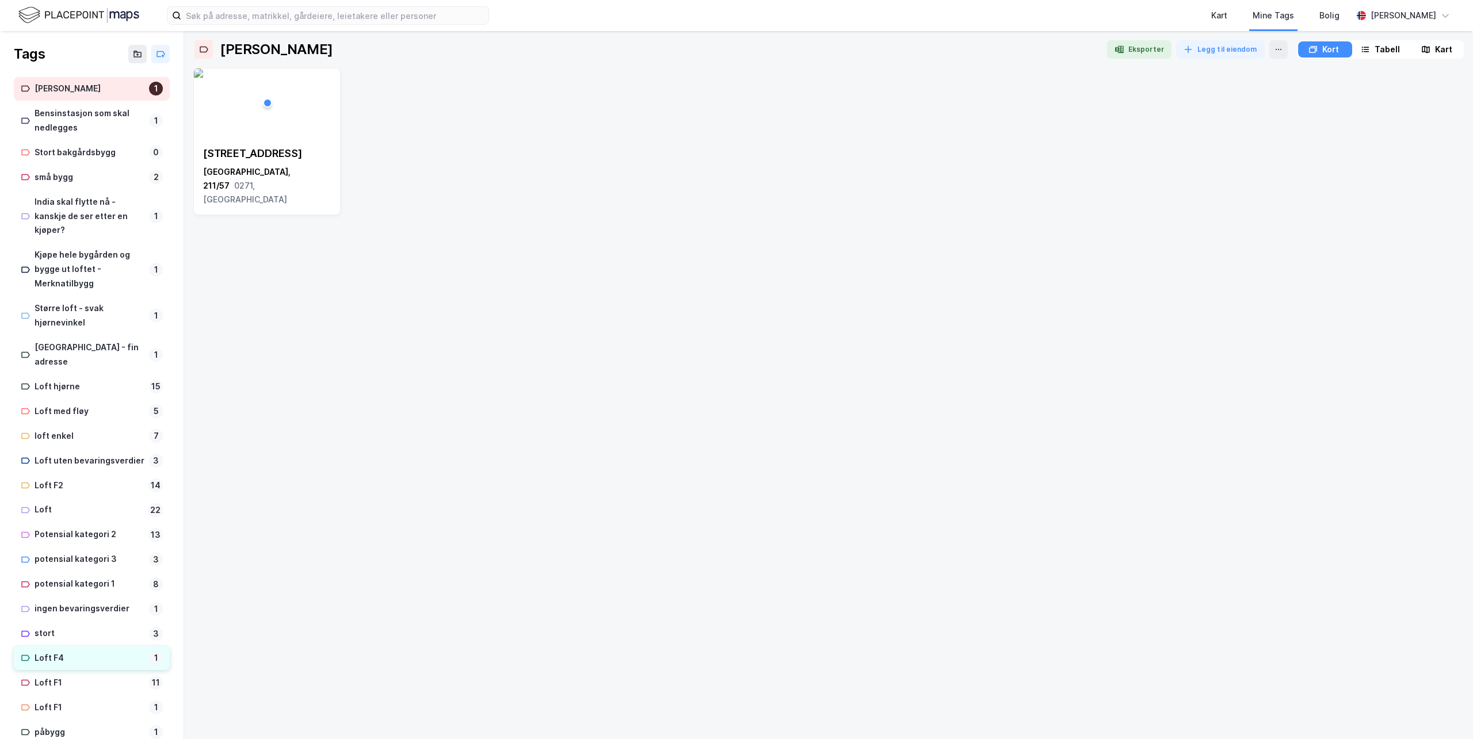
scroll to position [57, 0]
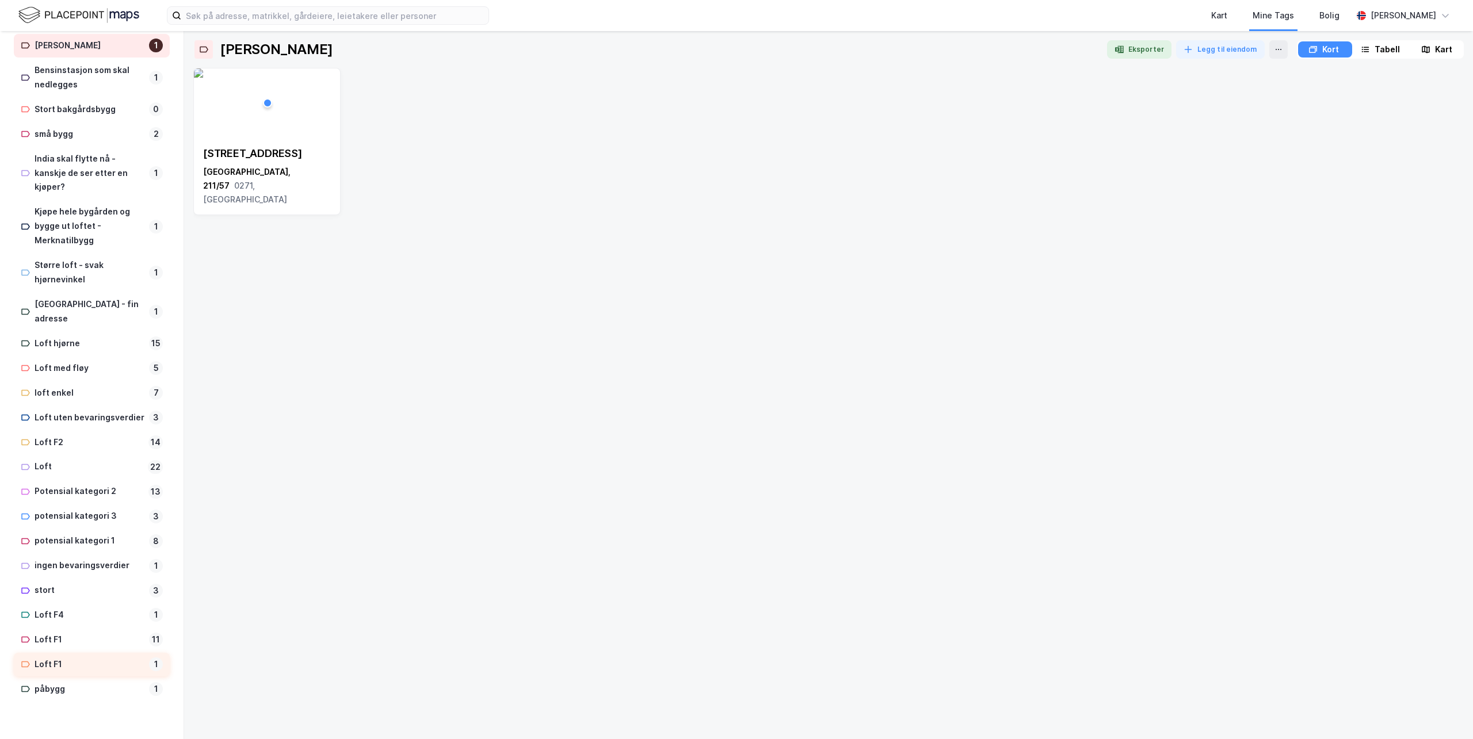
click at [51, 658] on div "Loft F1" at bounding box center [90, 665] width 110 height 14
click at [268, 164] on div "[STREET_ADDRESS]" at bounding box center [267, 177] width 128 height 60
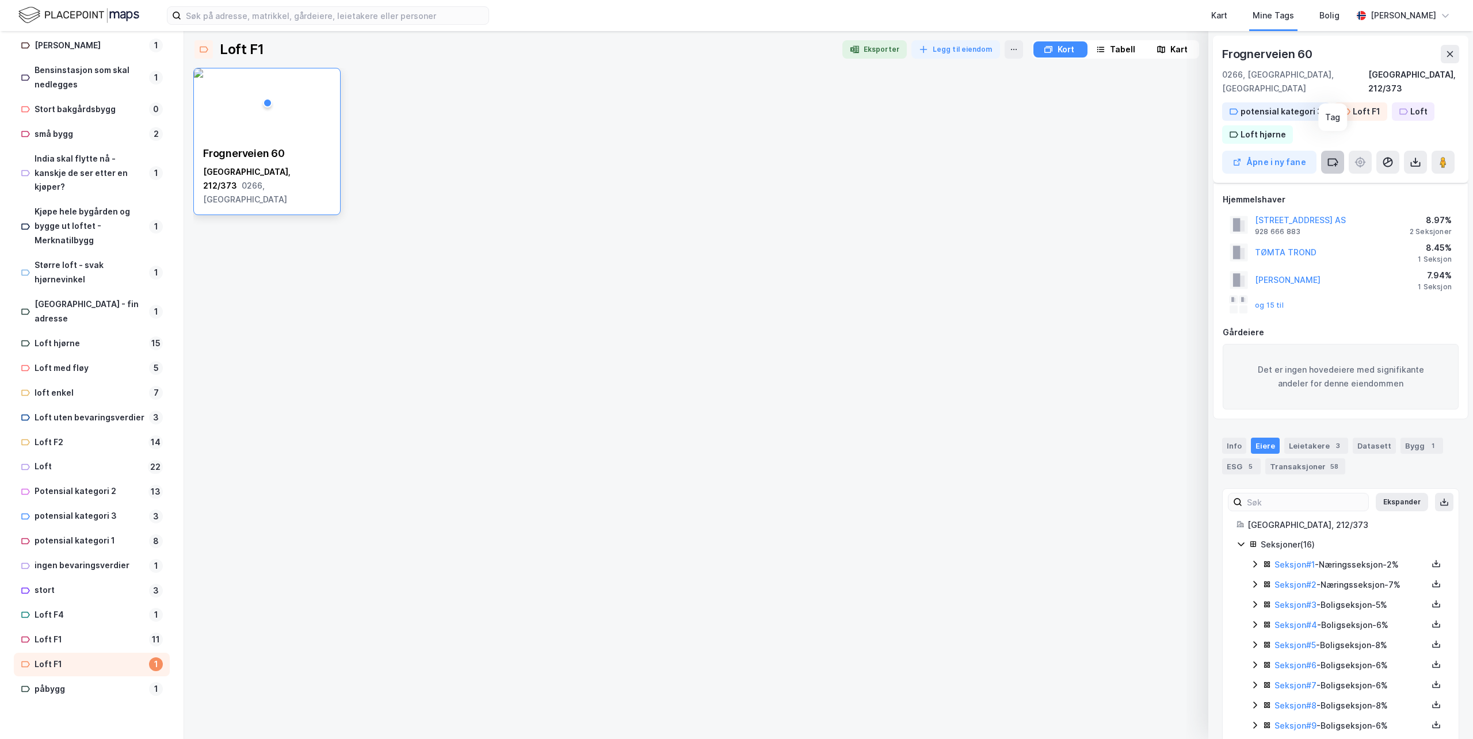
click at [1329, 159] on icon at bounding box center [1333, 162] width 9 height 6
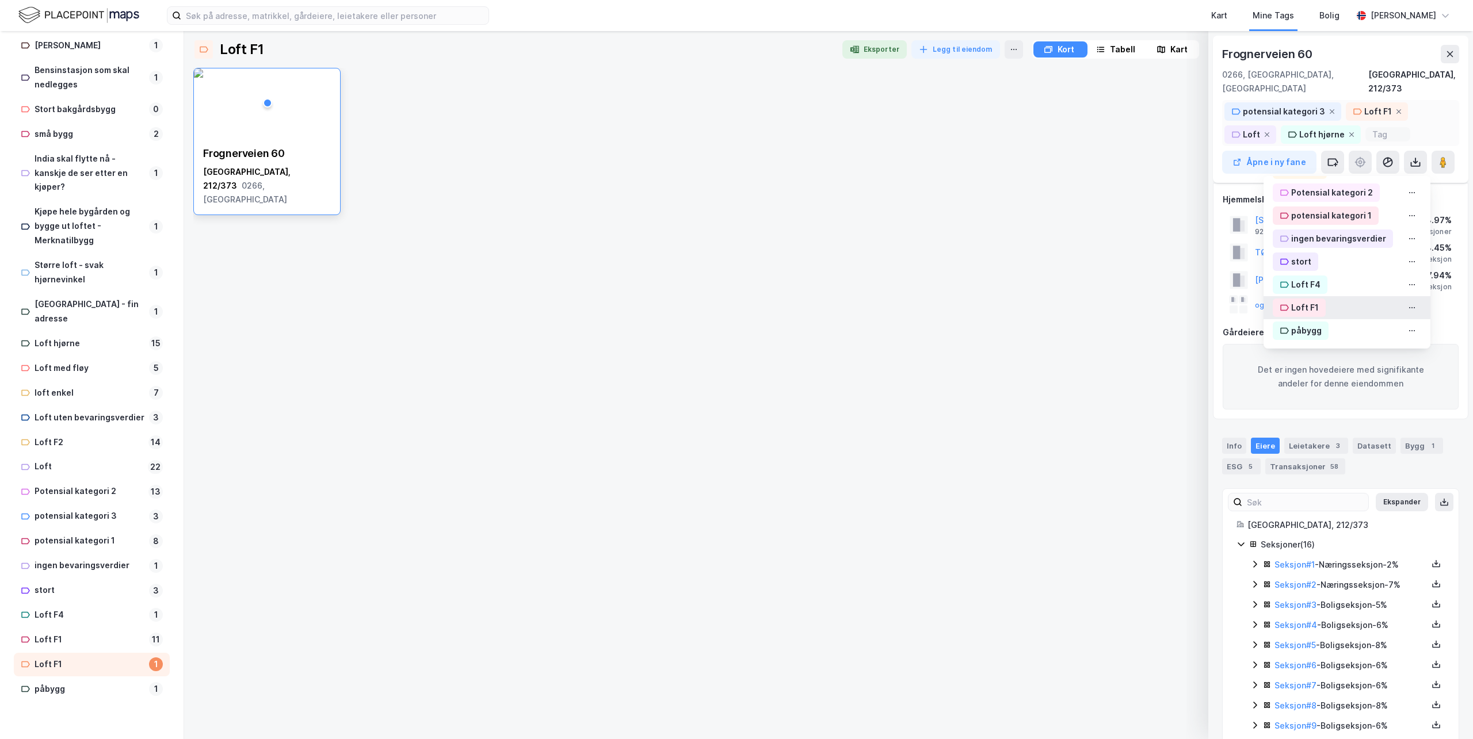
scroll to position [151, 0]
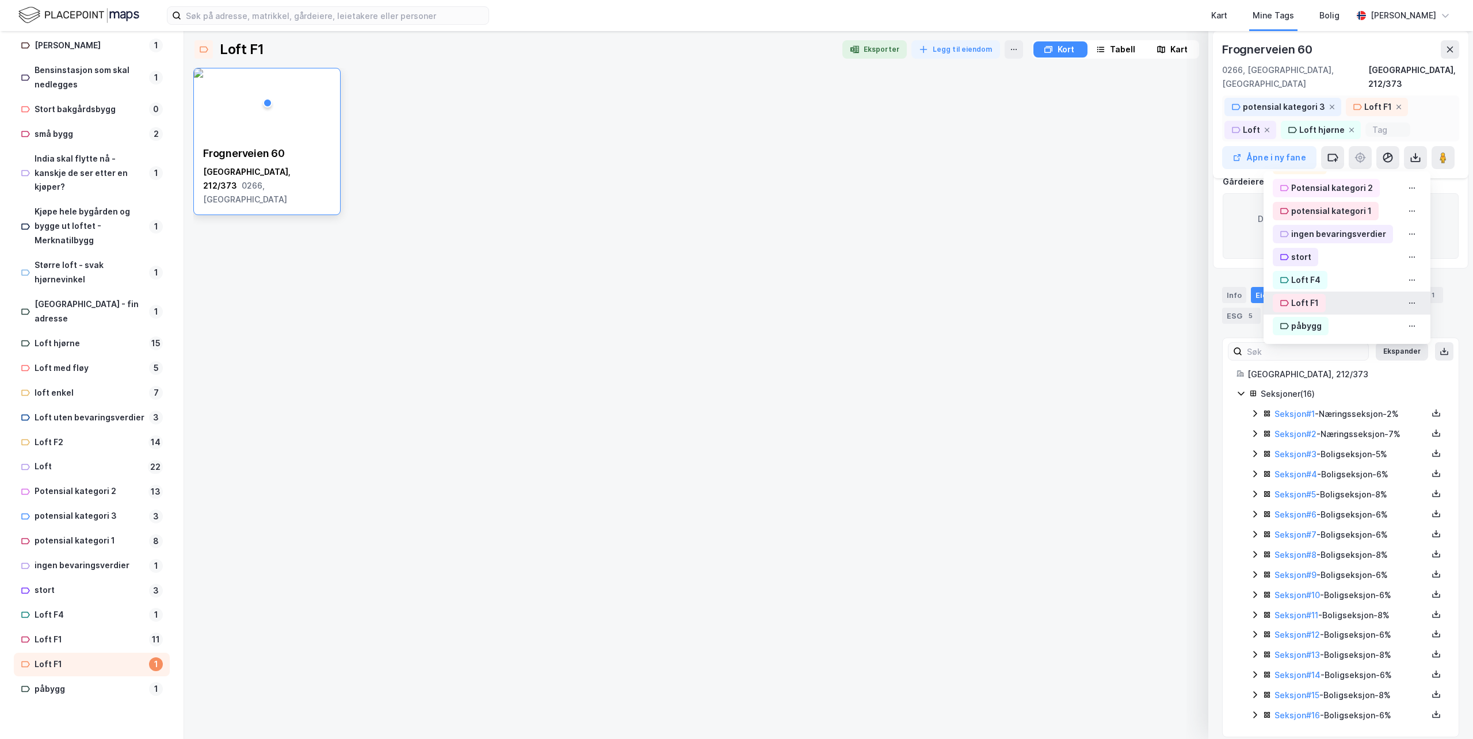
click at [1293, 296] on div "Loft F1" at bounding box center [1305, 303] width 28 height 14
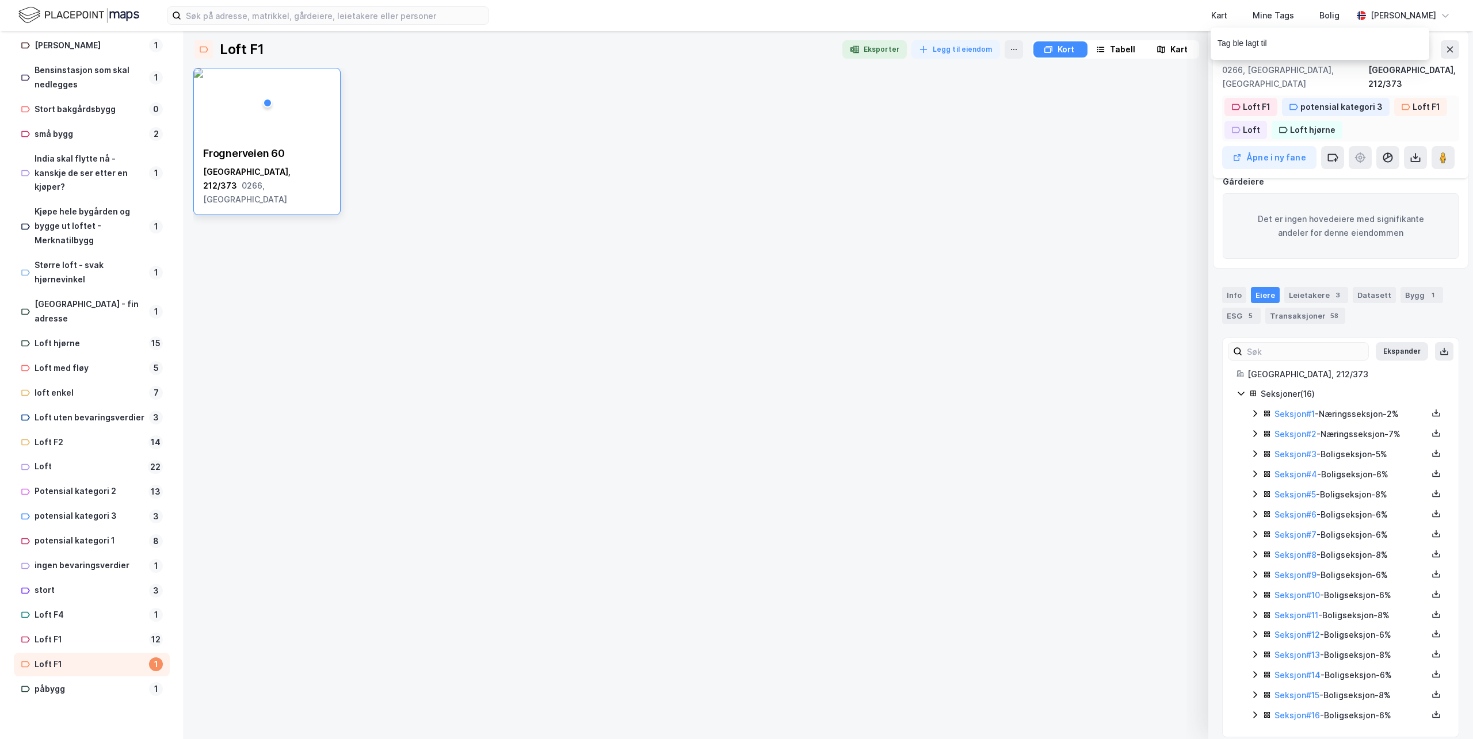
click at [1421, 100] on div "Loft F1" at bounding box center [1427, 107] width 28 height 14
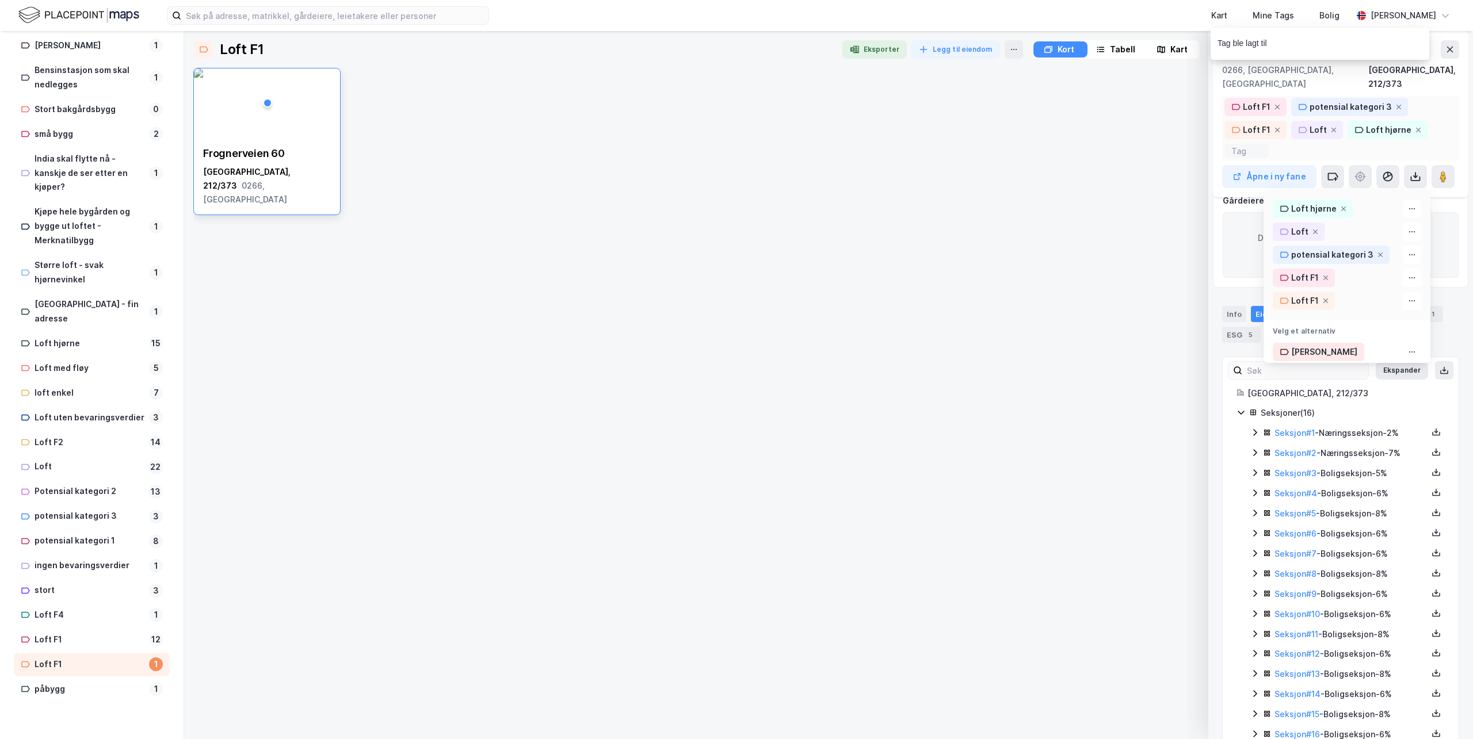
scroll to position [170, 0]
click at [1322, 297] on icon at bounding box center [1325, 300] width 7 height 7
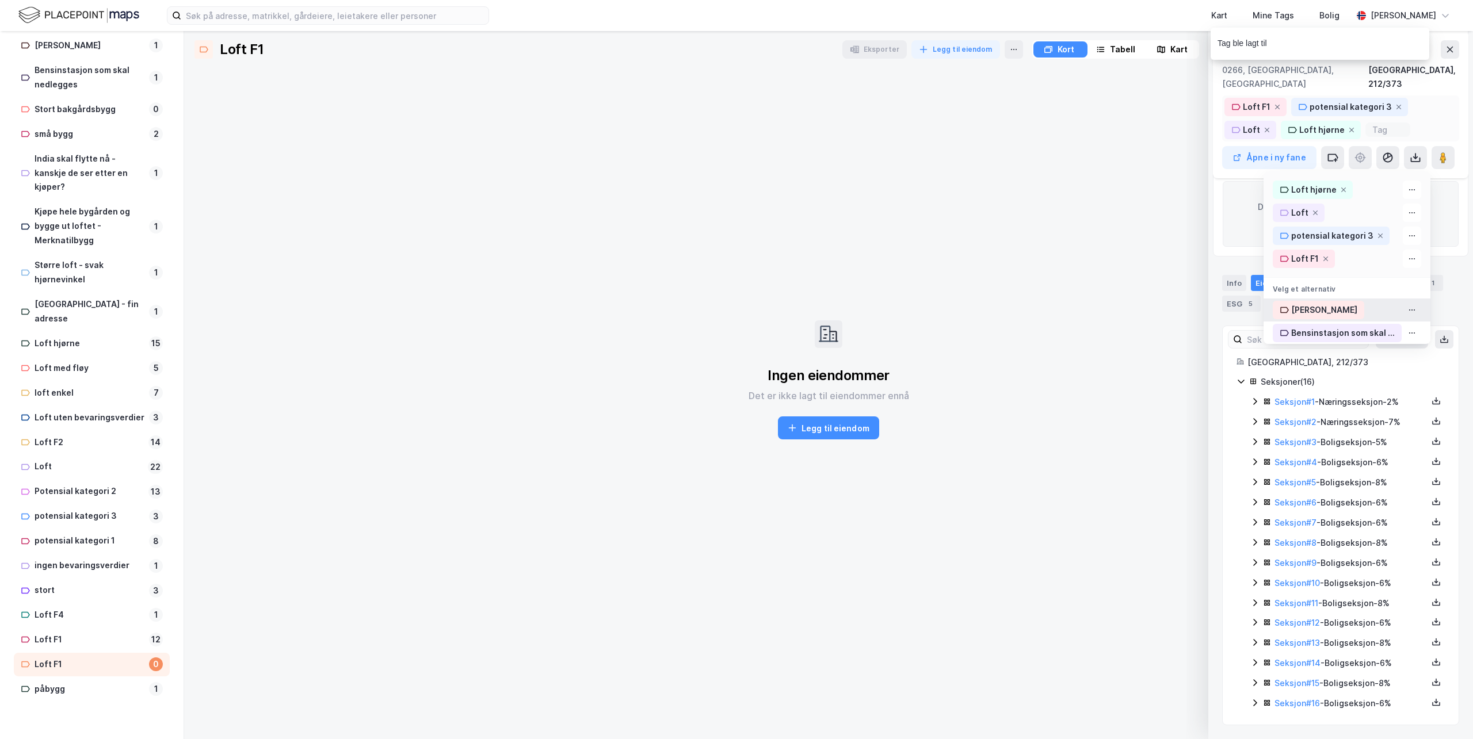
scroll to position [151, 0]
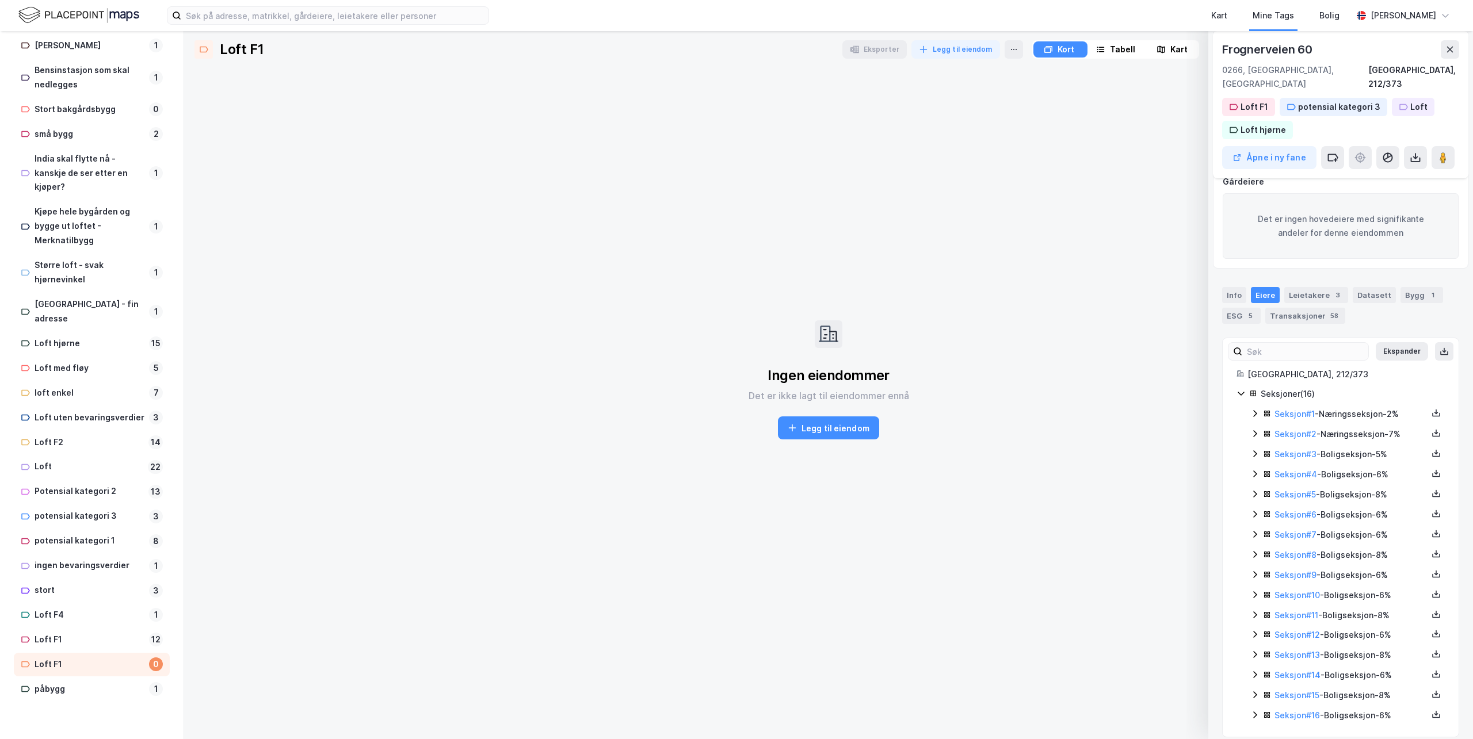
drag, startPoint x: 94, startPoint y: 664, endPoint x: 306, endPoint y: 465, distance: 290.2
click at [306, 465] on div "Ingen eiendommer Det er ikke lagt til eiendommer ennå [PERSON_NAME] til eiendom" at bounding box center [828, 380] width 1270 height 624
click at [1012, 52] on icon at bounding box center [1013, 49] width 9 height 9
click at [988, 67] on div "Fjerne Tag" at bounding box center [965, 70] width 115 height 18
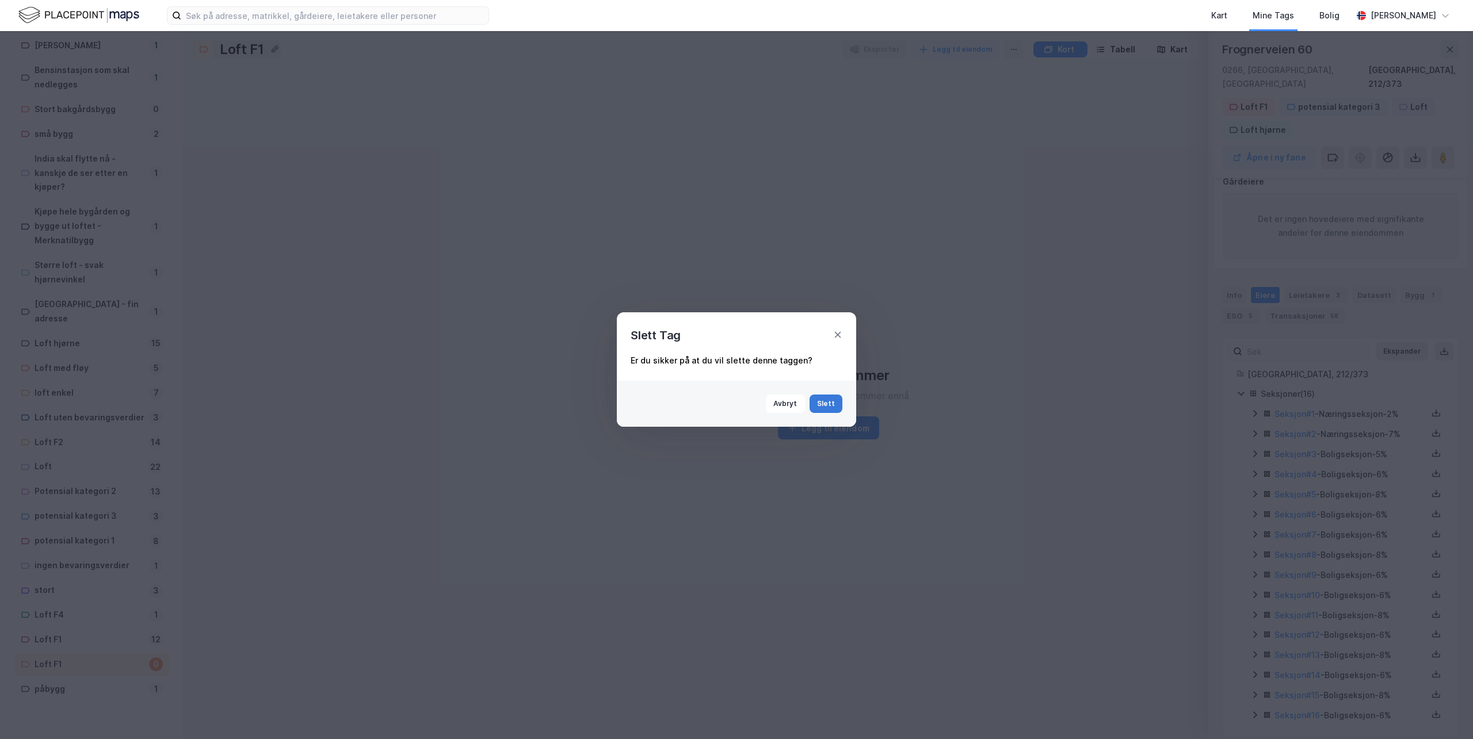
click at [821, 400] on button "Slett" at bounding box center [826, 404] width 33 height 18
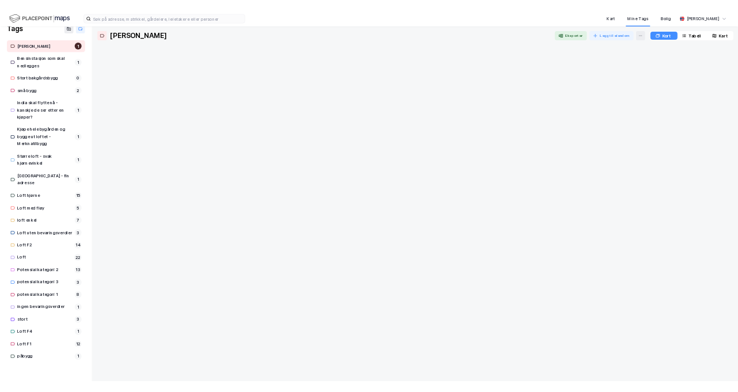
scroll to position [32, 0]
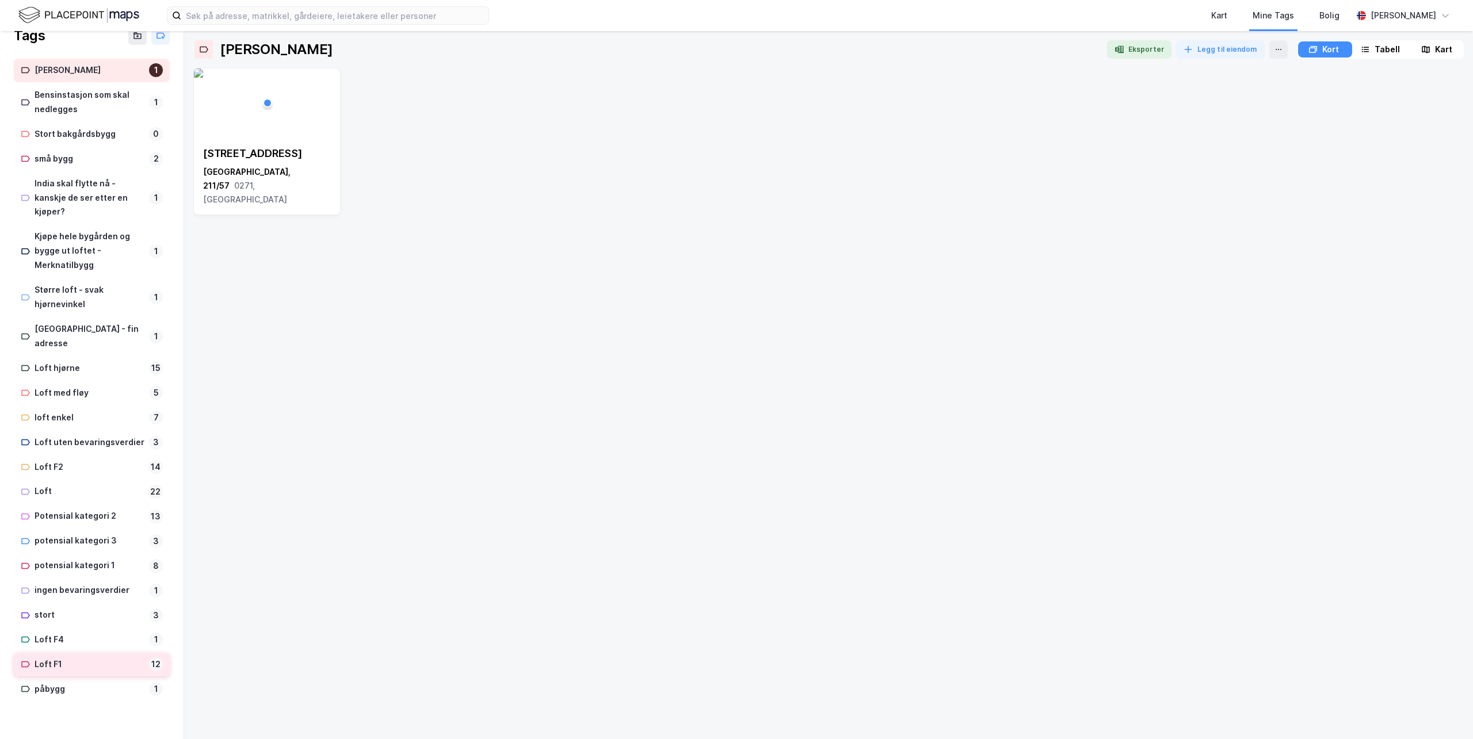
click at [49, 668] on div "Loft F1" at bounding box center [90, 665] width 110 height 14
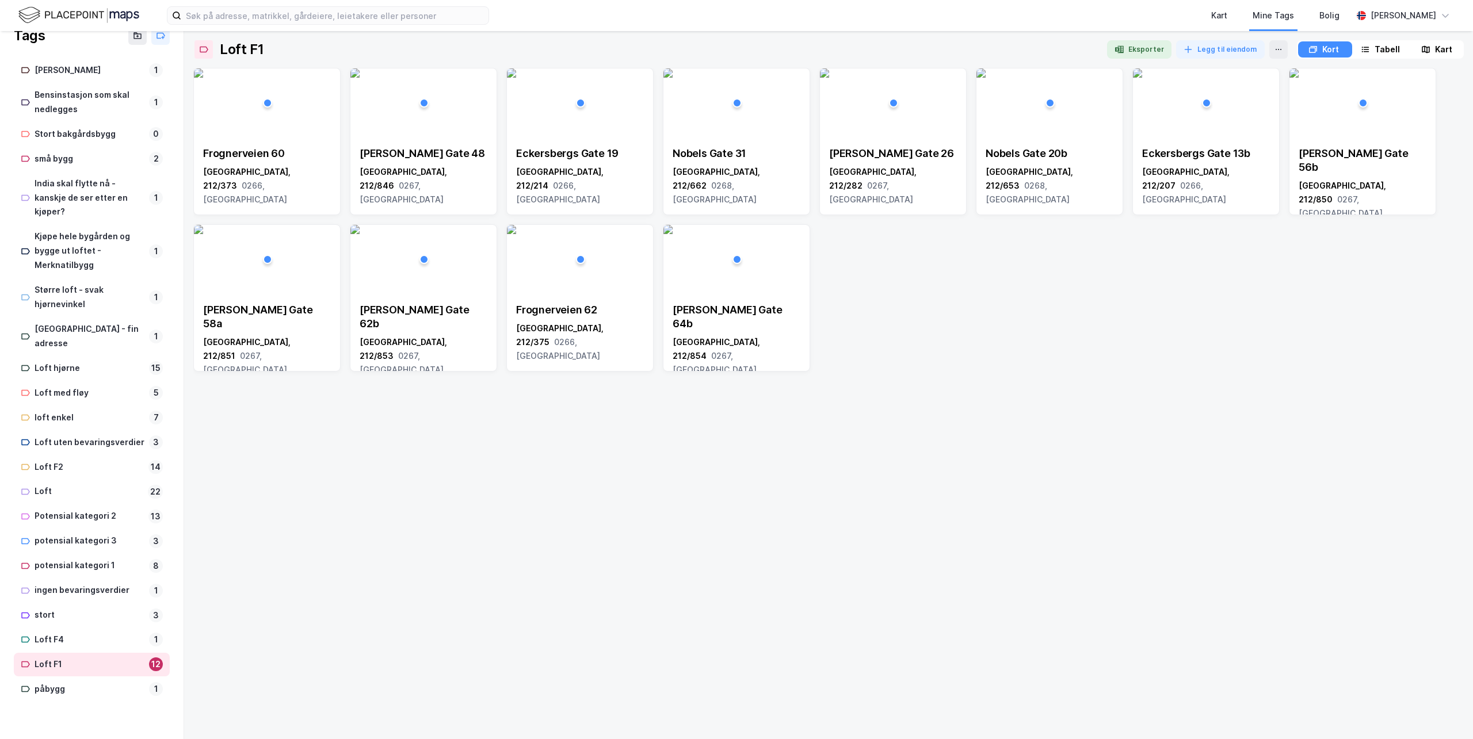
click at [1128, 47] on button "Eksporter" at bounding box center [1139, 49] width 64 height 18
